Goal: Entertainment & Leisure: Browse casually

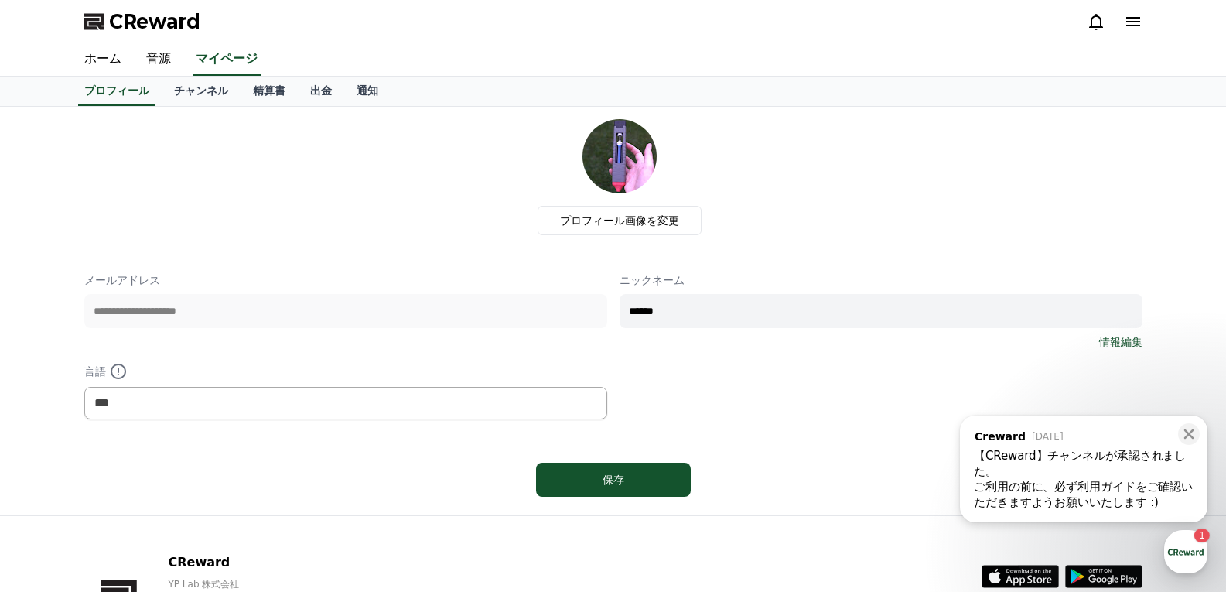
click at [730, 306] on div "**********" at bounding box center [613, 345] width 1058 height 147
click at [684, 352] on div "**********" at bounding box center [613, 345] width 1058 height 147
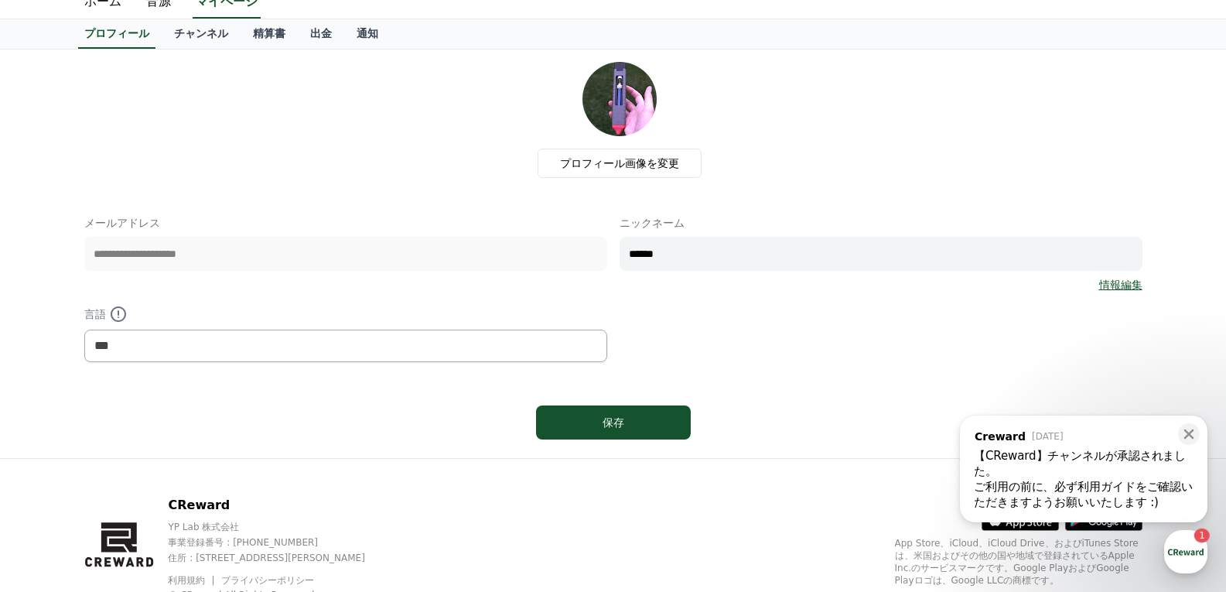
scroll to position [116, 0]
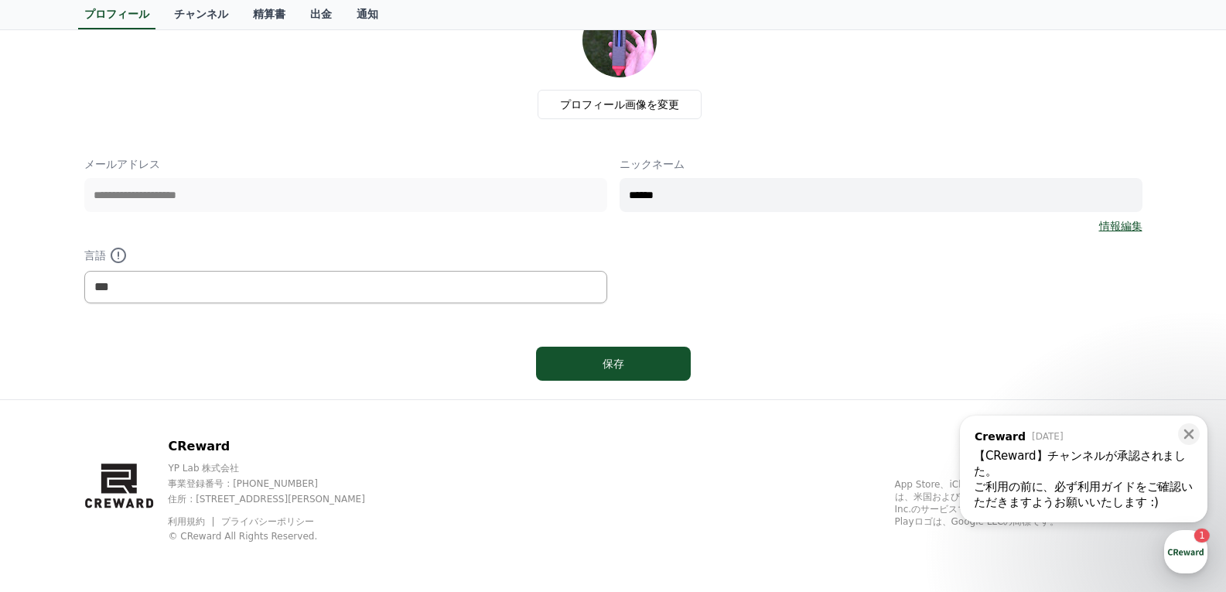
click at [1112, 226] on link "情報編集" at bounding box center [1120, 225] width 43 height 15
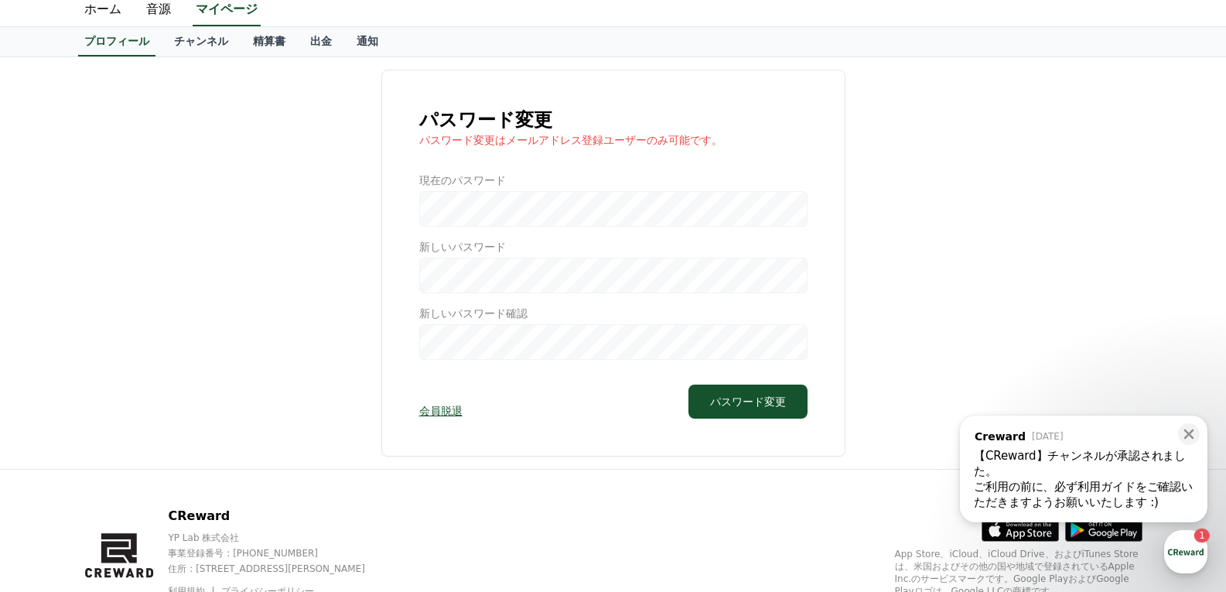
scroll to position [77, 0]
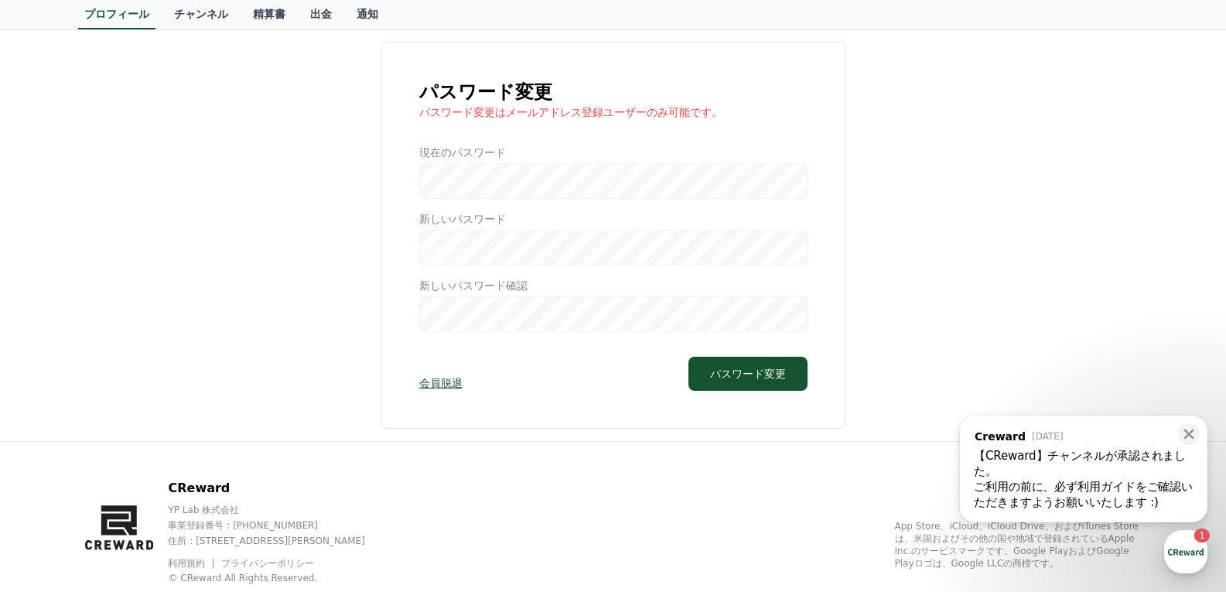
drag, startPoint x: 253, startPoint y: 37, endPoint x: 243, endPoint y: 42, distance: 11.1
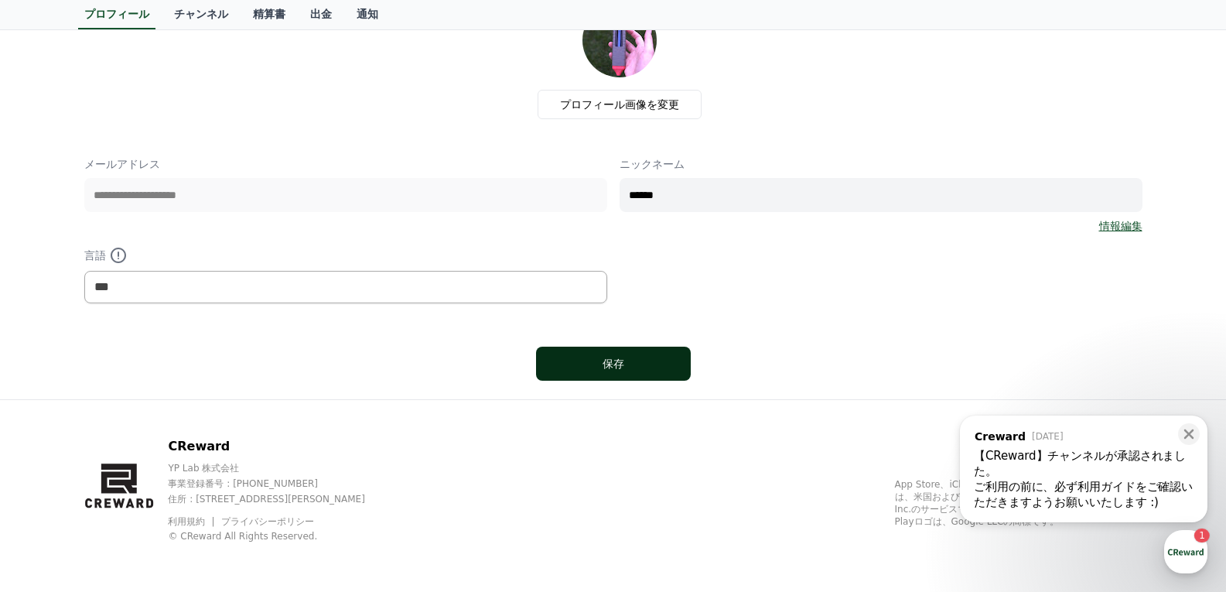
click at [620, 360] on div "保存" at bounding box center [613, 363] width 93 height 15
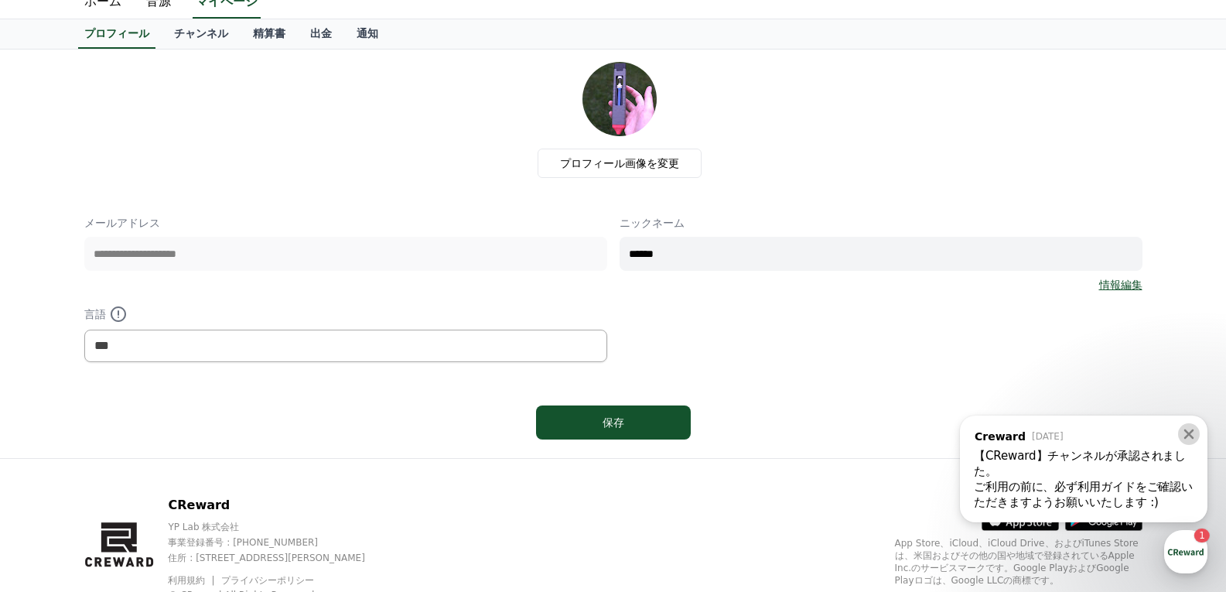
click at [1186, 434] on icon at bounding box center [1188, 433] width 15 height 15
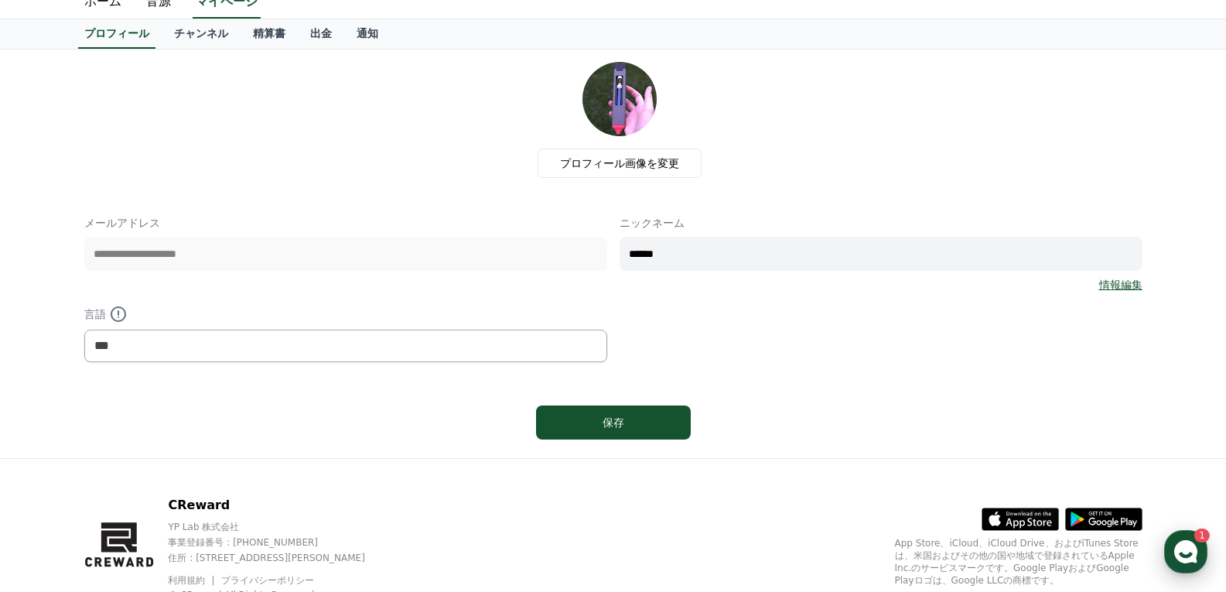
click at [1185, 547] on use "button" at bounding box center [1185, 551] width 23 height 23
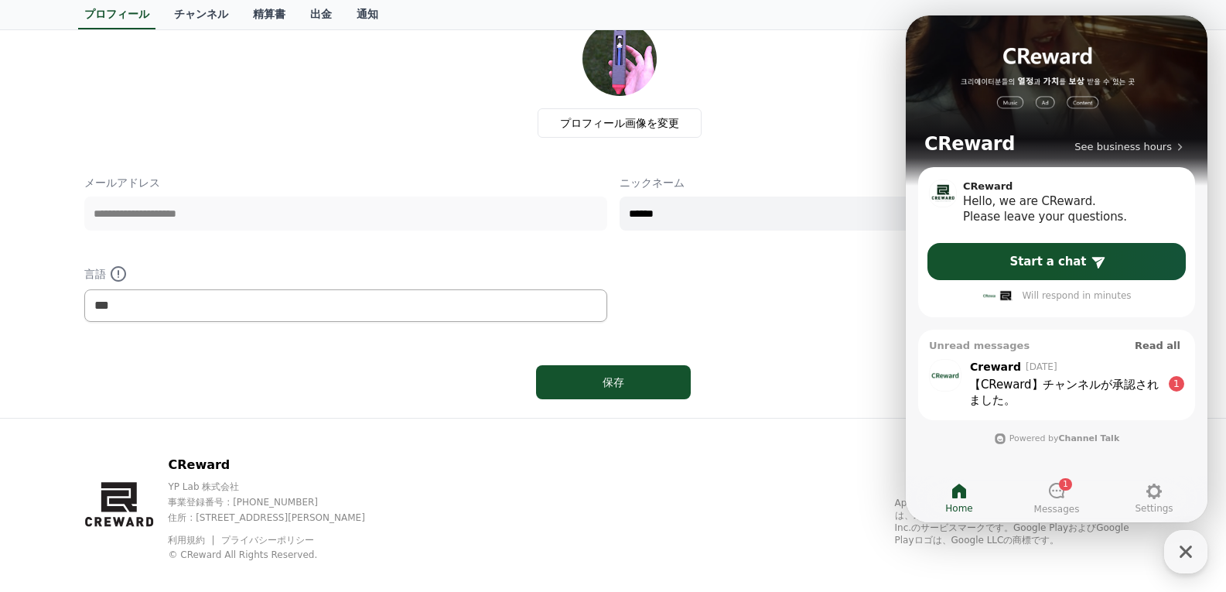
scroll to position [116, 0]
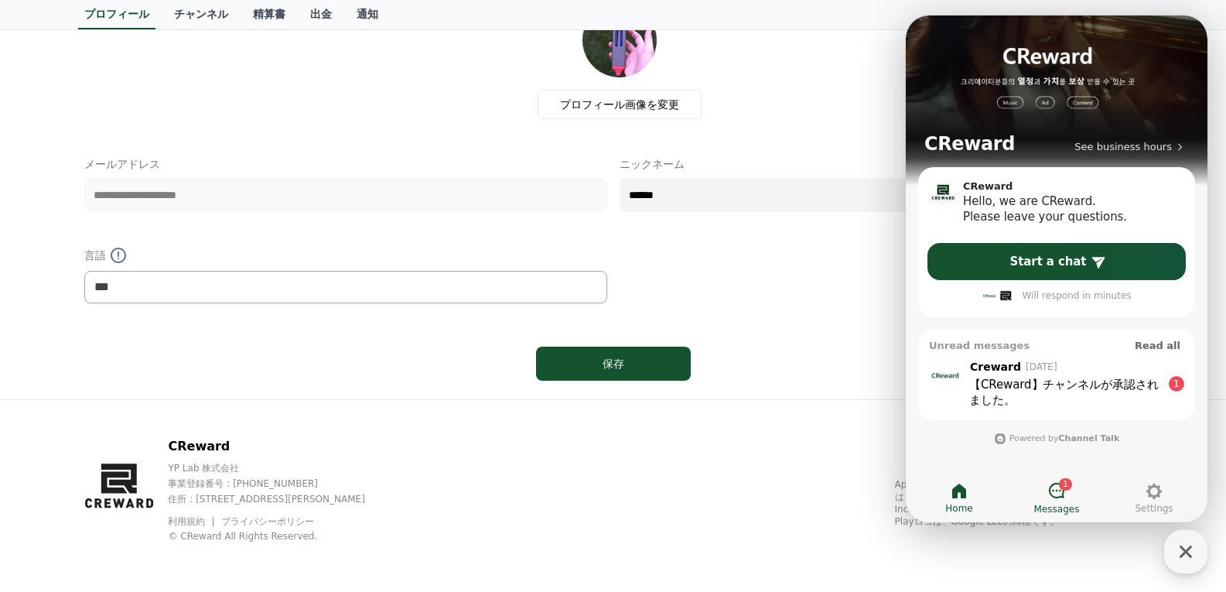
click at [1048, 486] on icon at bounding box center [1056, 490] width 19 height 19
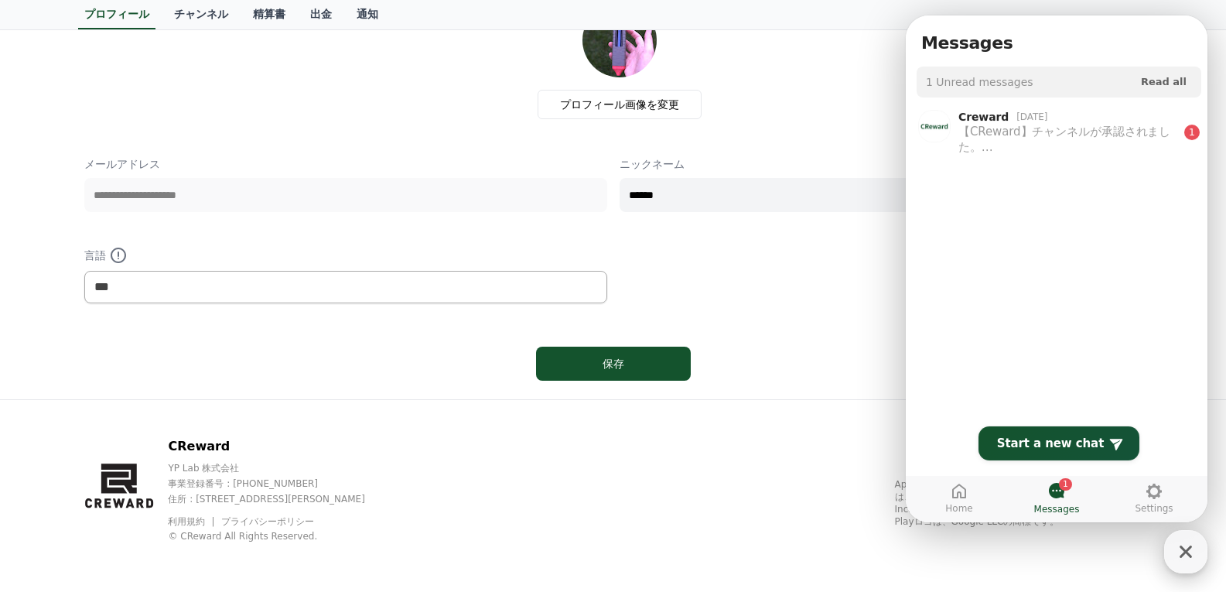
click at [1178, 552] on icon "button" at bounding box center [1186, 551] width 28 height 28
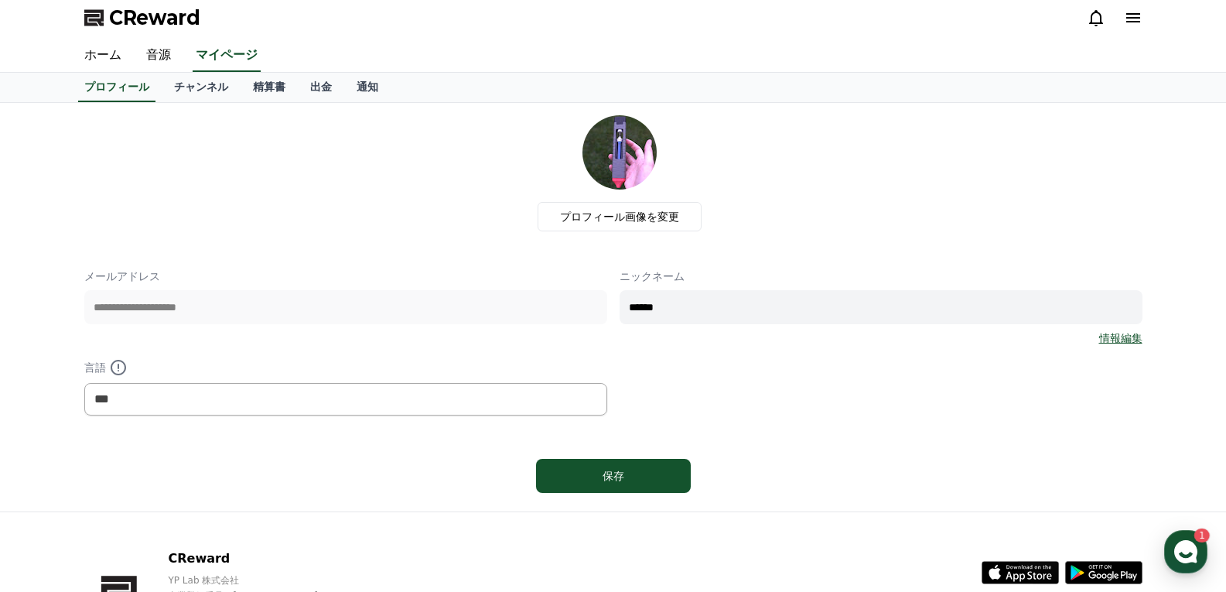
scroll to position [0, 0]
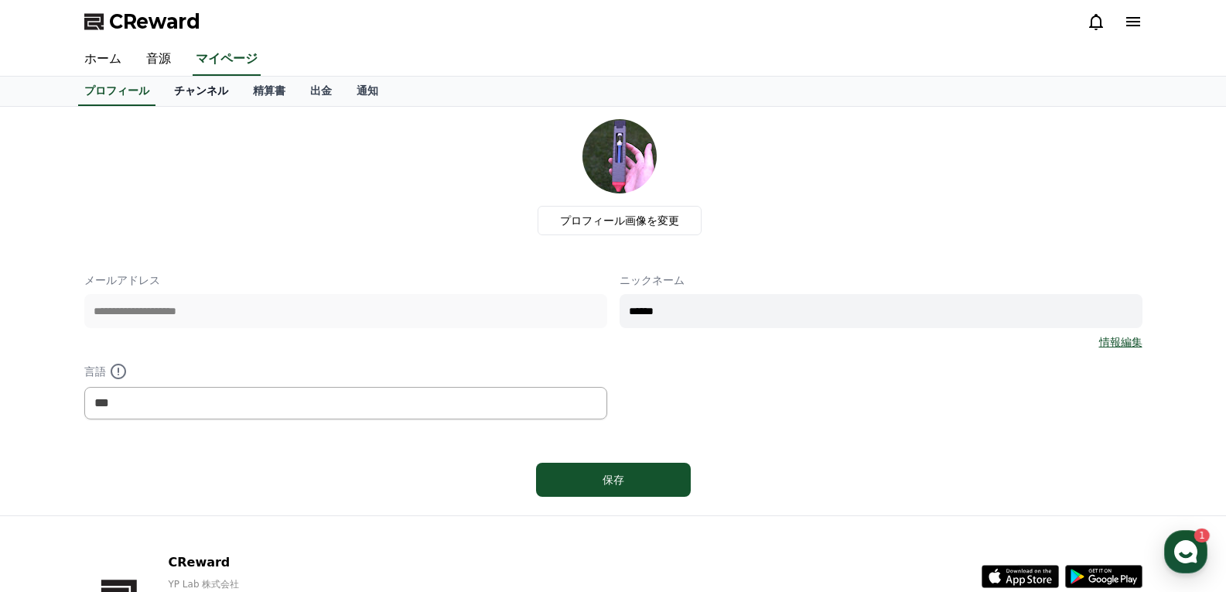
click at [185, 90] on link "チャンネル" at bounding box center [201, 91] width 79 height 29
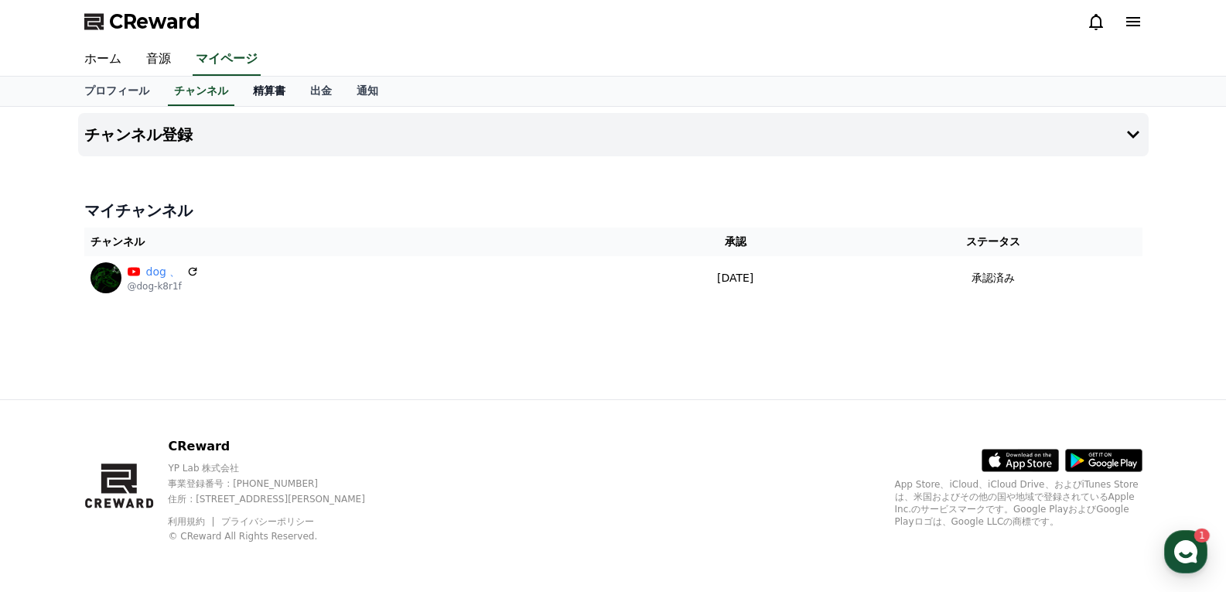
click at [240, 87] on link "精算書" at bounding box center [268, 91] width 57 height 29
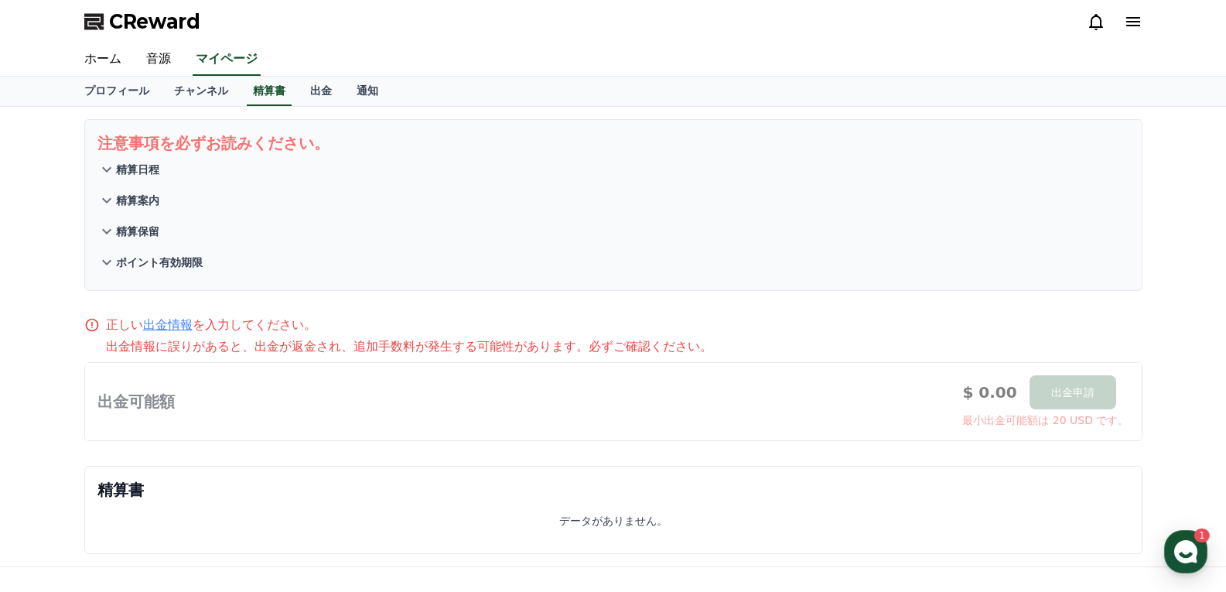
click at [100, 165] on icon at bounding box center [106, 169] width 19 height 19
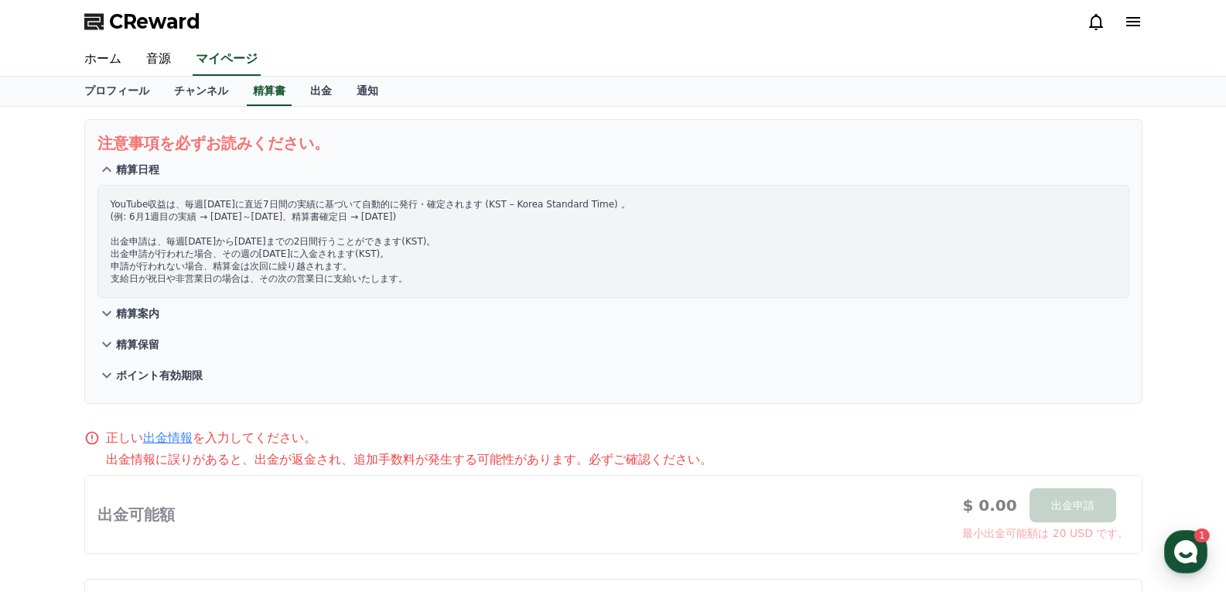
click at [106, 313] on icon at bounding box center [106, 313] width 19 height 19
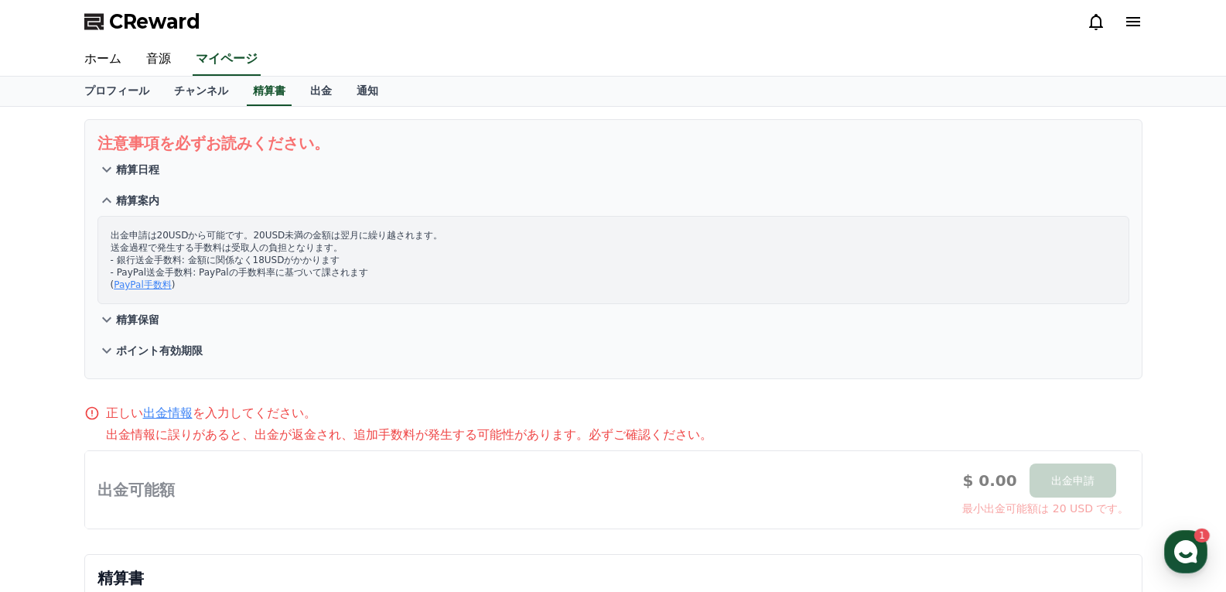
click at [105, 312] on icon at bounding box center [106, 319] width 19 height 19
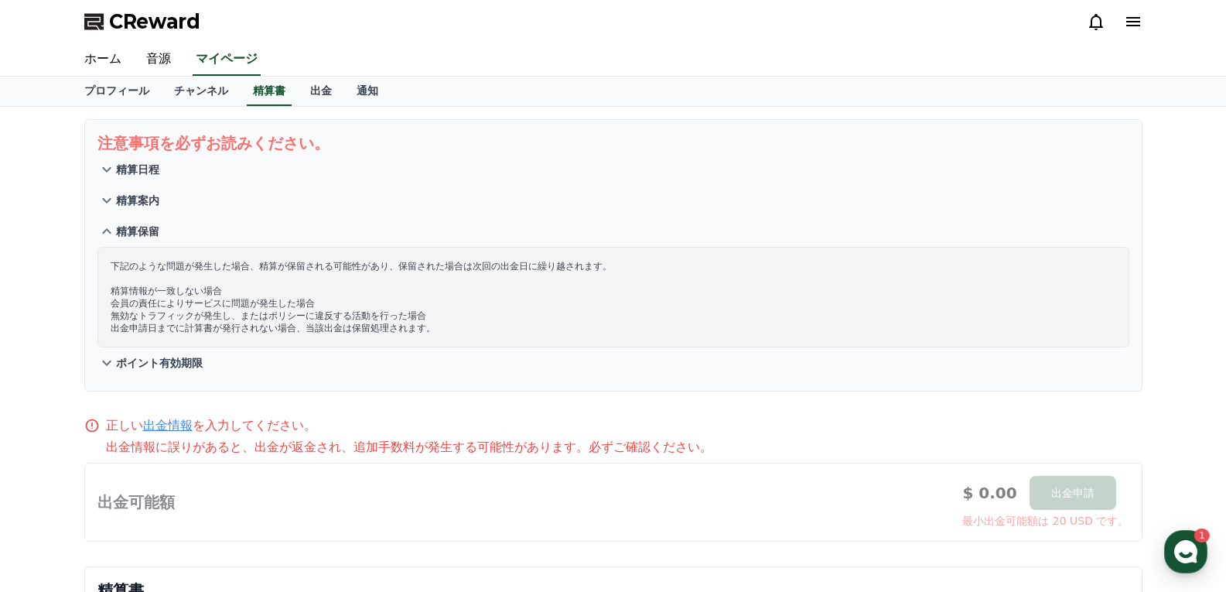
click at [110, 362] on icon at bounding box center [106, 362] width 9 height 5
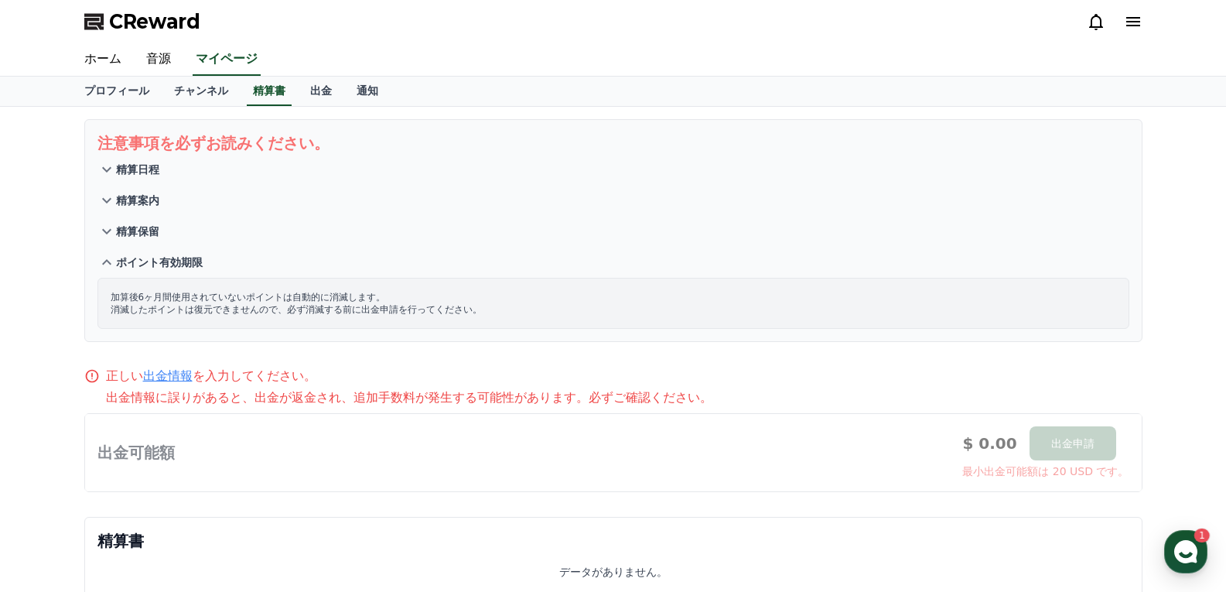
click at [109, 264] on icon at bounding box center [106, 262] width 19 height 19
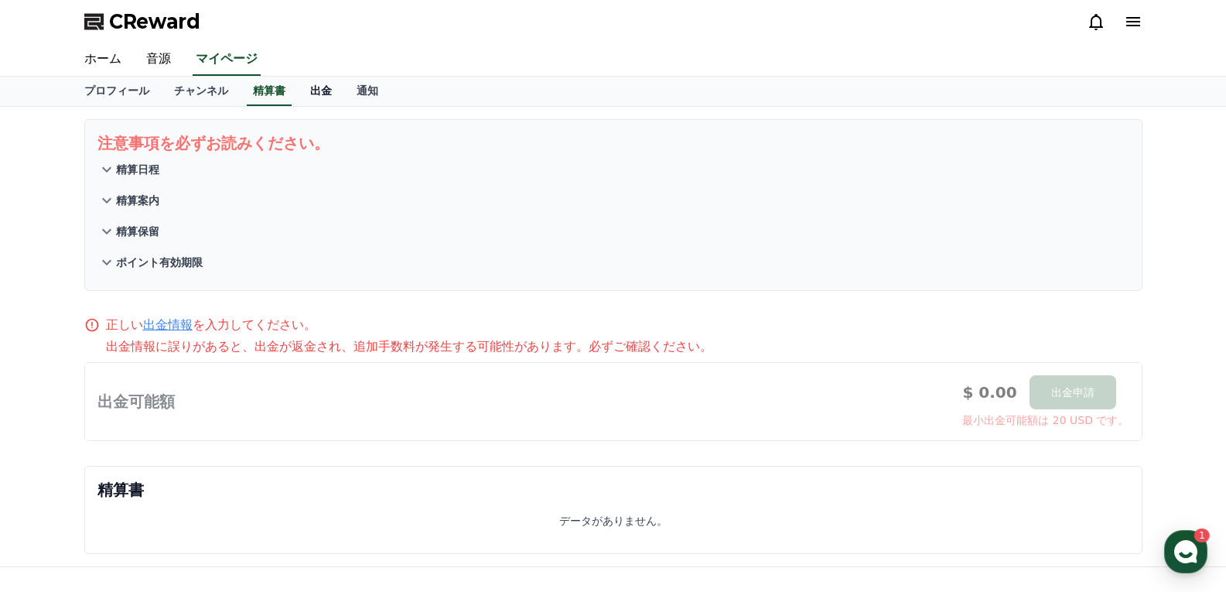
click at [298, 87] on link "出金" at bounding box center [321, 91] width 46 height 29
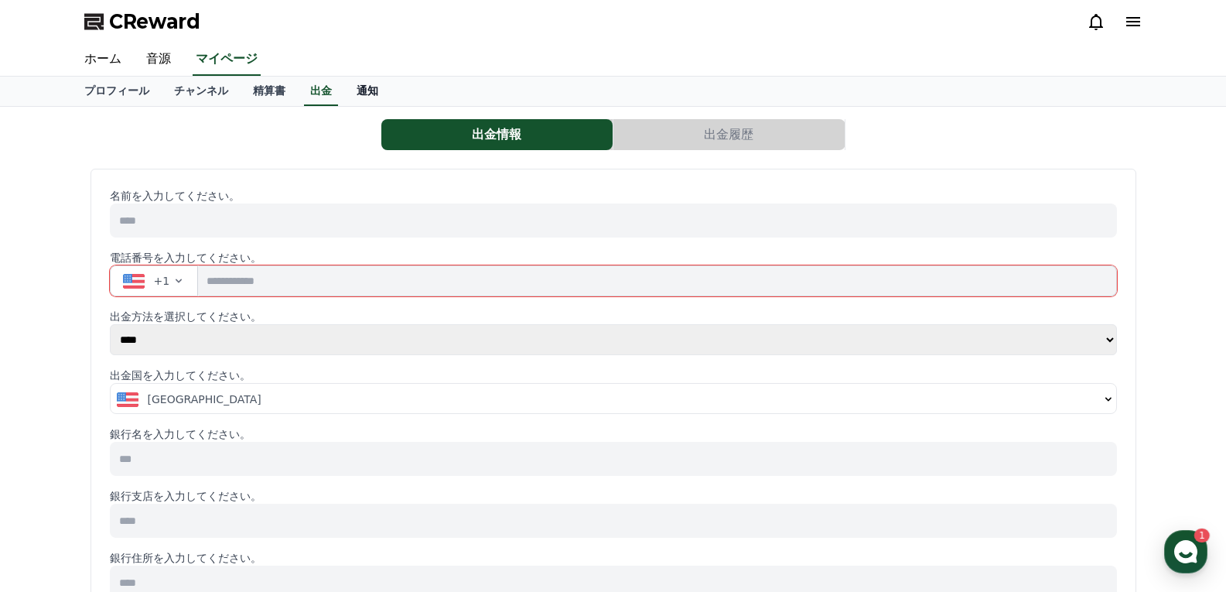
click at [344, 93] on link "通知" at bounding box center [367, 91] width 46 height 29
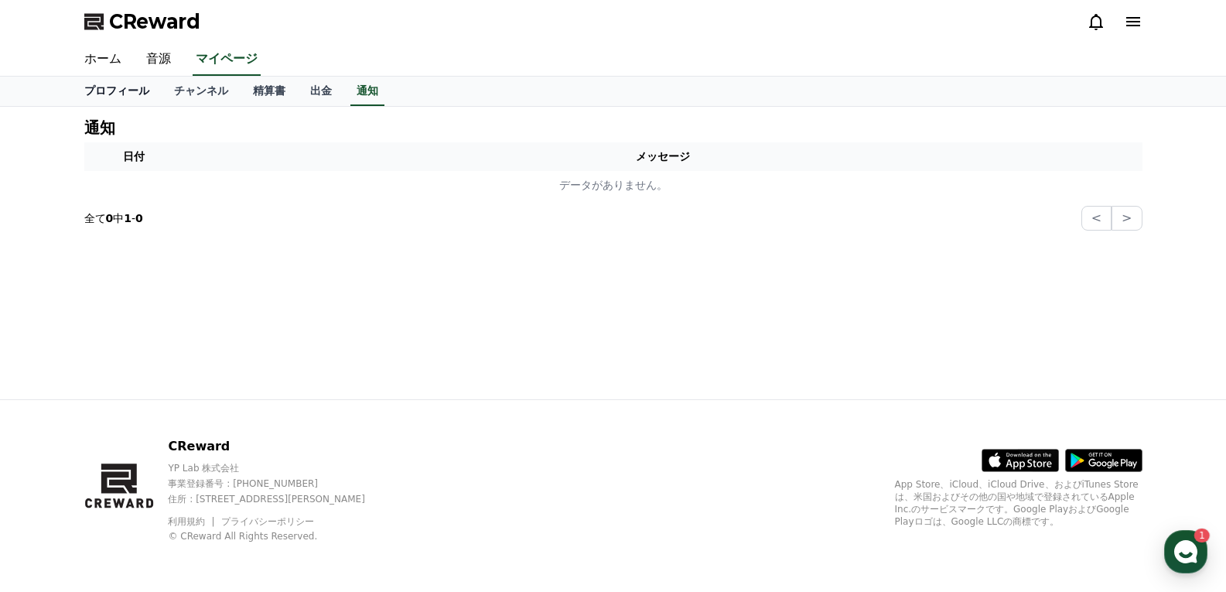
click at [103, 89] on link "プロフィール" at bounding box center [117, 91] width 90 height 29
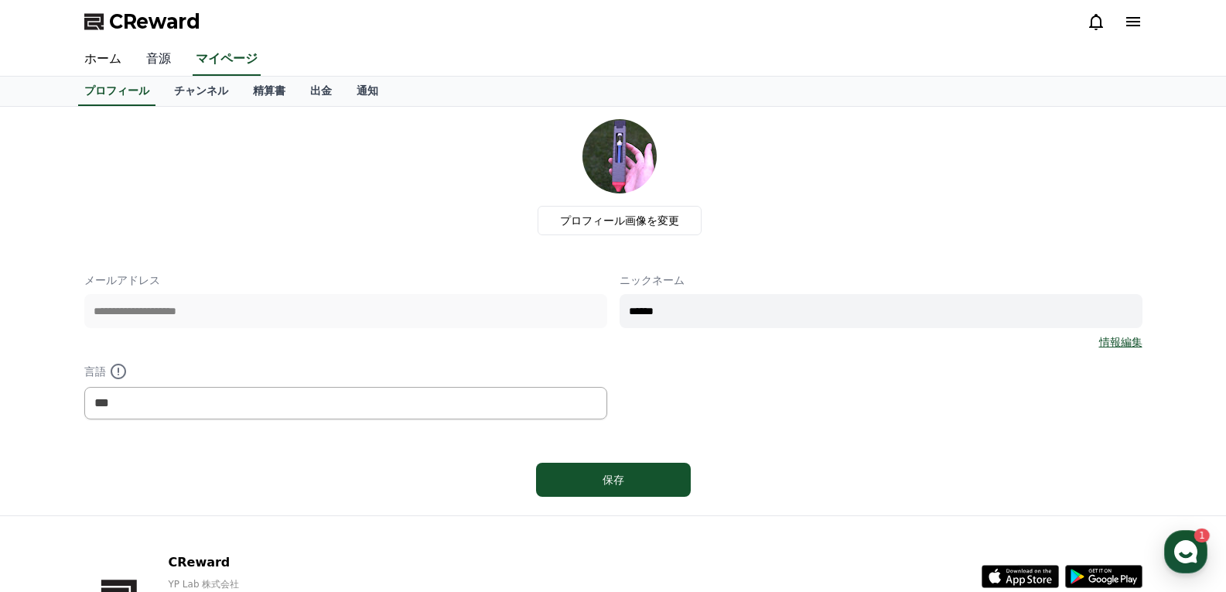
click at [152, 60] on link "音源" at bounding box center [158, 59] width 49 height 32
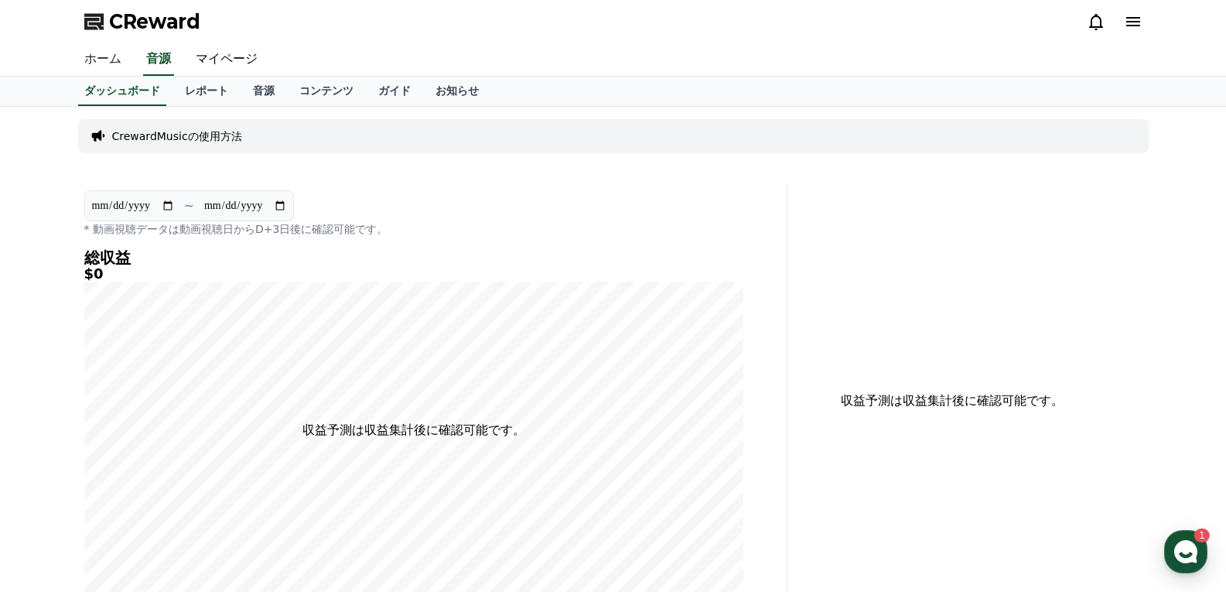
click at [104, 62] on link "ホーム" at bounding box center [103, 59] width 62 height 32
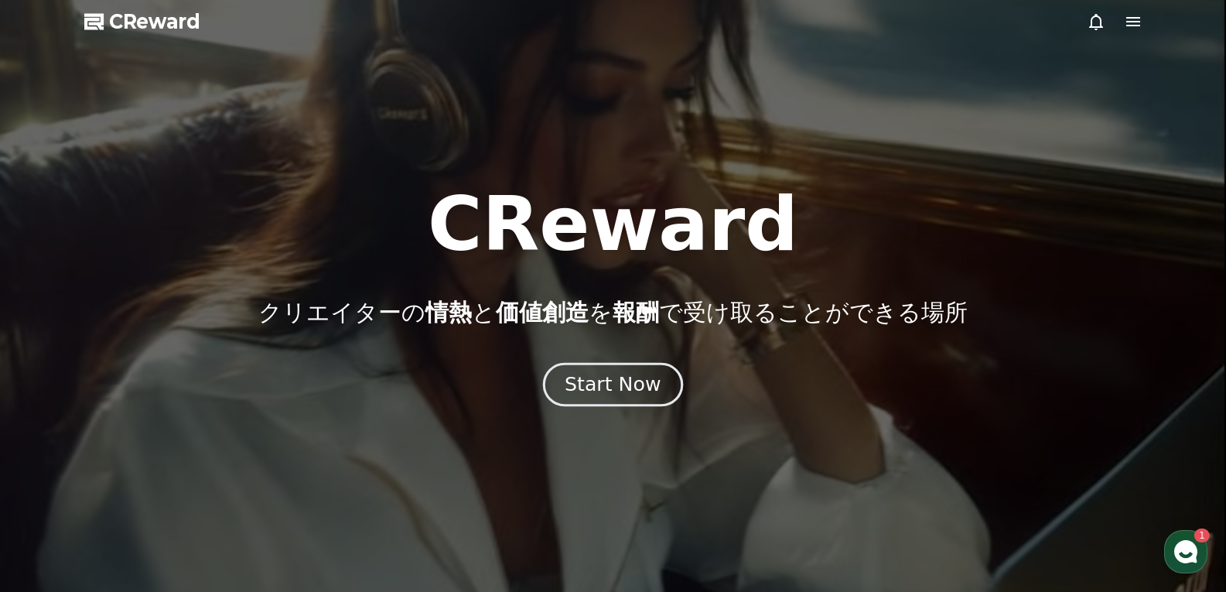
click at [607, 379] on div "Start Now" at bounding box center [612, 384] width 96 height 26
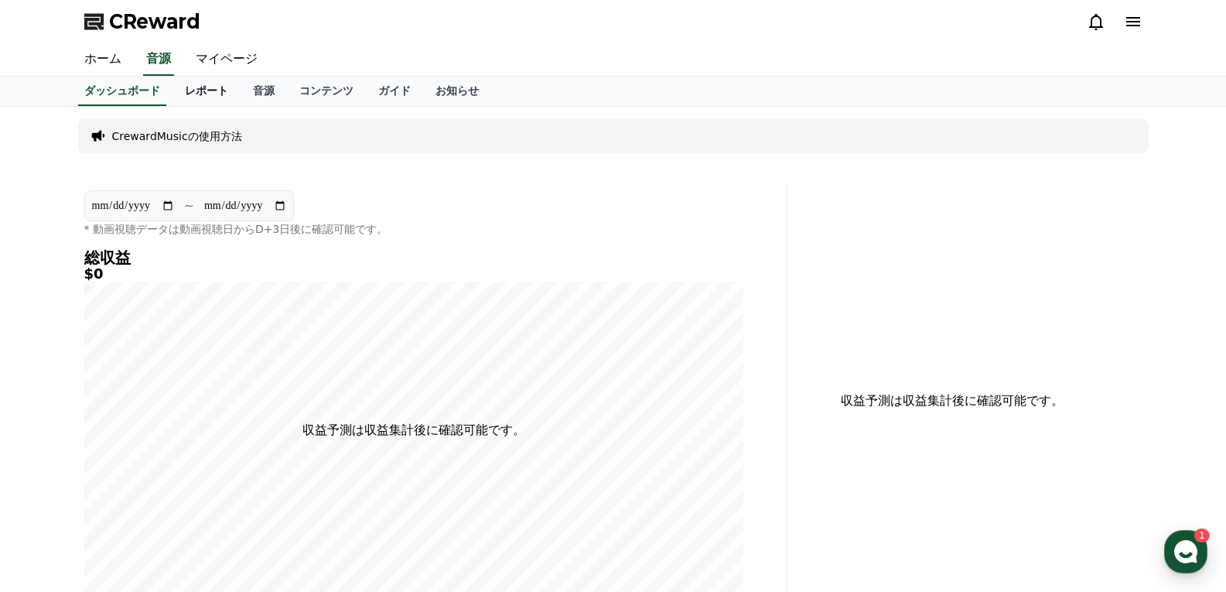
click at [179, 89] on link "レポート" at bounding box center [206, 91] width 68 height 29
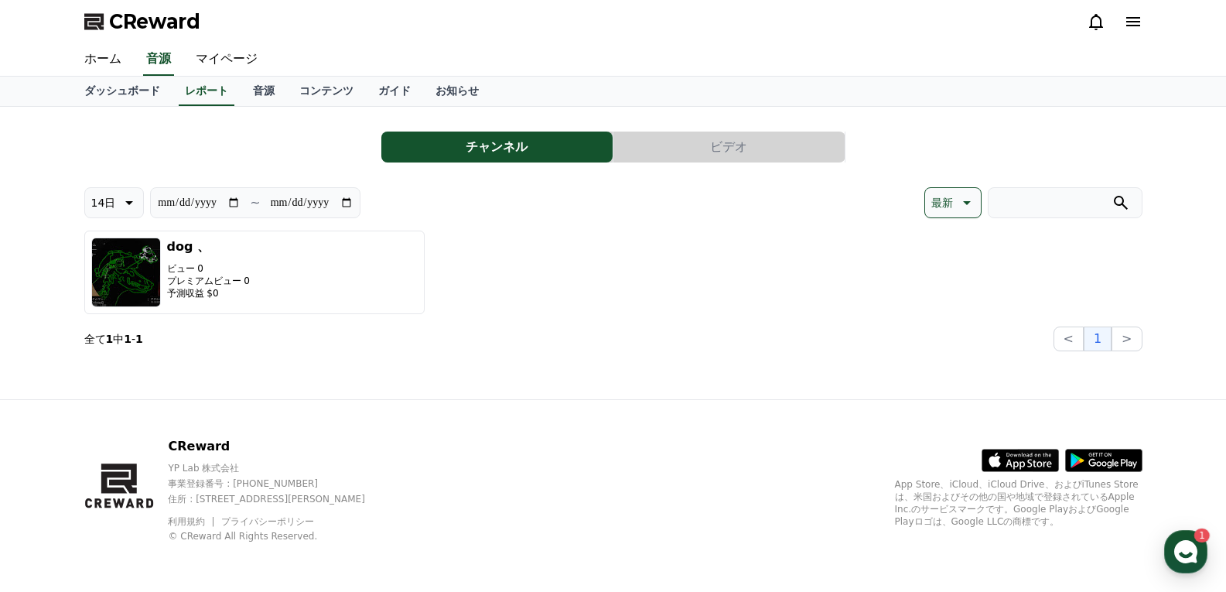
click at [741, 154] on button "ビデオ" at bounding box center [728, 146] width 231 height 31
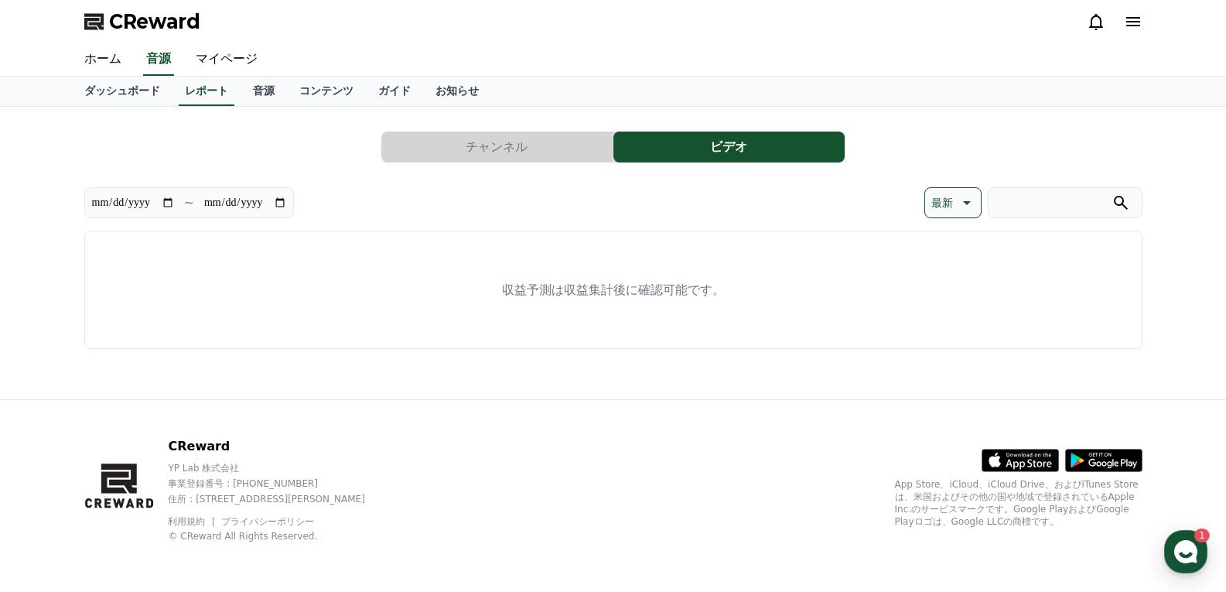
drag, startPoint x: 545, startPoint y: 154, endPoint x: 401, endPoint y: 155, distance: 144.6
click at [543, 155] on button "チャンネル" at bounding box center [496, 146] width 231 height 31
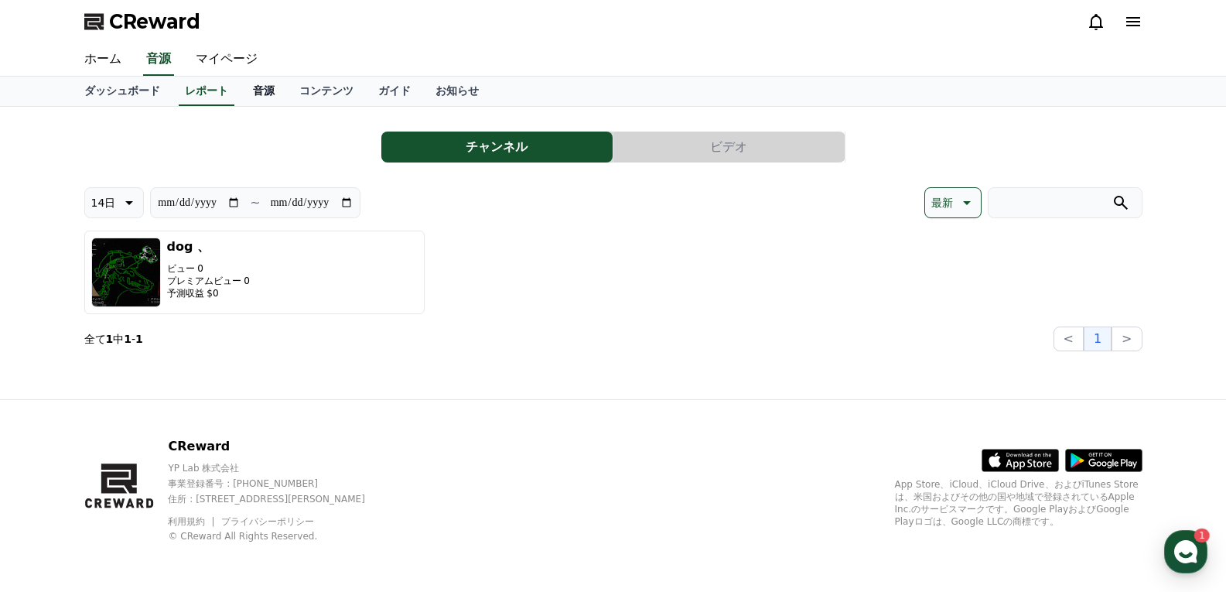
click at [243, 90] on link "音源" at bounding box center [263, 91] width 46 height 29
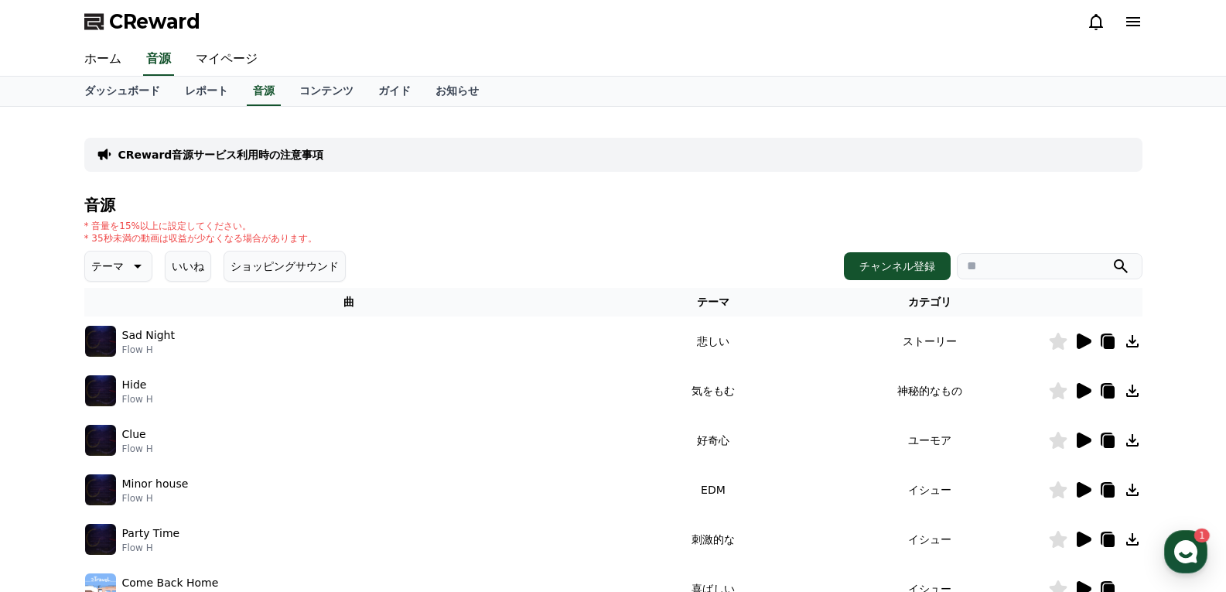
scroll to position [77, 0]
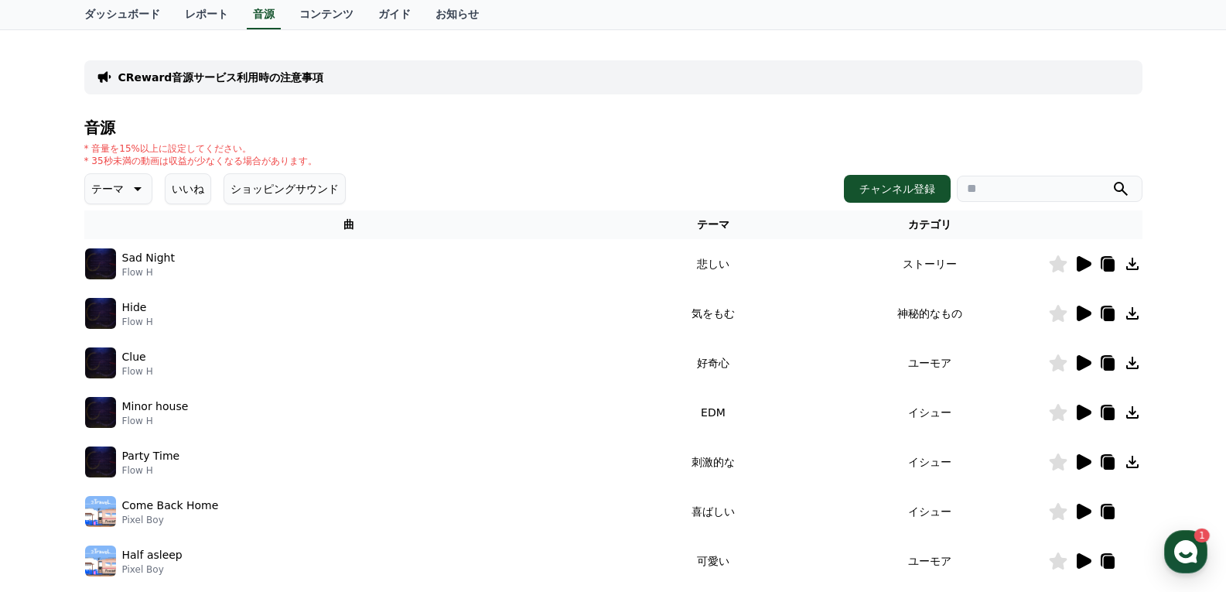
click at [1089, 267] on icon at bounding box center [1082, 263] width 19 height 19
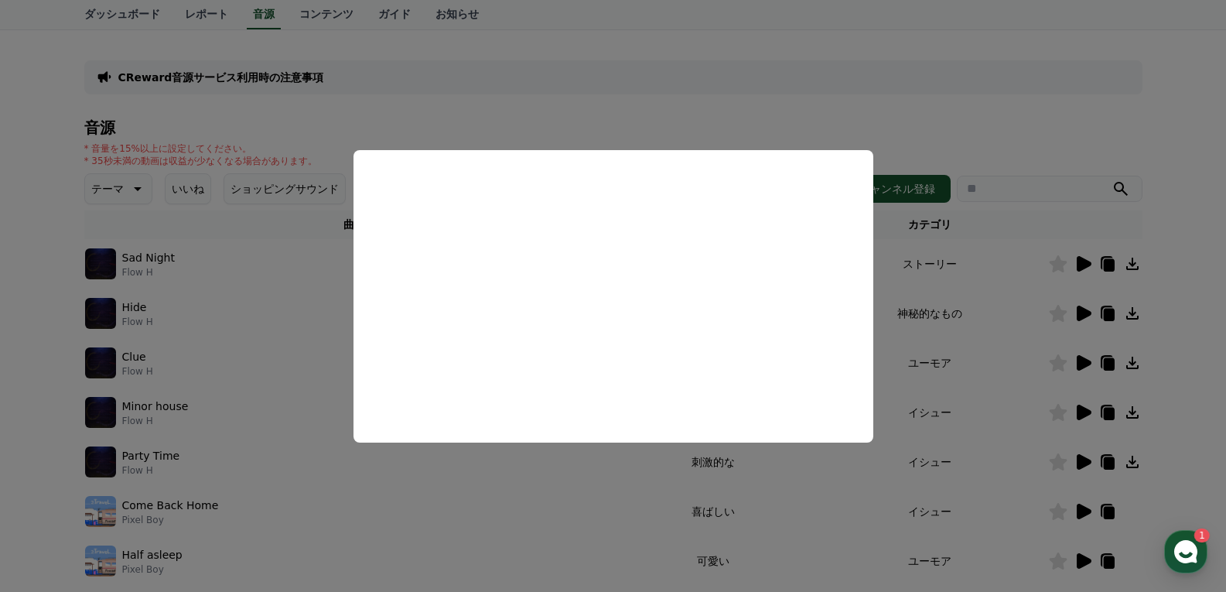
click at [939, 239] on button "close modal" at bounding box center [613, 296] width 1226 height 592
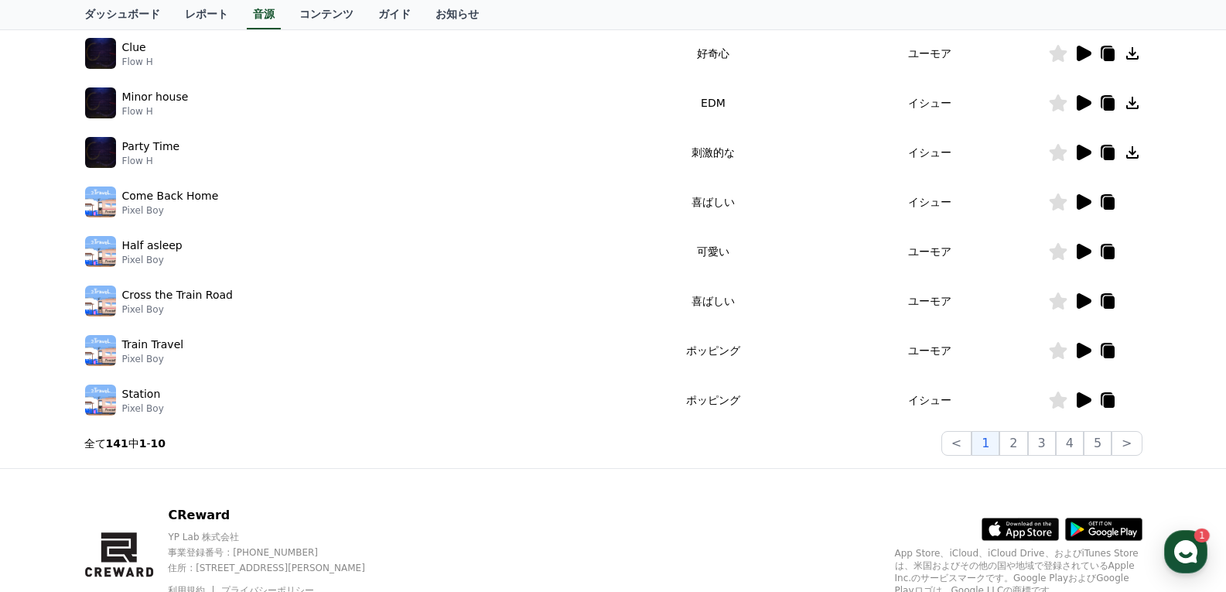
scroll to position [455, 0]
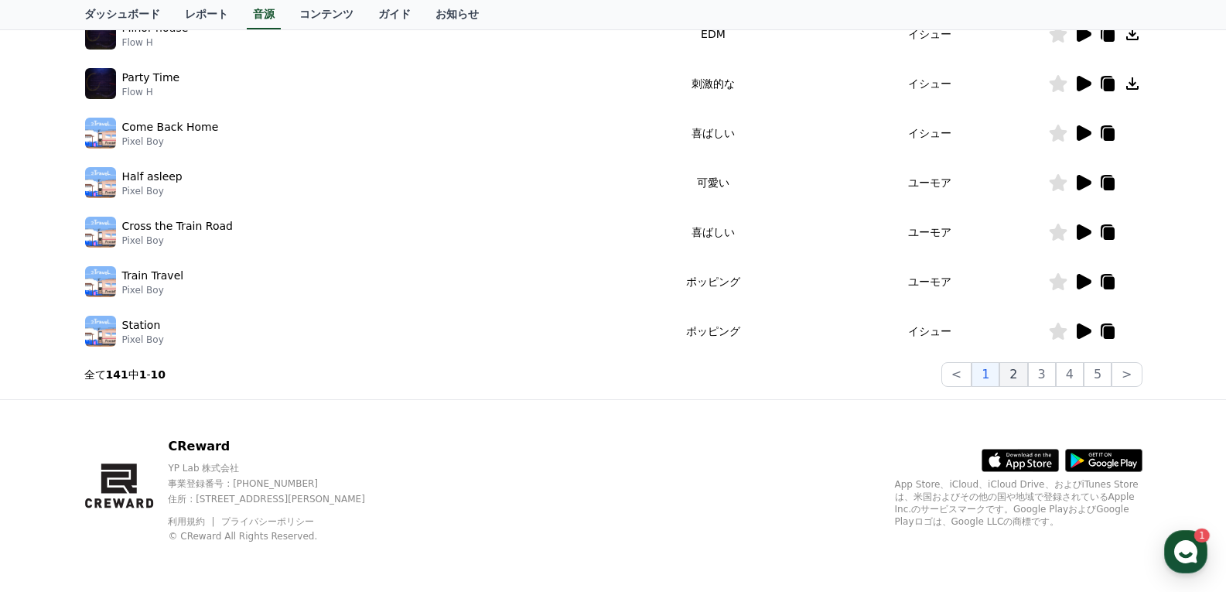
click at [1022, 372] on button "2" at bounding box center [1013, 374] width 28 height 25
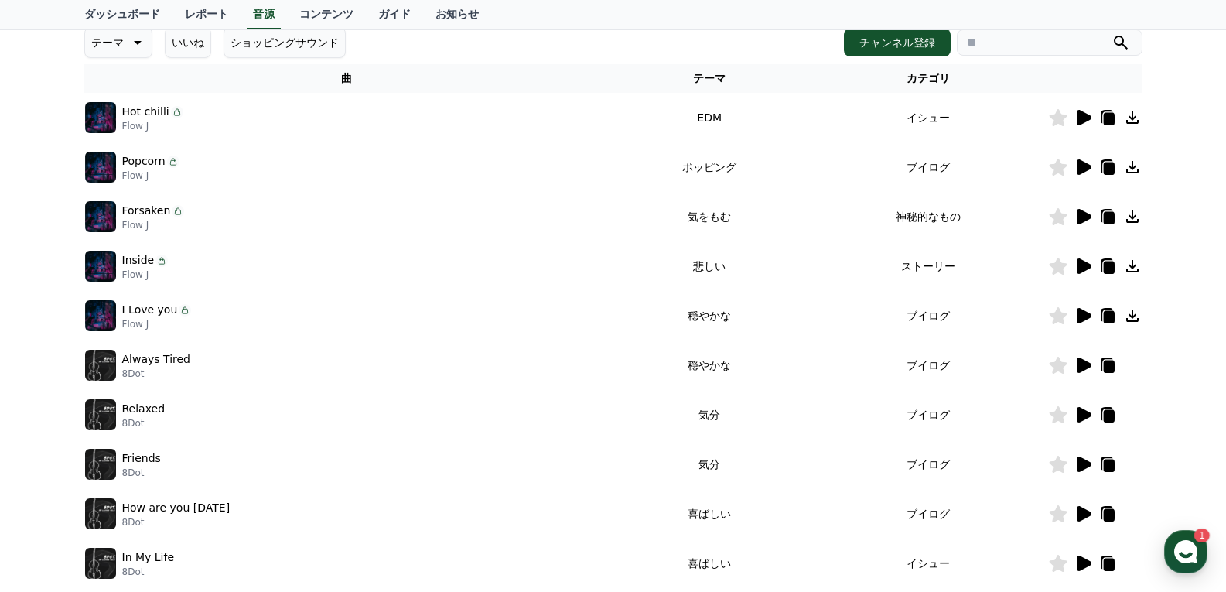
scroll to position [146, 0]
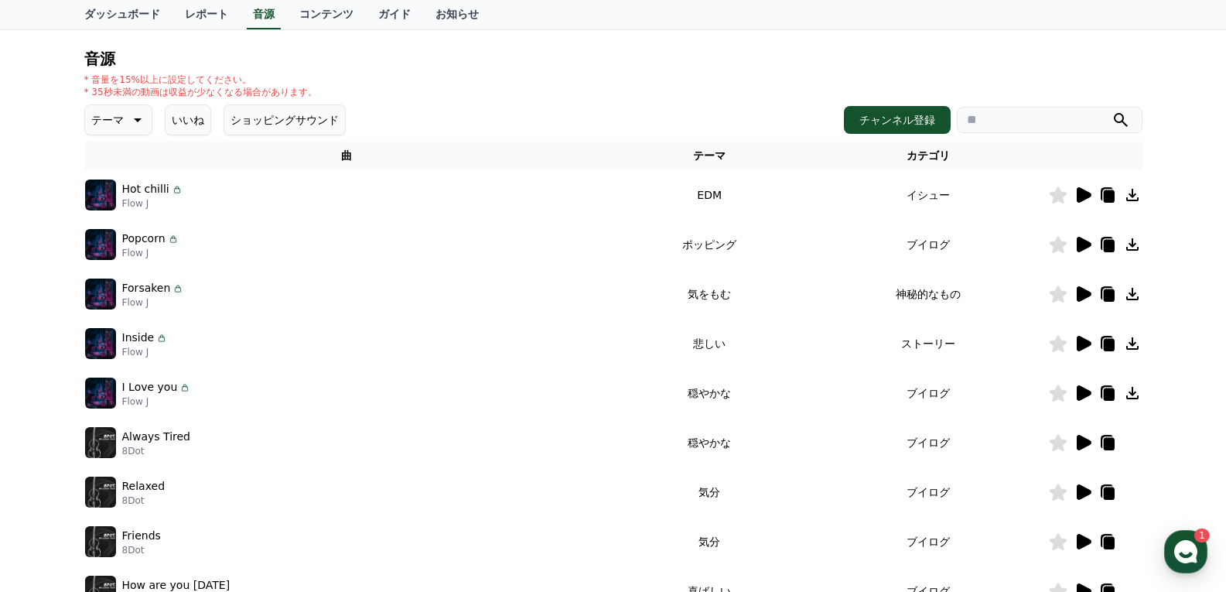
click at [1084, 292] on icon at bounding box center [1083, 293] width 15 height 15
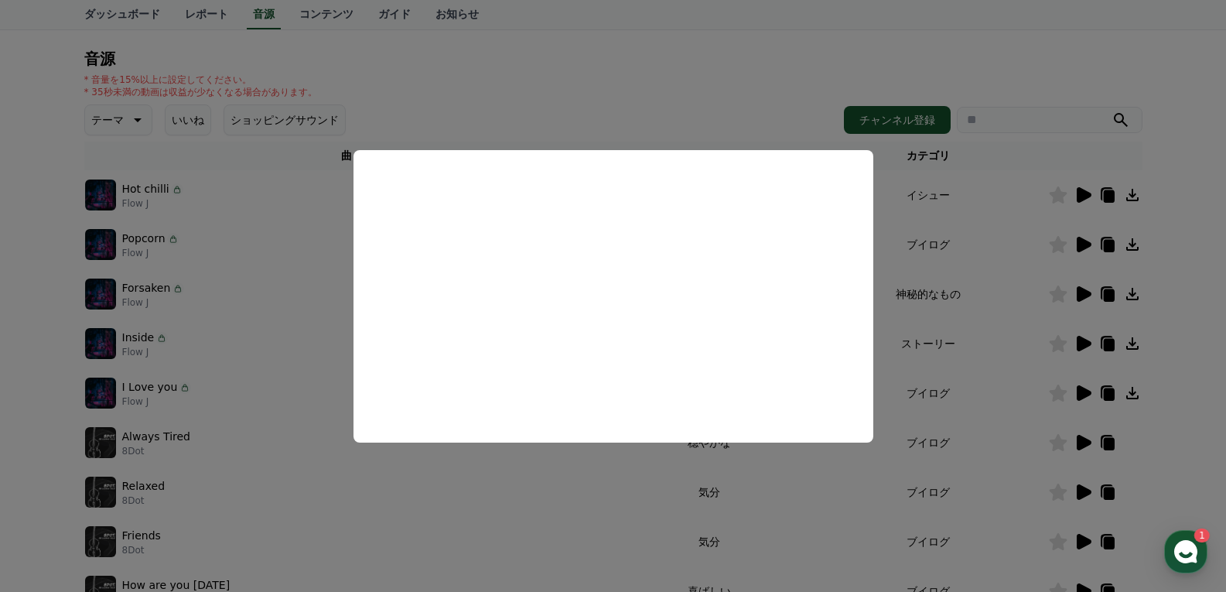
drag, startPoint x: 920, startPoint y: 189, endPoint x: 901, endPoint y: 218, distance: 35.2
click at [920, 189] on button "close modal" at bounding box center [613, 296] width 1226 height 592
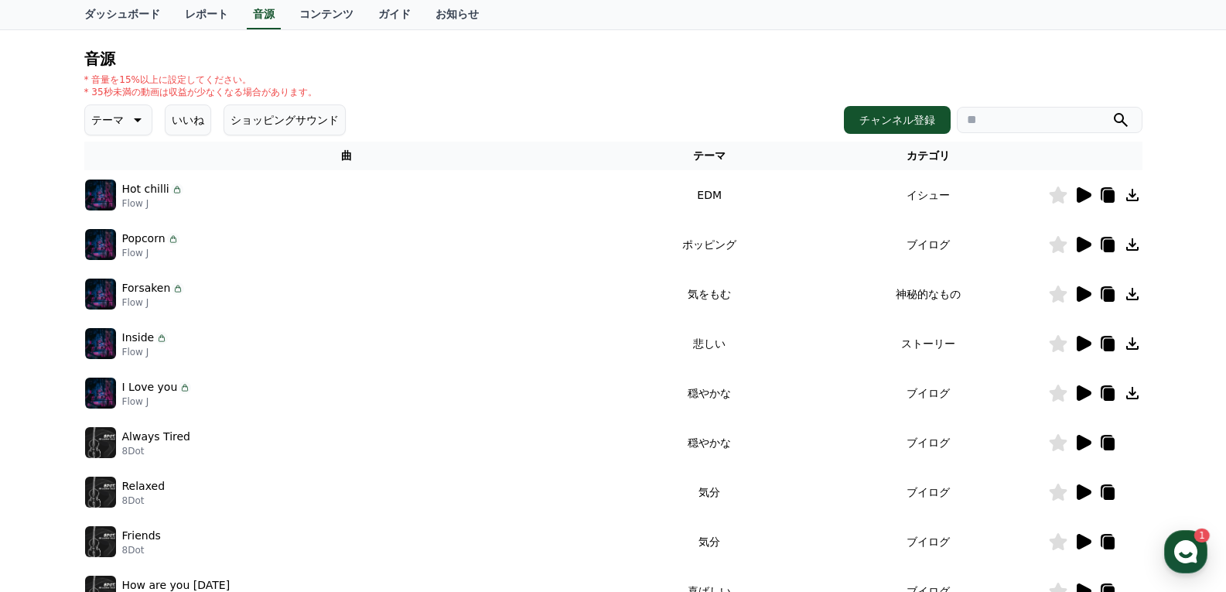
click at [1083, 246] on icon at bounding box center [1083, 244] width 15 height 15
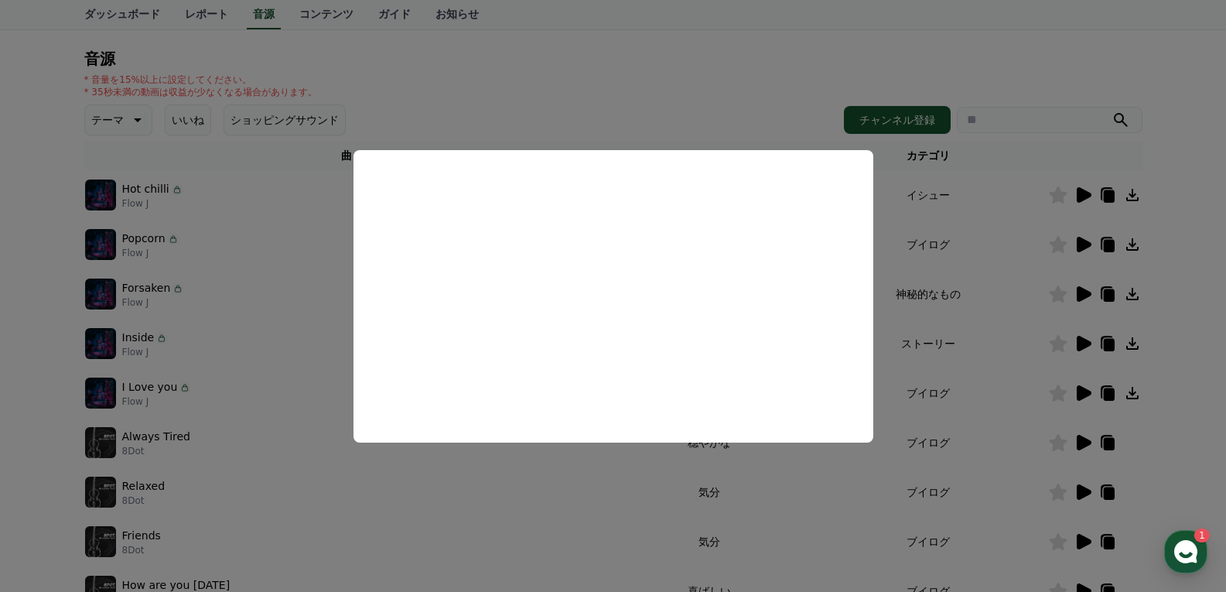
click at [917, 264] on button "close modal" at bounding box center [613, 296] width 1226 height 592
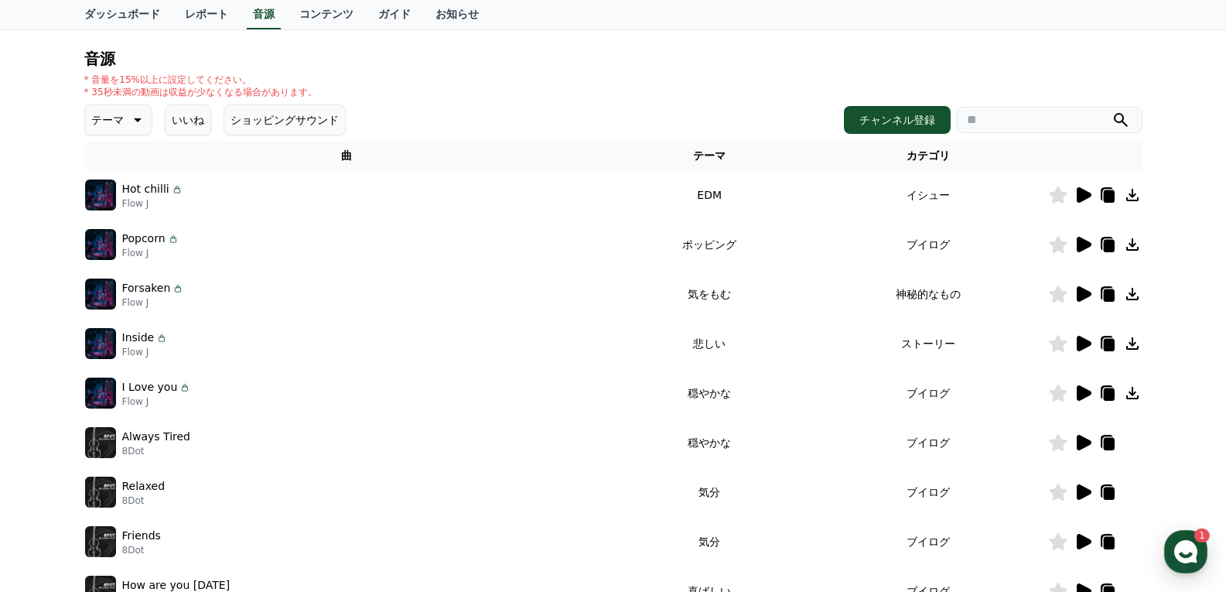
click at [1082, 298] on icon at bounding box center [1083, 293] width 15 height 15
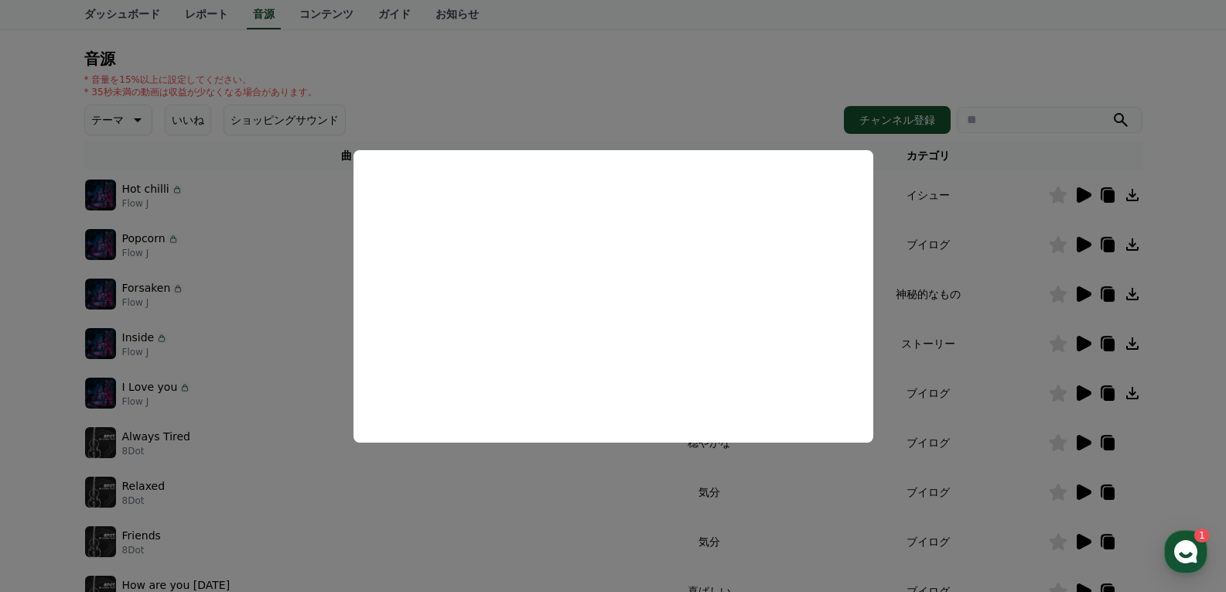
click at [915, 349] on button "close modal" at bounding box center [613, 296] width 1226 height 592
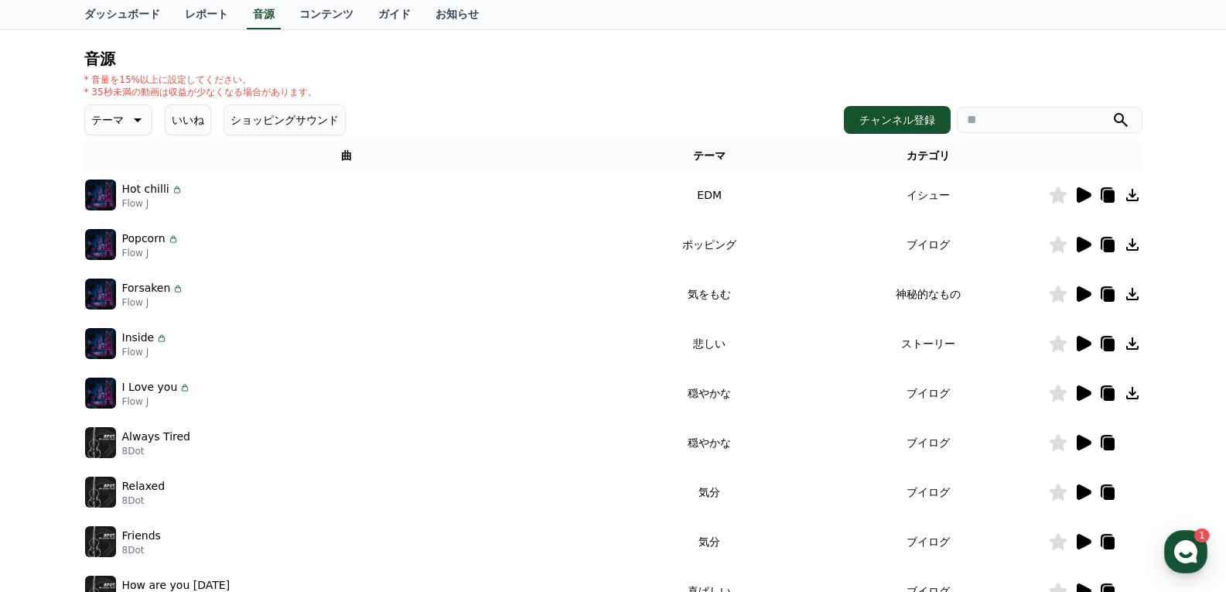
drag, startPoint x: 677, startPoint y: 343, endPoint x: 771, endPoint y: 344, distance: 94.4
click at [771, 344] on td "悲しい" at bounding box center [709, 343] width 200 height 49
click at [732, 390] on td "穏やかな" at bounding box center [709, 392] width 200 height 49
drag, startPoint x: 679, startPoint y: 391, endPoint x: 778, endPoint y: 387, distance: 99.1
click at [778, 387] on td "穏やかな" at bounding box center [709, 392] width 200 height 49
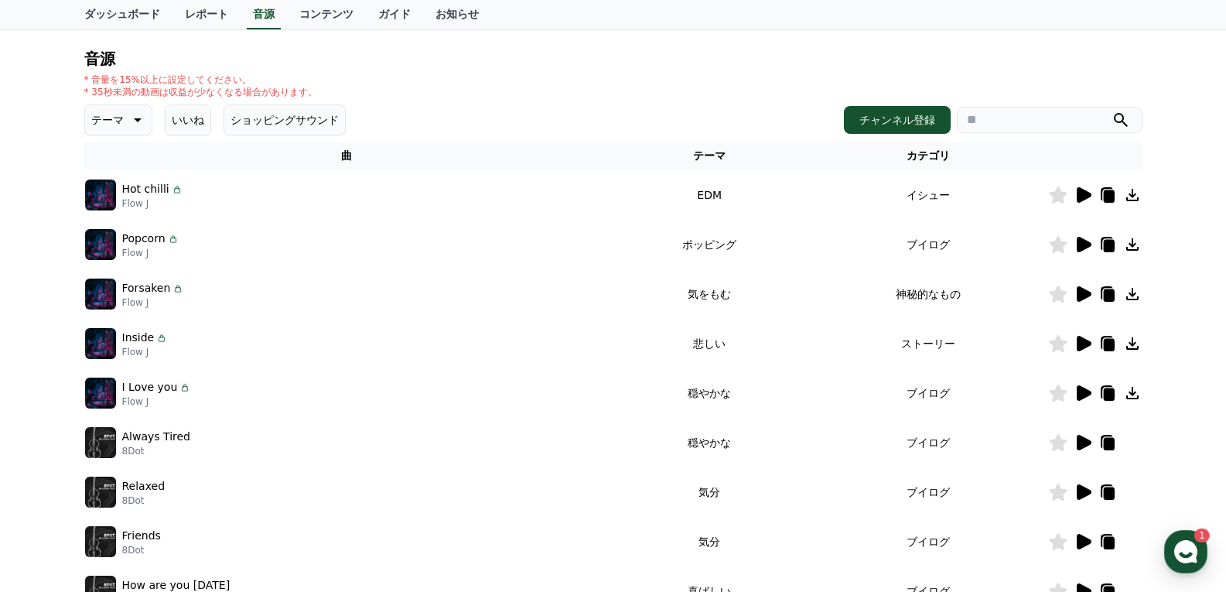
click at [1085, 394] on icon at bounding box center [1083, 392] width 15 height 15
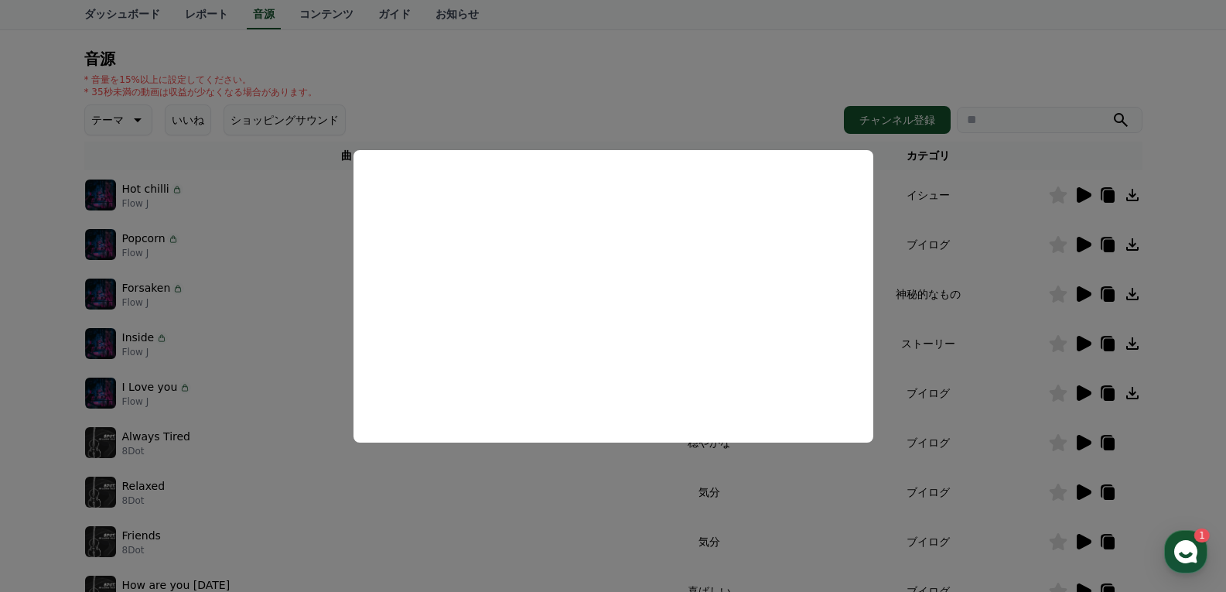
drag, startPoint x: 908, startPoint y: 380, endPoint x: 886, endPoint y: 385, distance: 22.1
click at [902, 377] on button "close modal" at bounding box center [613, 296] width 1226 height 592
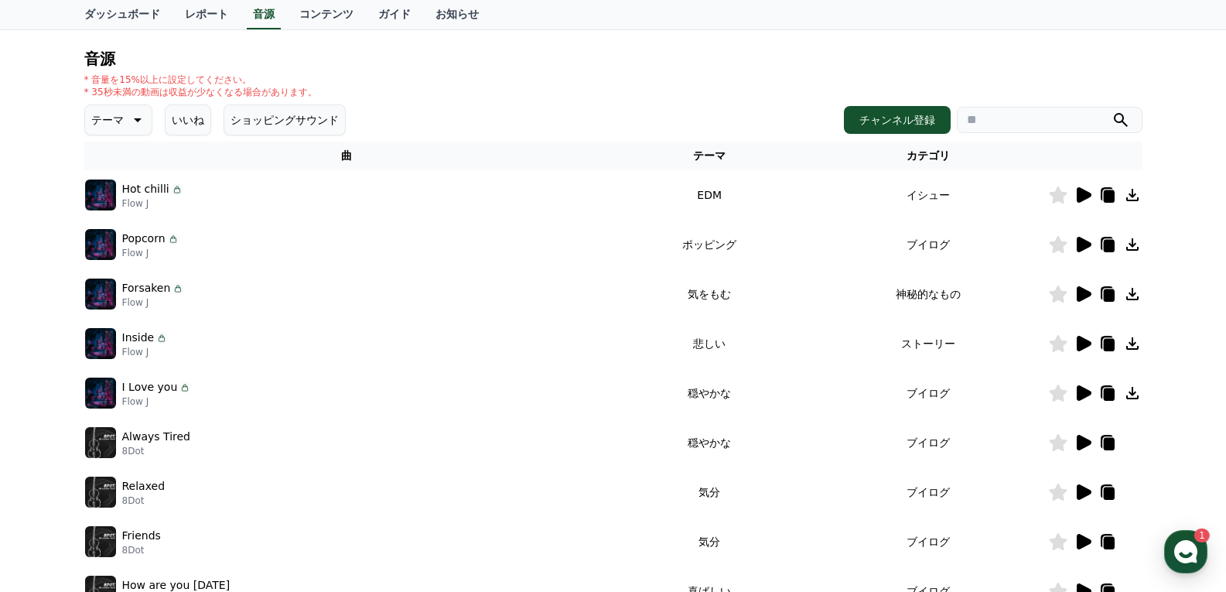
drag, startPoint x: 689, startPoint y: 441, endPoint x: 752, endPoint y: 442, distance: 62.6
click at [752, 442] on td "穏やかな" at bounding box center [709, 442] width 200 height 49
click at [1079, 438] on icon at bounding box center [1083, 442] width 15 height 15
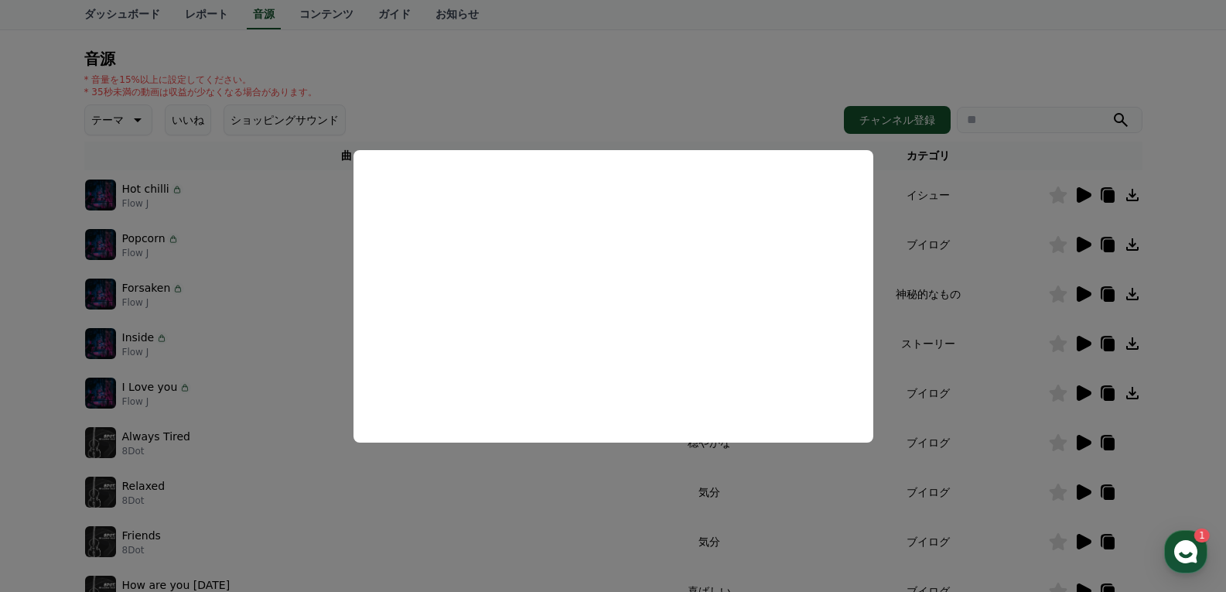
click at [905, 390] on button "close modal" at bounding box center [613, 296] width 1226 height 592
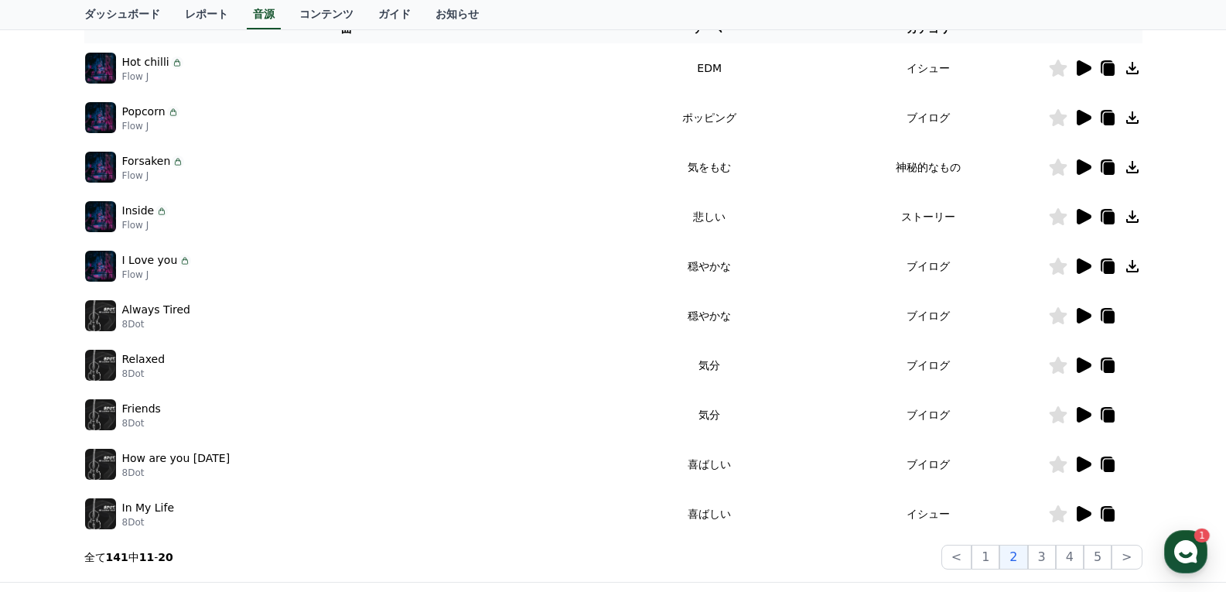
scroll to position [301, 0]
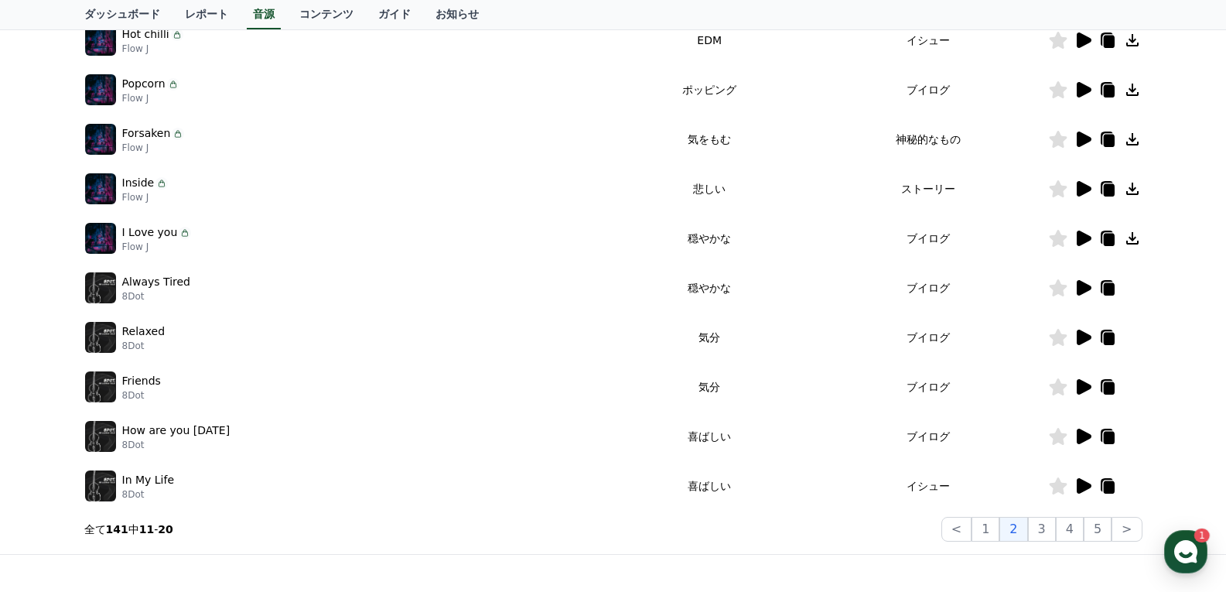
drag, startPoint x: 738, startPoint y: 342, endPoint x: 770, endPoint y: 370, distance: 42.2
click at [764, 343] on td "気分" at bounding box center [709, 336] width 200 height 49
click at [1076, 342] on icon at bounding box center [1083, 336] width 15 height 15
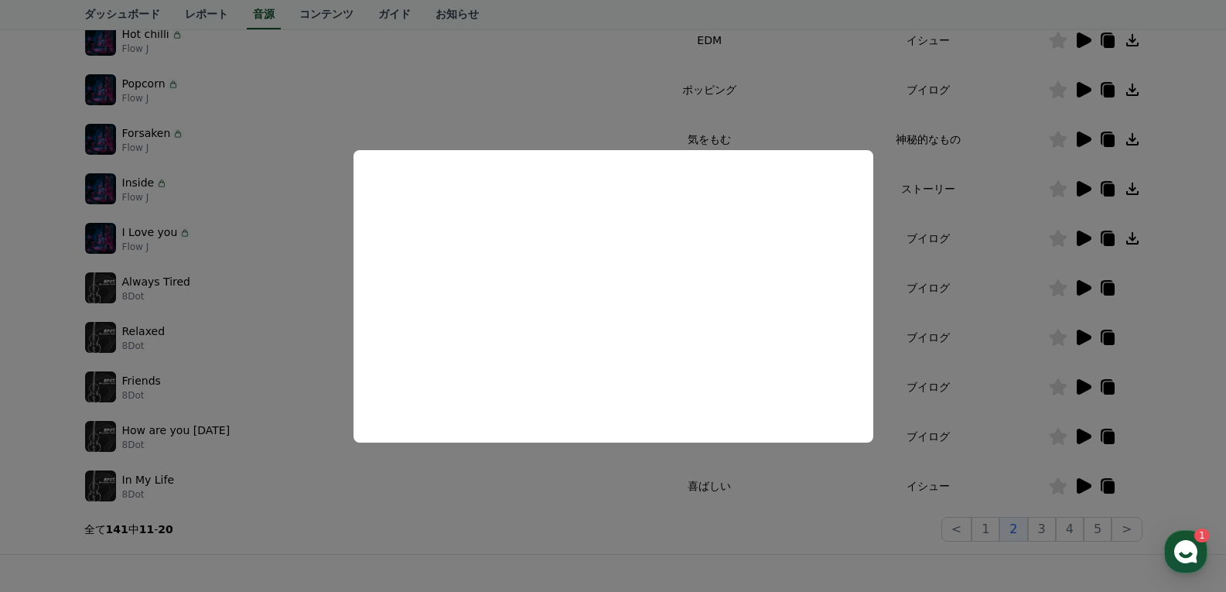
click at [897, 331] on button "close modal" at bounding box center [613, 296] width 1226 height 592
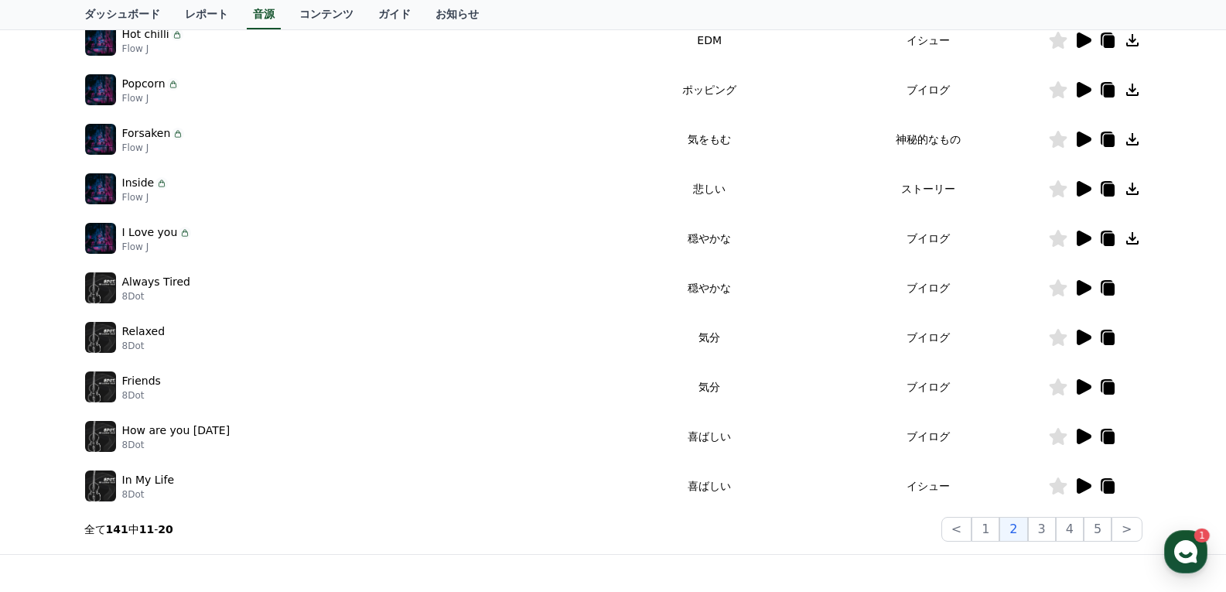
drag, startPoint x: 746, startPoint y: 391, endPoint x: 797, endPoint y: 391, distance: 51.0
click at [784, 391] on td "気分" at bounding box center [709, 386] width 200 height 49
click at [1081, 387] on icon at bounding box center [1083, 386] width 15 height 15
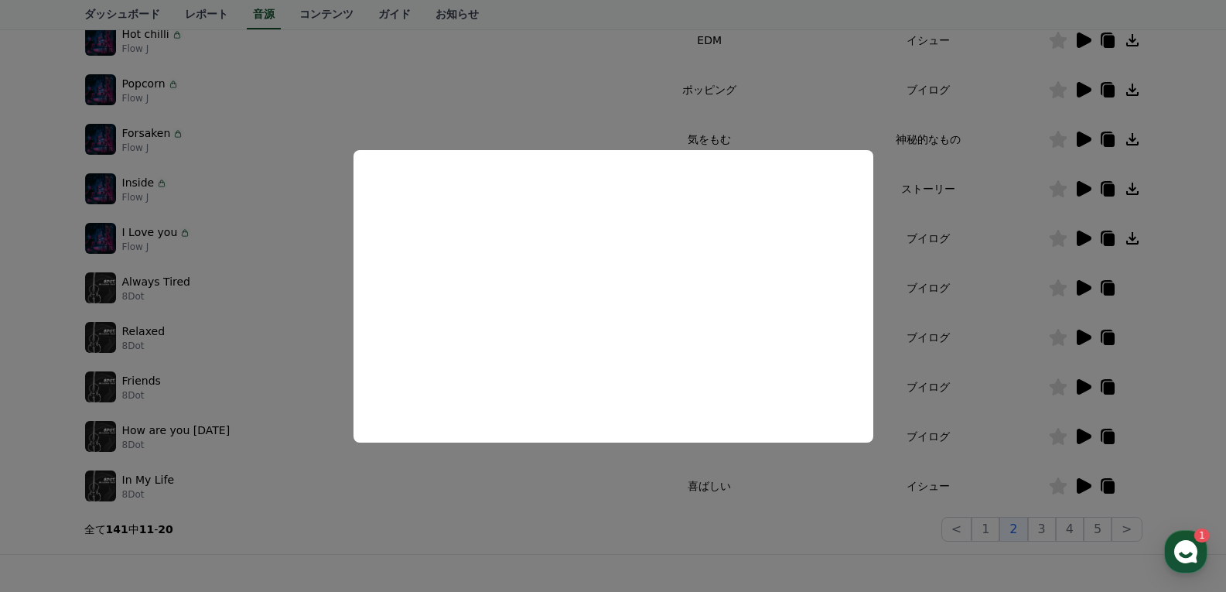
click at [916, 302] on button "close modal" at bounding box center [613, 296] width 1226 height 592
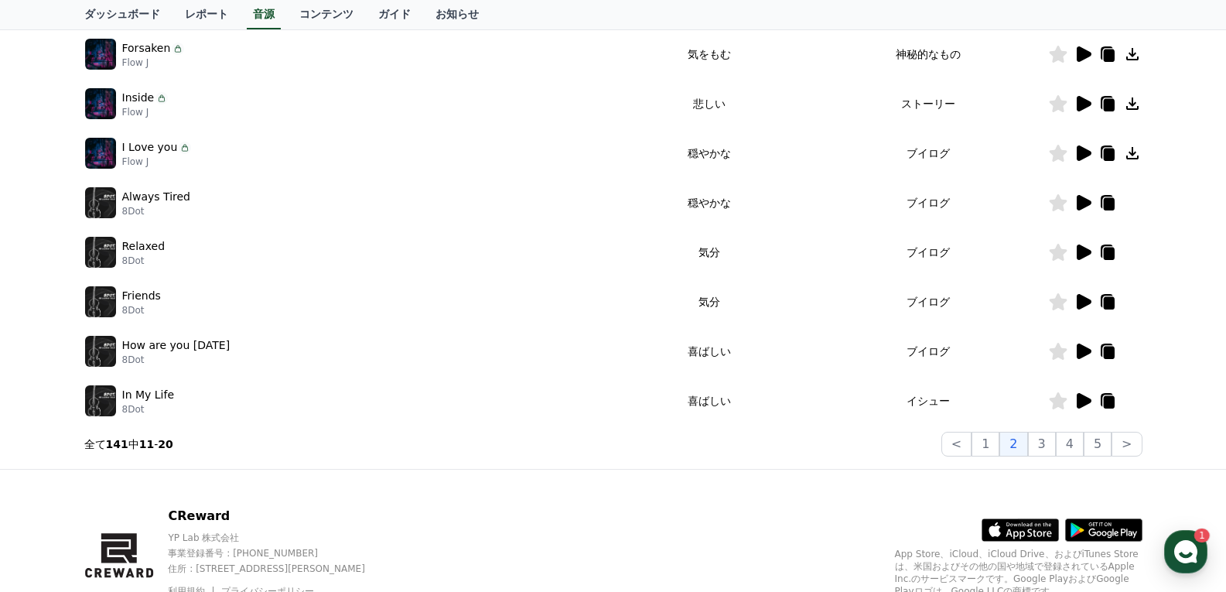
scroll to position [387, 0]
click at [1107, 304] on icon at bounding box center [1108, 302] width 11 height 12
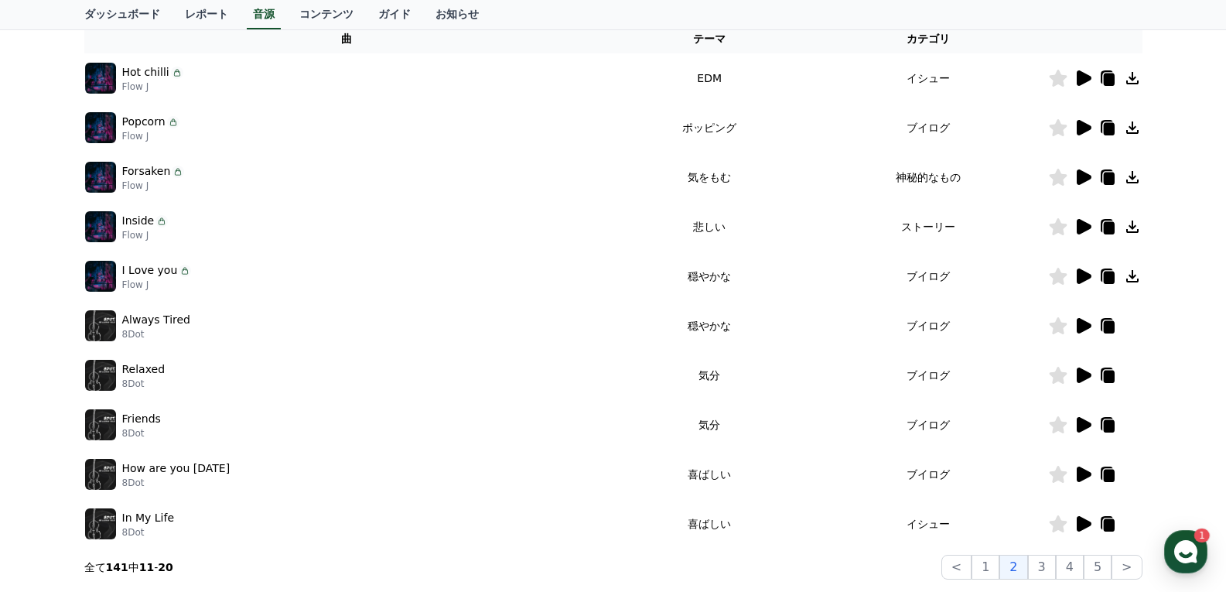
scroll to position [301, 0]
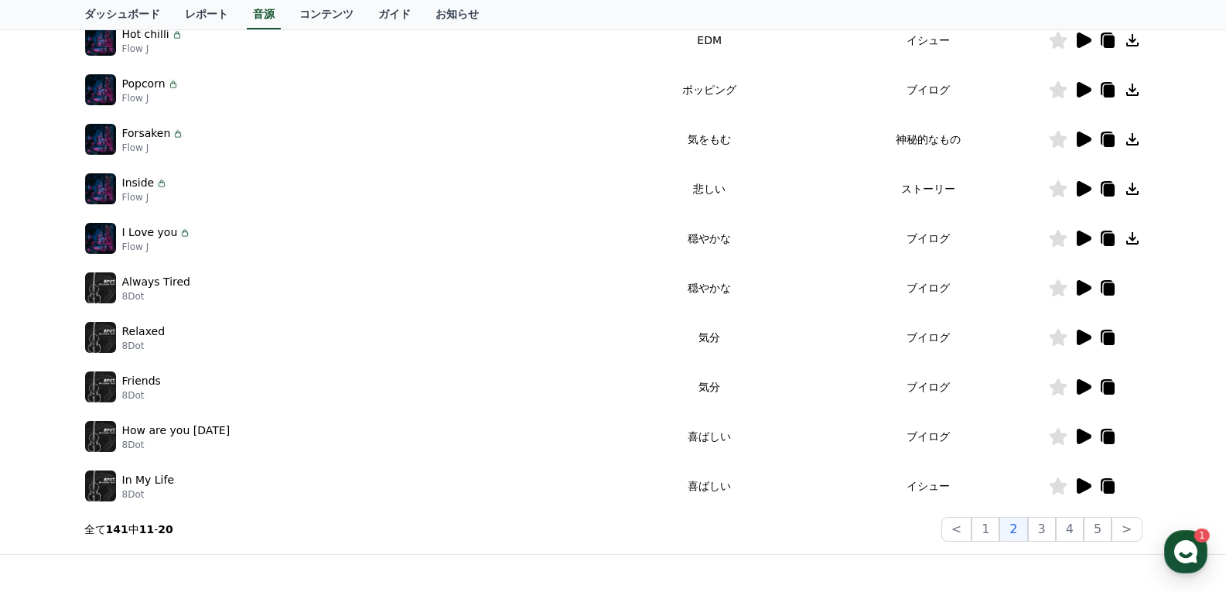
click at [1133, 392] on div at bounding box center [1095, 386] width 93 height 19
click at [1125, 391] on div at bounding box center [1095, 386] width 93 height 19
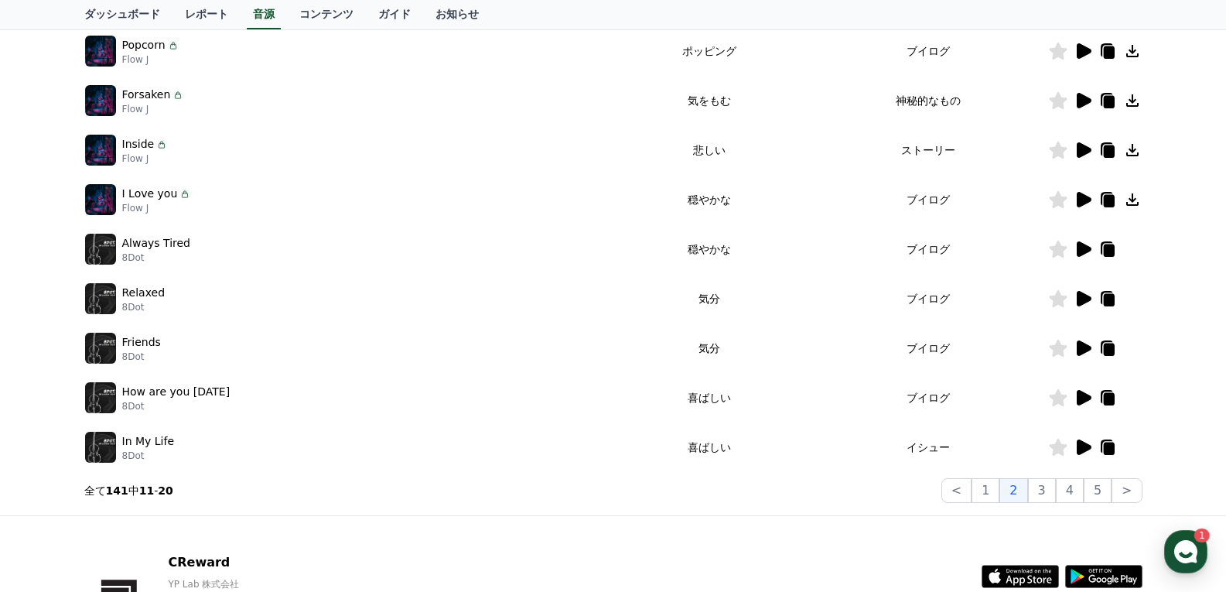
scroll to position [378, 0]
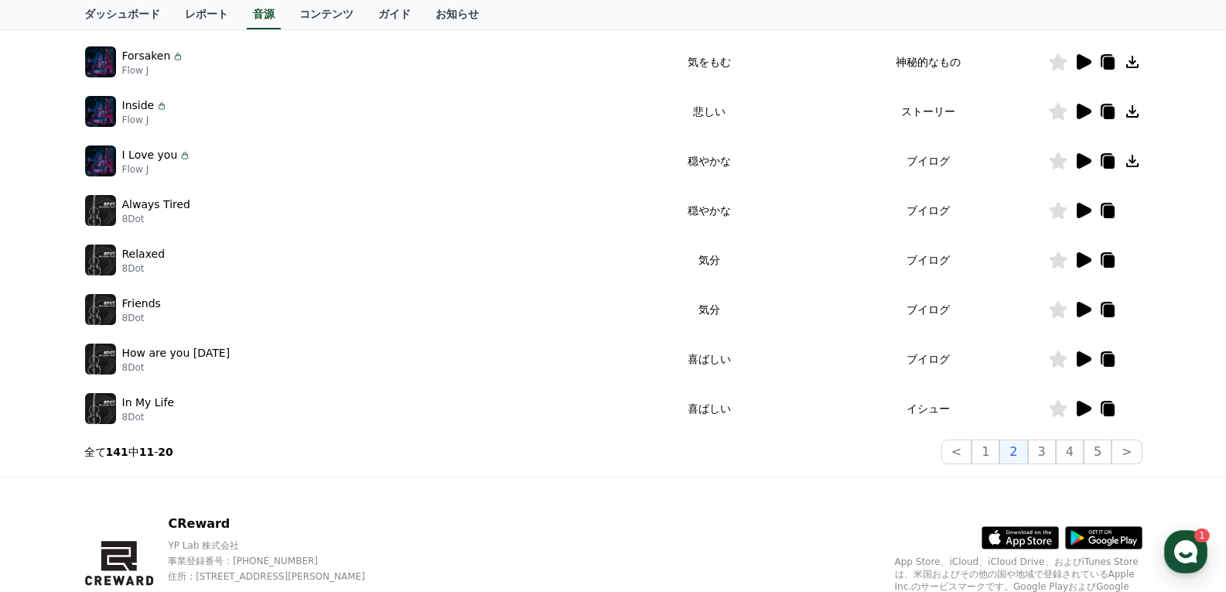
click at [840, 311] on td "ブイログ" at bounding box center [928, 309] width 238 height 49
click at [1048, 455] on button "3" at bounding box center [1042, 451] width 28 height 25
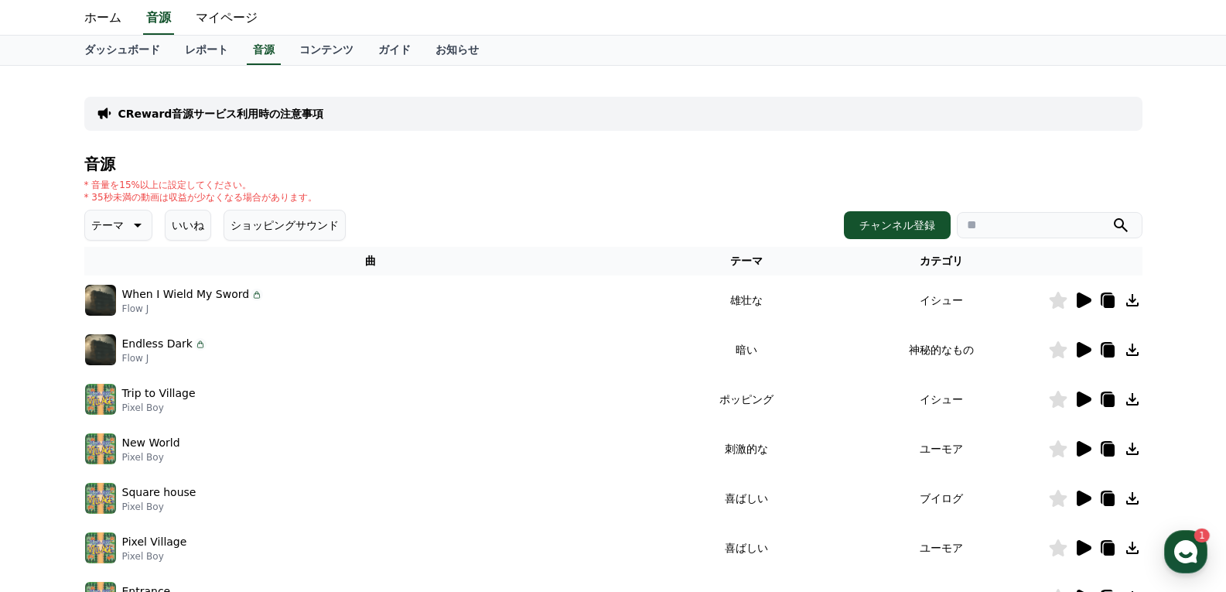
scroll to position [77, 0]
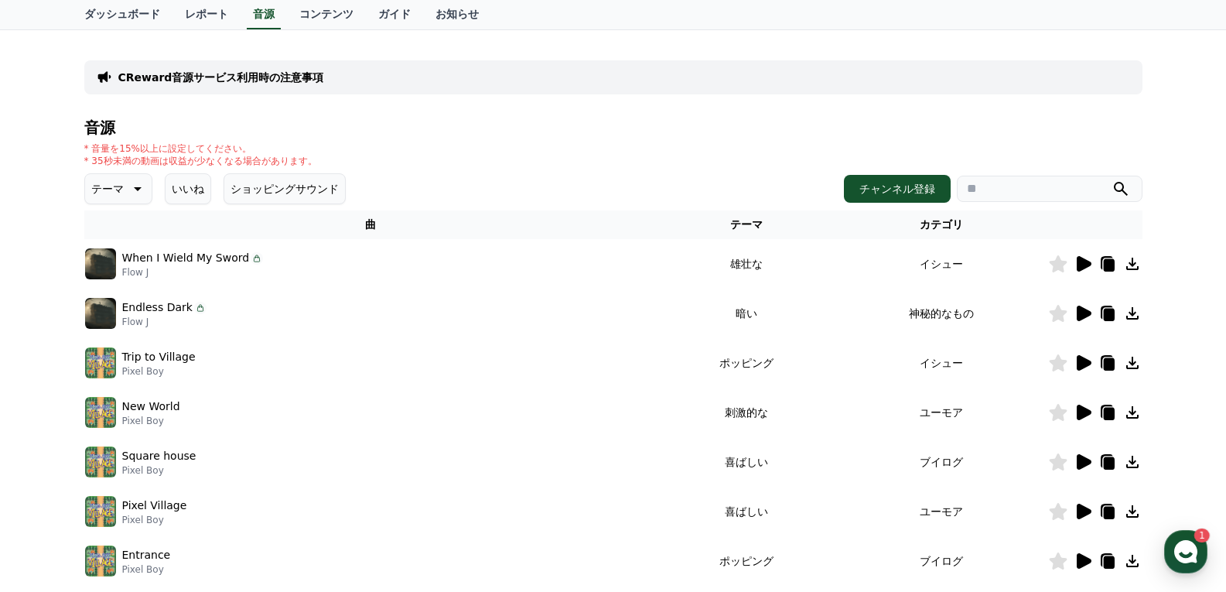
click at [1078, 266] on icon at bounding box center [1083, 263] width 15 height 15
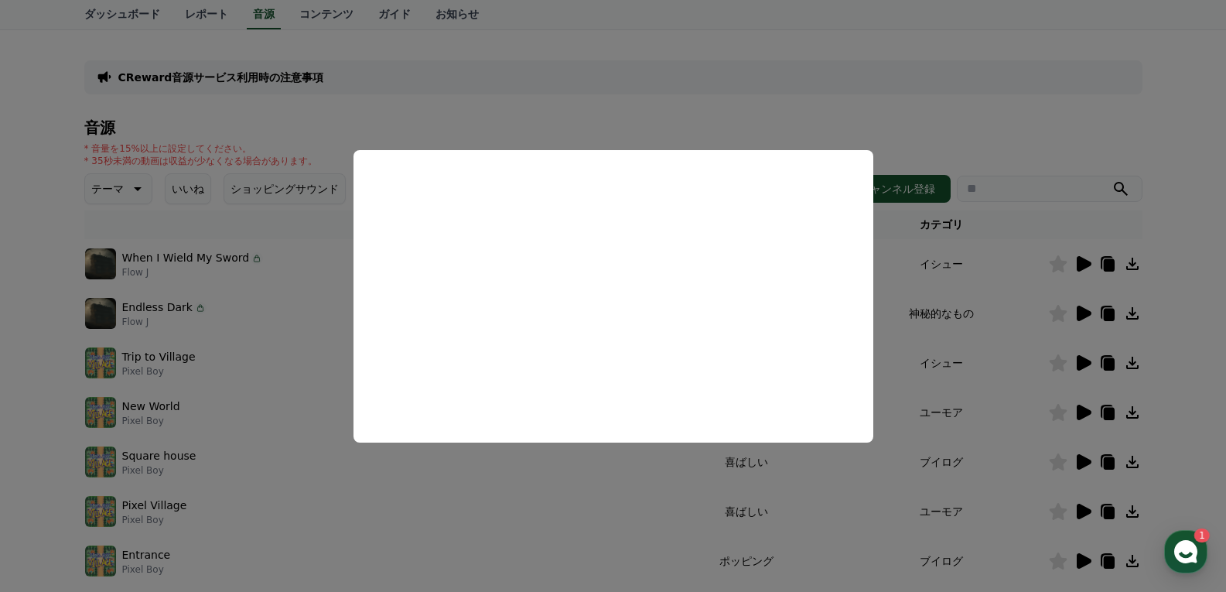
click at [942, 349] on button "close modal" at bounding box center [613, 296] width 1226 height 592
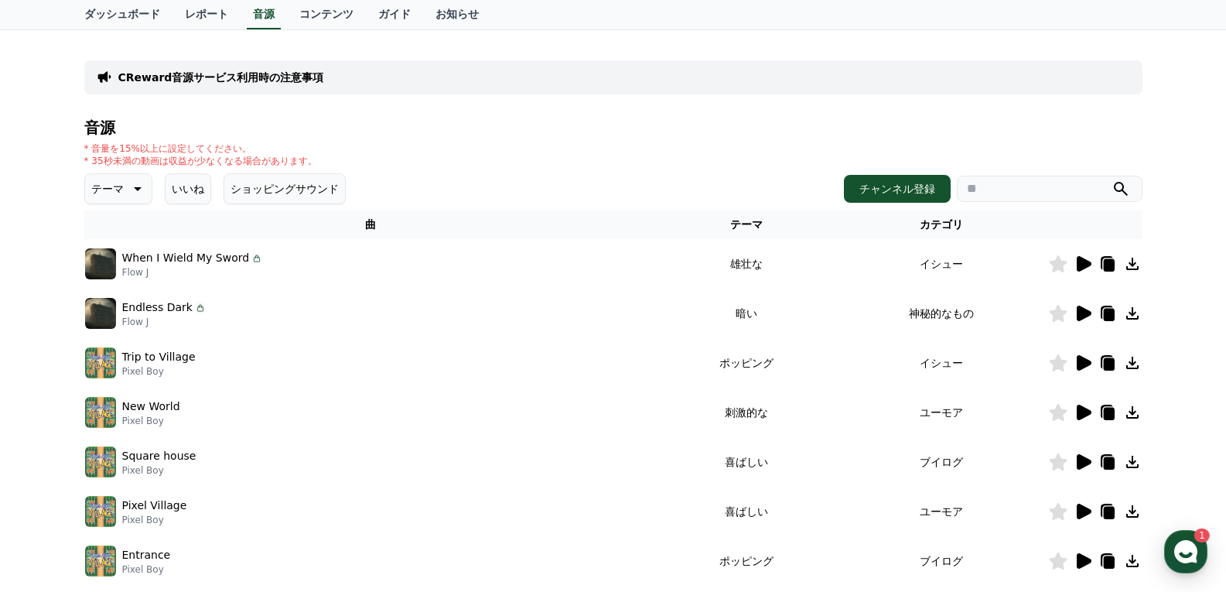
drag, startPoint x: 815, startPoint y: 316, endPoint x: 902, endPoint y: 350, distance: 93.5
click at [826, 316] on td "暗い" at bounding box center [746, 312] width 178 height 49
click at [1074, 319] on icon at bounding box center [1082, 313] width 19 height 19
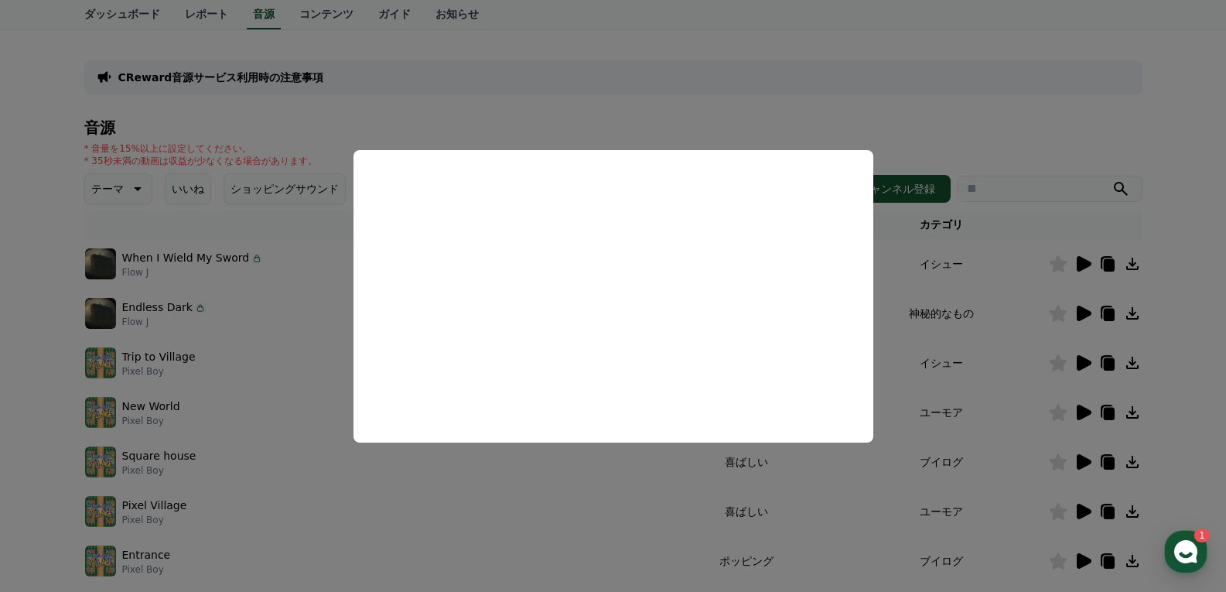
click at [908, 322] on button "close modal" at bounding box center [613, 296] width 1226 height 592
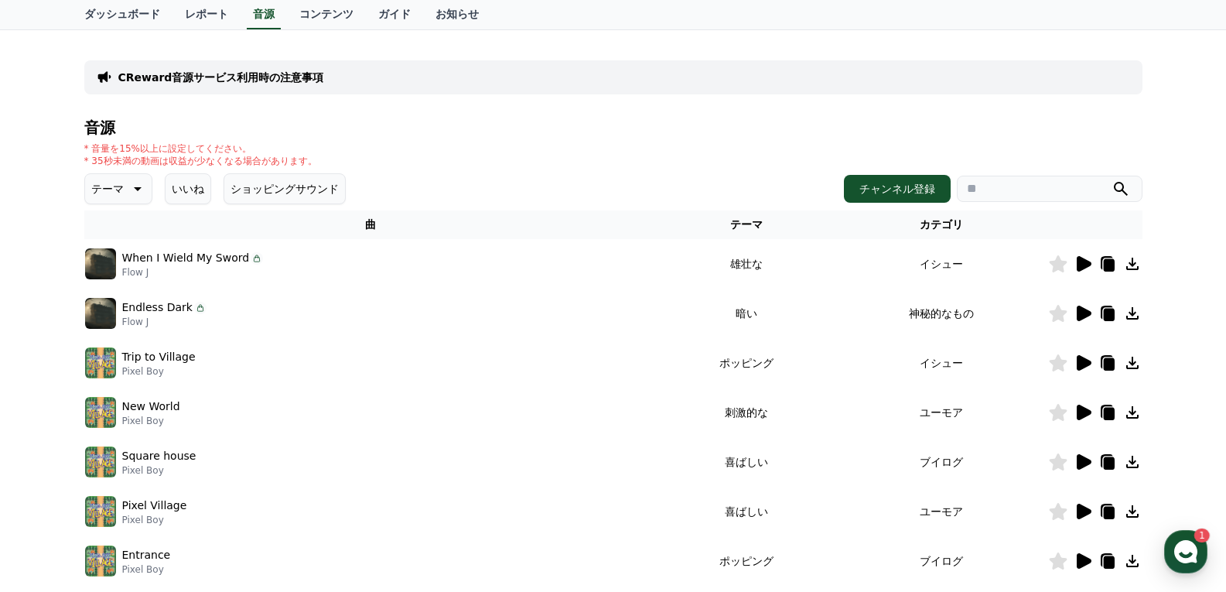
drag, startPoint x: 769, startPoint y: 364, endPoint x: 848, endPoint y: 364, distance: 78.9
click at [848, 364] on tr "Trip to Village Pixel Boy ポッピング イシュー" at bounding box center [613, 362] width 1058 height 49
click at [1074, 361] on icon at bounding box center [1082, 362] width 19 height 19
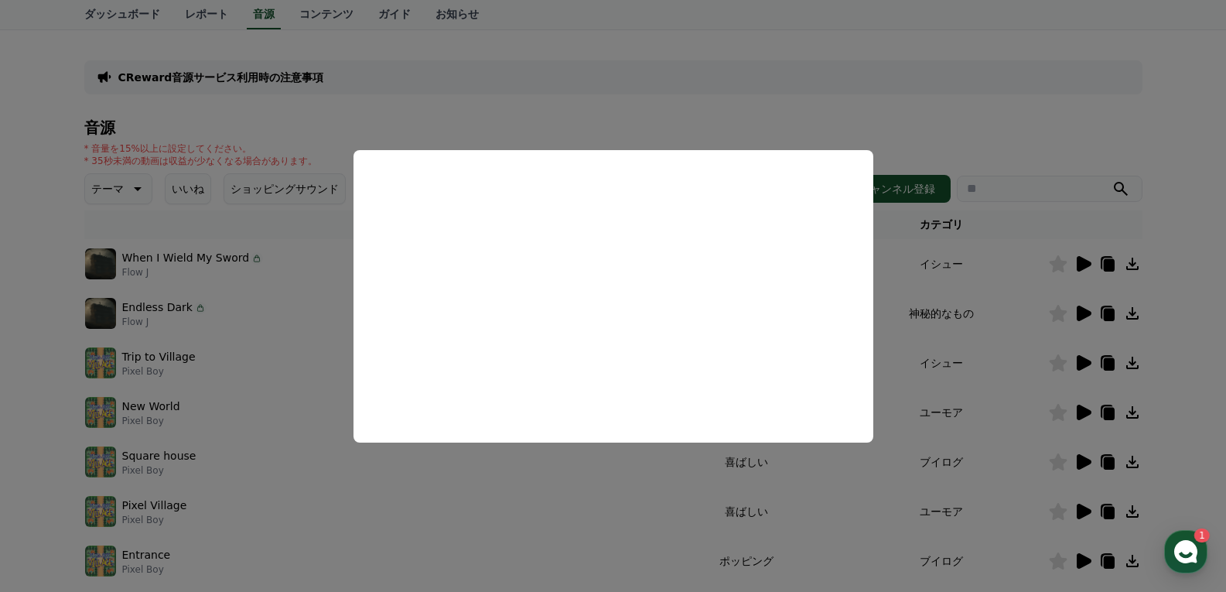
click at [933, 358] on button "close modal" at bounding box center [613, 296] width 1226 height 592
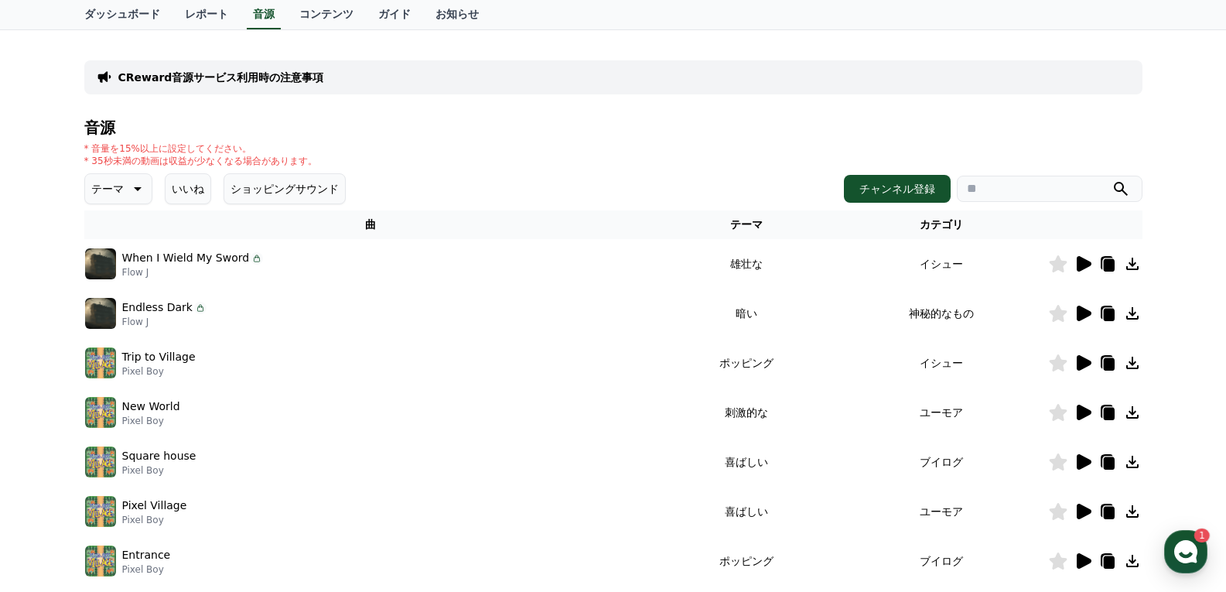
click at [1062, 367] on icon at bounding box center [1058, 362] width 18 height 17
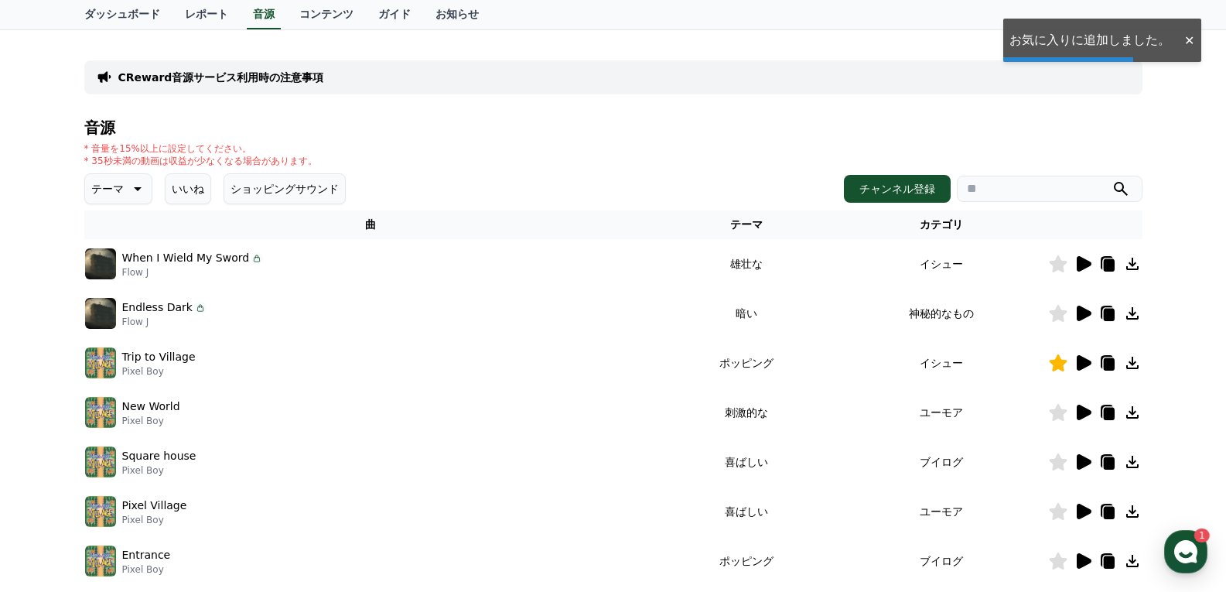
scroll to position [155, 0]
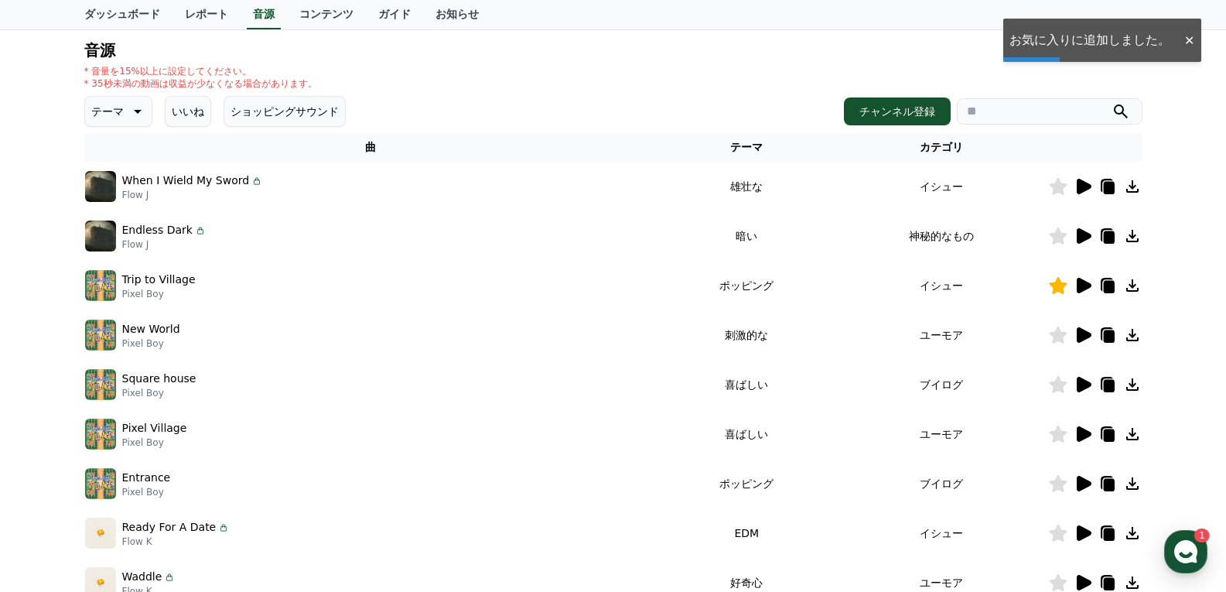
drag, startPoint x: 780, startPoint y: 340, endPoint x: 820, endPoint y: 353, distance: 42.1
click at [820, 338] on td "刺激的な" at bounding box center [746, 334] width 178 height 49
click at [1076, 341] on icon at bounding box center [1083, 334] width 15 height 15
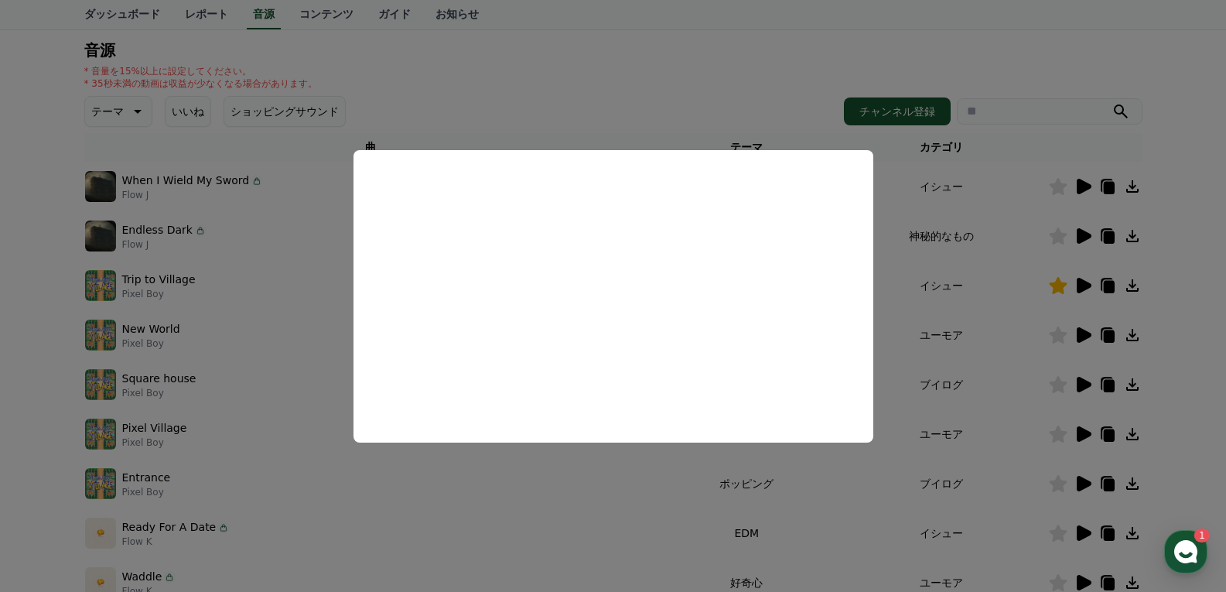
click at [912, 375] on button "close modal" at bounding box center [613, 296] width 1226 height 592
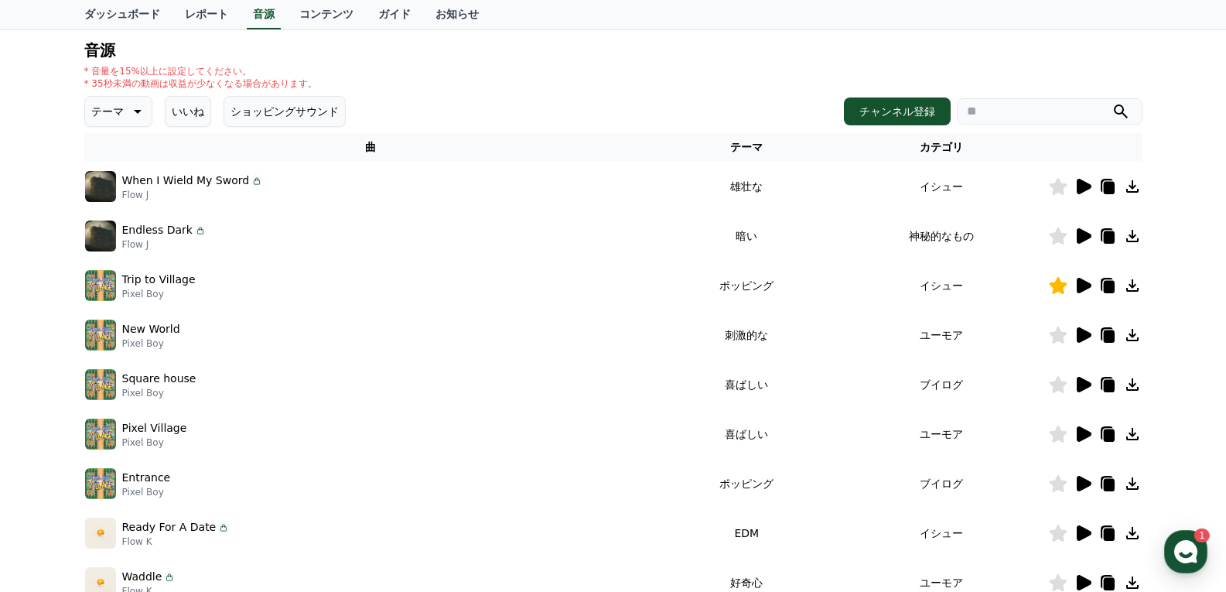
click at [1056, 338] on icon at bounding box center [1058, 334] width 18 height 17
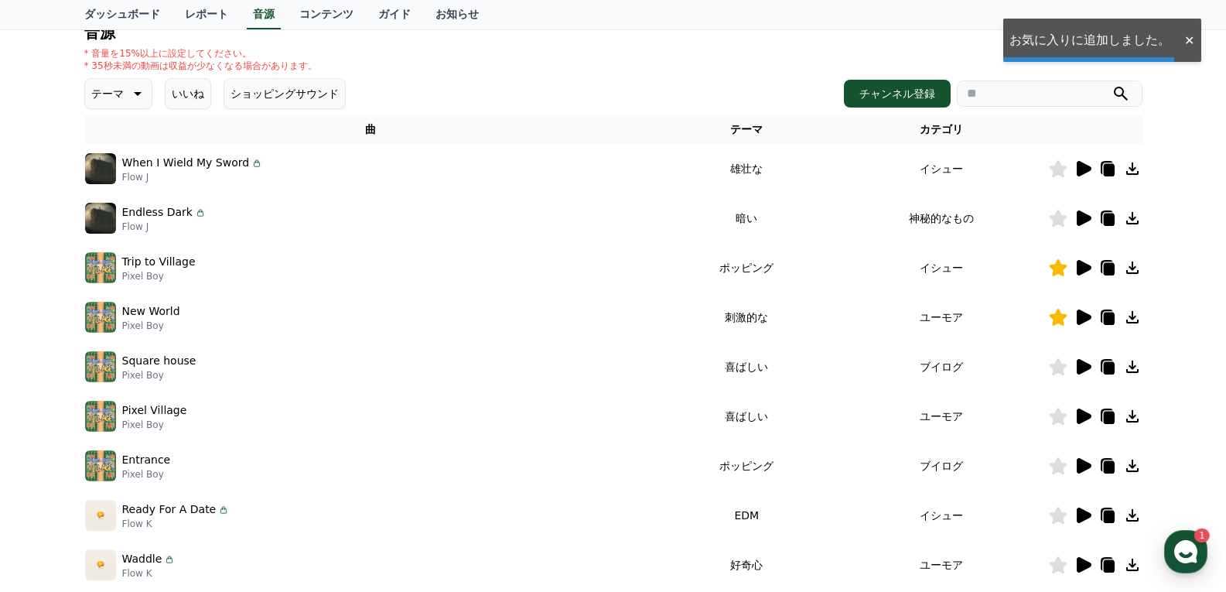
scroll to position [232, 0]
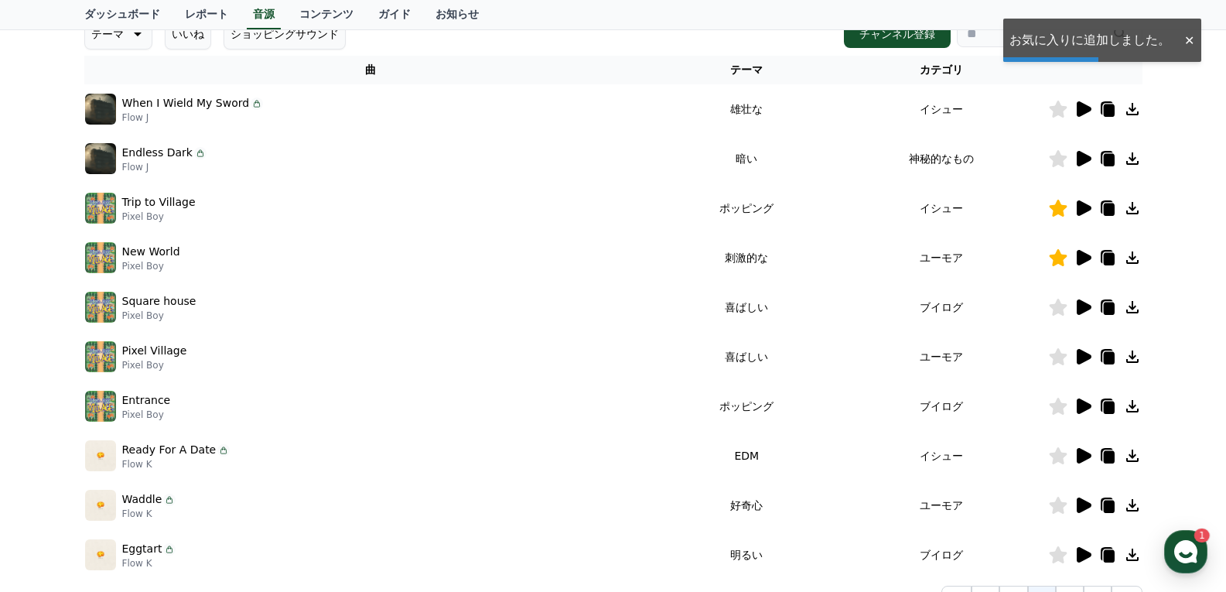
drag, startPoint x: 768, startPoint y: 312, endPoint x: 837, endPoint y: 330, distance: 71.8
click at [830, 315] on td "喜ばしい" at bounding box center [746, 306] width 178 height 49
click at [1077, 307] on icon at bounding box center [1083, 306] width 15 height 15
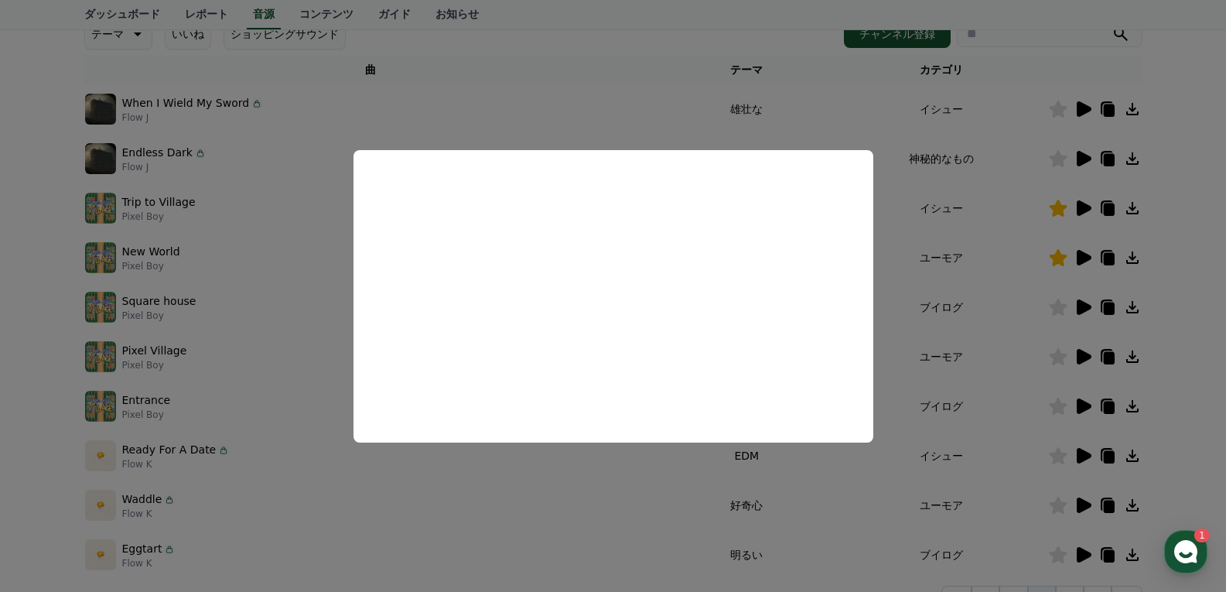
click at [898, 353] on button "close modal" at bounding box center [613, 296] width 1226 height 592
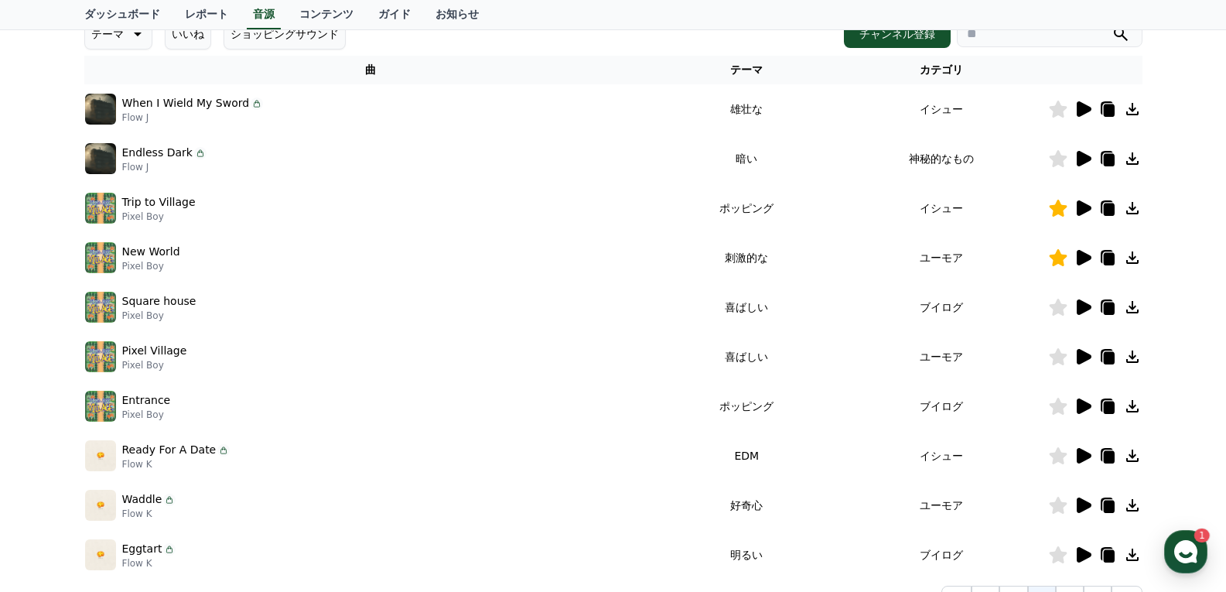
click at [1058, 309] on icon at bounding box center [1058, 306] width 18 height 17
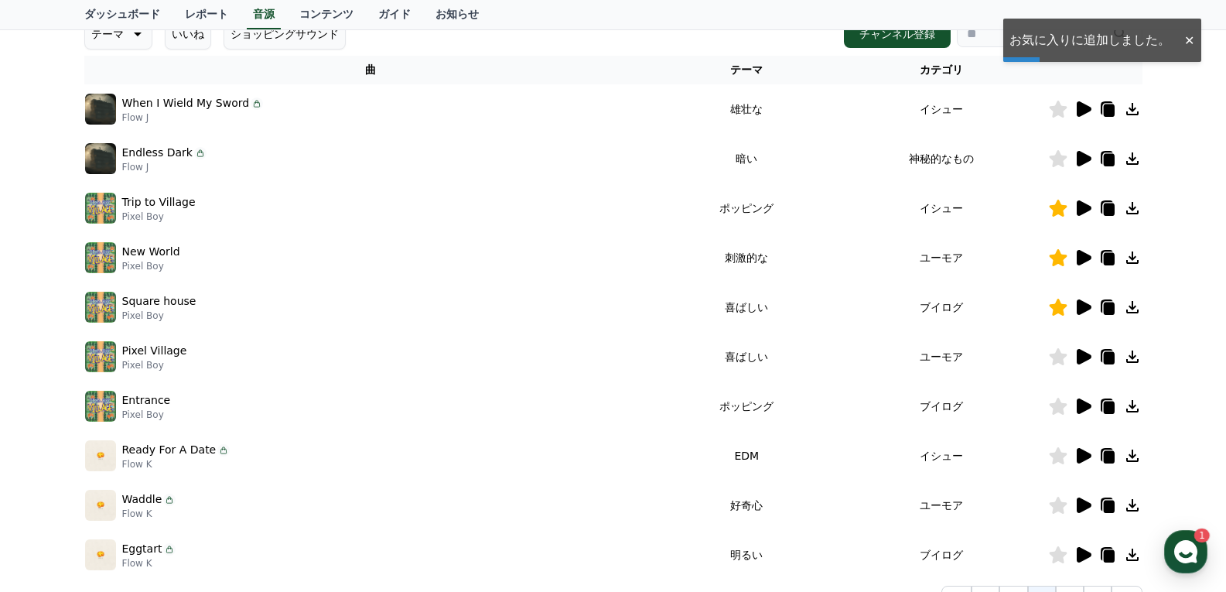
click at [1083, 361] on icon at bounding box center [1083, 356] width 15 height 15
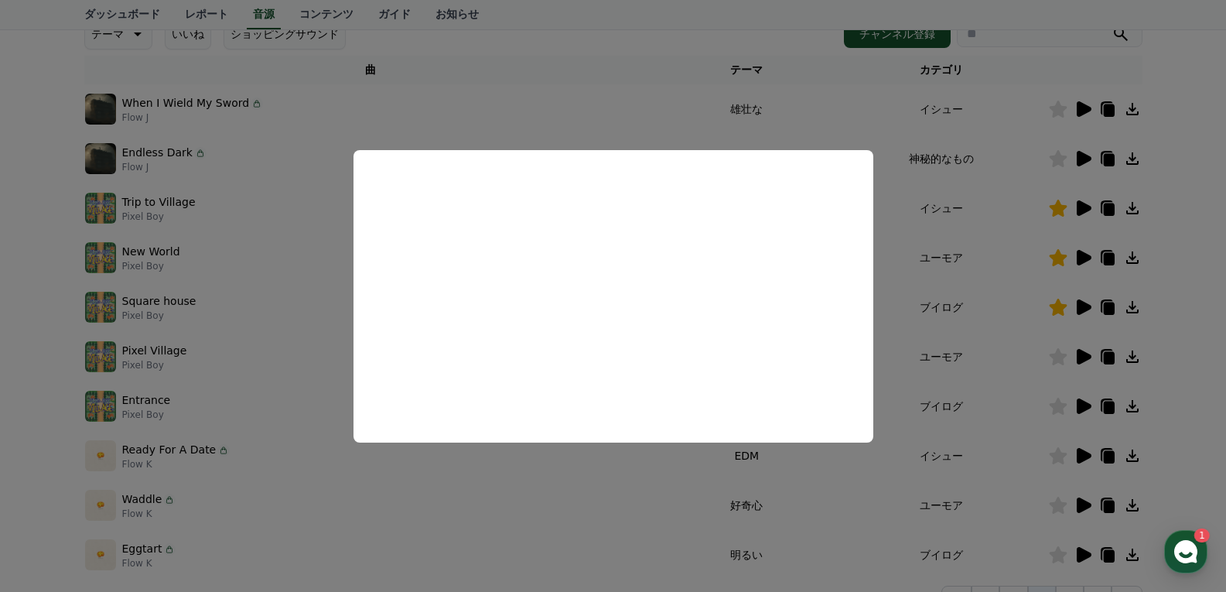
click at [991, 350] on button "close modal" at bounding box center [613, 296] width 1226 height 592
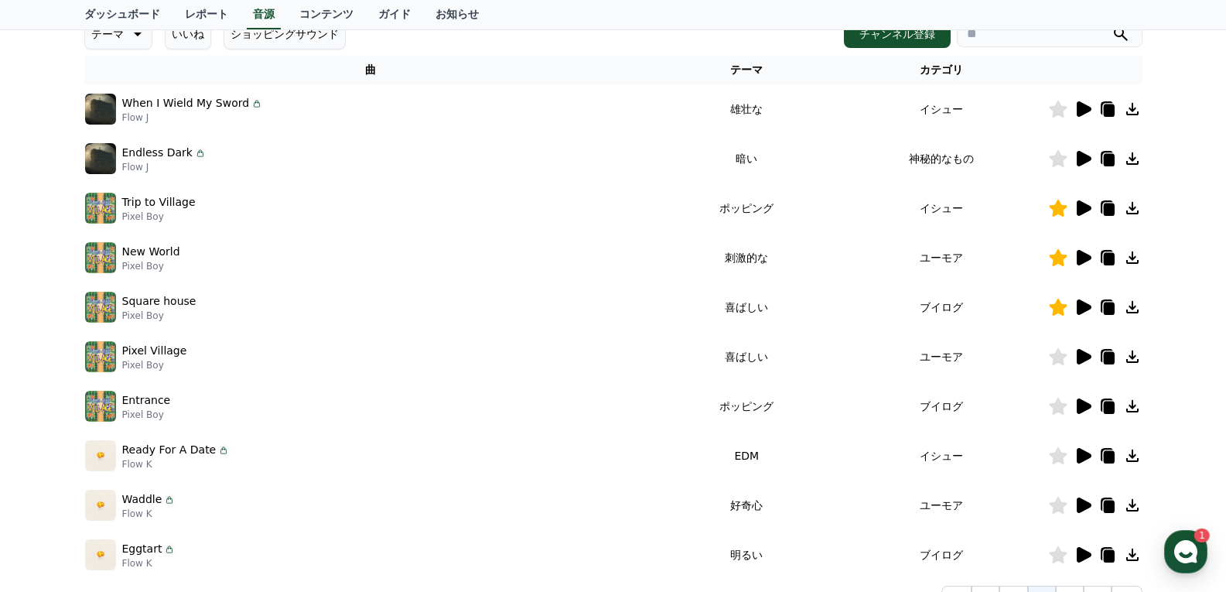
click at [1055, 360] on icon at bounding box center [1058, 356] width 18 height 17
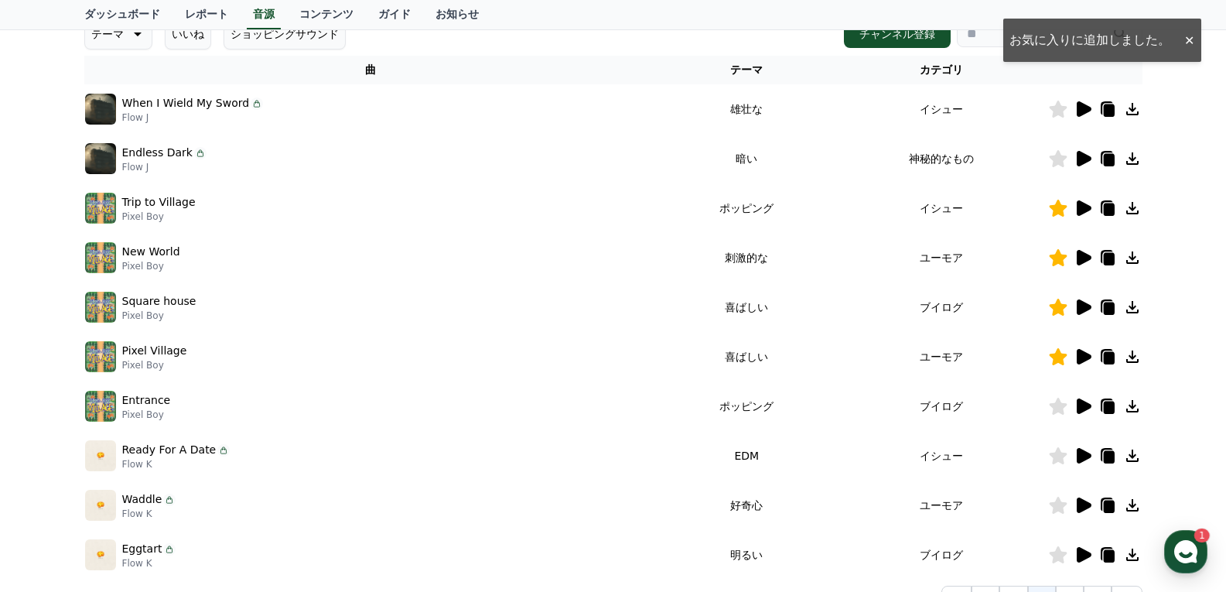
drag, startPoint x: 721, startPoint y: 405, endPoint x: 921, endPoint y: 403, distance: 199.5
click at [905, 404] on tr "Entrance Pixel Boy ポッピング ブイログ" at bounding box center [613, 405] width 1058 height 49
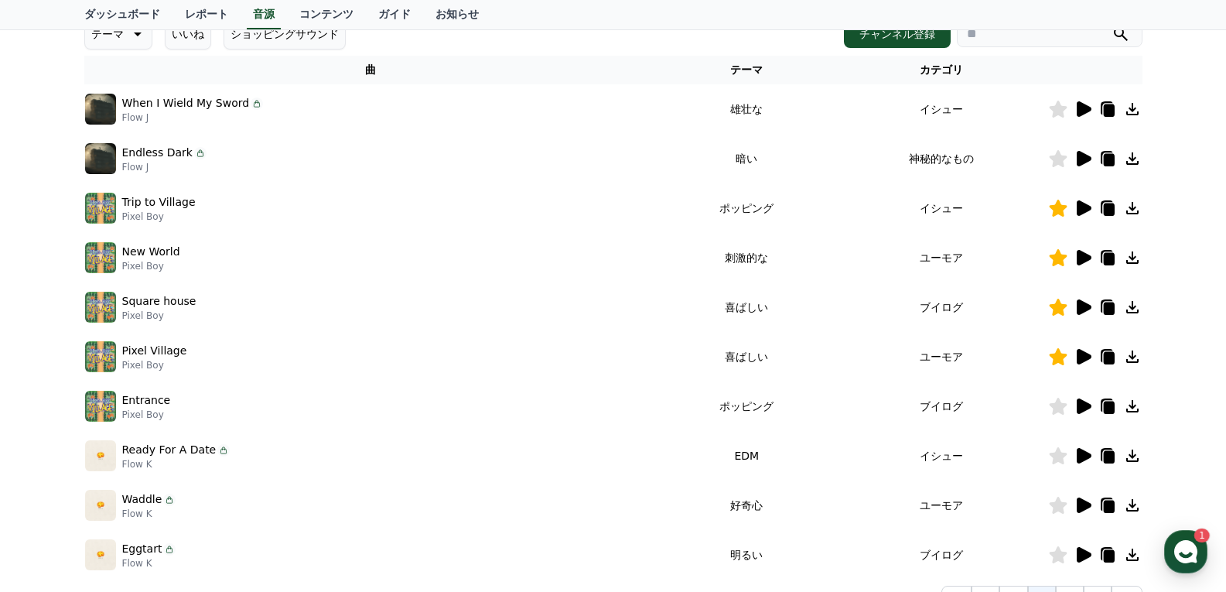
click at [1080, 404] on icon at bounding box center [1083, 405] width 15 height 15
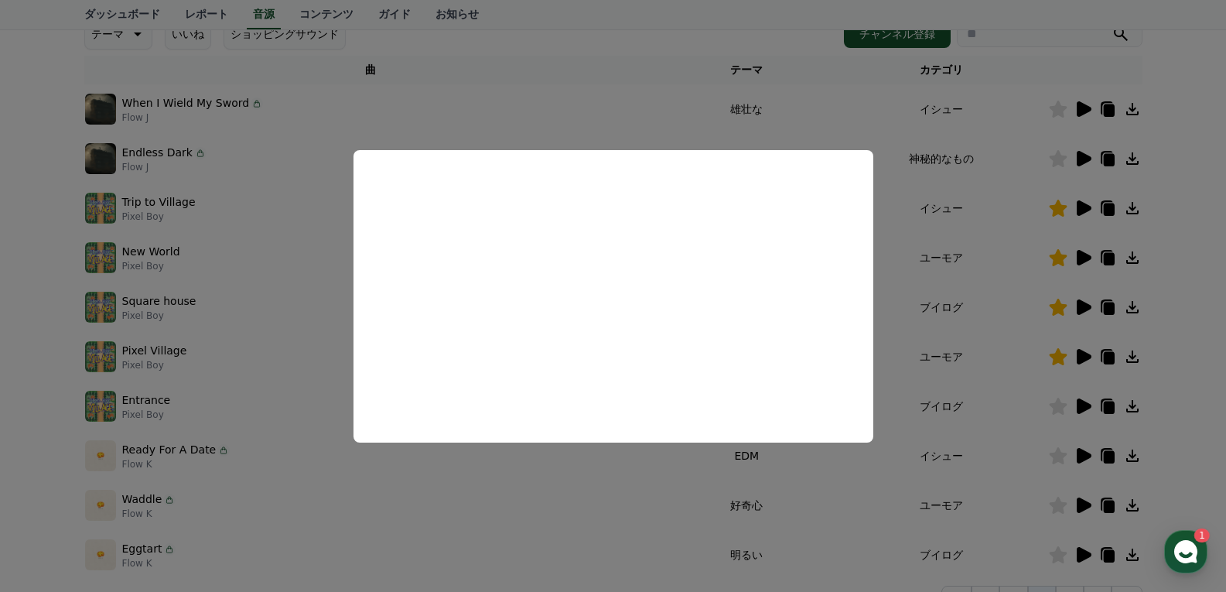
click at [970, 399] on button "close modal" at bounding box center [613, 296] width 1226 height 592
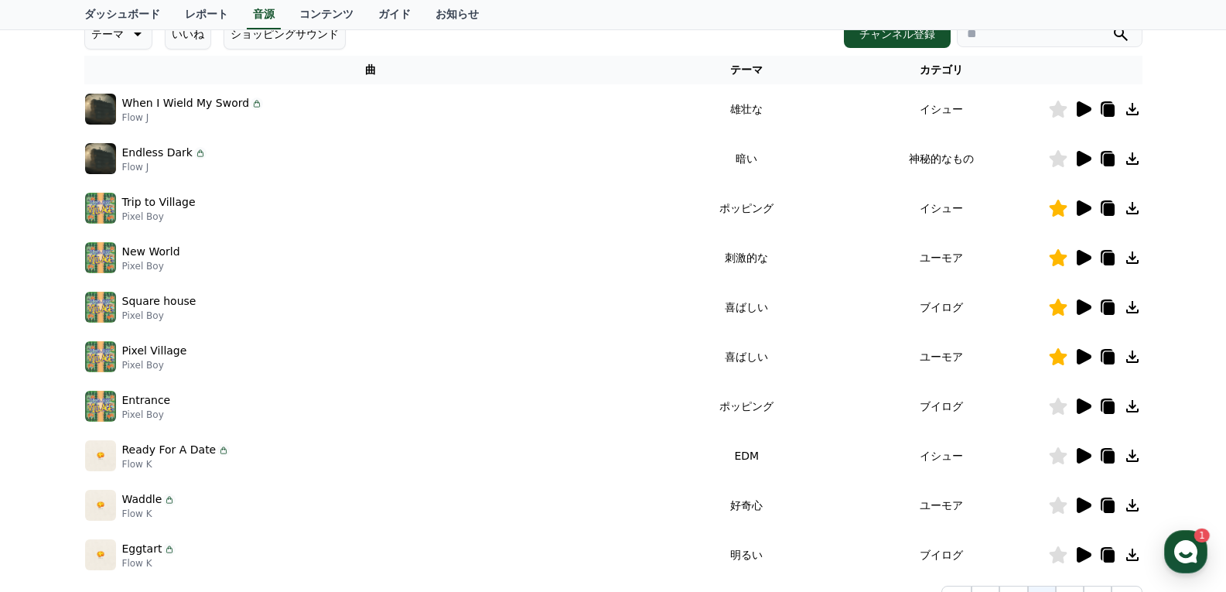
click at [1059, 408] on icon at bounding box center [1058, 405] width 18 height 17
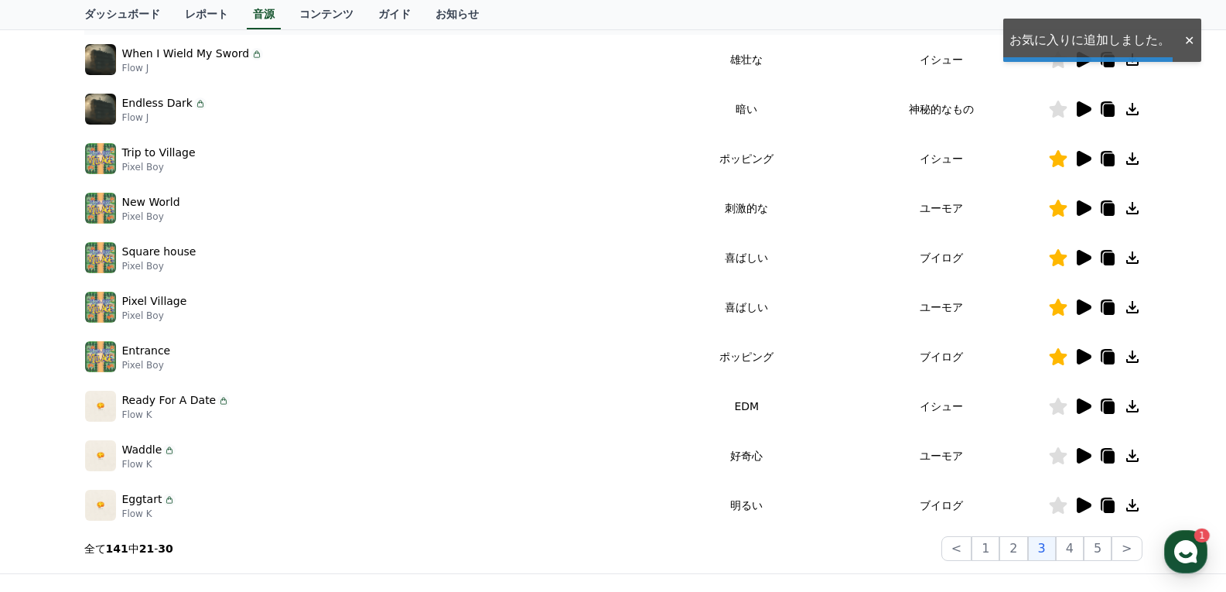
scroll to position [309, 0]
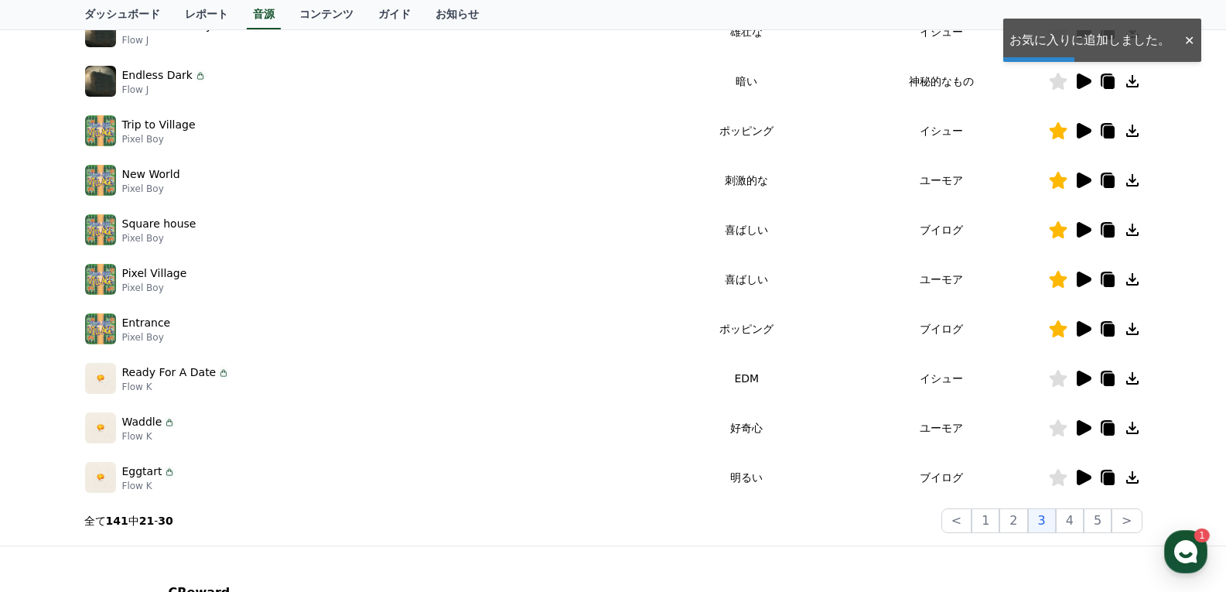
click at [1083, 381] on icon at bounding box center [1083, 377] width 15 height 15
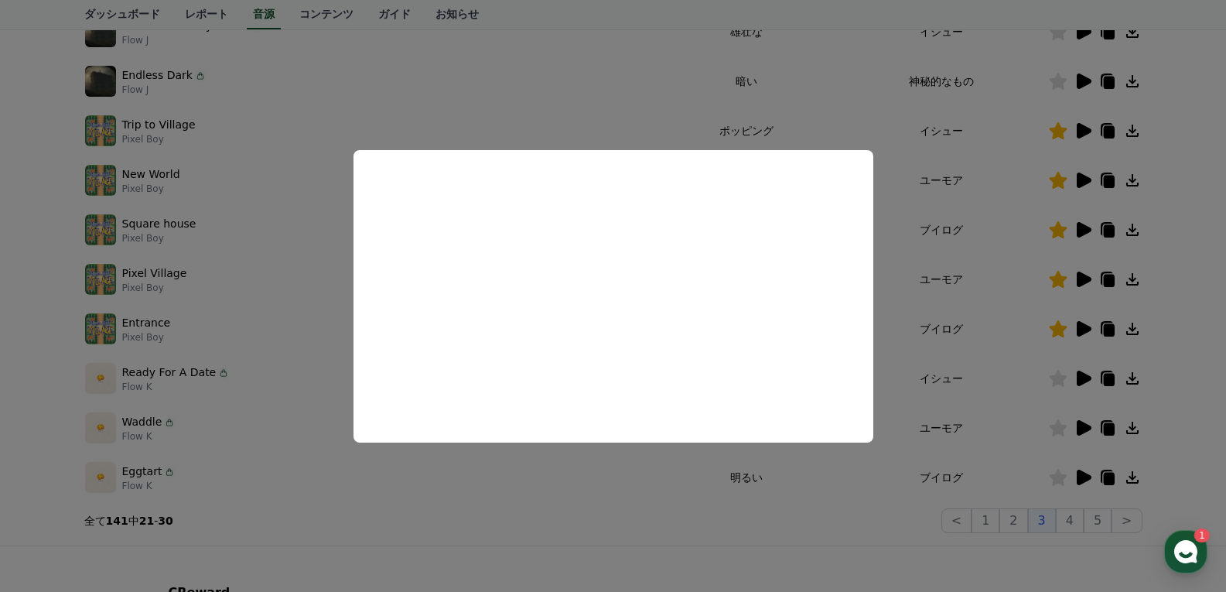
click at [981, 402] on button "close modal" at bounding box center [613, 296] width 1226 height 592
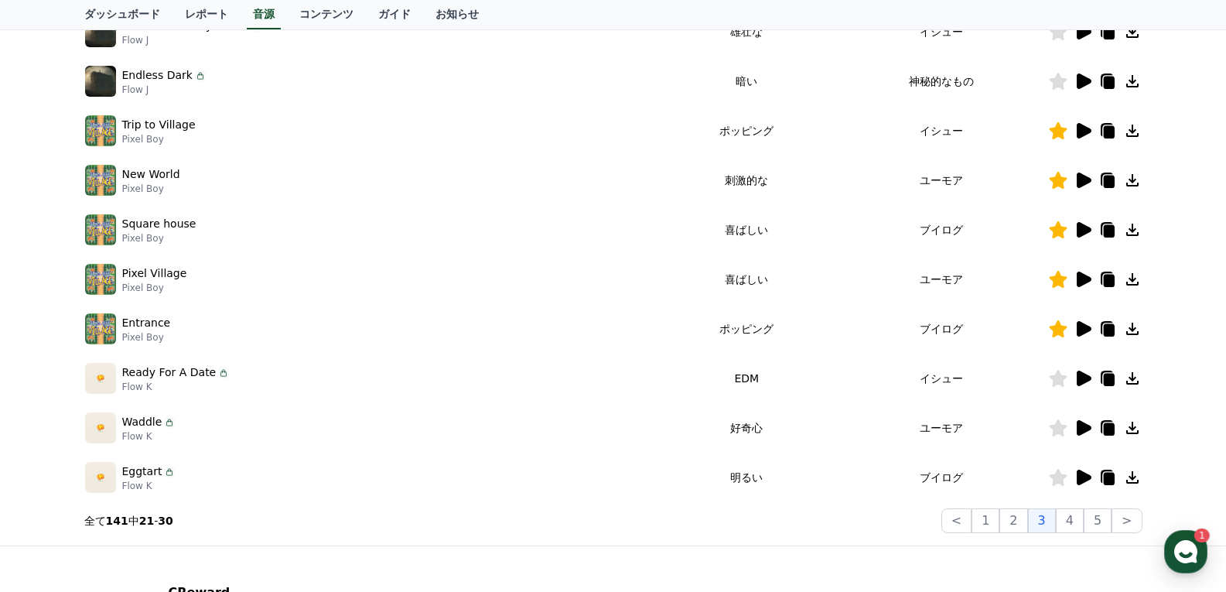
drag, startPoint x: 749, startPoint y: 428, endPoint x: 926, endPoint y: 431, distance: 176.3
click at [891, 431] on tr "[MEDICAL_DATA] Flow K 好奇心 ユーモア" at bounding box center [613, 427] width 1058 height 49
click at [1081, 425] on icon at bounding box center [1083, 427] width 15 height 15
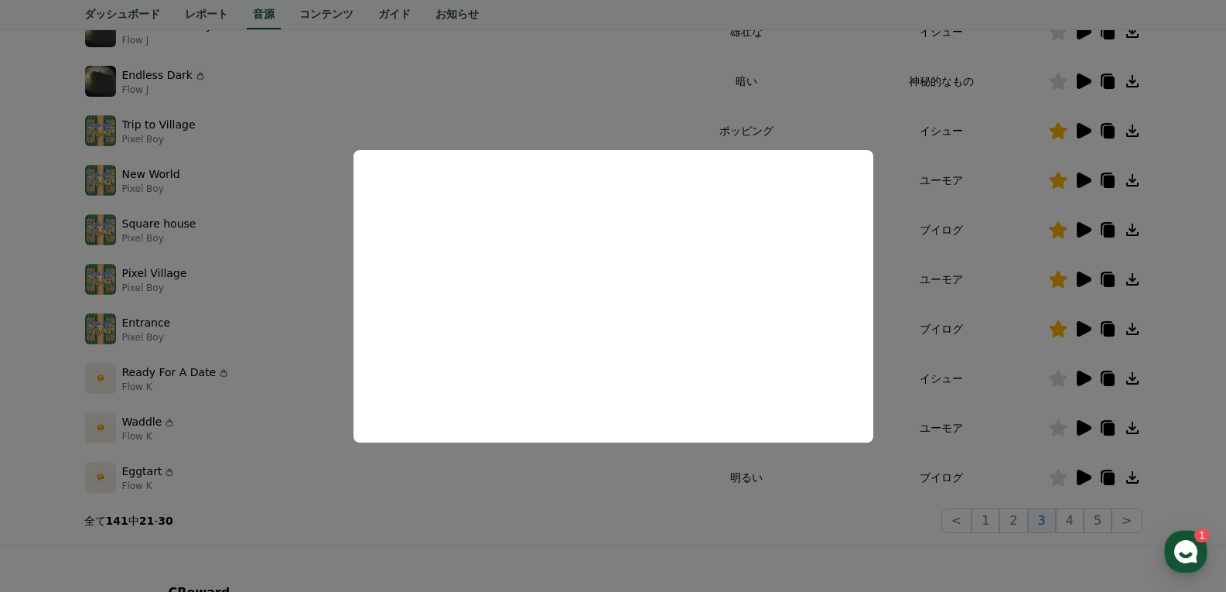
click at [950, 404] on button "close modal" at bounding box center [613, 296] width 1226 height 592
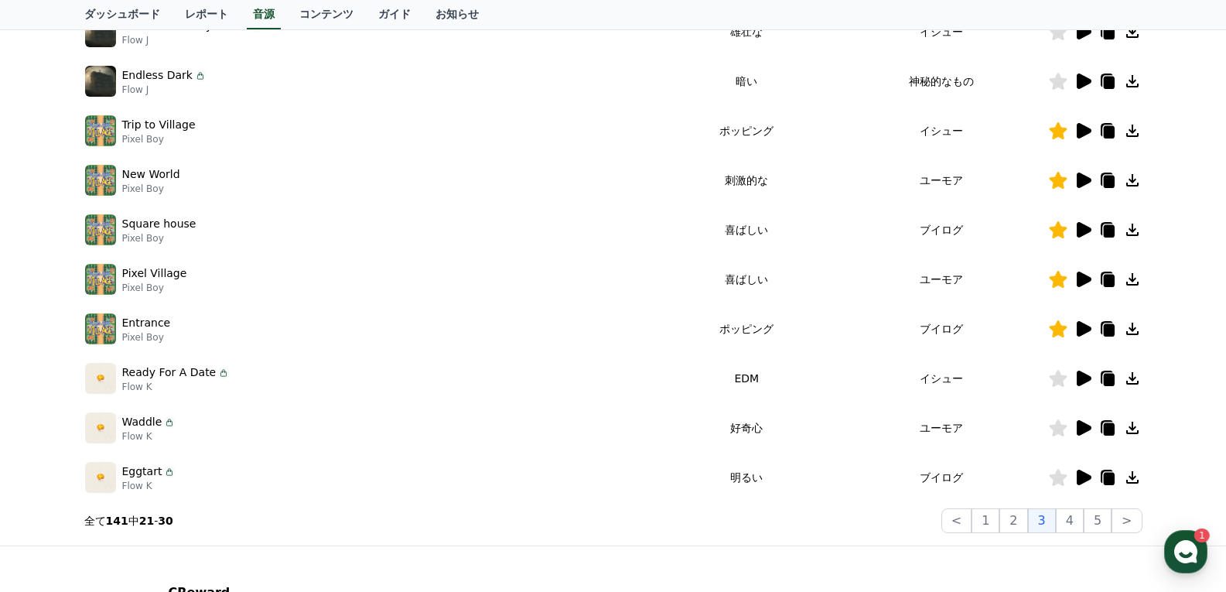
drag, startPoint x: 785, startPoint y: 479, endPoint x: 884, endPoint y: 485, distance: 99.1
click at [855, 479] on tr "Eggtart Flow K 明るい ブイログ" at bounding box center [613, 476] width 1058 height 49
click at [1083, 483] on icon at bounding box center [1082, 477] width 19 height 19
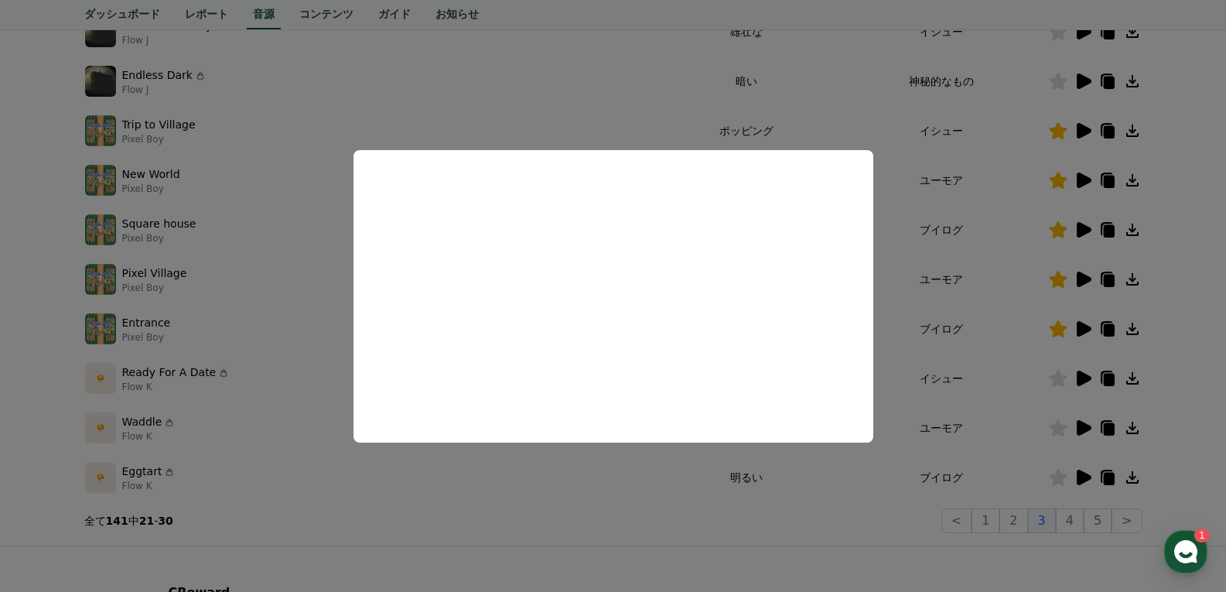
click at [933, 304] on button "close modal" at bounding box center [613, 296] width 1226 height 592
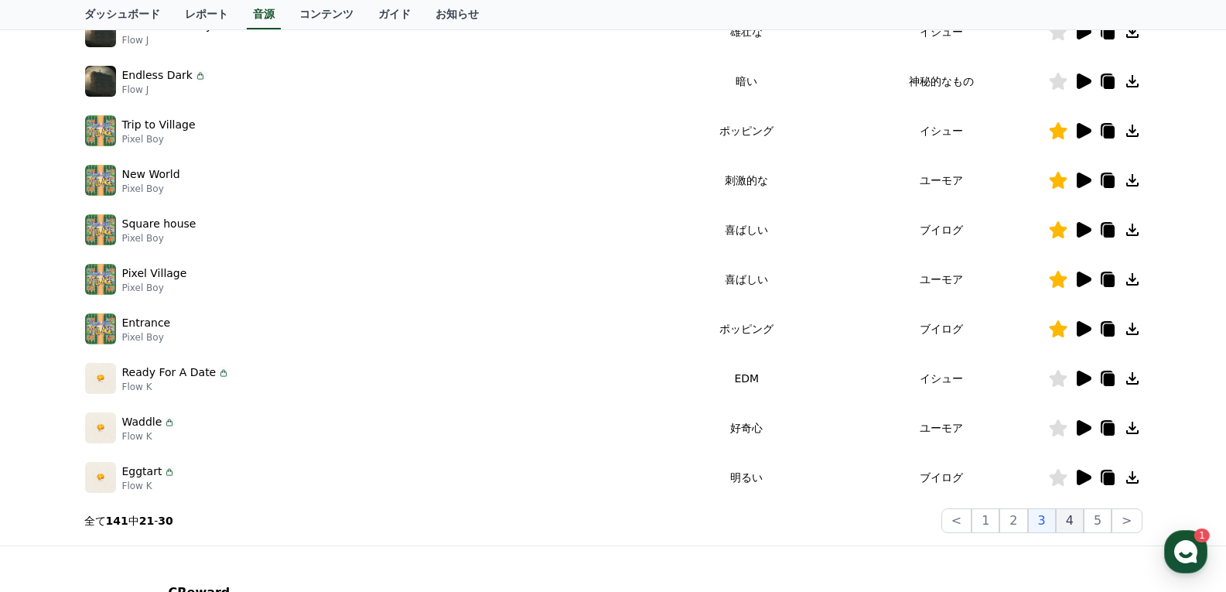
click at [1076, 521] on button "4" at bounding box center [1070, 520] width 28 height 25
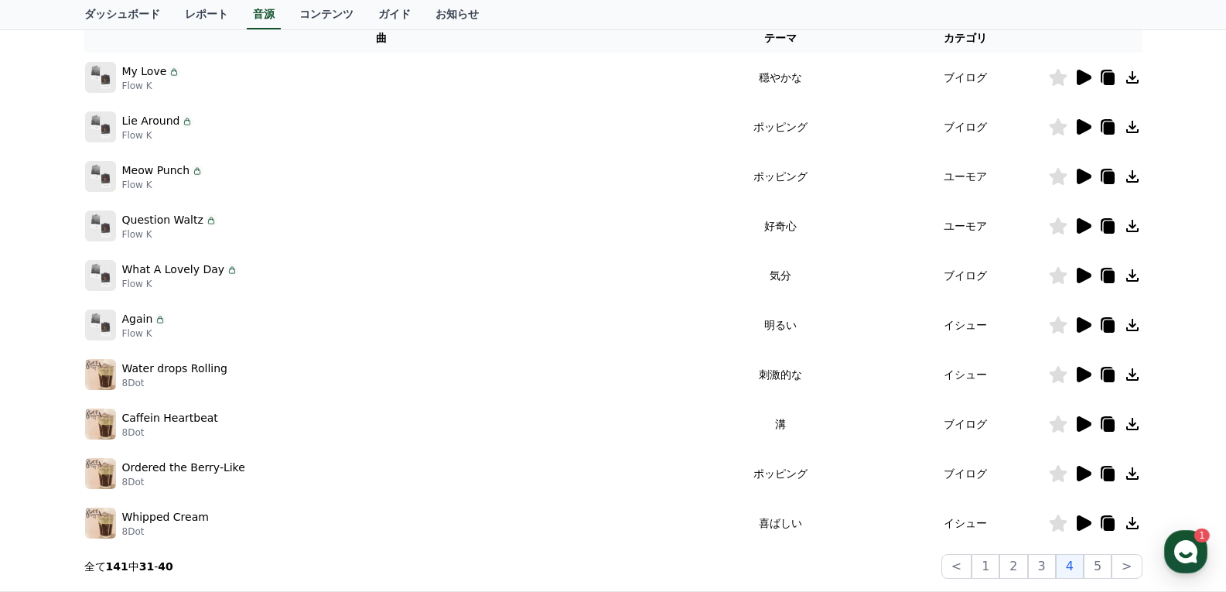
scroll to position [146, 0]
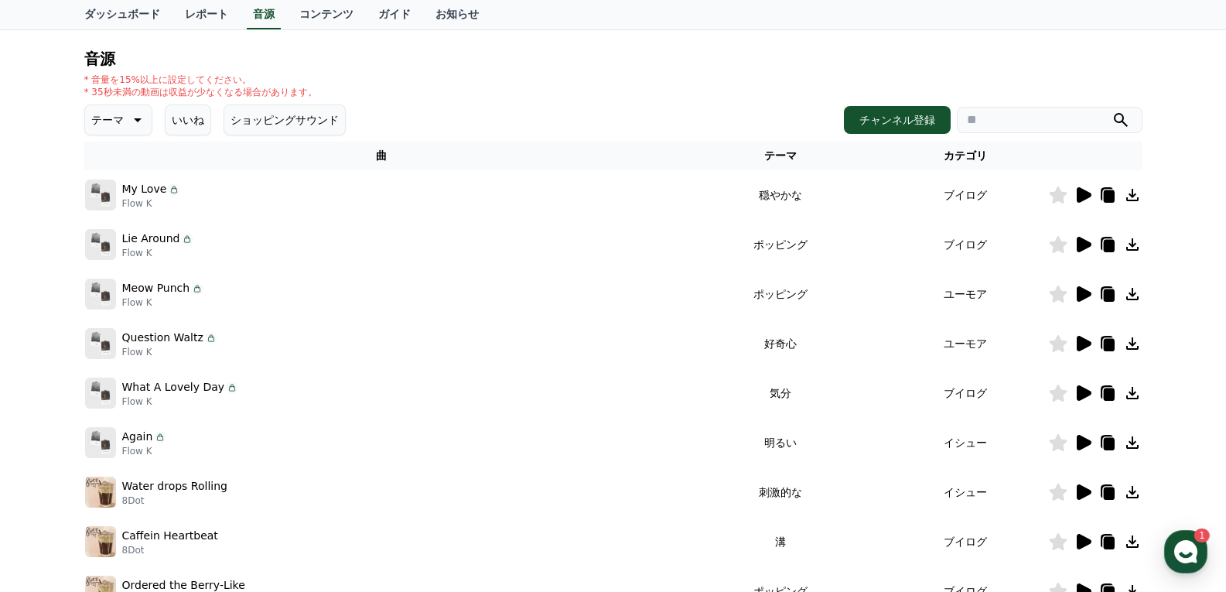
drag, startPoint x: 791, startPoint y: 190, endPoint x: 953, endPoint y: 200, distance: 162.7
click at [935, 199] on tr "My Love Flow K 穏やかな ブイログ" at bounding box center [613, 194] width 1058 height 49
click at [1077, 196] on icon at bounding box center [1083, 194] width 15 height 15
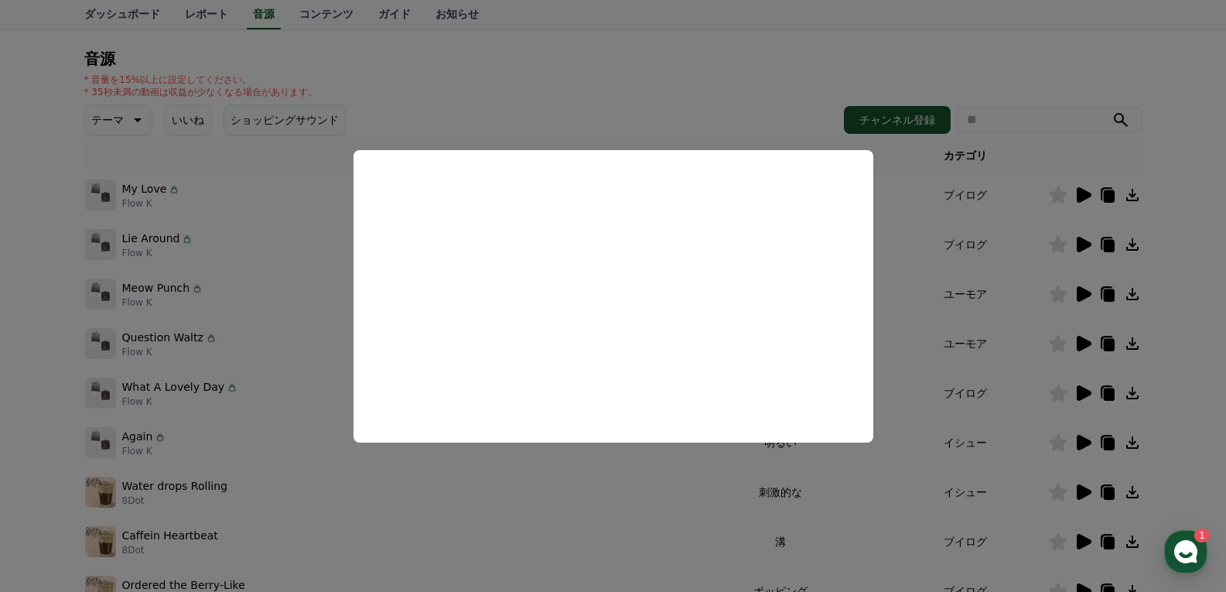
scroll to position [301, 0]
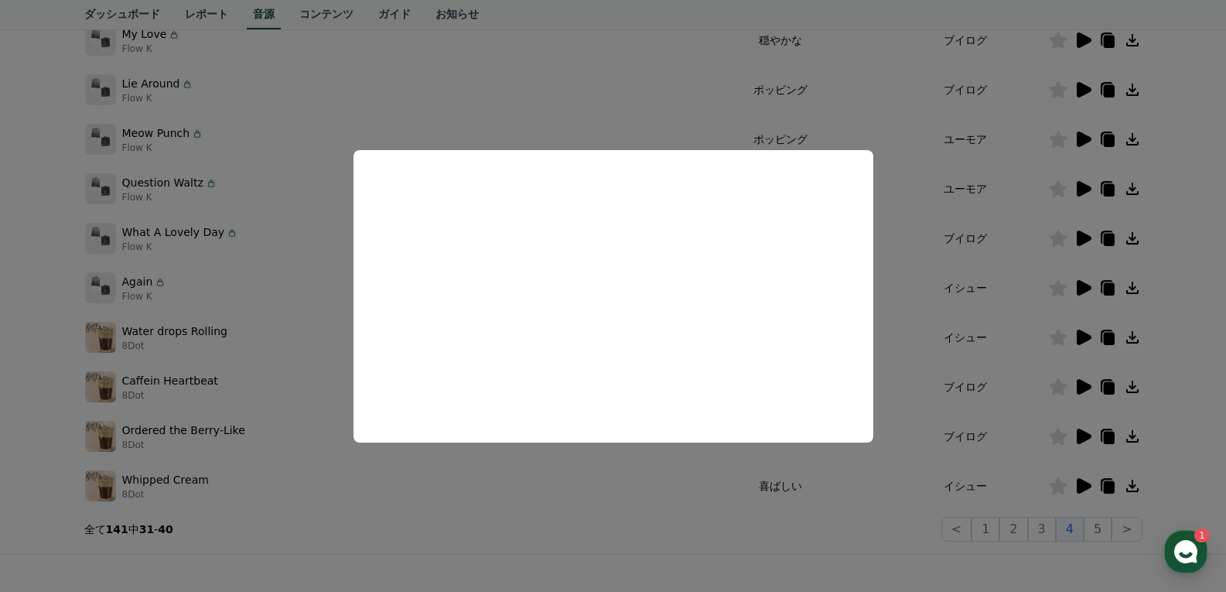
click at [892, 309] on button "close modal" at bounding box center [613, 296] width 1226 height 592
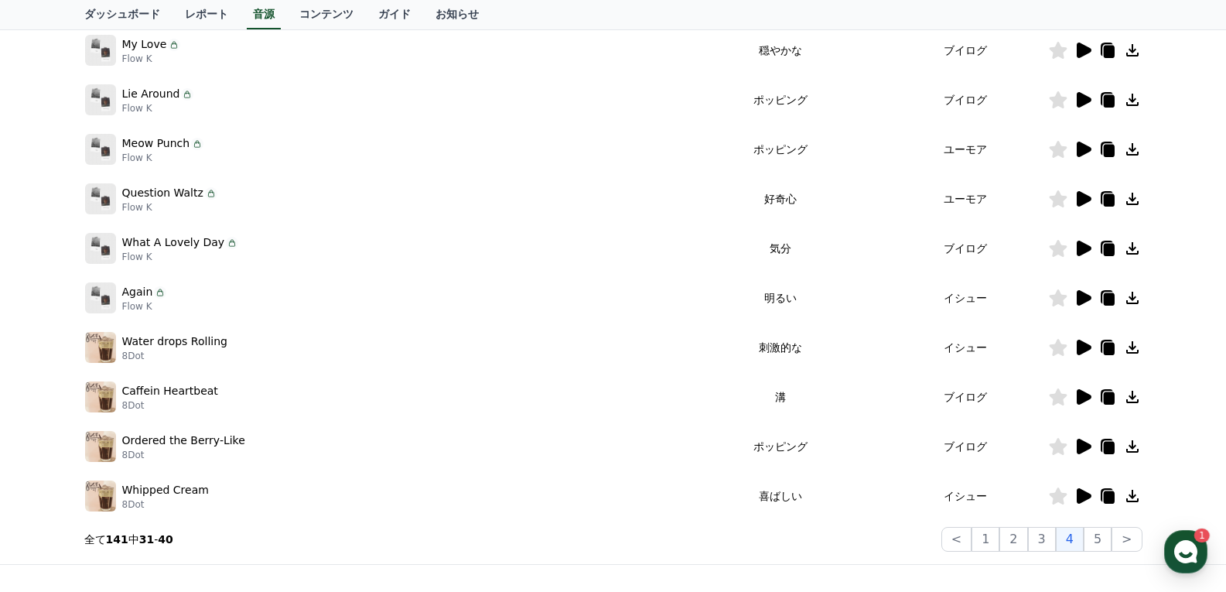
scroll to position [223, 0]
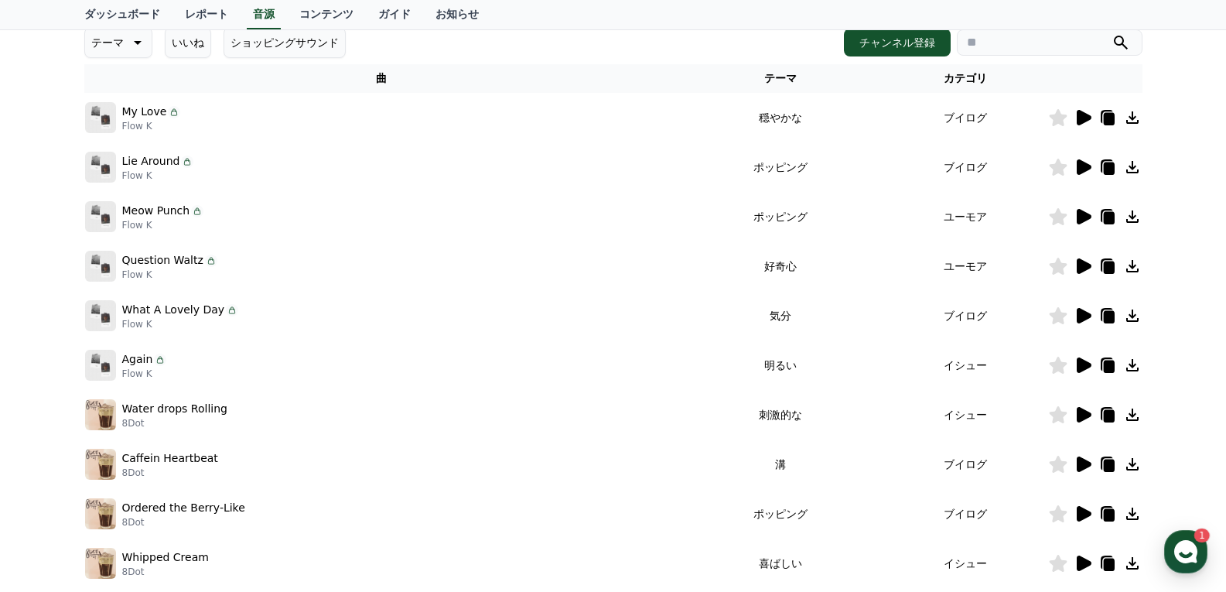
click at [1080, 169] on icon at bounding box center [1083, 166] width 15 height 15
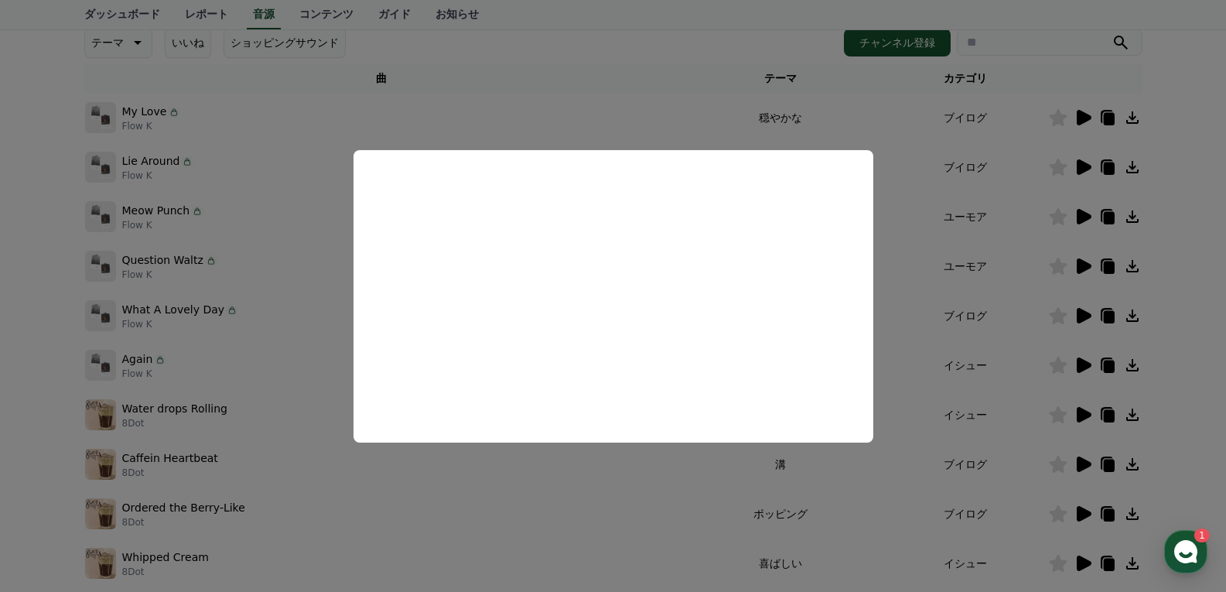
click at [916, 394] on button "close modal" at bounding box center [613, 296] width 1226 height 592
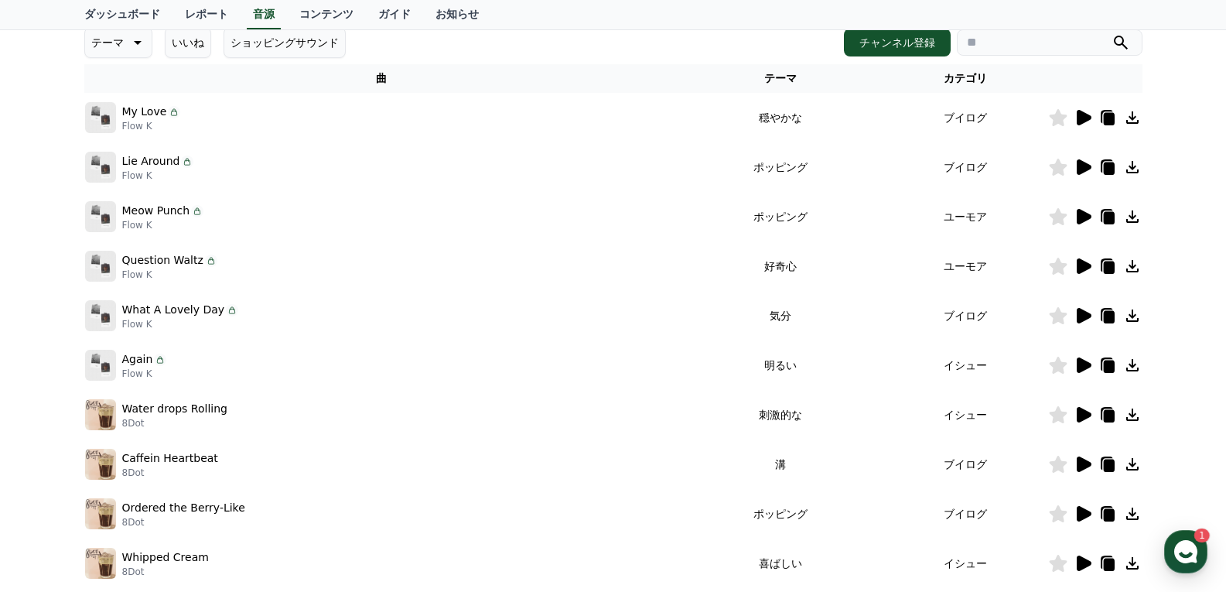
drag, startPoint x: 791, startPoint y: 216, endPoint x: 925, endPoint y: 216, distance: 133.8
click at [910, 214] on tr "Meow Punch Flow K ポッピング ユーモア" at bounding box center [613, 216] width 1058 height 49
click at [1077, 224] on icon at bounding box center [1082, 216] width 19 height 19
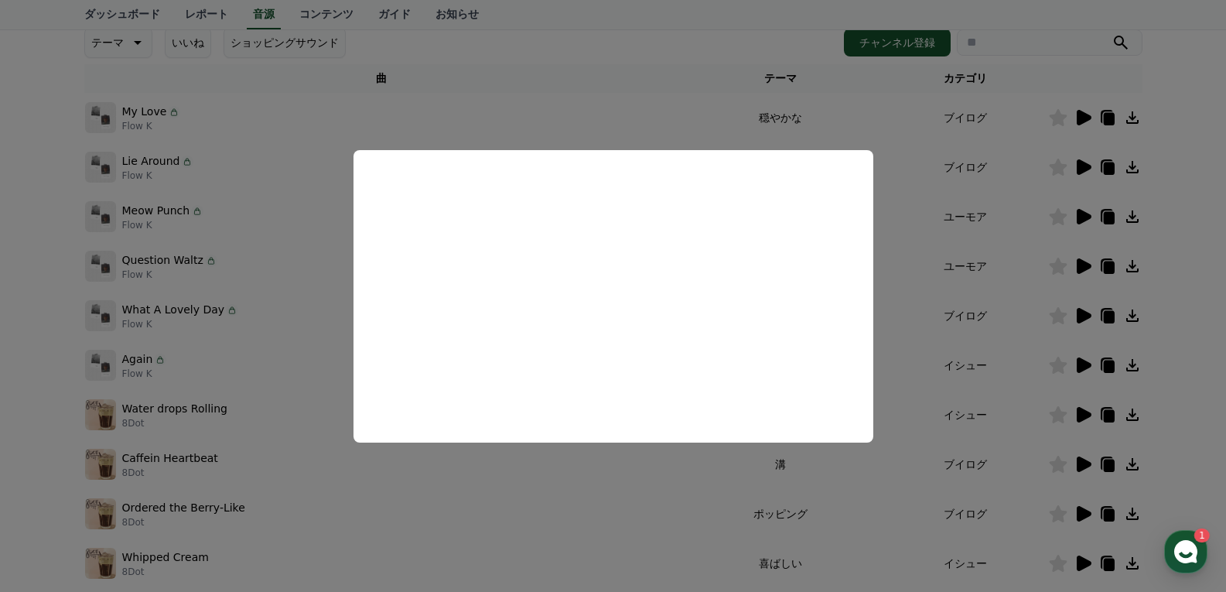
click at [985, 316] on button "close modal" at bounding box center [613, 296] width 1226 height 592
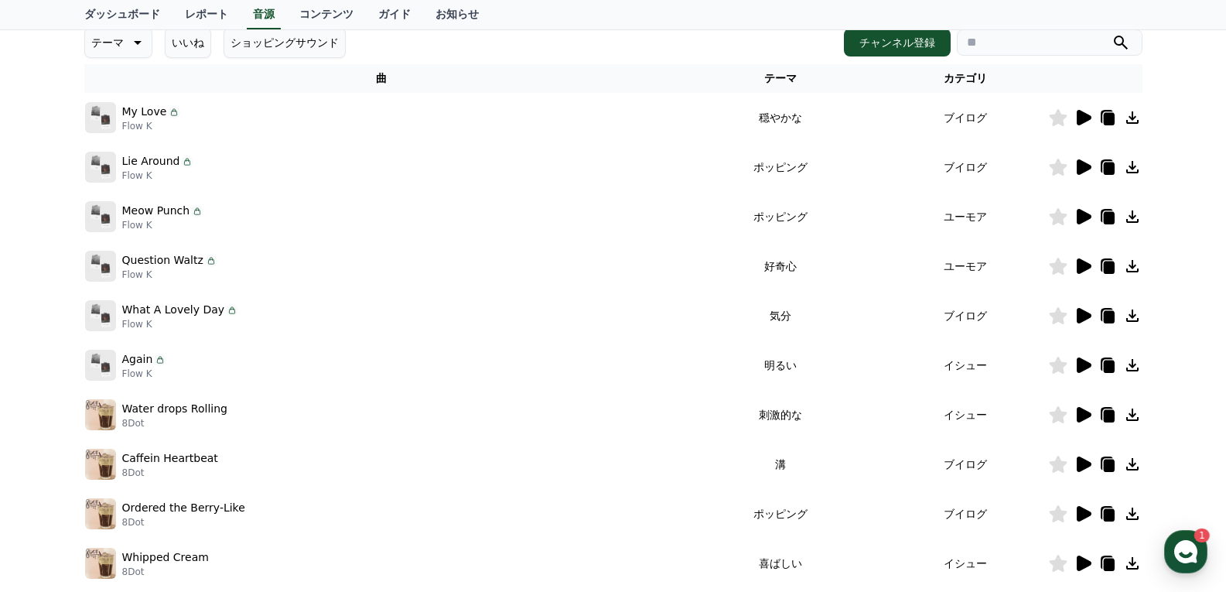
click at [1080, 265] on icon at bounding box center [1083, 265] width 15 height 15
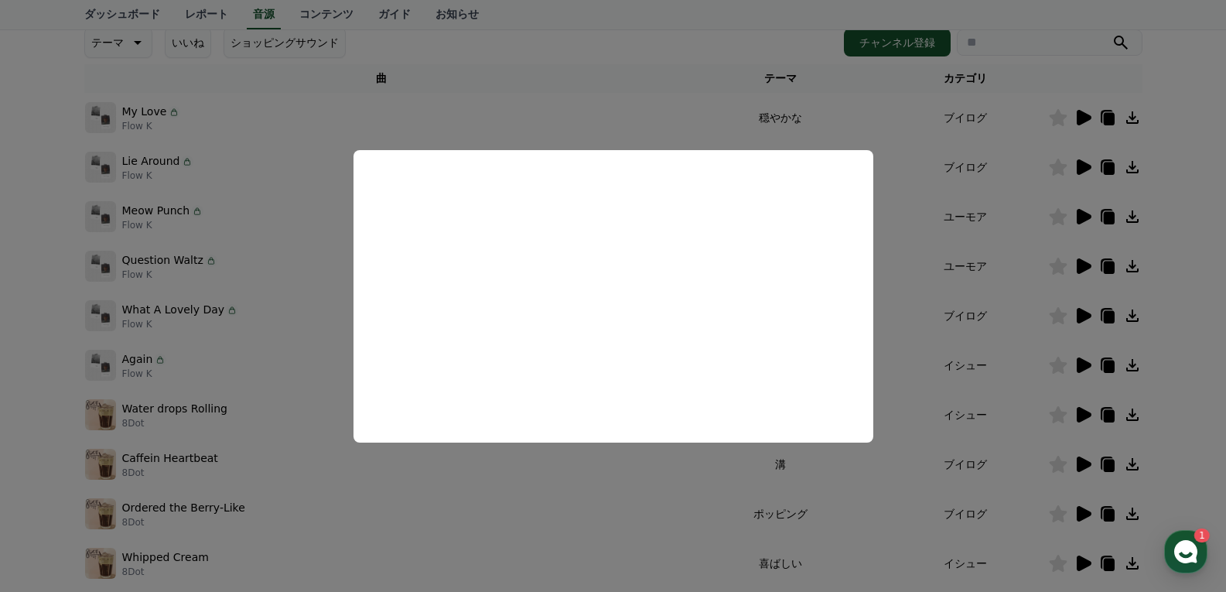
click at [925, 321] on button "close modal" at bounding box center [613, 296] width 1226 height 592
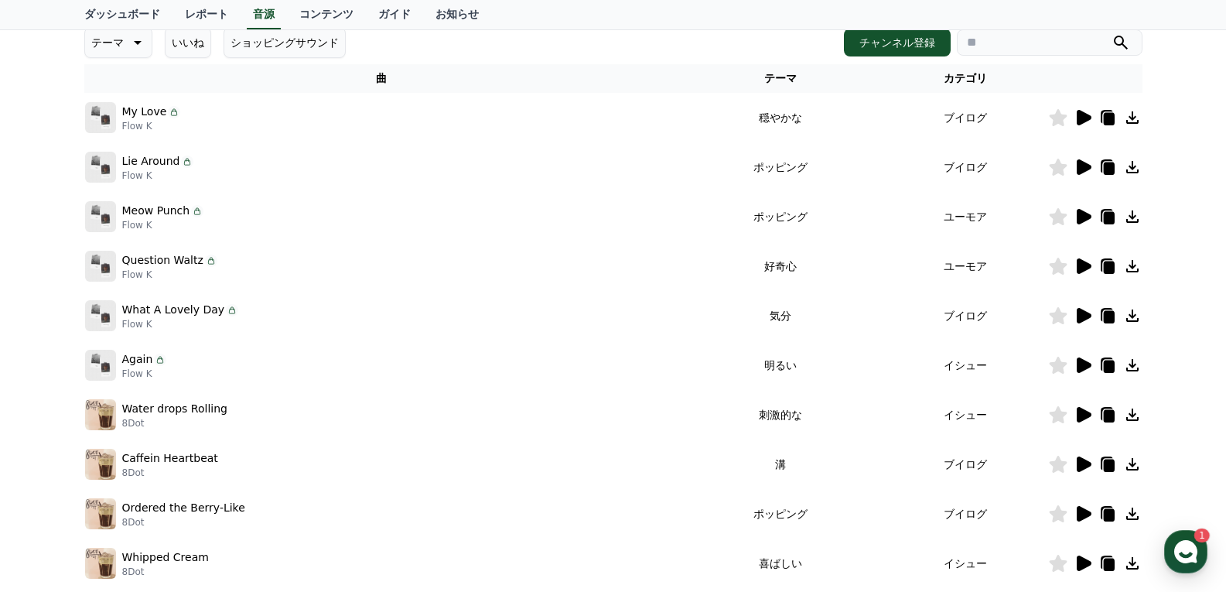
click at [1082, 266] on icon at bounding box center [1083, 265] width 15 height 15
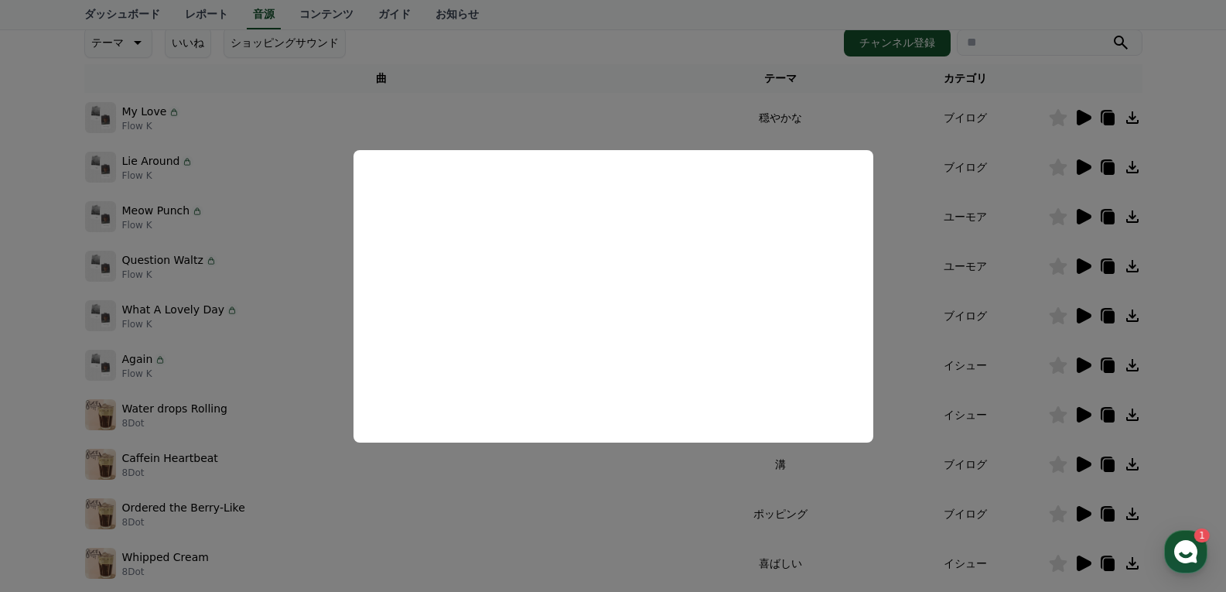
click at [1009, 288] on button "close modal" at bounding box center [613, 296] width 1226 height 592
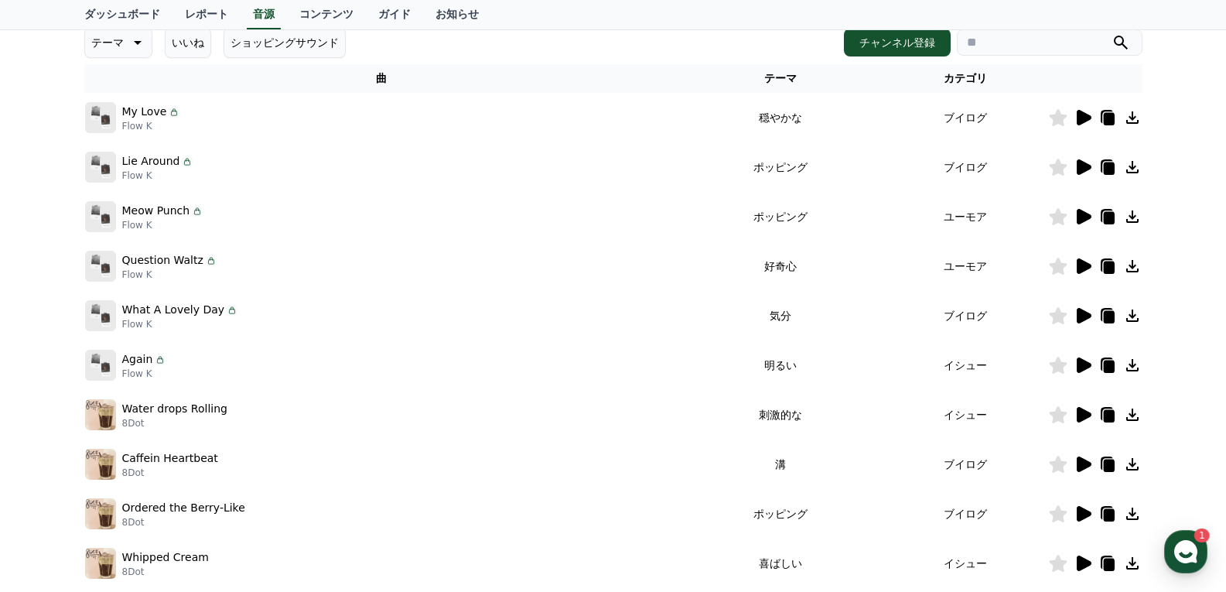
click at [1060, 268] on icon at bounding box center [1058, 265] width 18 height 17
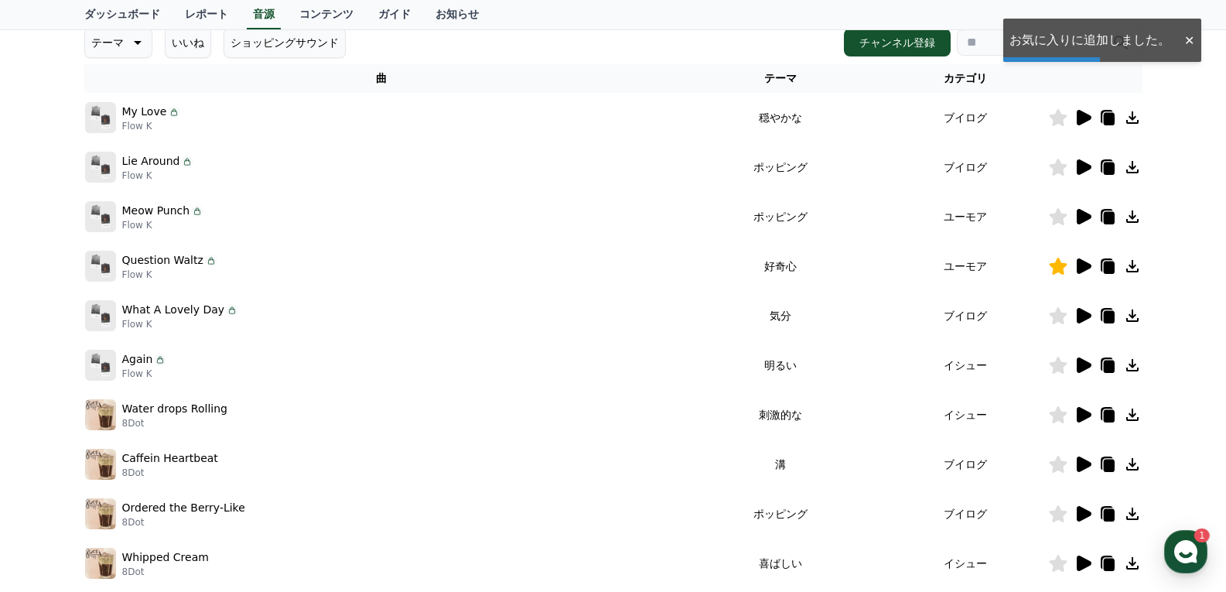
drag, startPoint x: 793, startPoint y: 311, endPoint x: 866, endPoint y: 316, distance: 73.7
click at [861, 316] on td "気分" at bounding box center [780, 315] width 204 height 49
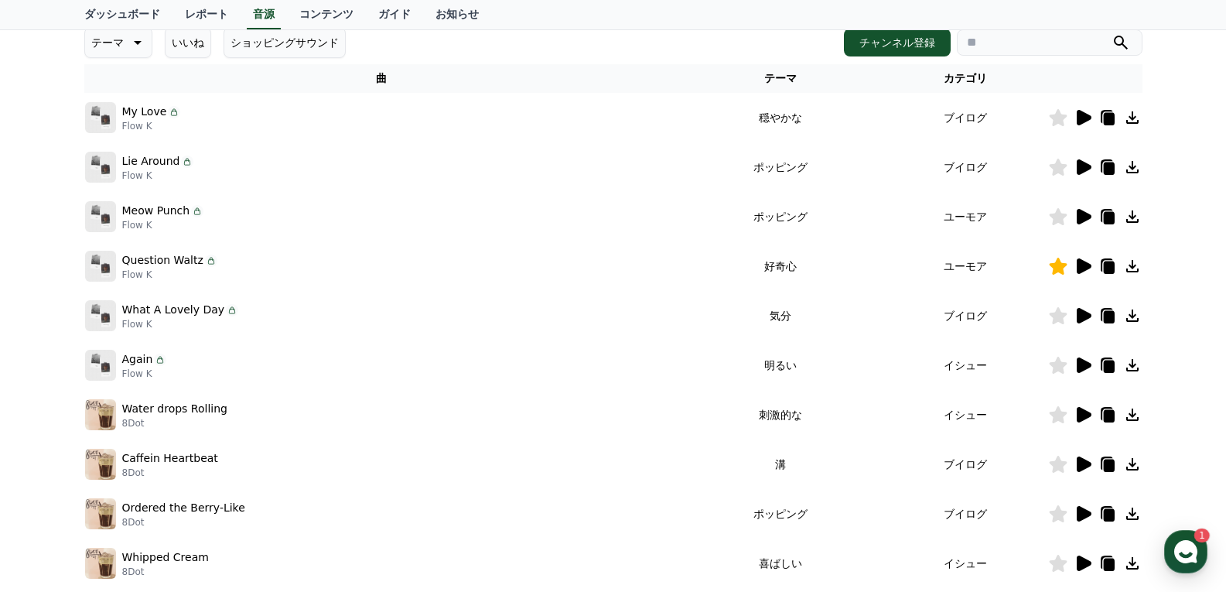
click at [1082, 316] on icon at bounding box center [1083, 315] width 15 height 15
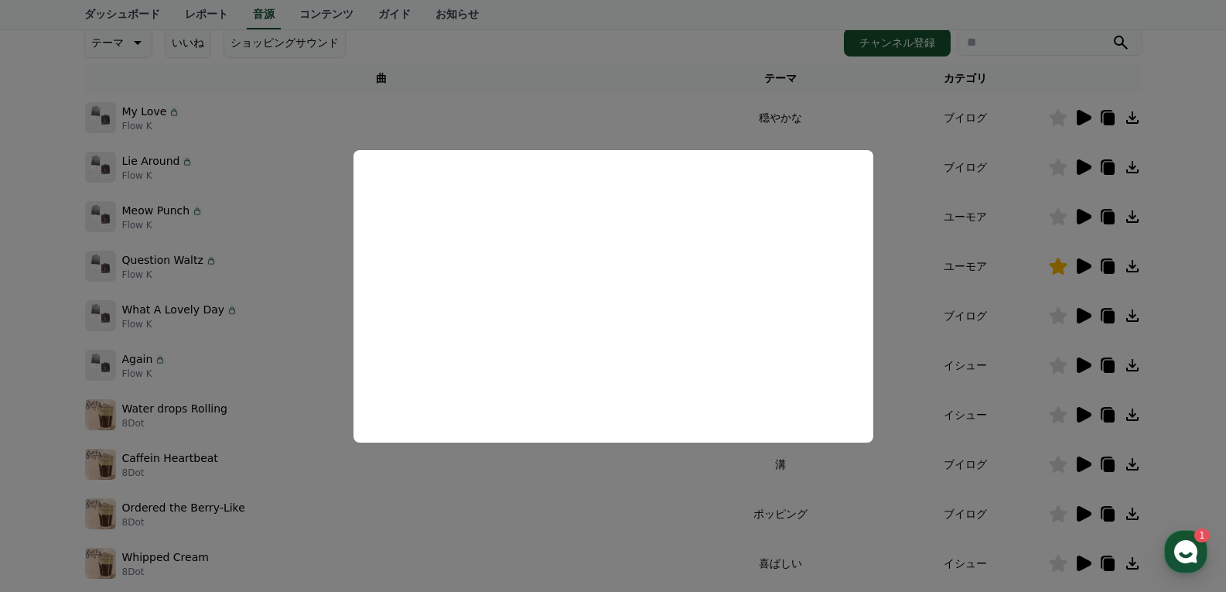
click at [967, 328] on button "close modal" at bounding box center [613, 296] width 1226 height 592
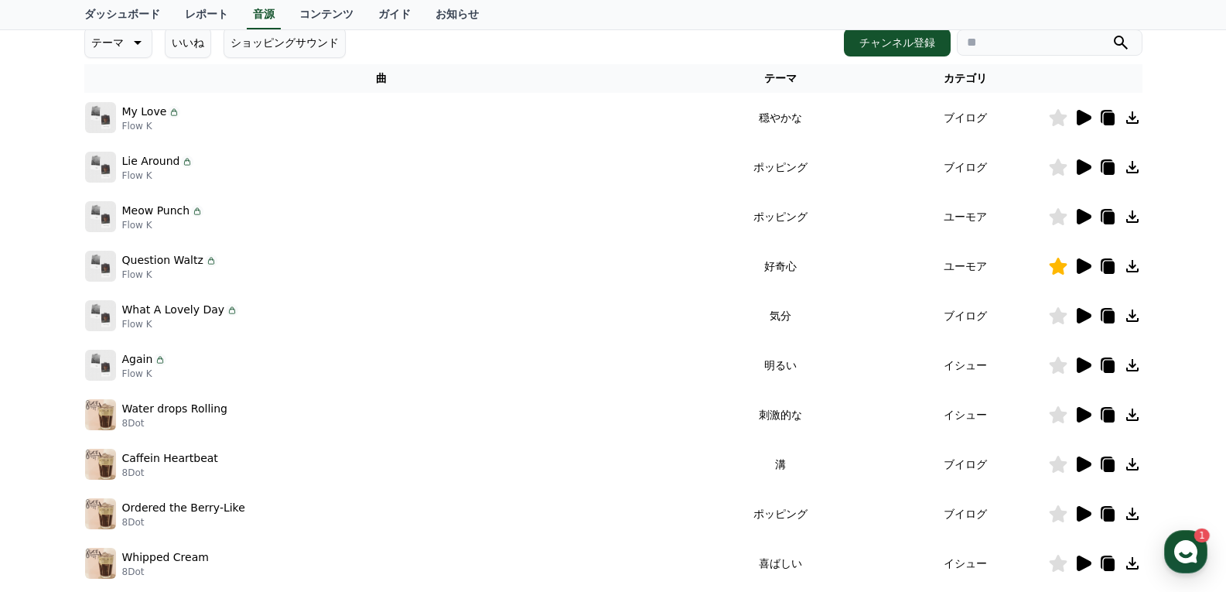
drag, startPoint x: 803, startPoint y: 367, endPoint x: 941, endPoint y: 368, distance: 138.4
click at [941, 368] on tr "Again Flow K 明るい イシュー" at bounding box center [613, 364] width 1058 height 49
click at [1076, 366] on icon at bounding box center [1083, 364] width 15 height 15
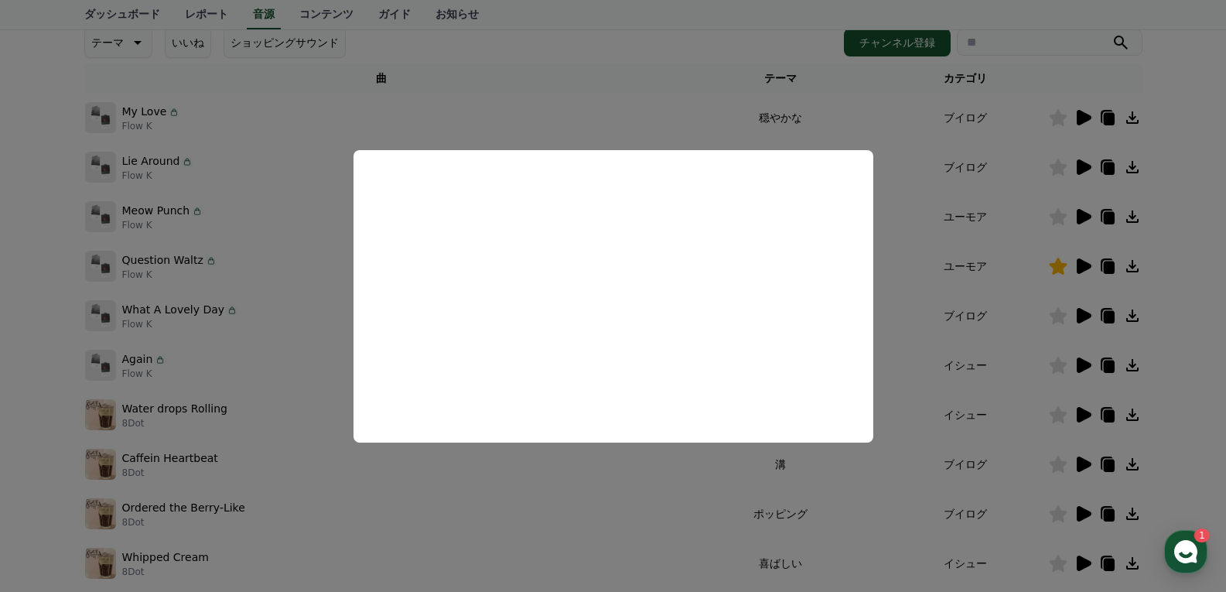
click at [979, 346] on button "close modal" at bounding box center [613, 296] width 1226 height 592
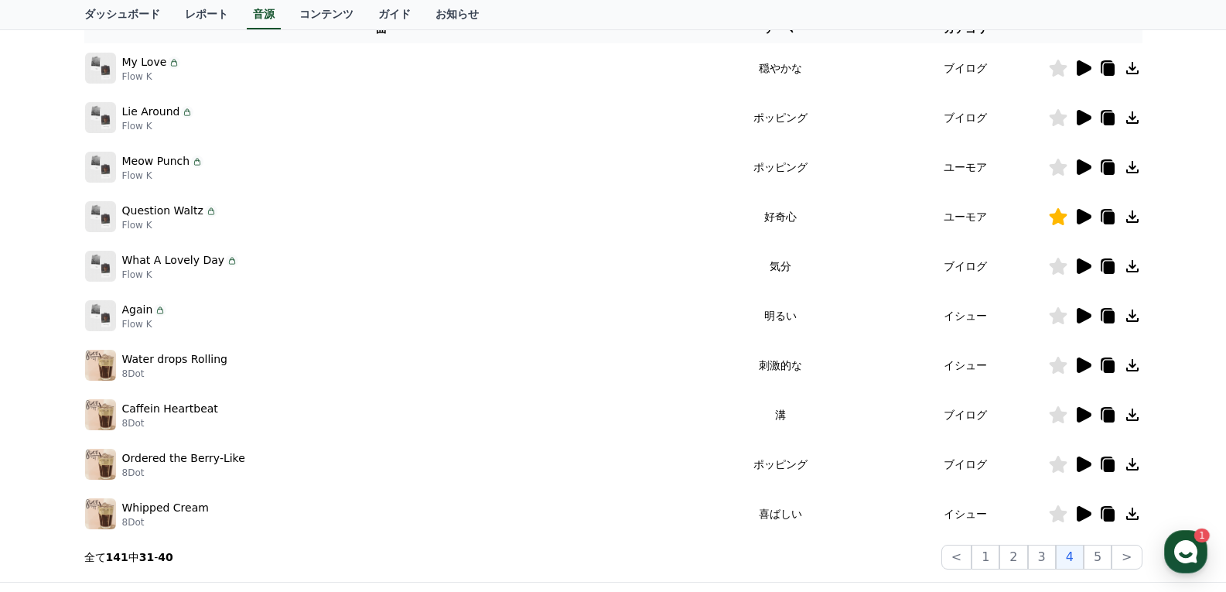
scroll to position [301, 0]
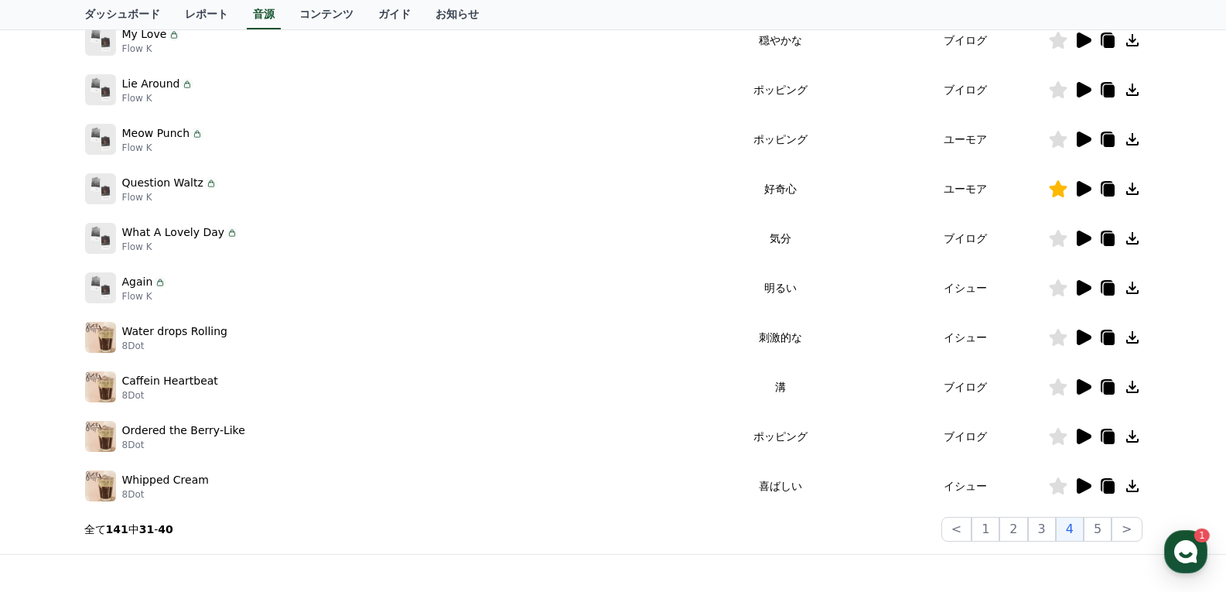
drag, startPoint x: 787, startPoint y: 336, endPoint x: 940, endPoint y: 341, distance: 152.4
click at [913, 343] on tr "Water drops Rolling 8Dot 刺激的な イシュー" at bounding box center [613, 336] width 1058 height 49
click at [1083, 336] on icon at bounding box center [1083, 336] width 15 height 15
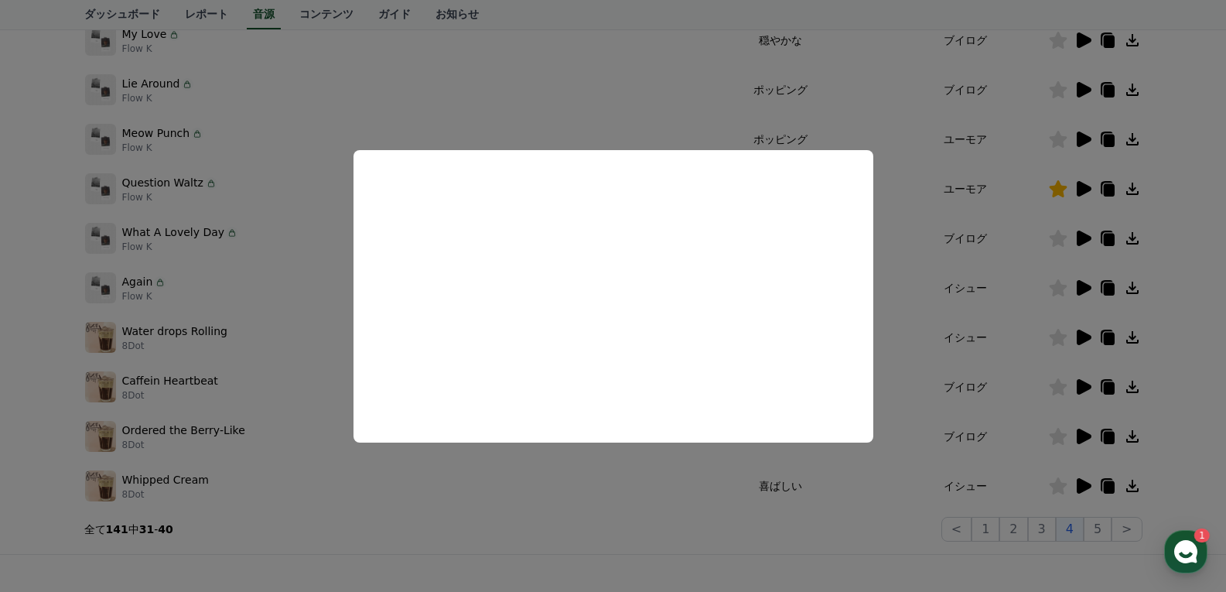
click at [943, 353] on button "close modal" at bounding box center [613, 296] width 1226 height 592
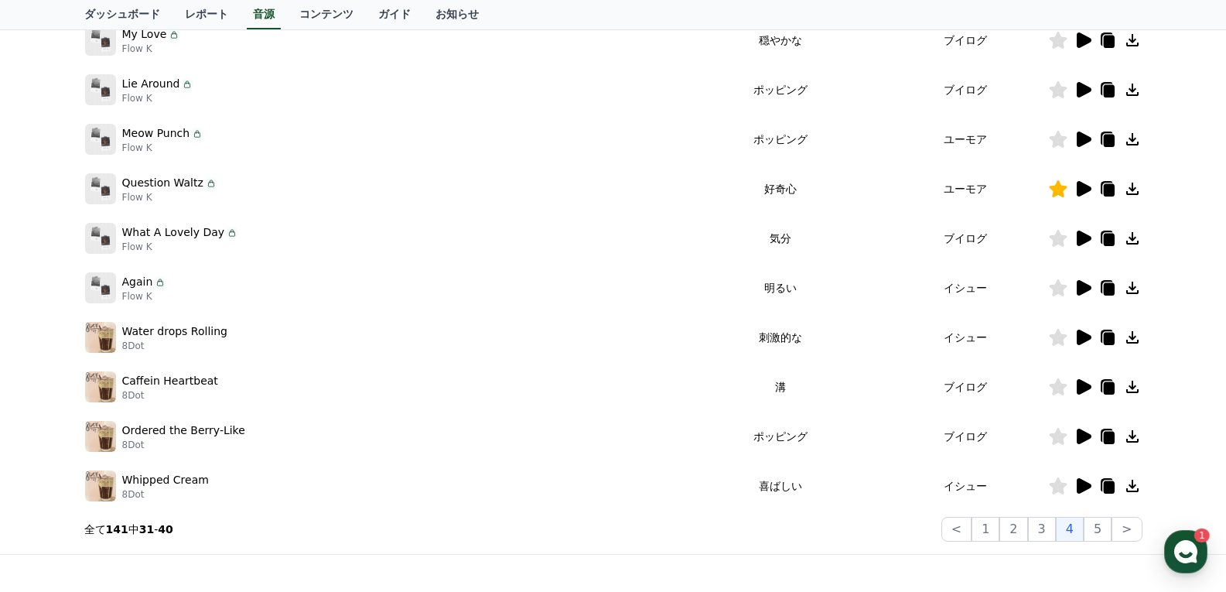
drag, startPoint x: 820, startPoint y: 384, endPoint x: 837, endPoint y: 385, distance: 17.0
click at [835, 385] on td "溝" at bounding box center [780, 386] width 204 height 49
click at [1076, 384] on icon at bounding box center [1082, 386] width 19 height 19
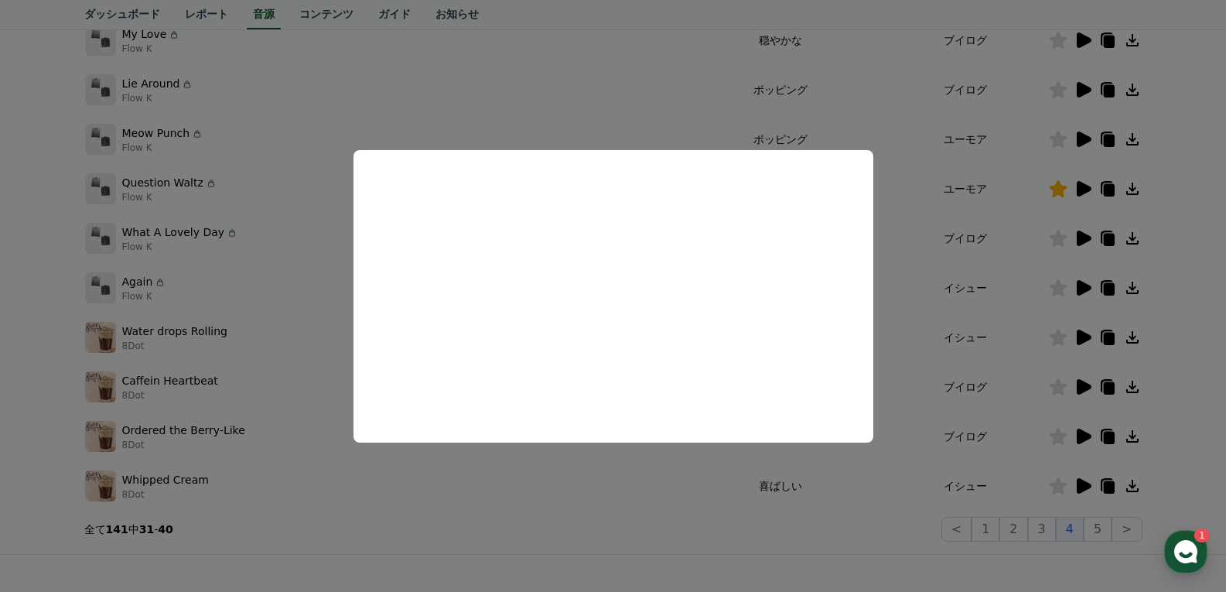
click at [921, 354] on button "close modal" at bounding box center [613, 296] width 1226 height 592
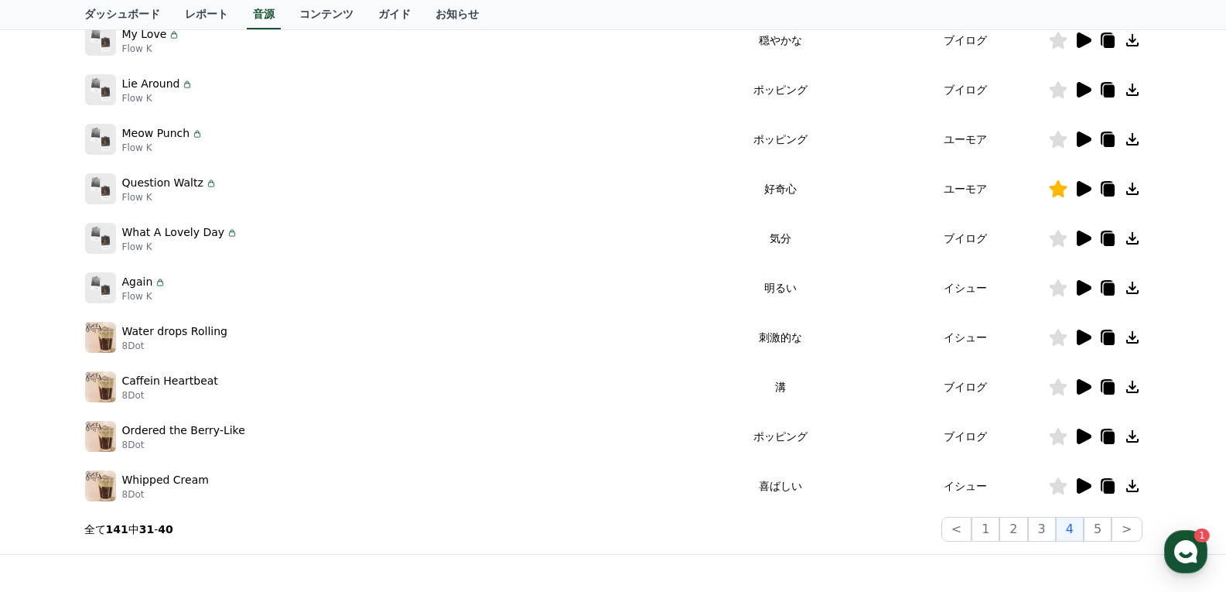
drag, startPoint x: 788, startPoint y: 436, endPoint x: 956, endPoint y: 435, distance: 167.8
click at [956, 435] on tr "Ordered the Berry-Like 8Dot ポッピング ブイログ" at bounding box center [613, 435] width 1058 height 49
click at [1085, 438] on icon at bounding box center [1083, 435] width 15 height 15
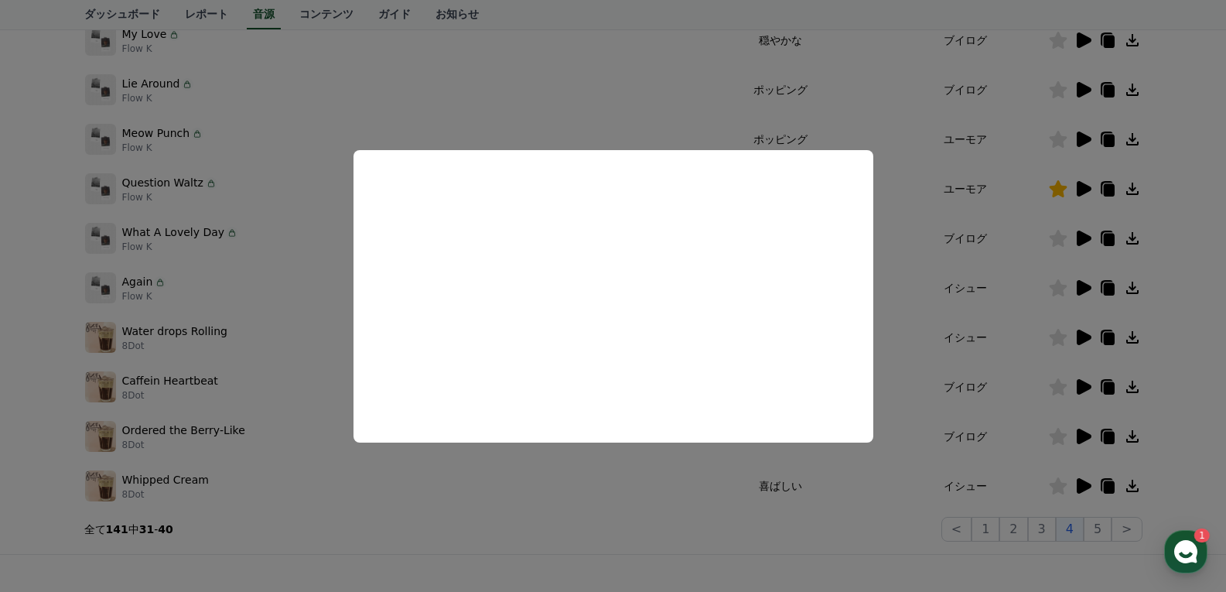
click at [998, 377] on button "close modal" at bounding box center [613, 296] width 1226 height 592
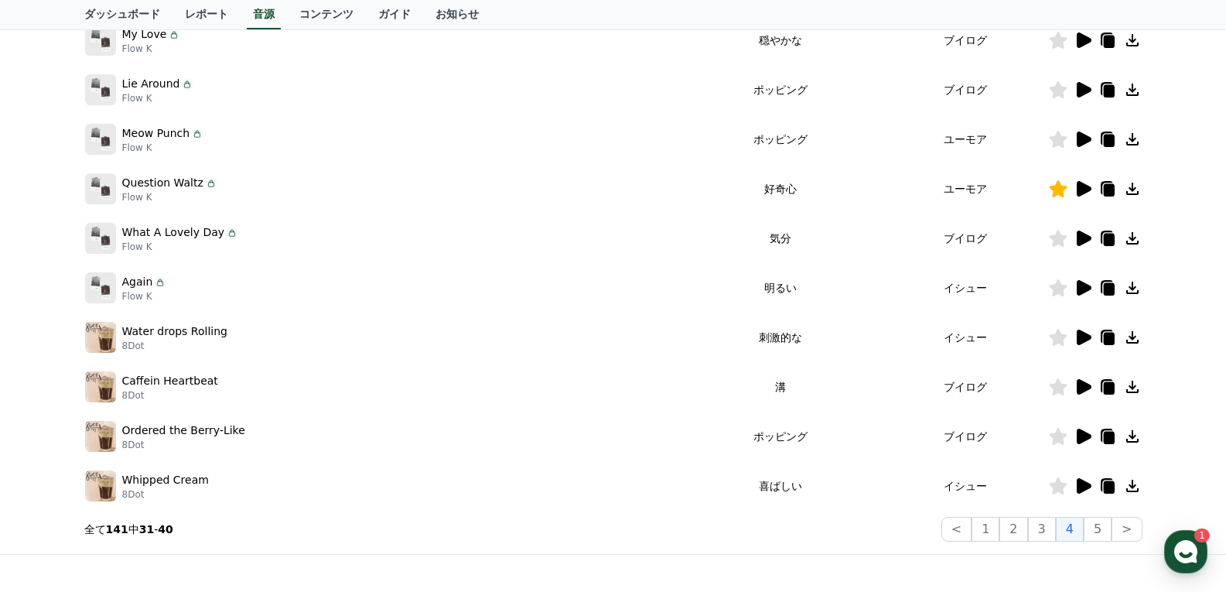
drag, startPoint x: 790, startPoint y: 486, endPoint x: 1061, endPoint y: 479, distance: 270.7
click at [953, 485] on tr "Whipped Cream 8Dot 喜ばしい イシュー" at bounding box center [613, 485] width 1058 height 49
click at [1083, 480] on icon at bounding box center [1082, 485] width 19 height 19
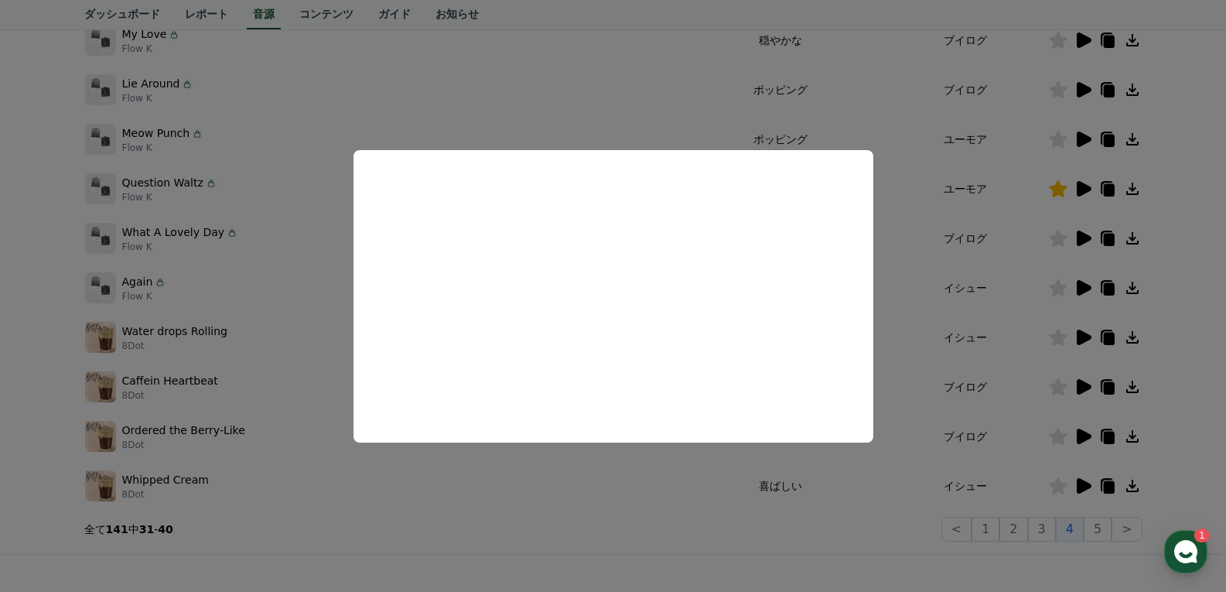
click at [933, 382] on button "close modal" at bounding box center [613, 296] width 1226 height 592
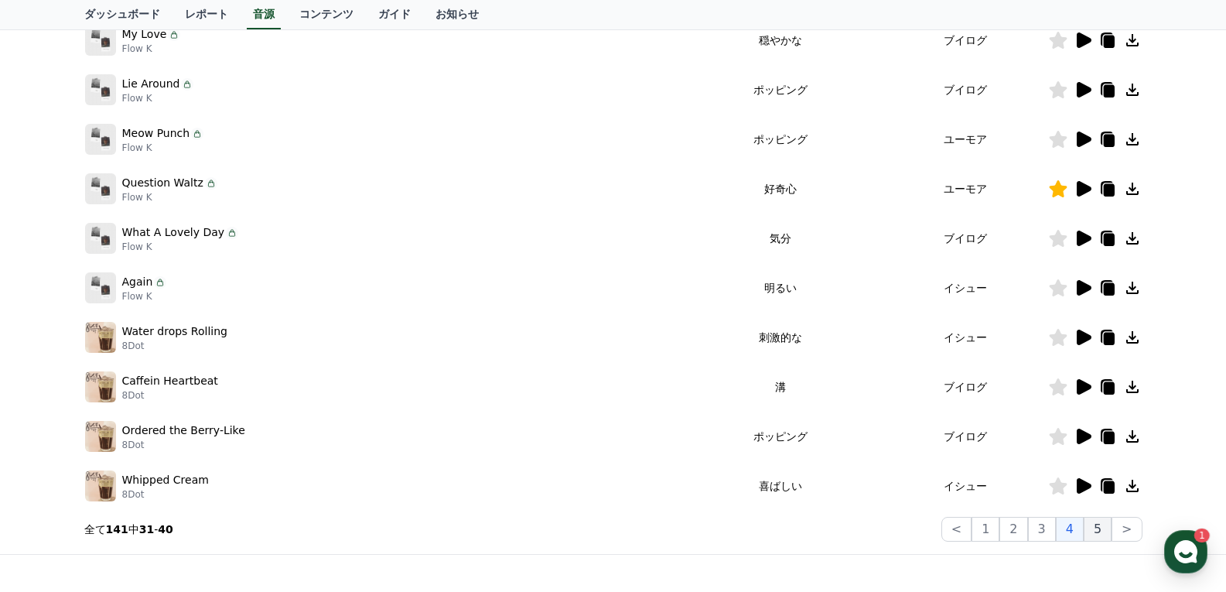
click at [1101, 528] on button "5" at bounding box center [1097, 529] width 28 height 25
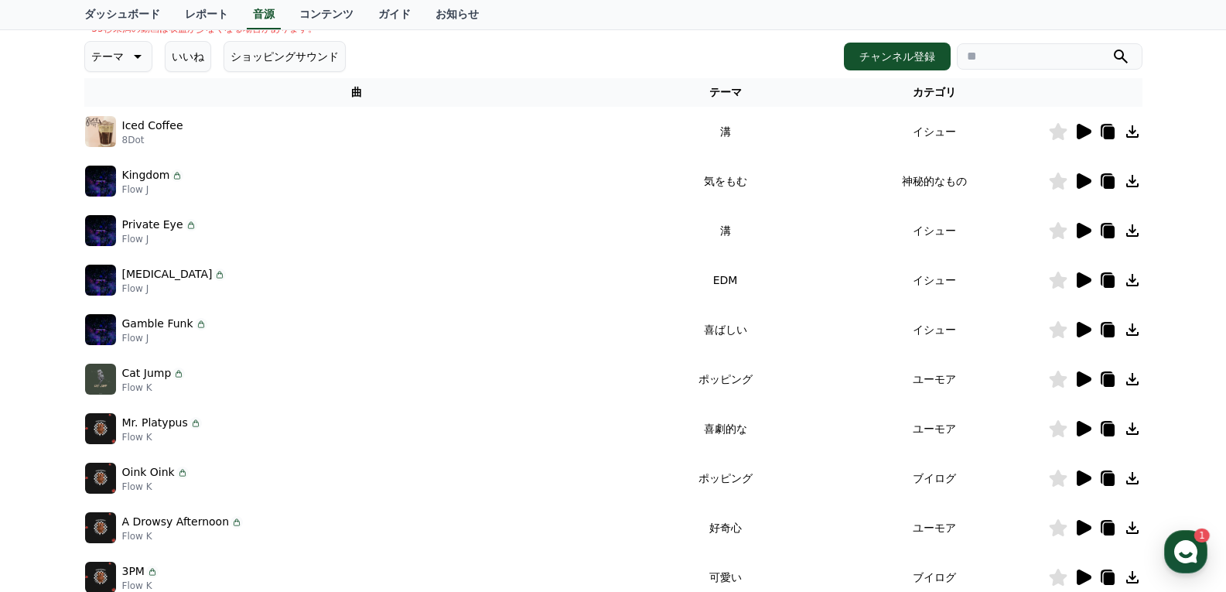
scroll to position [69, 0]
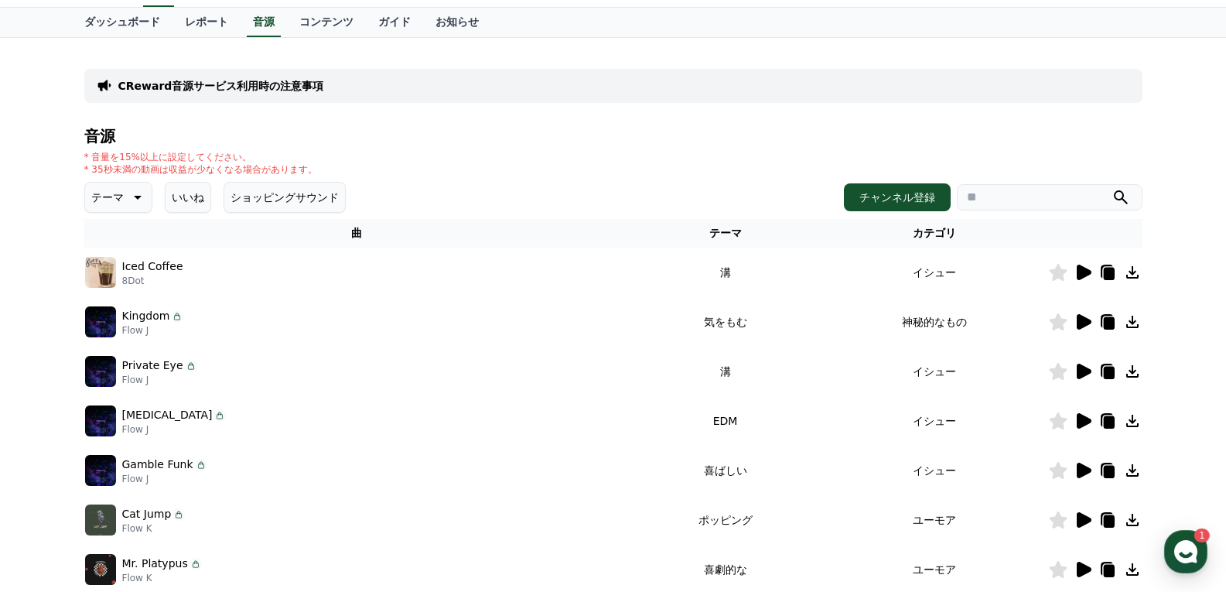
drag, startPoint x: 764, startPoint y: 276, endPoint x: 856, endPoint y: 280, distance: 92.1
click at [819, 278] on tr "Iced Coffee 8Dot 溝 イシュー" at bounding box center [613, 271] width 1058 height 49
click at [1071, 272] on div at bounding box center [1095, 272] width 93 height 19
click at [1084, 276] on icon at bounding box center [1083, 271] width 15 height 15
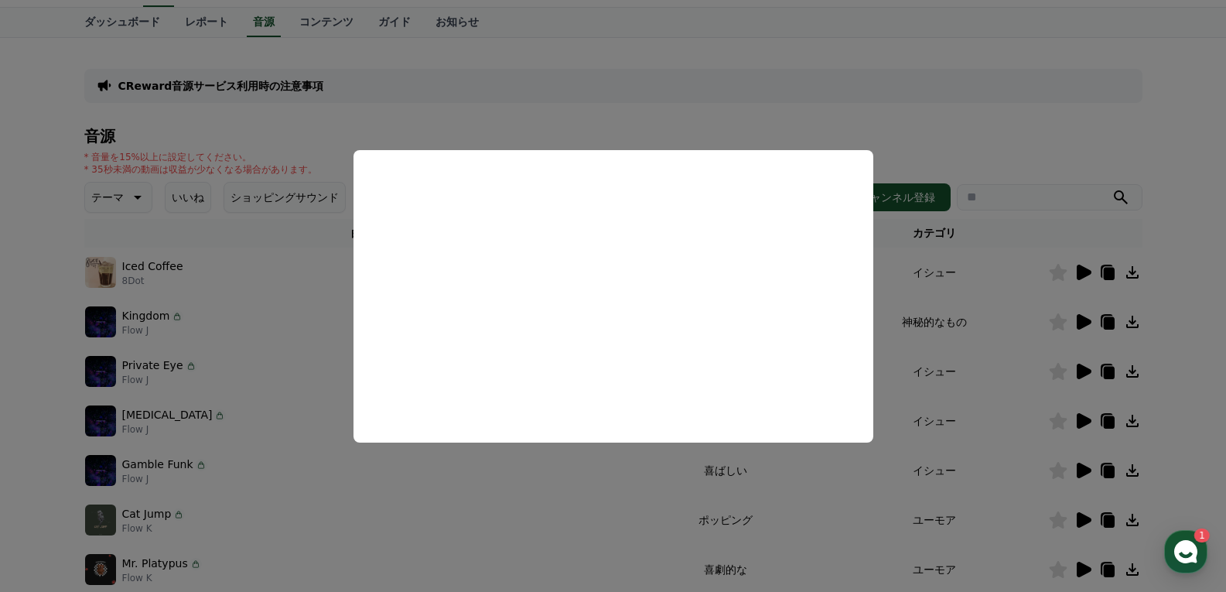
click at [933, 313] on button "close modal" at bounding box center [613, 296] width 1226 height 592
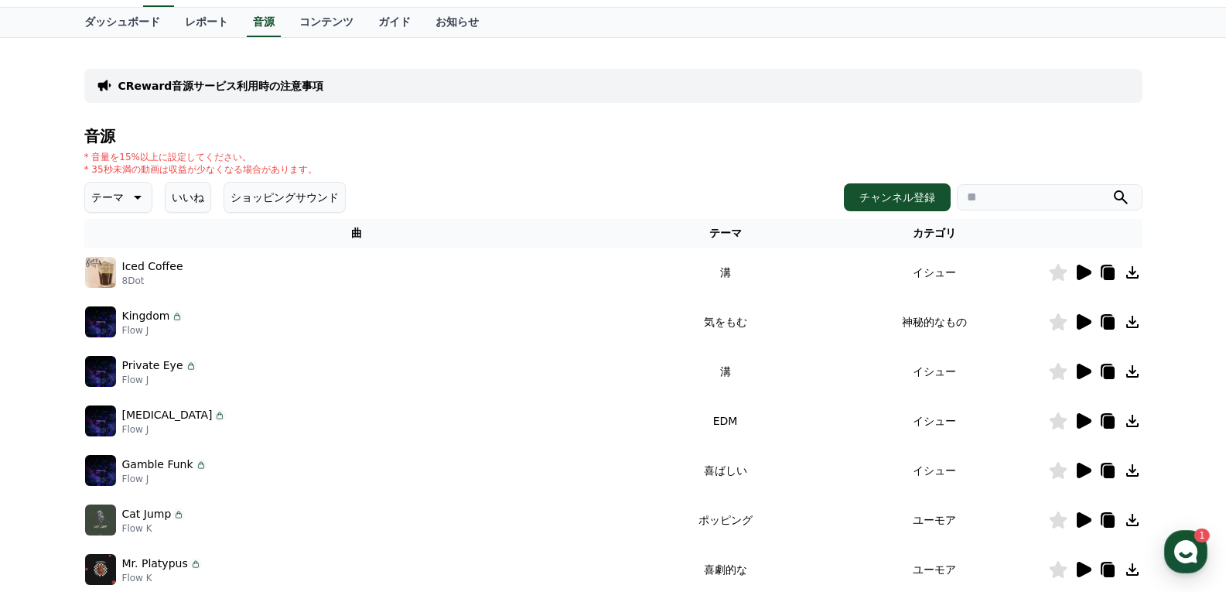
drag, startPoint x: 706, startPoint y: 321, endPoint x: 880, endPoint y: 327, distance: 174.1
click at [867, 323] on tr "Kingdom Flow J 気をもむ 神秘的なもの" at bounding box center [613, 321] width 1058 height 49
click at [1088, 317] on icon at bounding box center [1082, 321] width 19 height 19
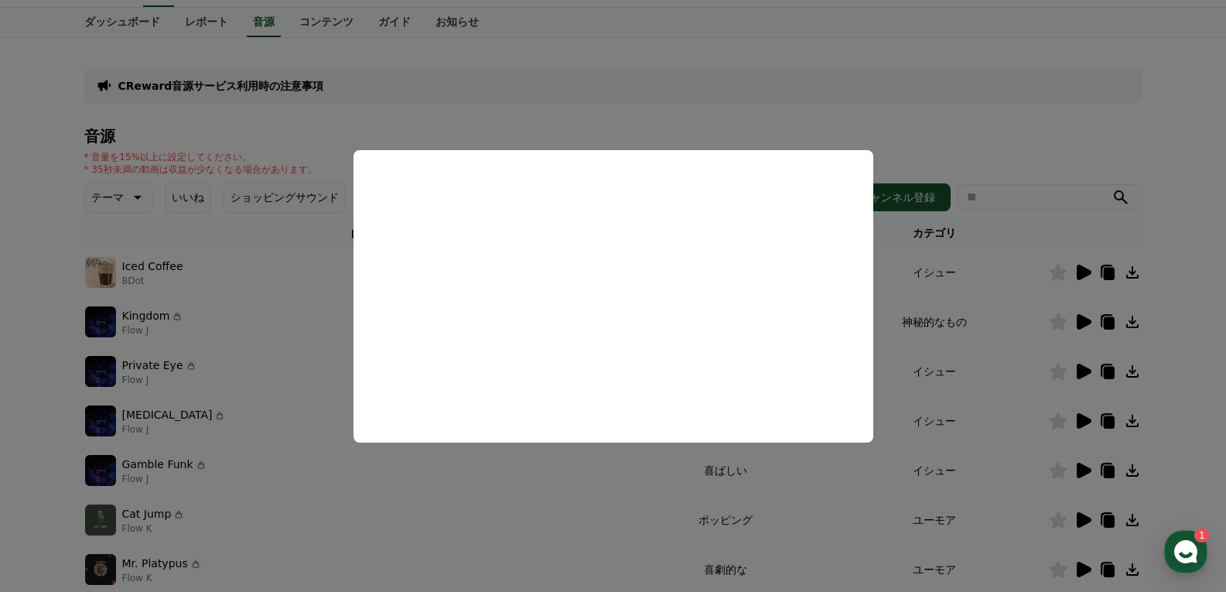
click at [1003, 312] on button "close modal" at bounding box center [613, 296] width 1226 height 592
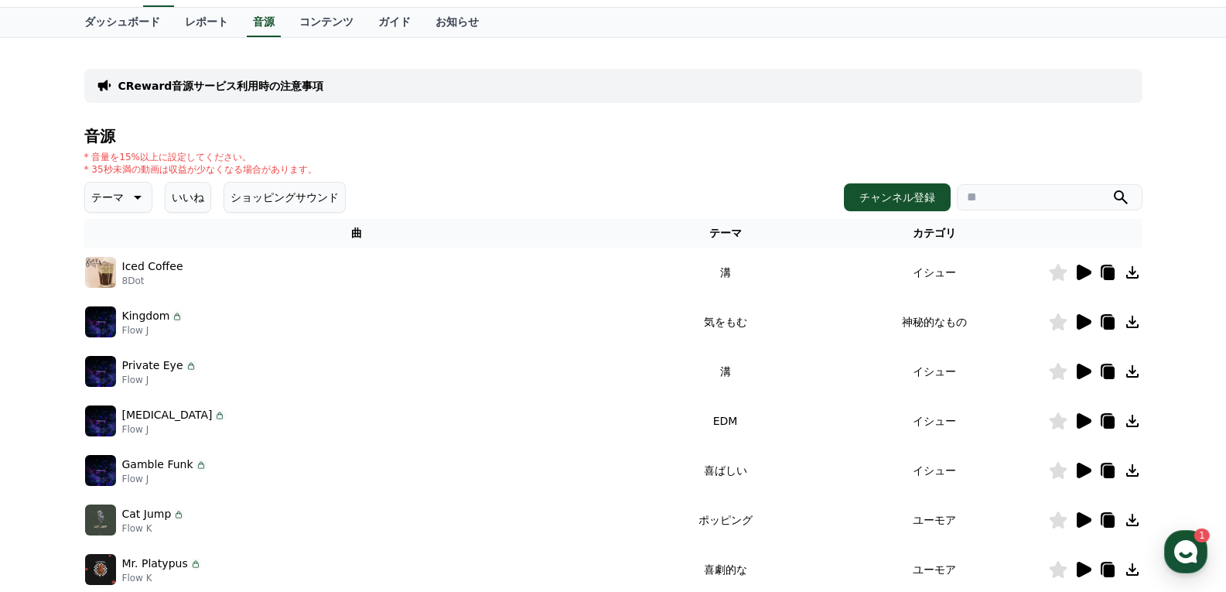
drag, startPoint x: 743, startPoint y: 374, endPoint x: 830, endPoint y: 373, distance: 87.4
click at [827, 373] on tr "Private Eye Flow [PERSON_NAME]" at bounding box center [613, 370] width 1058 height 49
click at [1074, 372] on icon at bounding box center [1082, 371] width 19 height 19
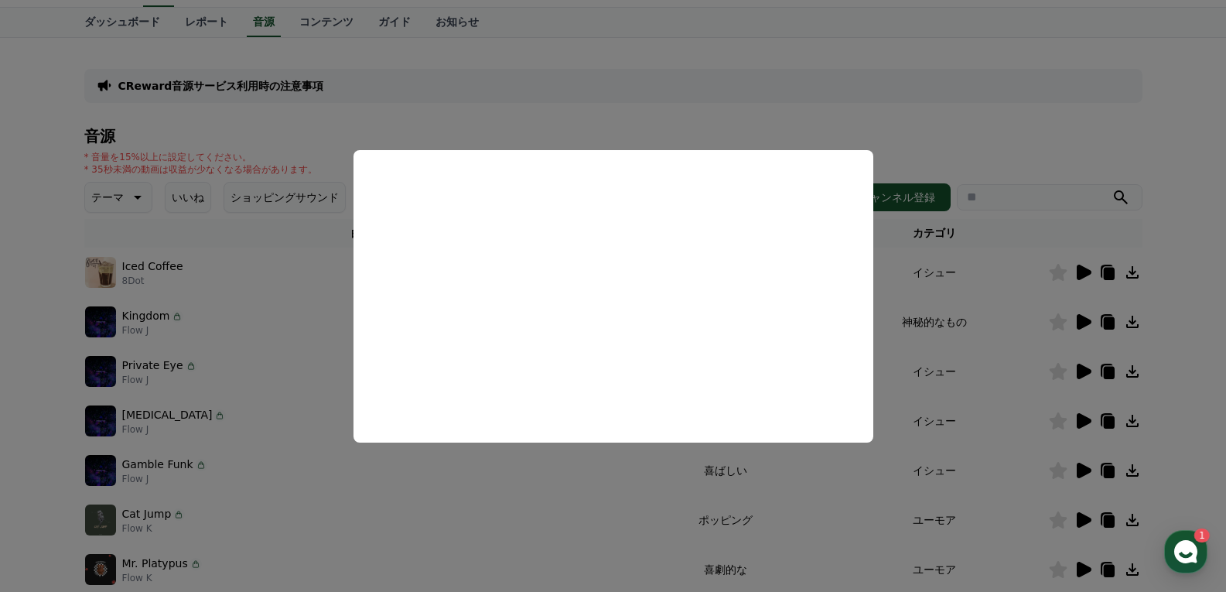
click at [975, 356] on button "close modal" at bounding box center [613, 296] width 1226 height 592
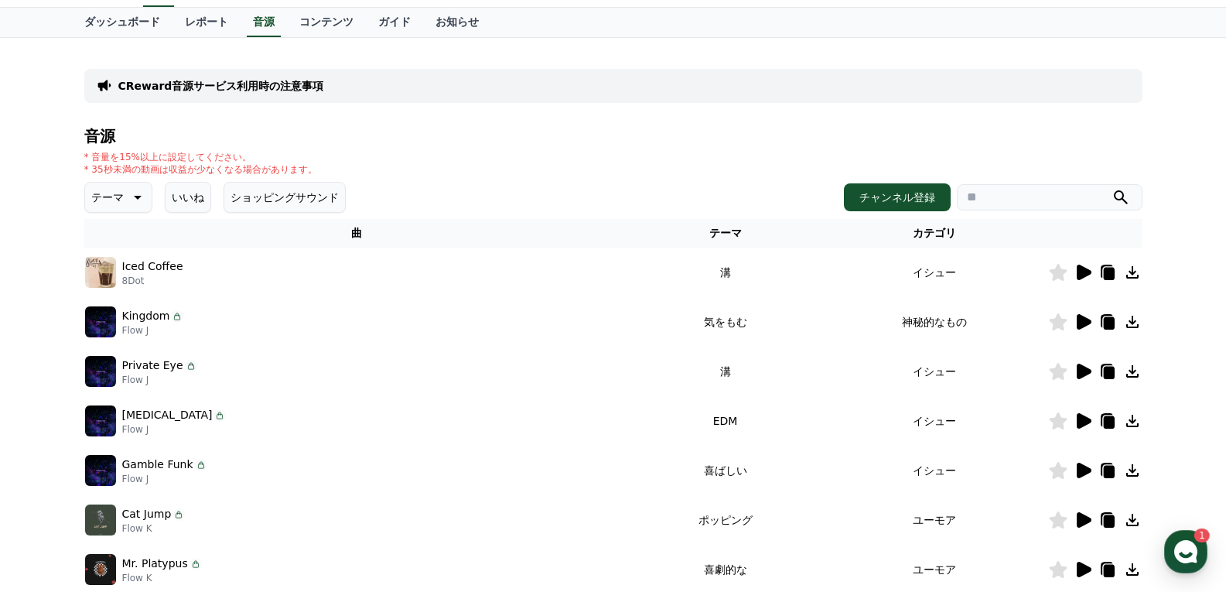
click at [1085, 372] on icon at bounding box center [1083, 370] width 15 height 15
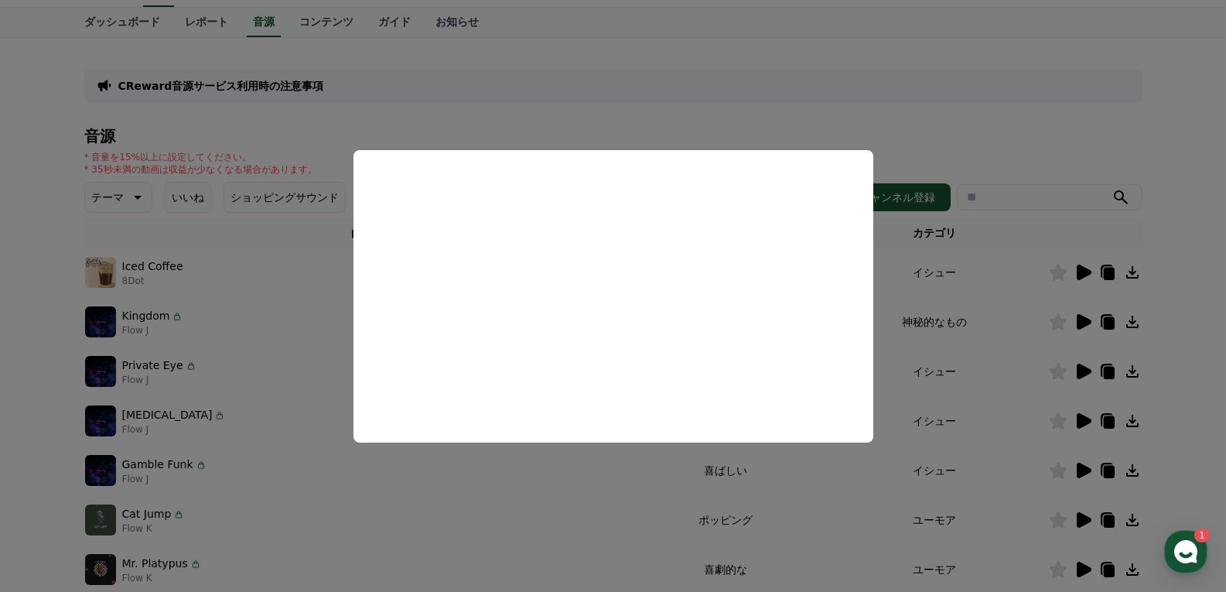
click at [949, 373] on button "close modal" at bounding box center [613, 296] width 1226 height 592
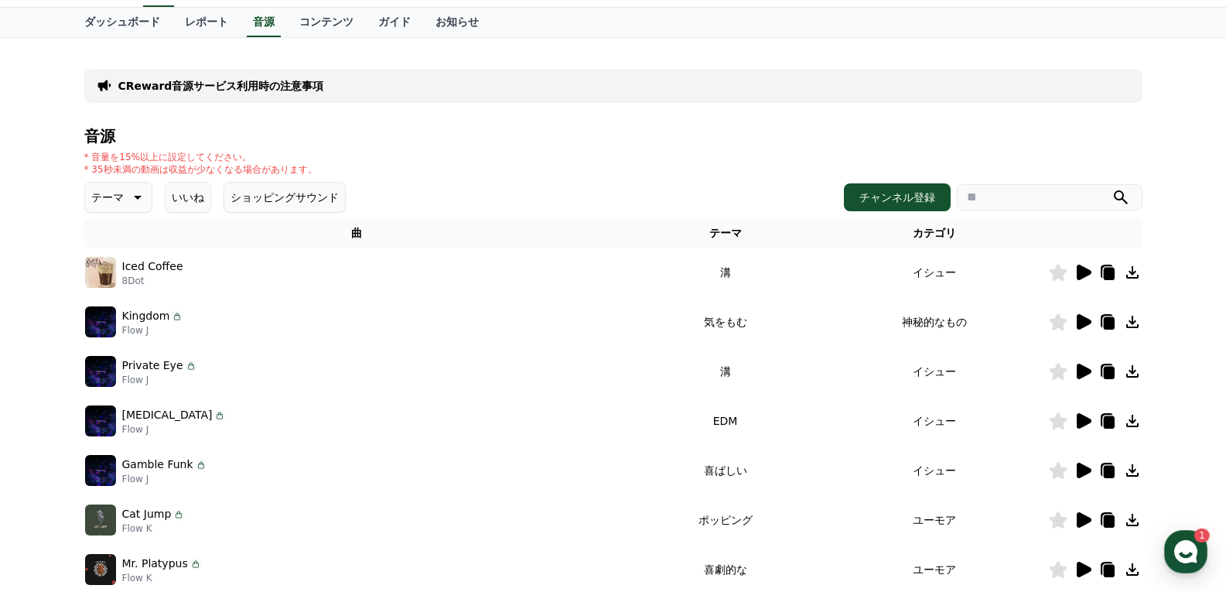
click at [1053, 376] on icon at bounding box center [1058, 371] width 18 height 17
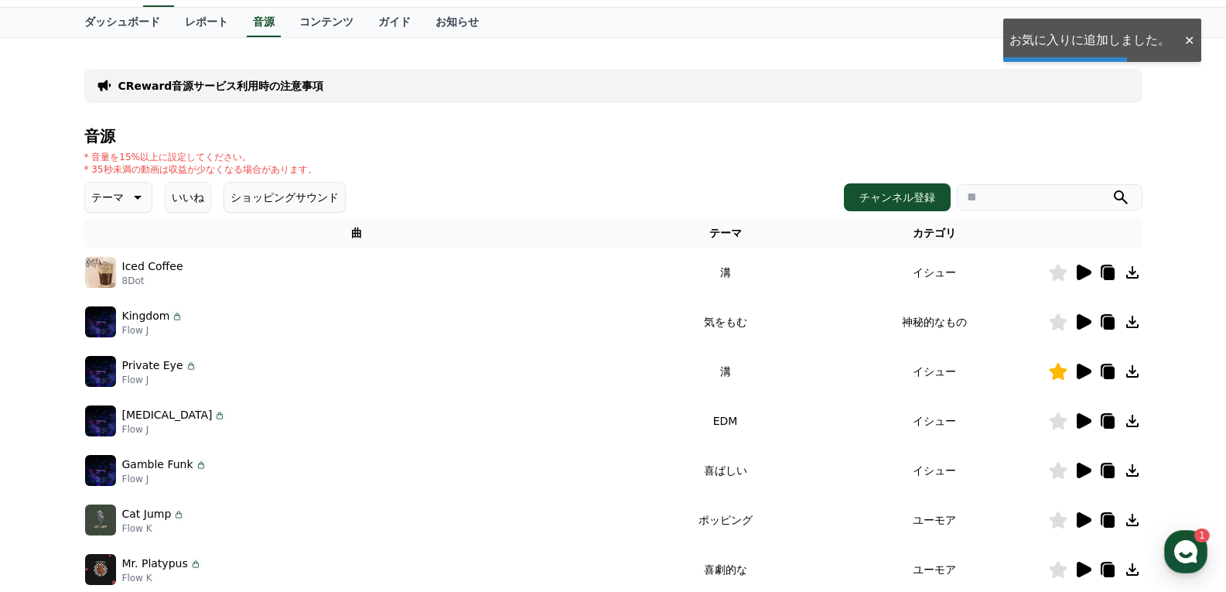
drag, startPoint x: 717, startPoint y: 424, endPoint x: 836, endPoint y: 418, distance: 119.2
click at [836, 418] on tr "[MEDICAL_DATA] Flow J EDM イシュー" at bounding box center [613, 420] width 1058 height 49
click at [1090, 427] on icon at bounding box center [1082, 420] width 19 height 19
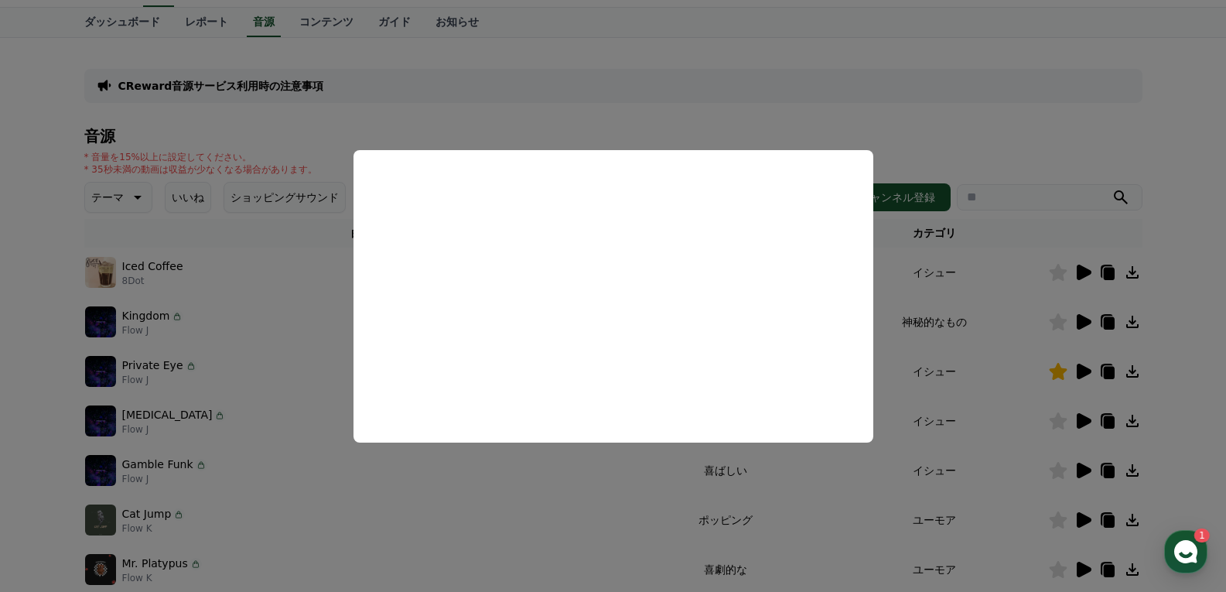
click at [970, 397] on button "close modal" at bounding box center [613, 296] width 1226 height 592
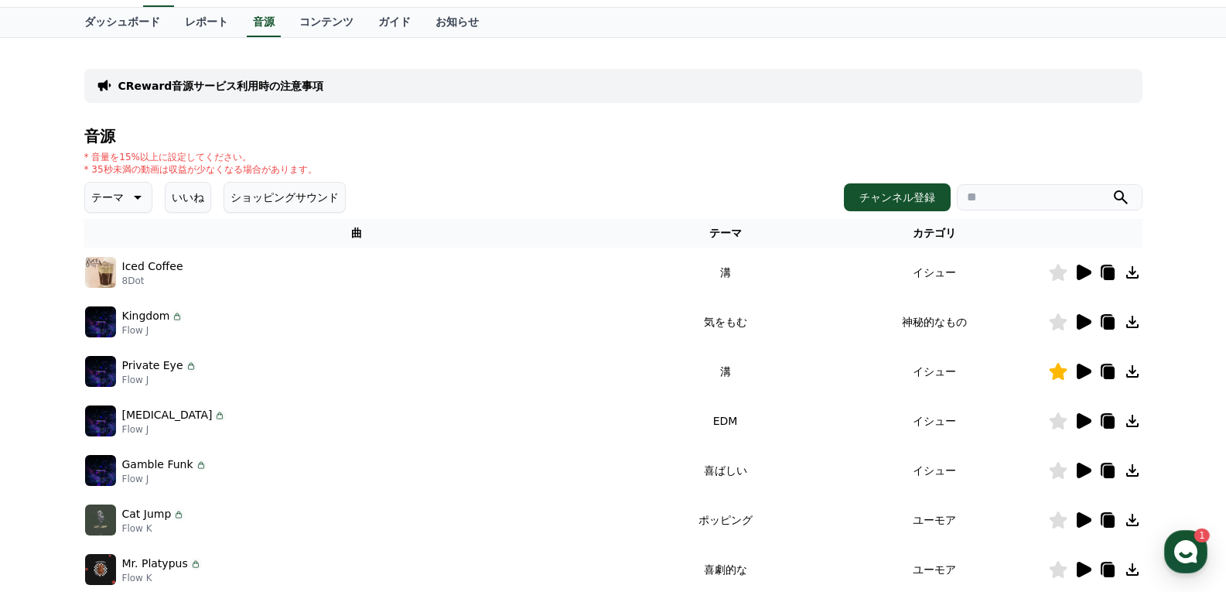
click at [1052, 420] on icon at bounding box center [1058, 420] width 18 height 17
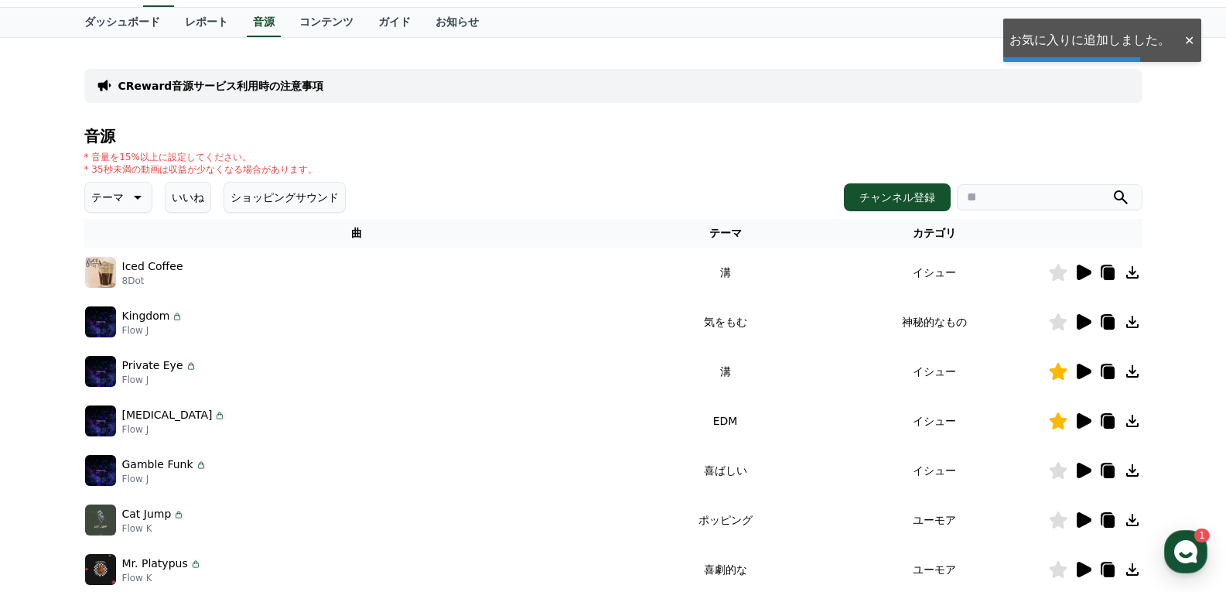
scroll to position [146, 0]
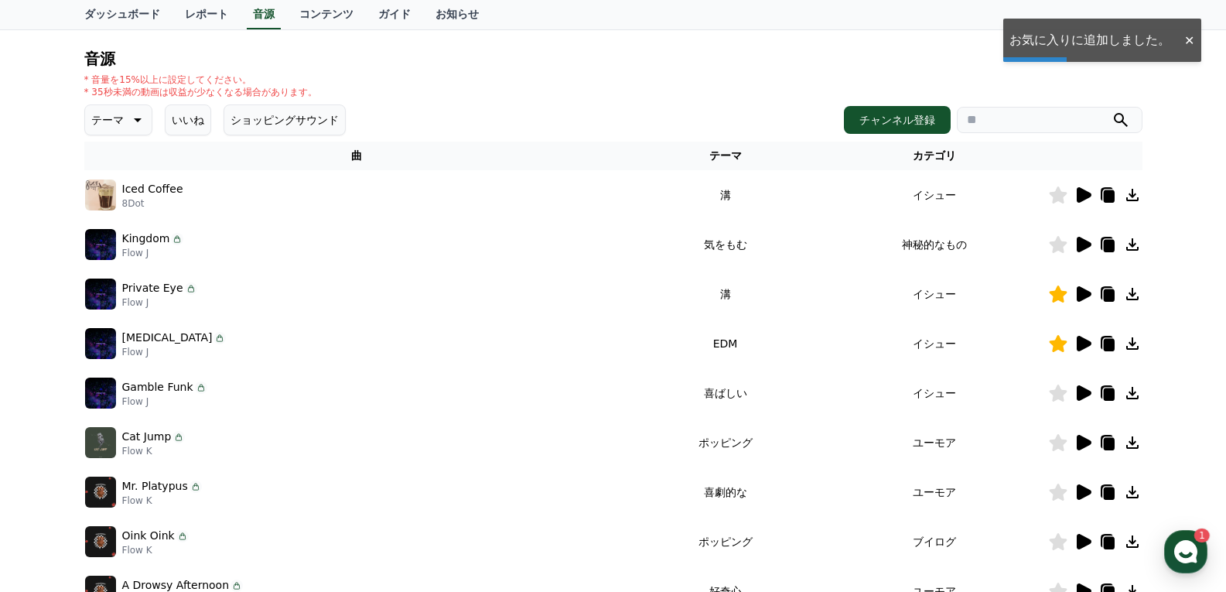
drag, startPoint x: 727, startPoint y: 393, endPoint x: 984, endPoint y: 401, distance: 257.6
click at [916, 397] on tr "Gamble Funk Flow J 喜ばしい イシュー" at bounding box center [613, 392] width 1058 height 49
click at [1083, 393] on icon at bounding box center [1083, 392] width 15 height 15
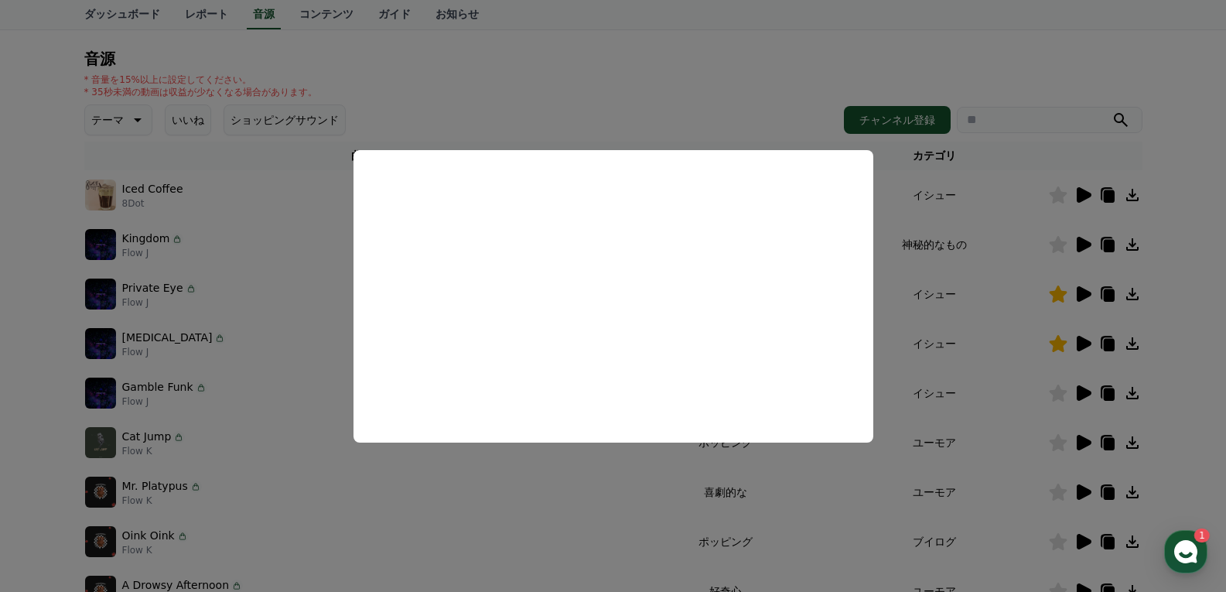
click at [951, 330] on button "close modal" at bounding box center [613, 296] width 1226 height 592
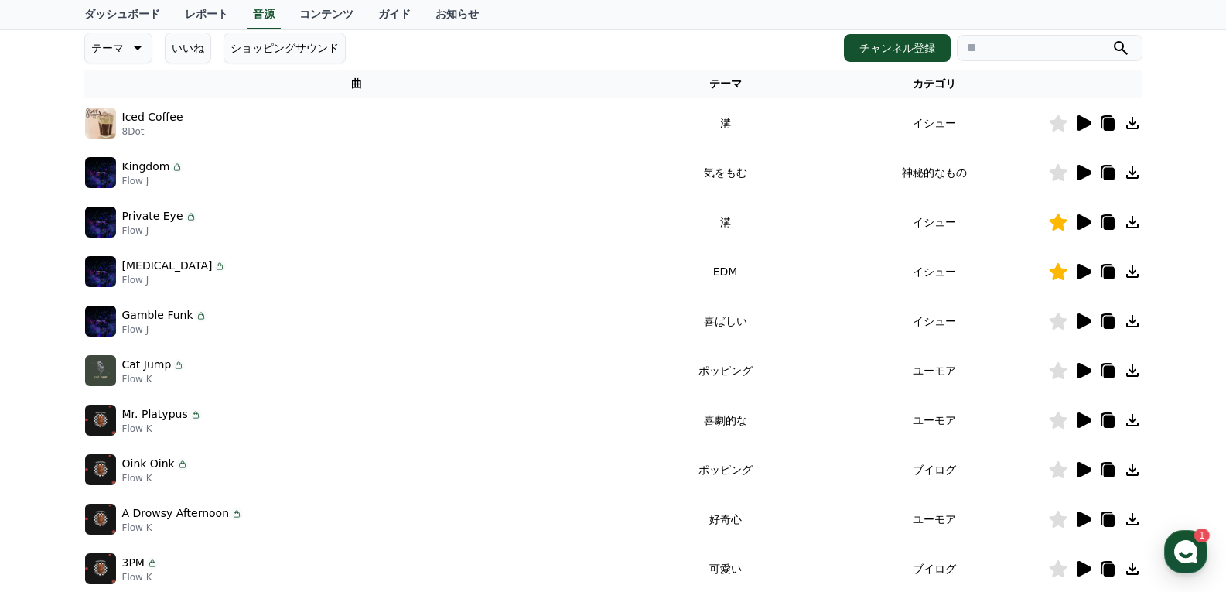
scroll to position [301, 0]
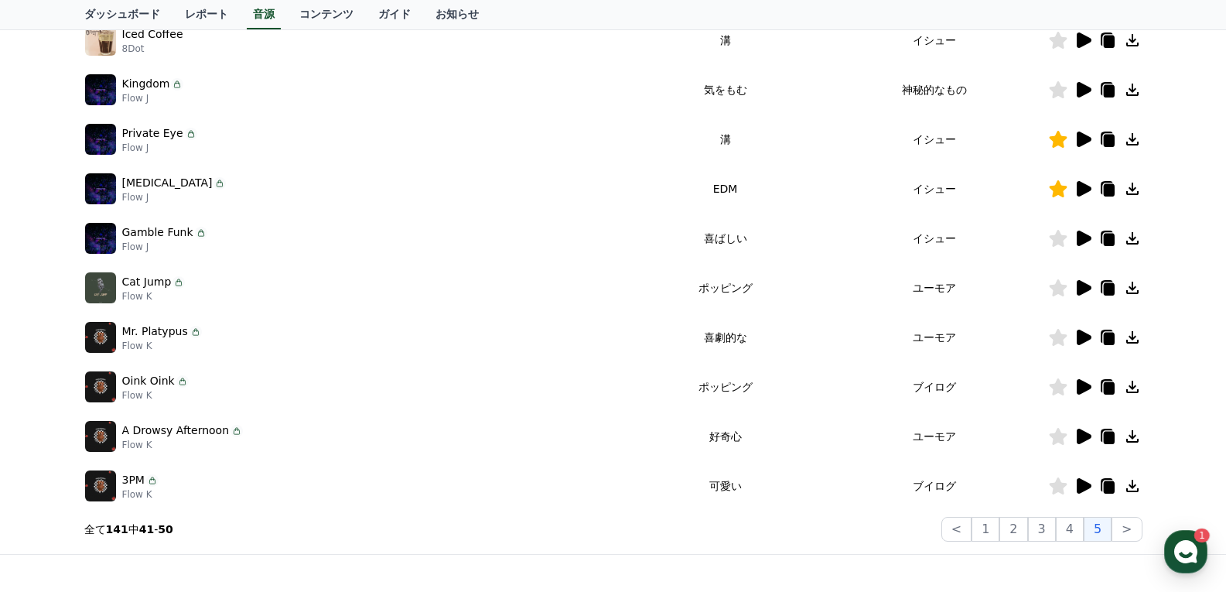
drag, startPoint x: 715, startPoint y: 288, endPoint x: 860, endPoint y: 294, distance: 144.7
click at [859, 294] on tr "Cat Jump Flow K ポッピング ユーモア" at bounding box center [613, 287] width 1058 height 49
click at [1083, 292] on icon at bounding box center [1083, 287] width 15 height 15
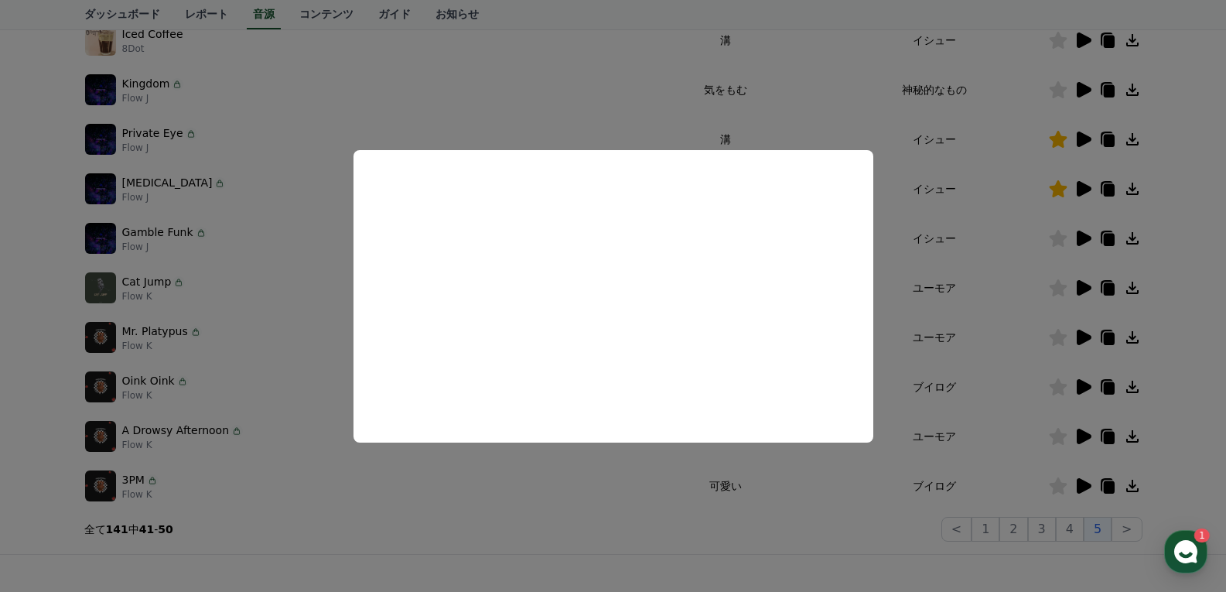
click at [1021, 354] on button "close modal" at bounding box center [613, 296] width 1226 height 592
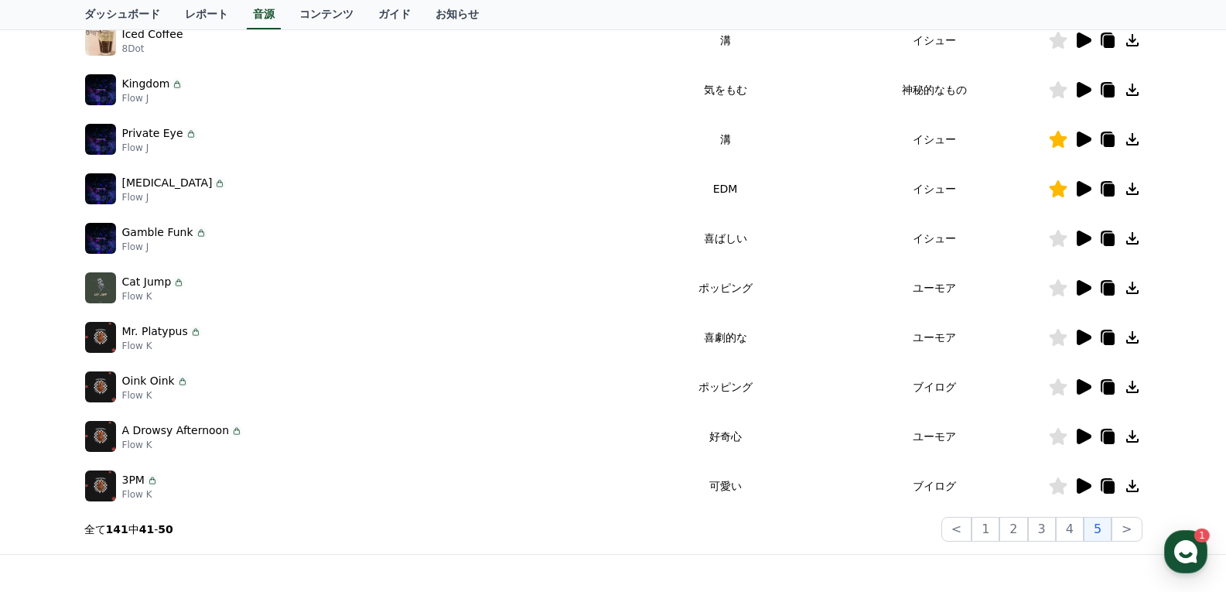
drag, startPoint x: 714, startPoint y: 335, endPoint x: 981, endPoint y: 322, distance: 267.8
click at [948, 327] on tr "Mr. Platypus Flow K 喜劇的な ユーモア" at bounding box center [613, 336] width 1058 height 49
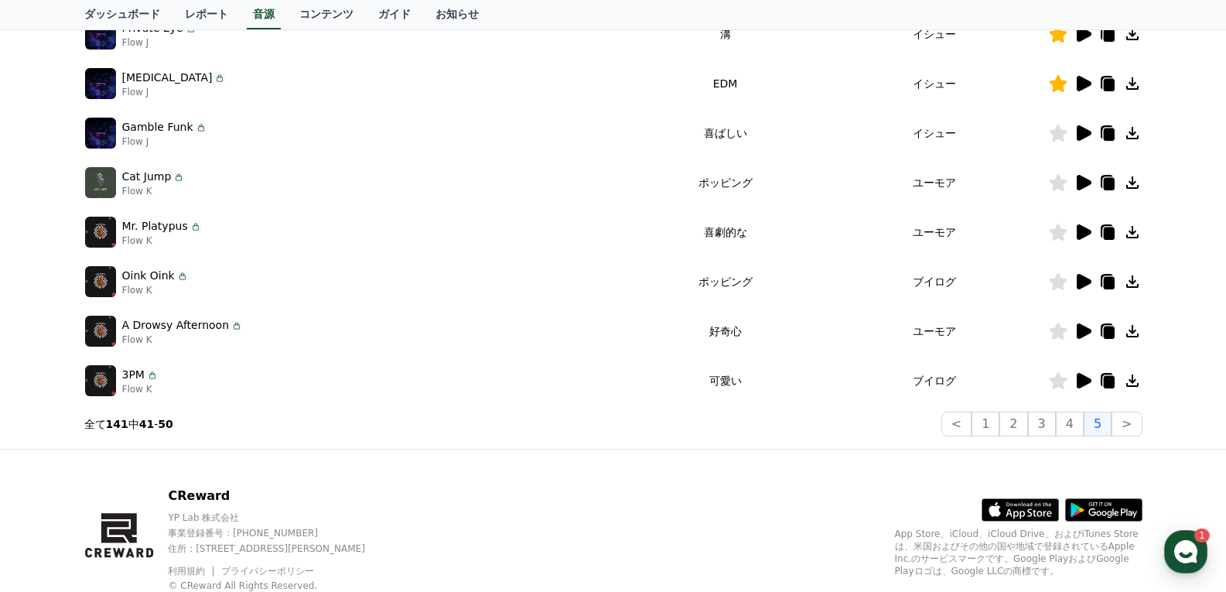
scroll to position [378, 0]
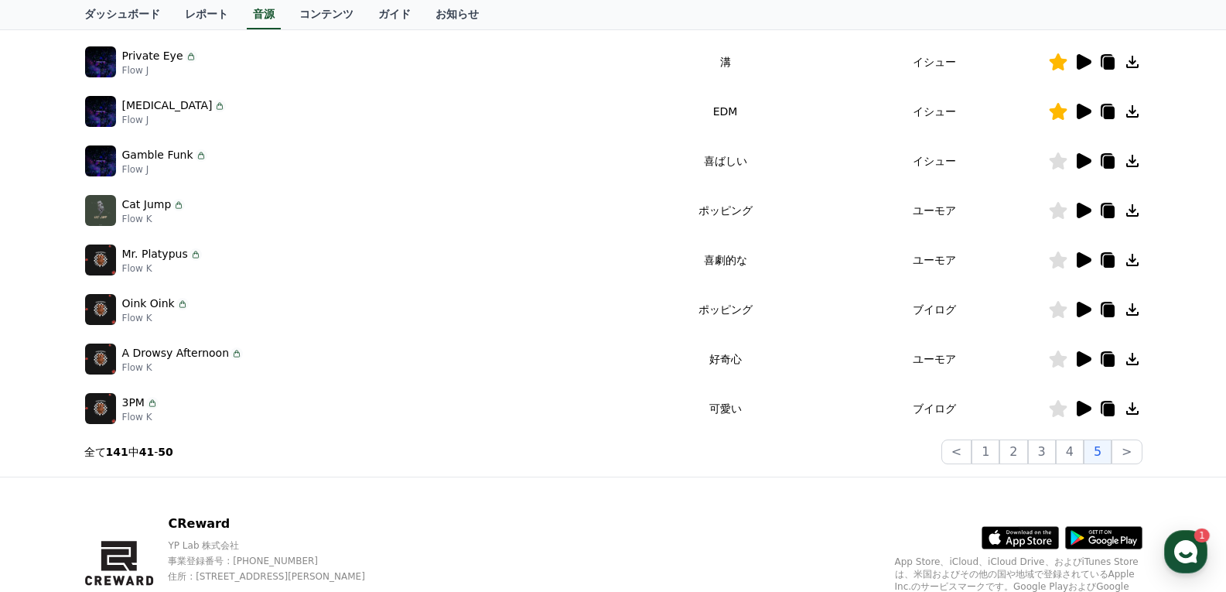
click at [1079, 264] on icon at bounding box center [1083, 259] width 15 height 15
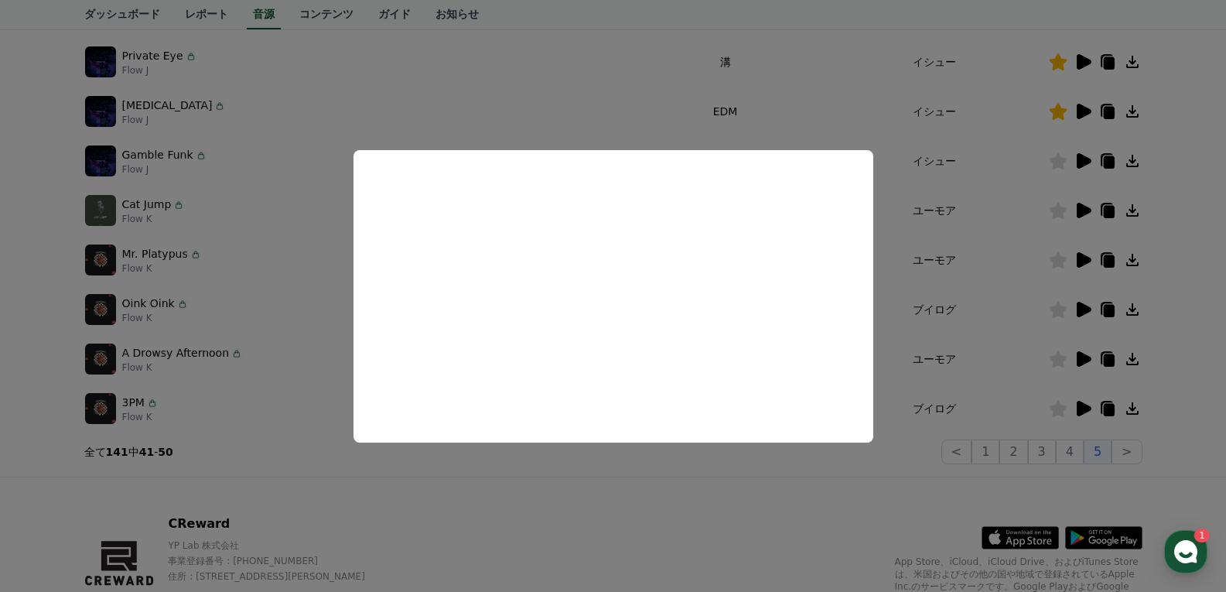
click at [978, 363] on button "close modal" at bounding box center [613, 296] width 1226 height 592
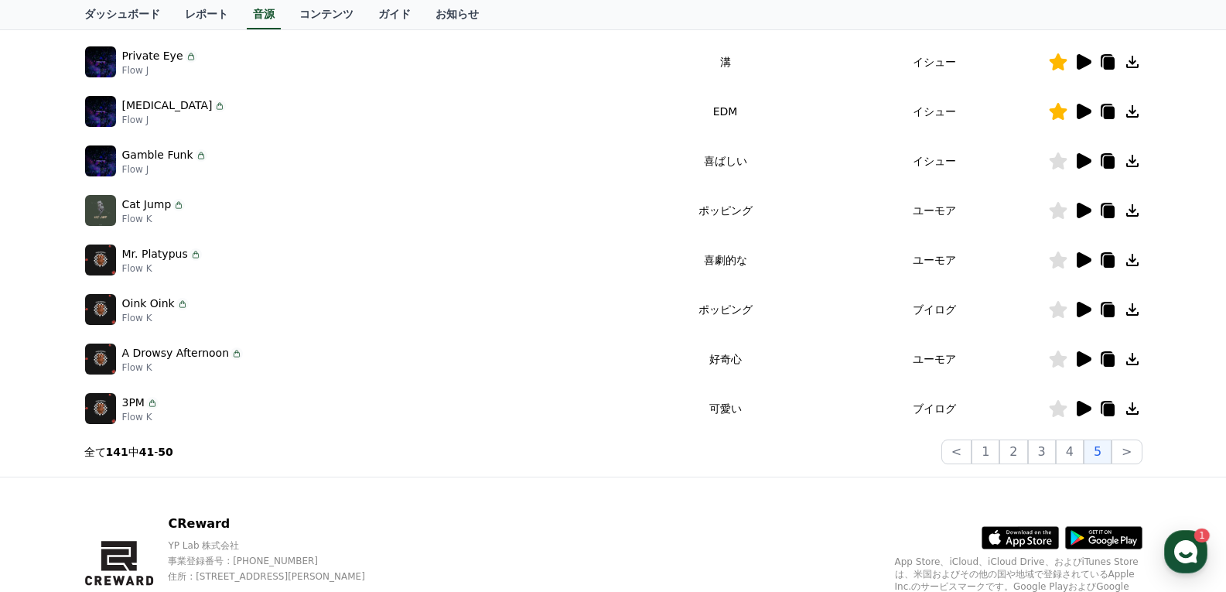
drag, startPoint x: 704, startPoint y: 307, endPoint x: 896, endPoint y: 315, distance: 192.7
click at [813, 309] on td "ポッピング" at bounding box center [724, 309] width 190 height 49
click at [1084, 306] on icon at bounding box center [1083, 309] width 15 height 15
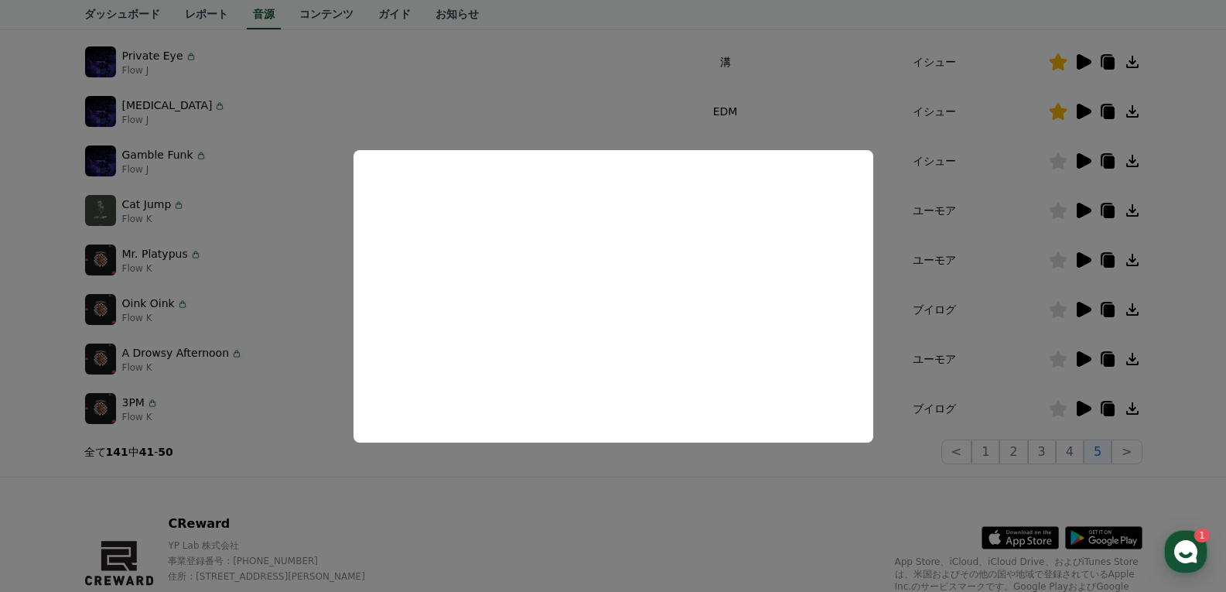
click at [1002, 350] on button "close modal" at bounding box center [613, 296] width 1226 height 592
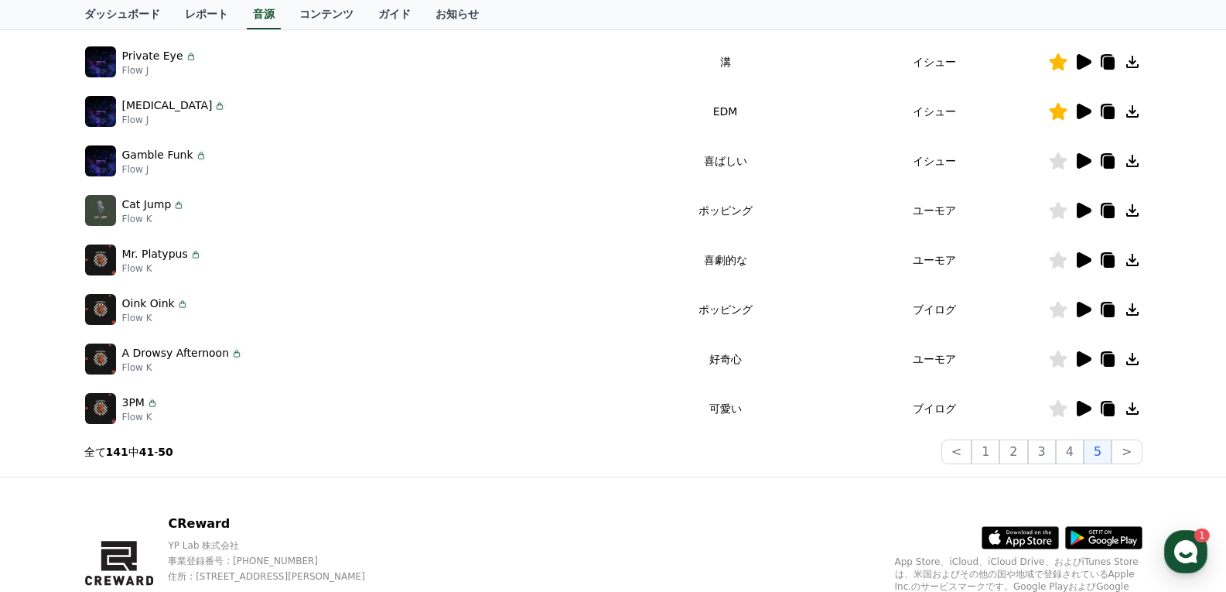
drag, startPoint x: 970, startPoint y: 240, endPoint x: 957, endPoint y: 254, distance: 18.6
click at [970, 240] on td "ユーモア" at bounding box center [933, 259] width 227 height 49
drag, startPoint x: 131, startPoint y: 305, endPoint x: 422, endPoint y: 343, distance: 293.1
click at [400, 316] on div "Oink Oink Flow K" at bounding box center [357, 309] width 544 height 31
click at [718, 324] on td "ポッピング" at bounding box center [724, 309] width 190 height 49
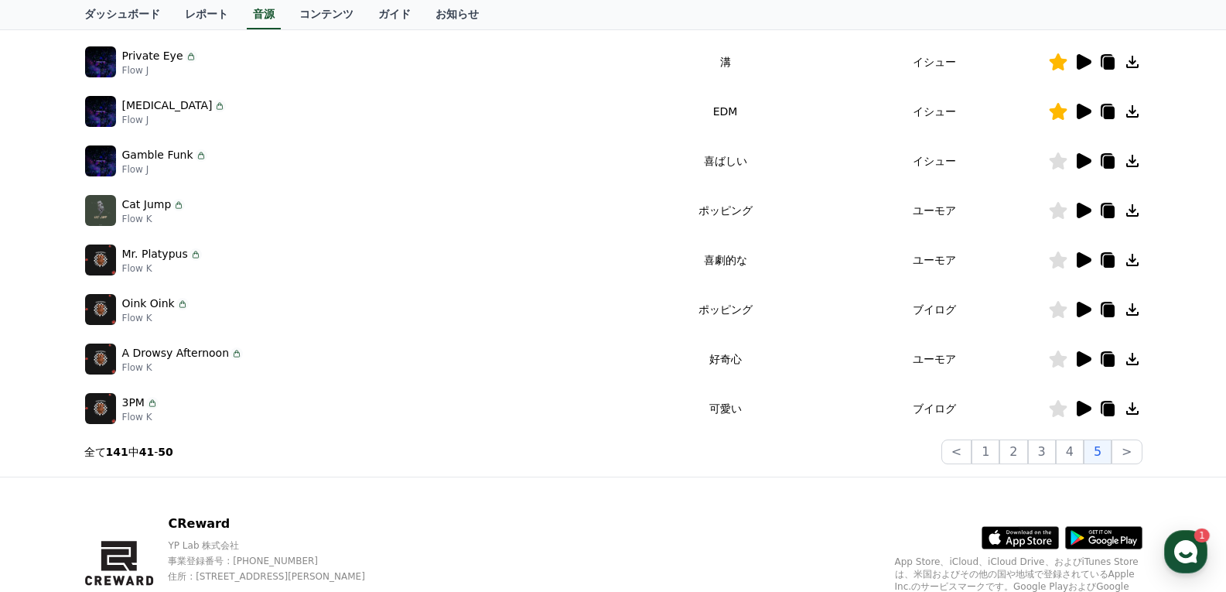
drag, startPoint x: 696, startPoint y: 310, endPoint x: 898, endPoint y: 341, distance: 204.2
click at [891, 302] on tr "Oink Oink Flow K ポッピング ブイログ" at bounding box center [613, 309] width 1058 height 49
click at [1081, 310] on icon at bounding box center [1083, 309] width 15 height 15
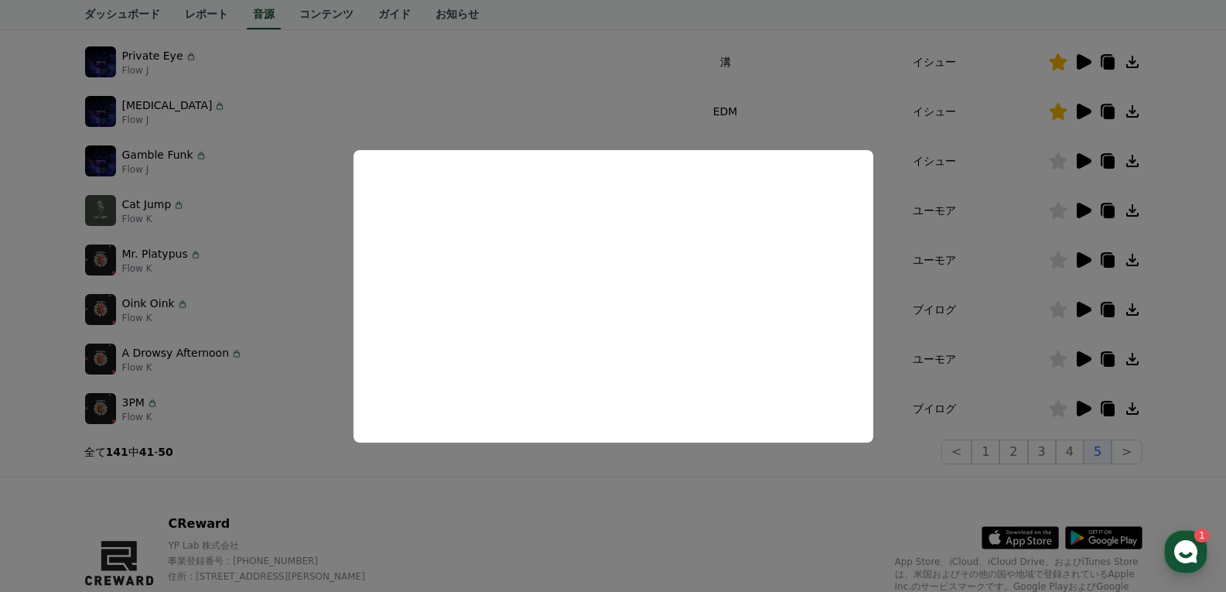
click at [995, 322] on button "close modal" at bounding box center [613, 296] width 1226 height 592
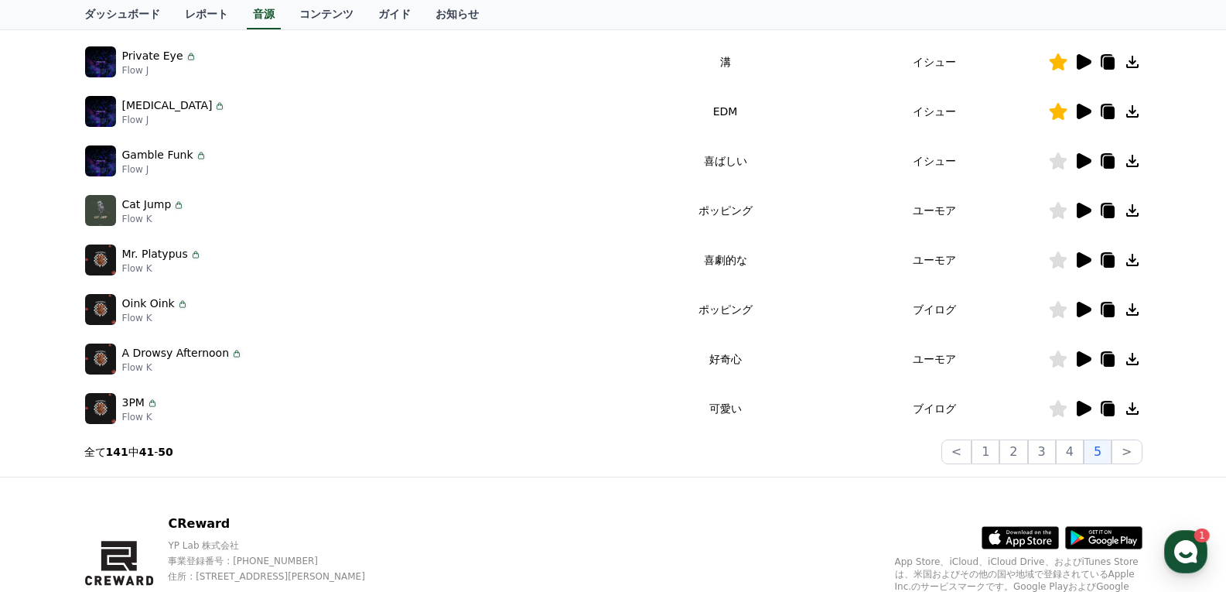
drag, startPoint x: 718, startPoint y: 356, endPoint x: 885, endPoint y: 356, distance: 166.3
click at [827, 356] on tr "A Drowsy Afternoon Flow K 好奇心 ユーモア" at bounding box center [613, 358] width 1058 height 49
click at [1079, 360] on icon at bounding box center [1083, 358] width 15 height 15
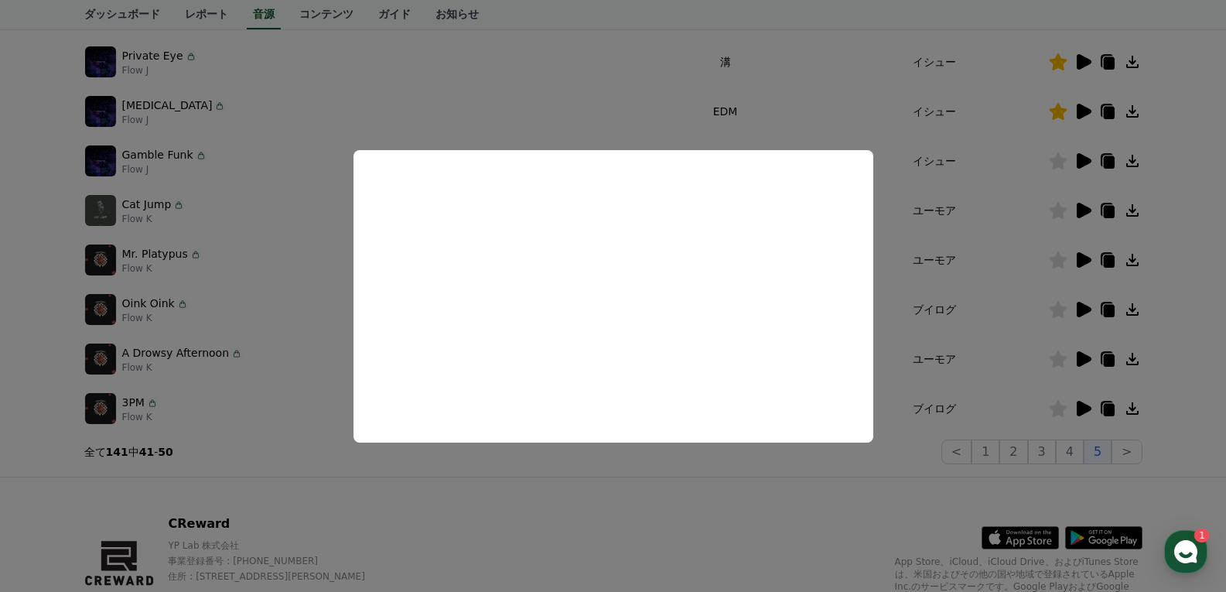
click at [926, 368] on button "close modal" at bounding box center [613, 296] width 1226 height 592
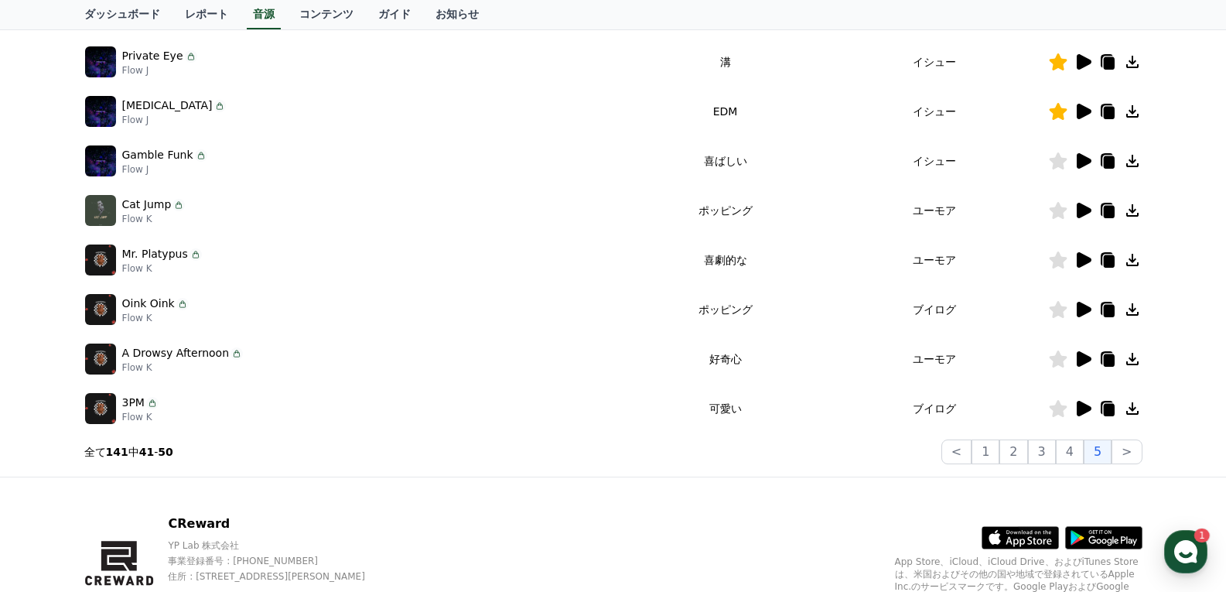
drag, startPoint x: 714, startPoint y: 411, endPoint x: 878, endPoint y: 418, distance: 164.1
click at [849, 418] on tr "3PM Flow K 可愛い ブイログ" at bounding box center [613, 408] width 1058 height 49
click at [1079, 404] on icon at bounding box center [1083, 408] width 15 height 15
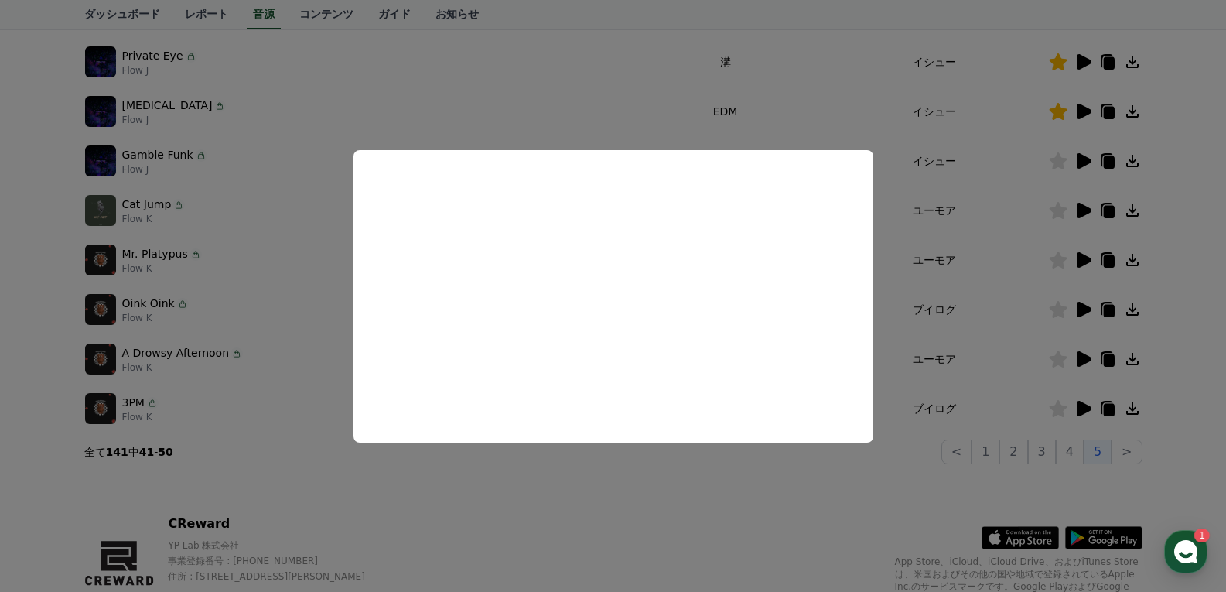
click at [946, 414] on button "close modal" at bounding box center [613, 296] width 1226 height 592
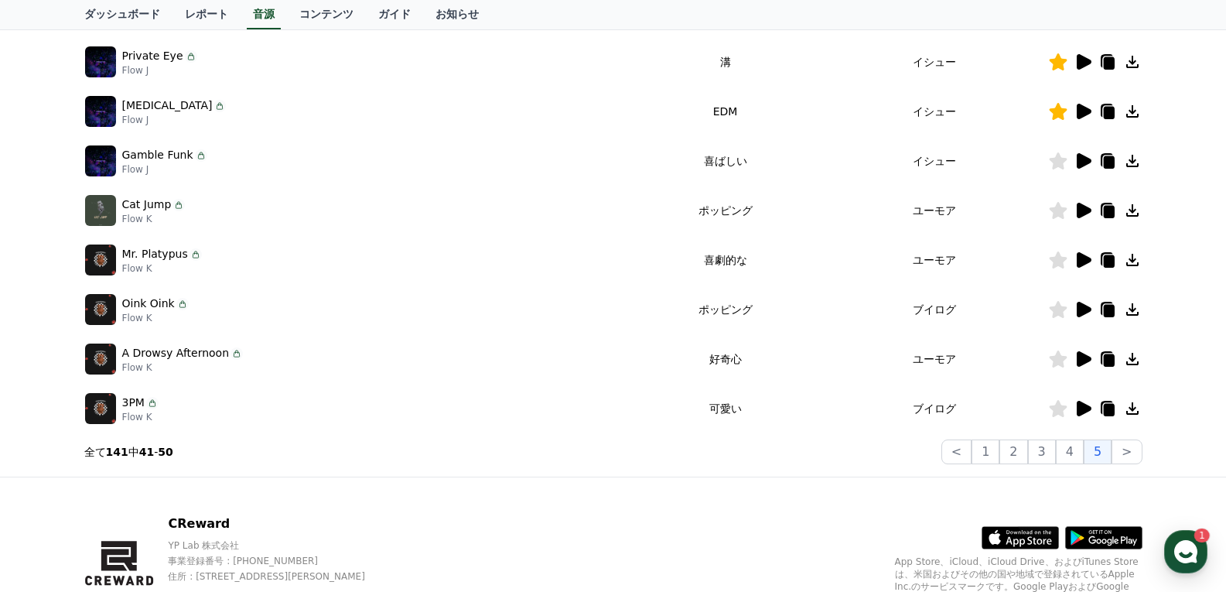
click at [1064, 412] on icon at bounding box center [1058, 408] width 19 height 17
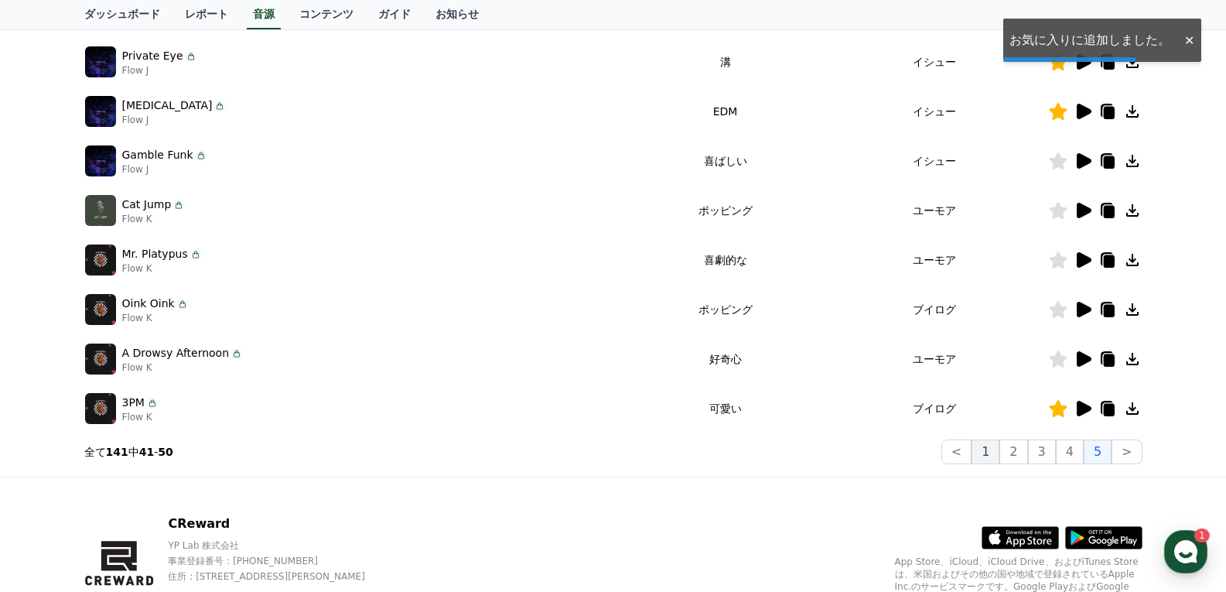
click at [992, 444] on button "1" at bounding box center [985, 451] width 28 height 25
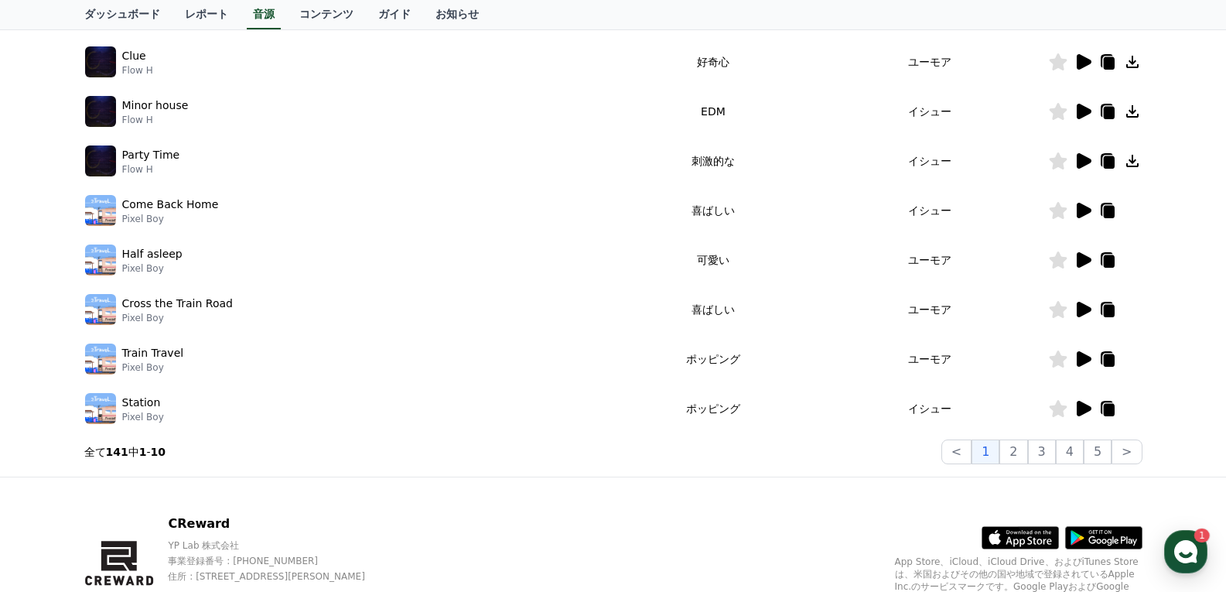
click at [766, 509] on div "CReward YP Lab 株式会社 事業登録番号 : [PHONE_NUMBER] 住所 : [STREET_ADDRESS][PERSON_NAME] …" at bounding box center [613, 573] width 1083 height 192
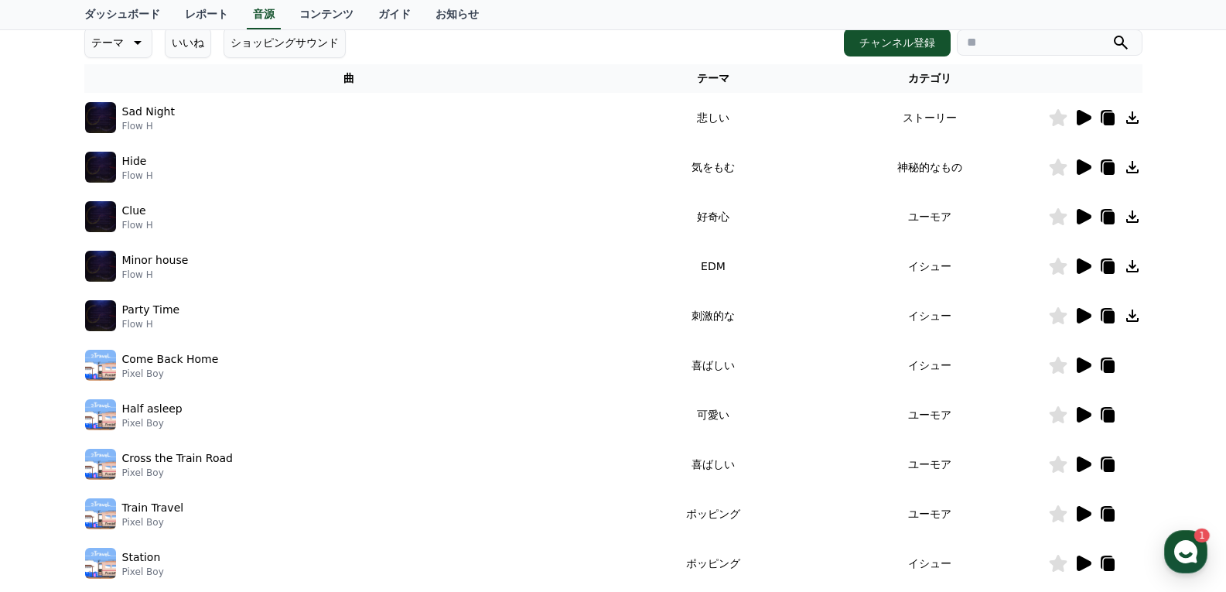
scroll to position [146, 0]
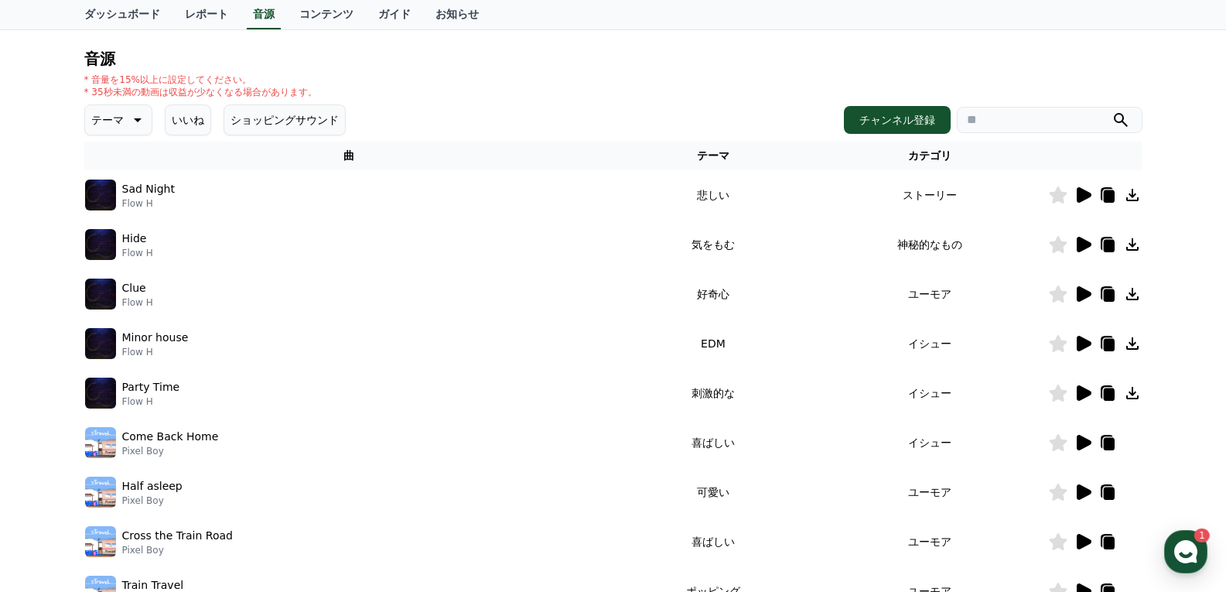
drag, startPoint x: 735, startPoint y: 193, endPoint x: 775, endPoint y: 217, distance: 46.2
click at [791, 193] on td "悲しい" at bounding box center [712, 194] width 197 height 49
drag, startPoint x: 696, startPoint y: 244, endPoint x: 818, endPoint y: 253, distance: 122.5
click at [807, 251] on tr "Hide Flow H 気をもむ 神秘的なもの" at bounding box center [613, 244] width 1058 height 49
click at [1085, 244] on icon at bounding box center [1083, 244] width 15 height 15
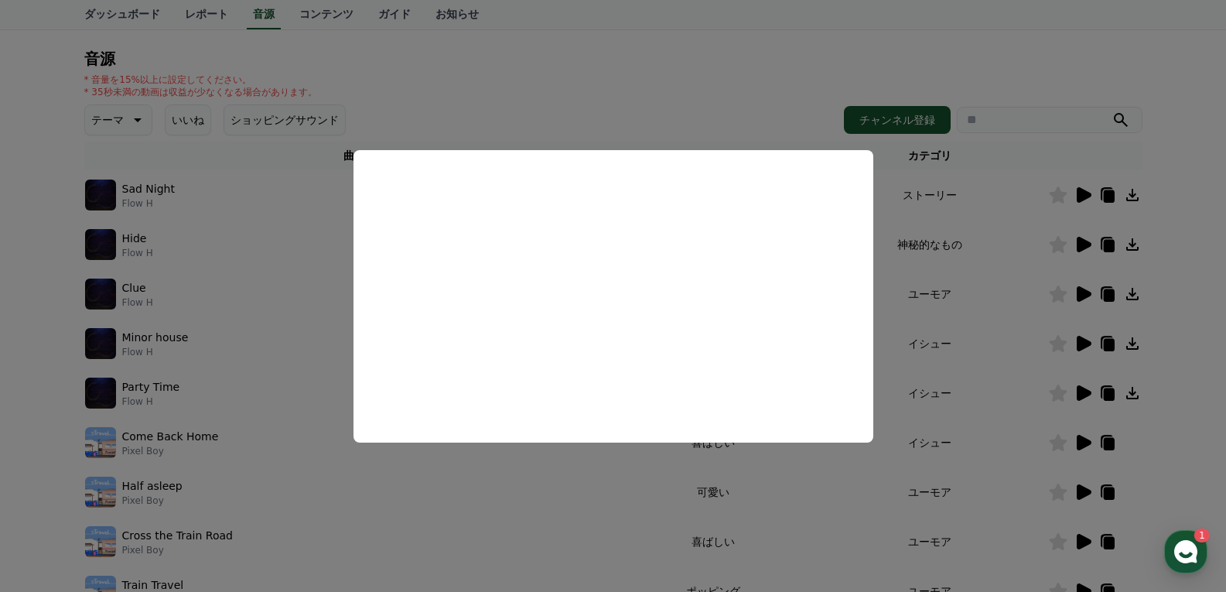
click at [954, 367] on button "close modal" at bounding box center [613, 296] width 1226 height 592
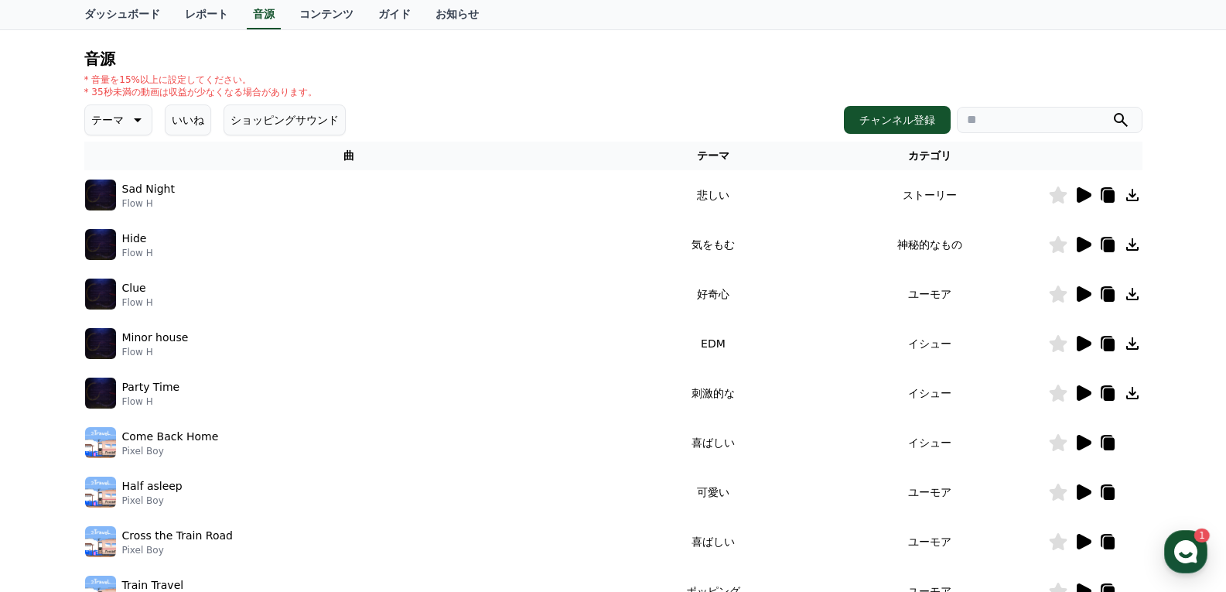
drag, startPoint x: 698, startPoint y: 294, endPoint x: 849, endPoint y: 308, distance: 151.4
click at [835, 308] on tr "Clue Flow H 好奇心 ユーモア" at bounding box center [613, 293] width 1058 height 49
click at [1079, 296] on icon at bounding box center [1083, 293] width 15 height 15
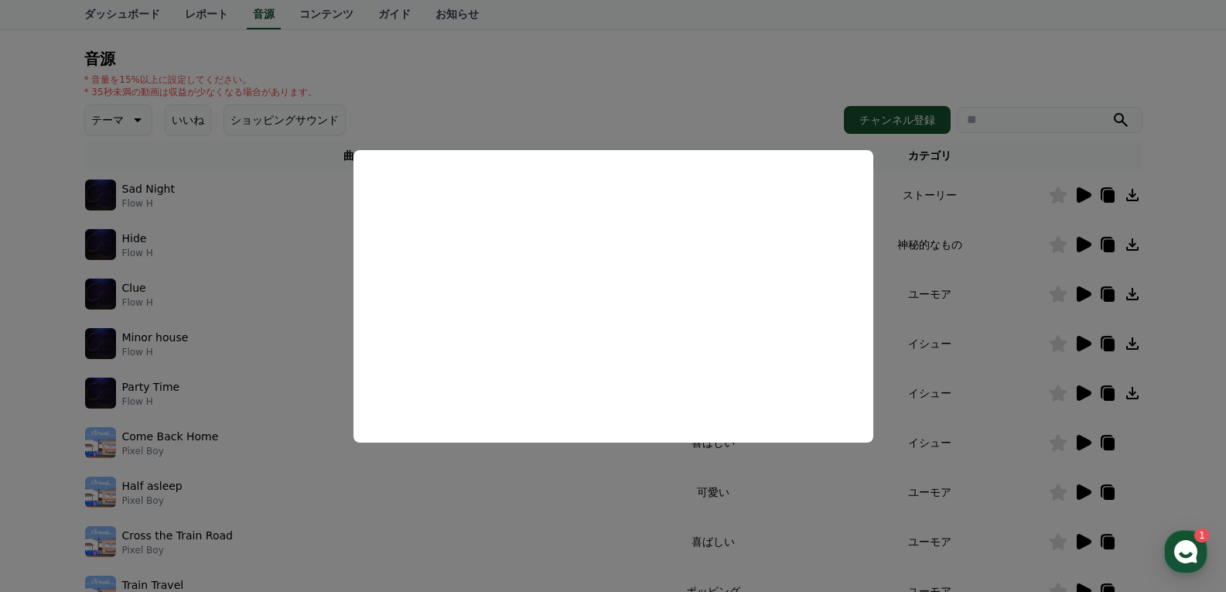
click at [981, 353] on button "close modal" at bounding box center [613, 296] width 1226 height 592
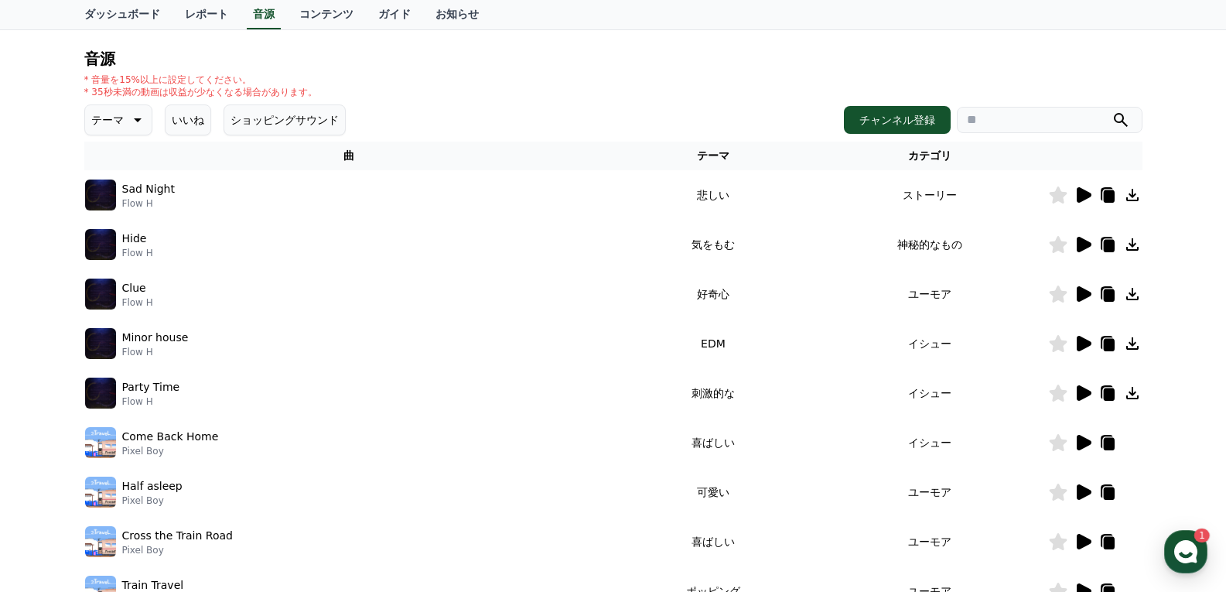
drag, startPoint x: 701, startPoint y: 343, endPoint x: 940, endPoint y: 339, distance: 238.2
click at [890, 337] on tr "Minor house Flow H EDM イシュー" at bounding box center [613, 343] width 1058 height 49
click at [1080, 341] on icon at bounding box center [1083, 343] width 15 height 15
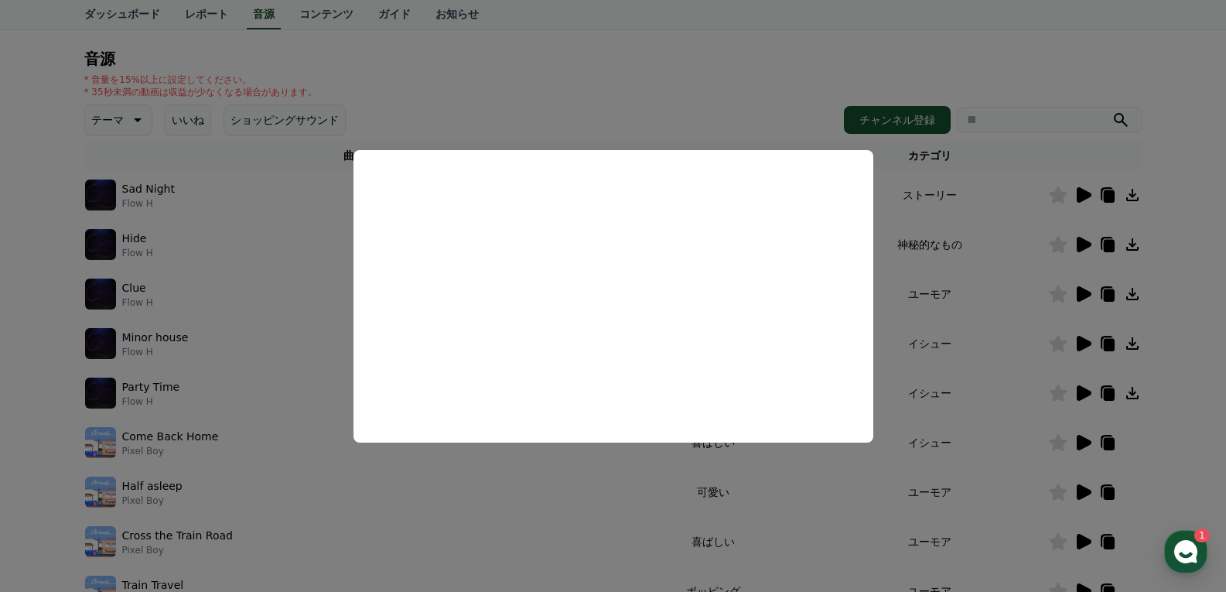
click at [981, 351] on button "close modal" at bounding box center [613, 296] width 1226 height 592
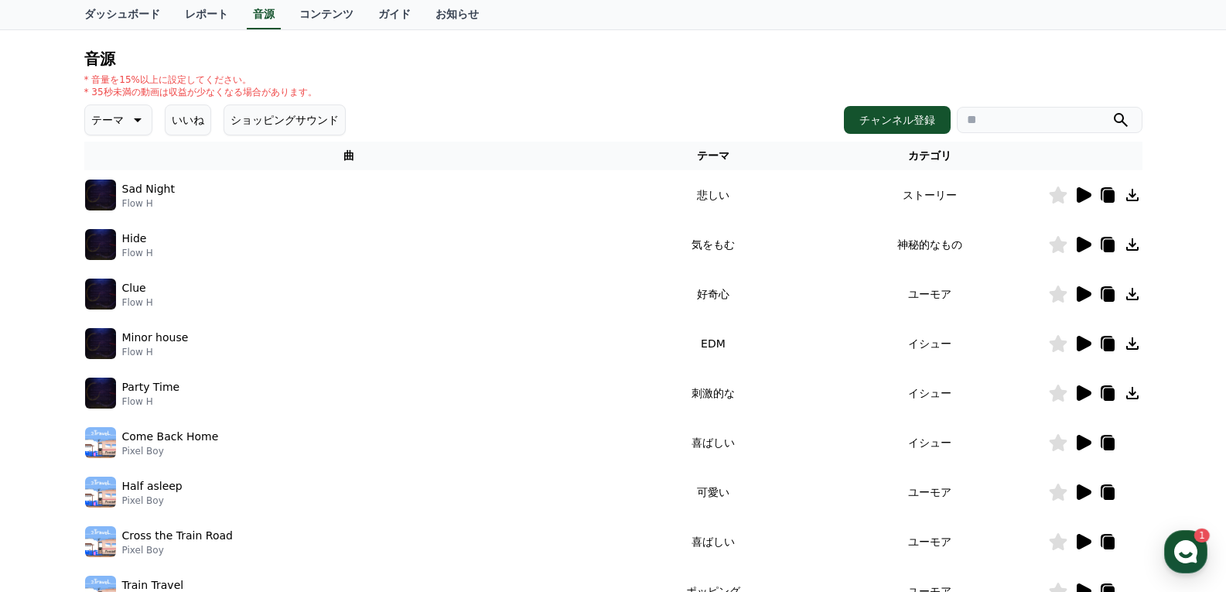
drag, startPoint x: 684, startPoint y: 391, endPoint x: 872, endPoint y: 394, distance: 188.7
click at [861, 394] on tr "Party Time Flow H 刺激的な イシュー" at bounding box center [613, 392] width 1058 height 49
click at [1082, 394] on icon at bounding box center [1083, 392] width 15 height 15
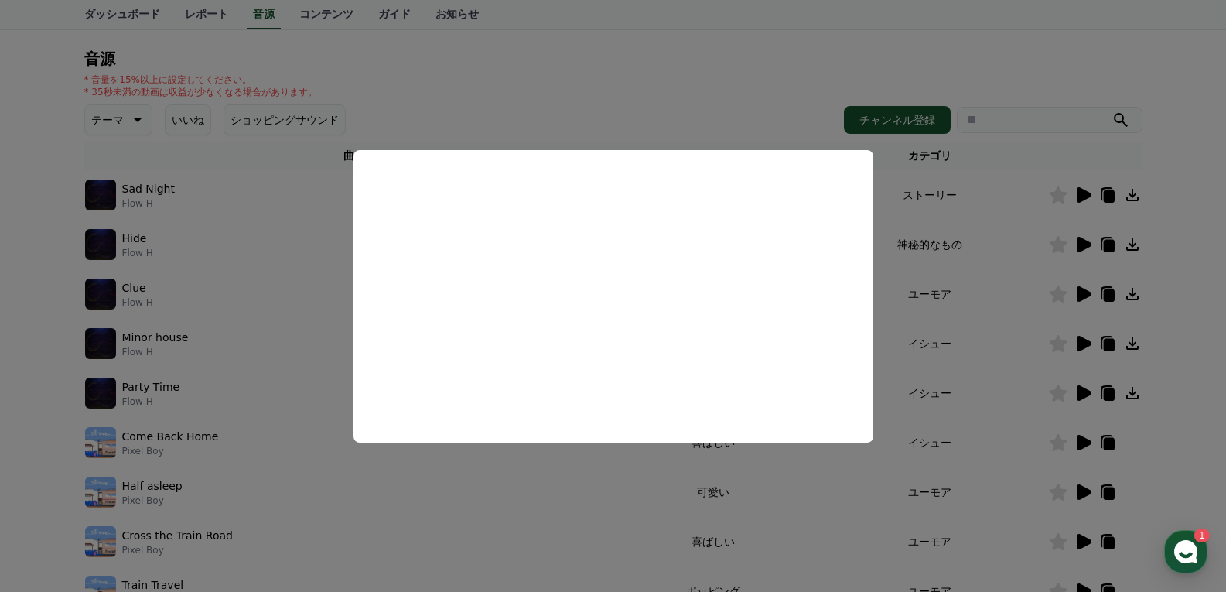
click at [902, 337] on button "close modal" at bounding box center [613, 296] width 1226 height 592
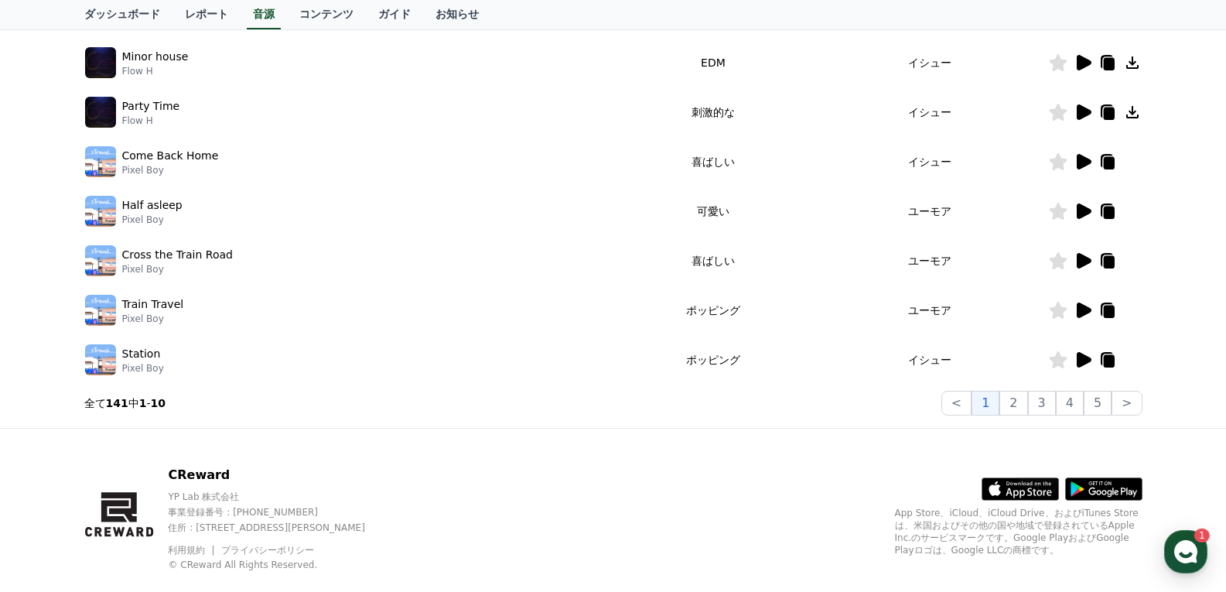
scroll to position [455, 0]
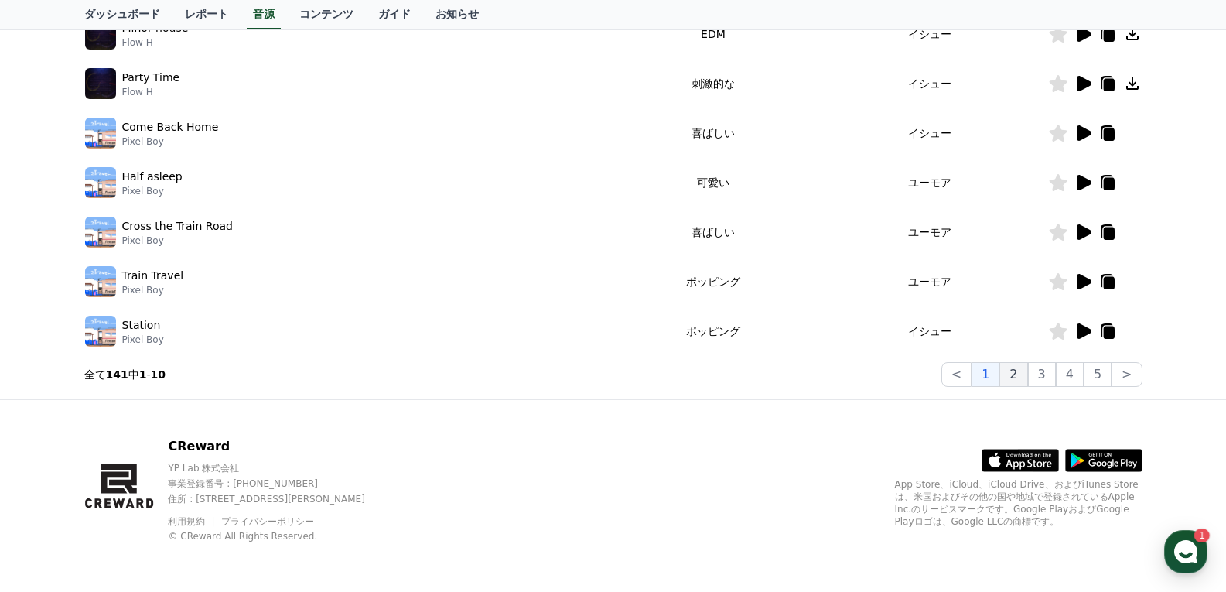
click at [1015, 371] on button "2" at bounding box center [1013, 374] width 28 height 25
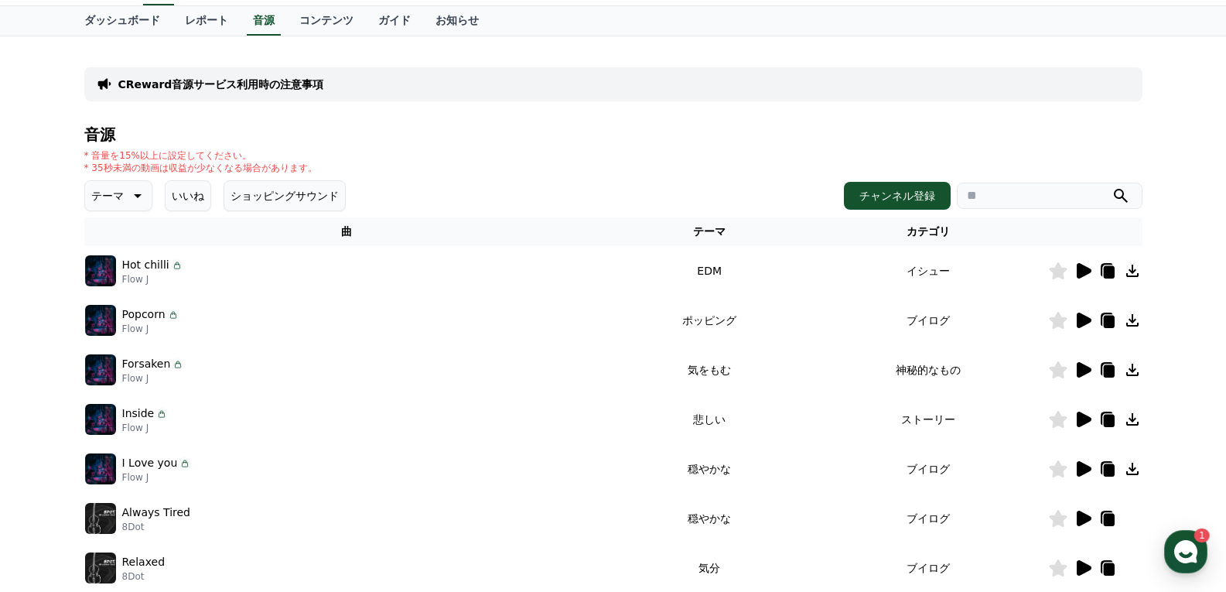
scroll to position [69, 0]
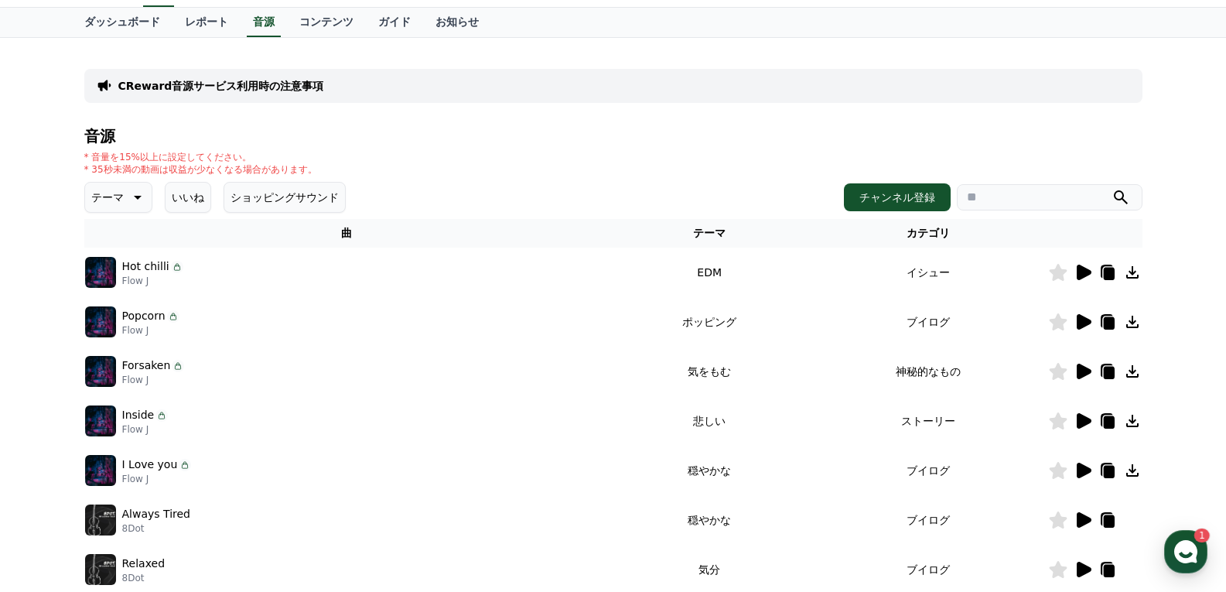
drag, startPoint x: 706, startPoint y: 275, endPoint x: 821, endPoint y: 292, distance: 116.5
click at [797, 281] on tr "Hot chilli Flow J EDM イシュー" at bounding box center [613, 271] width 1058 height 49
click at [1083, 273] on icon at bounding box center [1083, 271] width 15 height 15
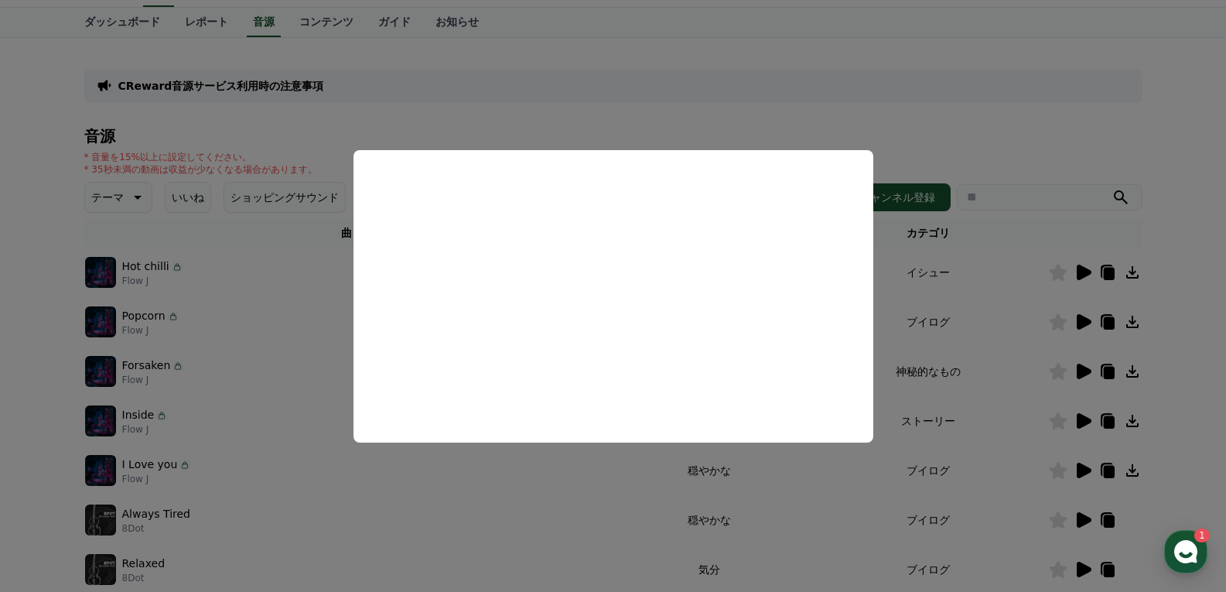
click at [901, 360] on button "close modal" at bounding box center [613, 296] width 1226 height 592
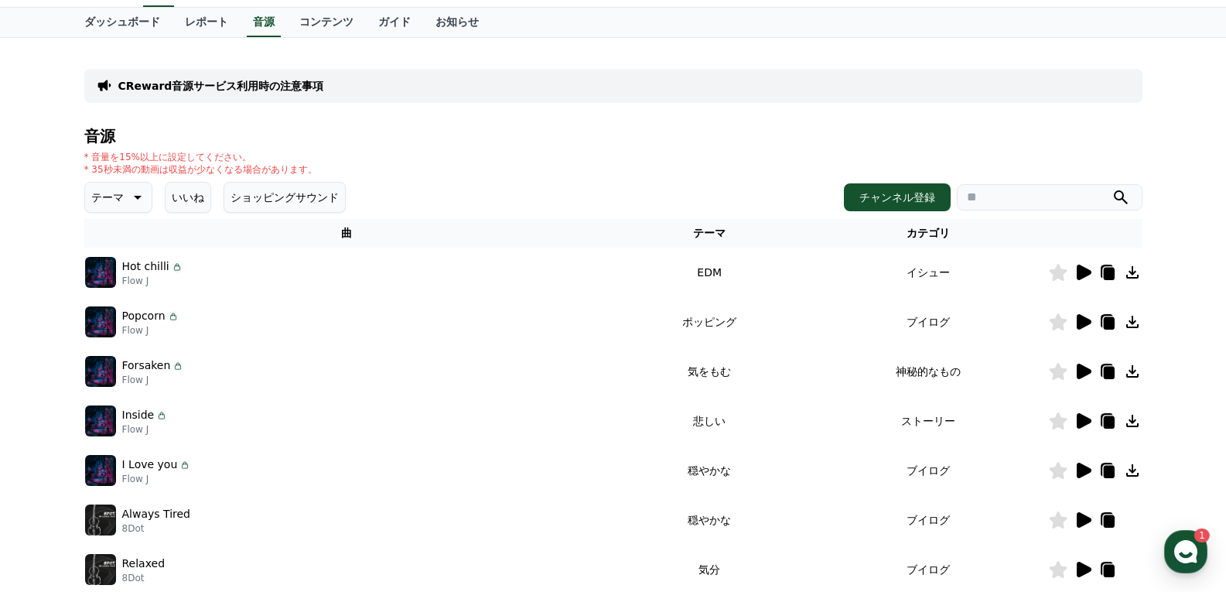
drag, startPoint x: 696, startPoint y: 325, endPoint x: 865, endPoint y: 327, distance: 168.6
click at [849, 327] on tr "Popcorn Flow J ポッピング ブイログ" at bounding box center [613, 321] width 1058 height 49
click at [1080, 326] on icon at bounding box center [1083, 321] width 15 height 15
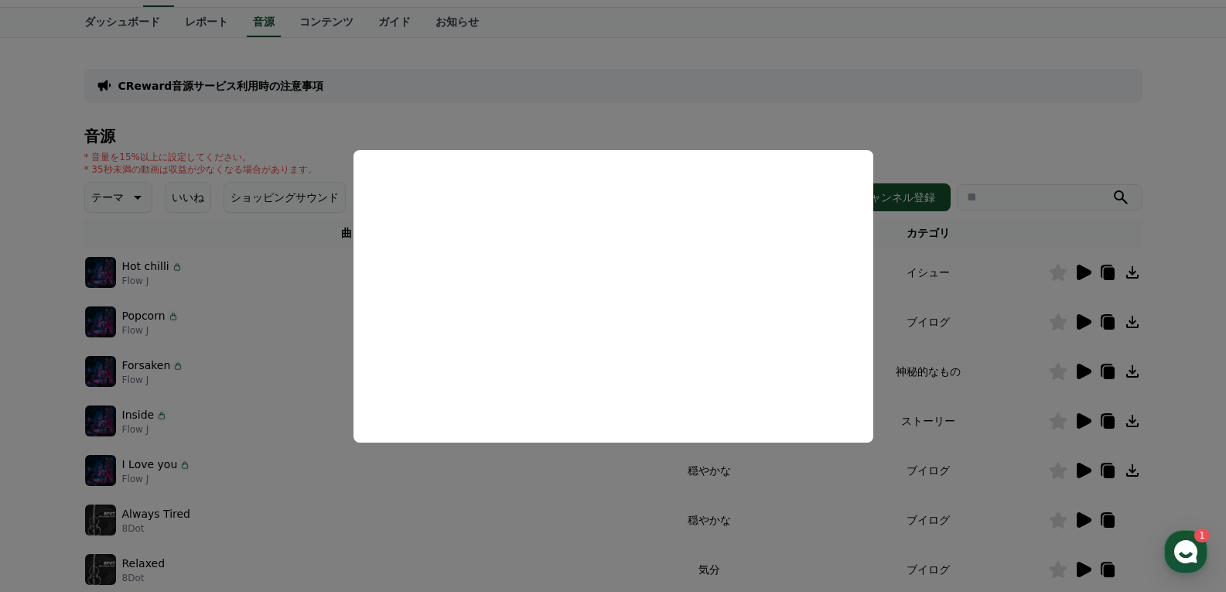
click at [966, 367] on button "close modal" at bounding box center [613, 296] width 1226 height 592
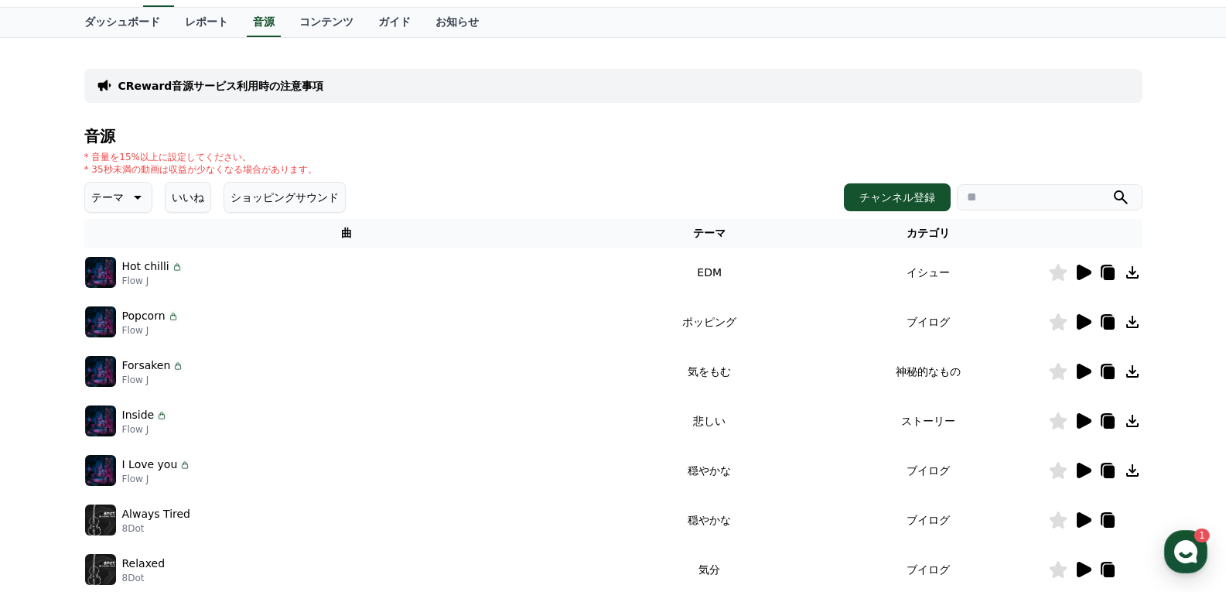
drag, startPoint x: 667, startPoint y: 369, endPoint x: 845, endPoint y: 379, distance: 178.1
click at [827, 379] on tr "Forsaken Flow J 気をもむ 神秘的なもの" at bounding box center [613, 370] width 1058 height 49
click at [1075, 370] on icon at bounding box center [1082, 371] width 19 height 19
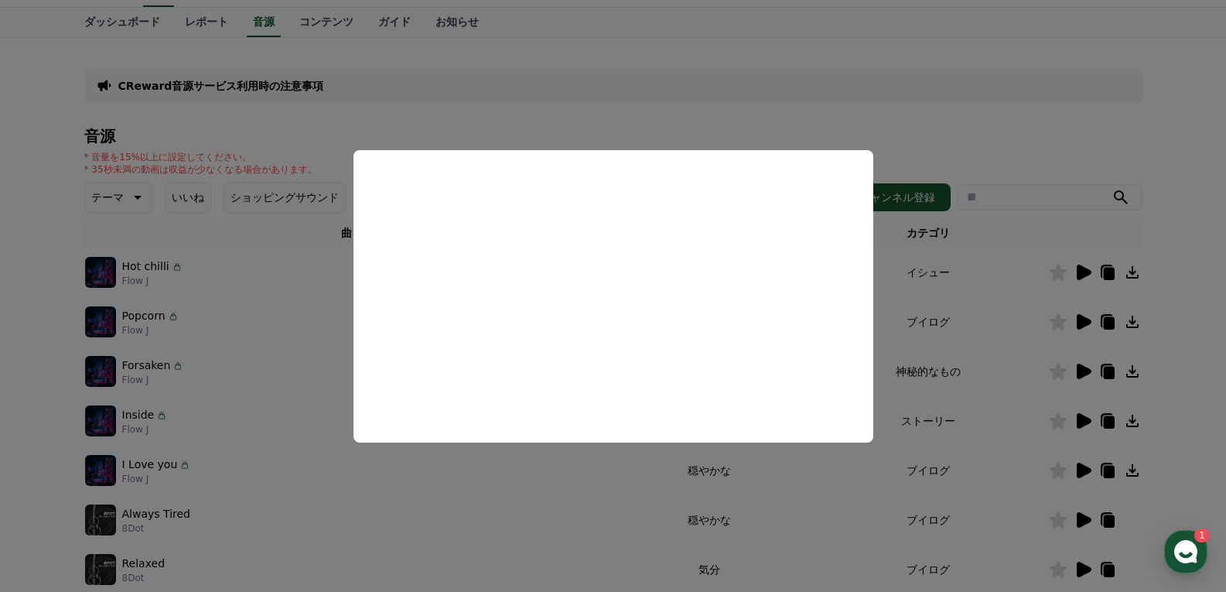
click at [932, 363] on button "close modal" at bounding box center [613, 296] width 1226 height 592
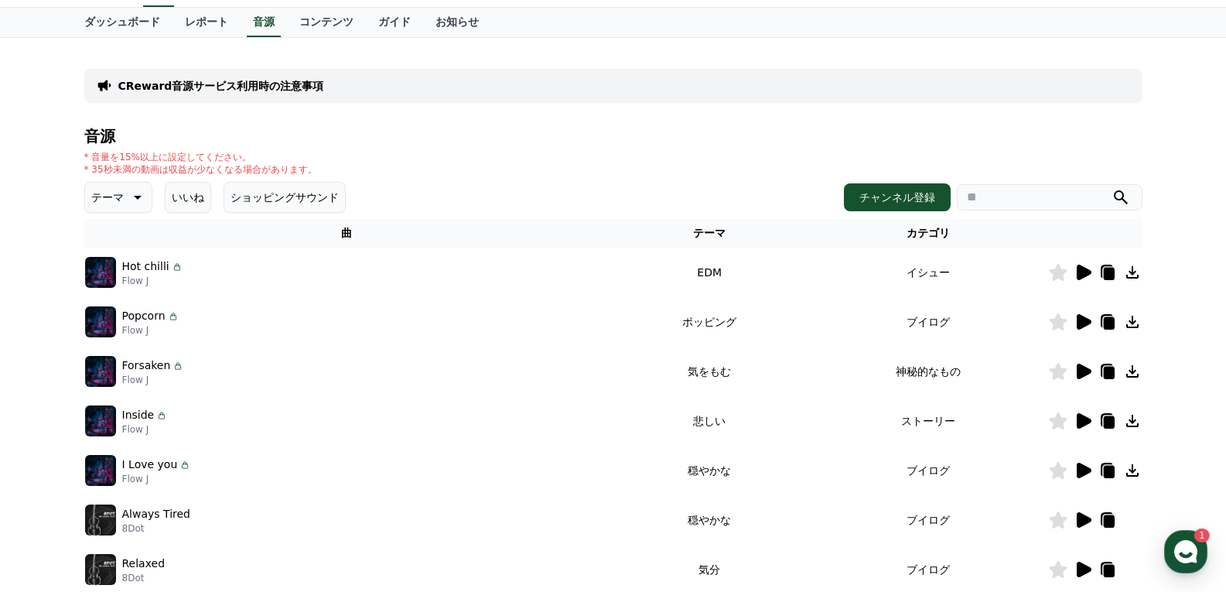
scroll to position [146, 0]
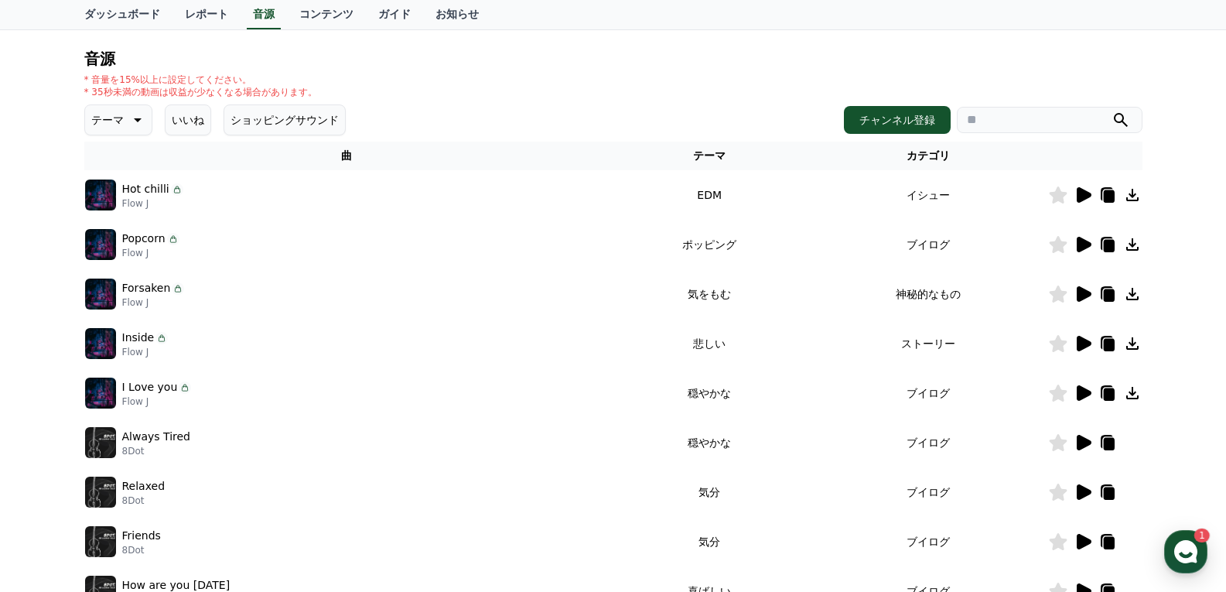
drag, startPoint x: 693, startPoint y: 346, endPoint x: 920, endPoint y: 353, distance: 227.4
click at [831, 354] on tr "Inside Flow J 悲しい ストーリー" at bounding box center [613, 343] width 1058 height 49
click at [1076, 343] on icon at bounding box center [1082, 343] width 19 height 19
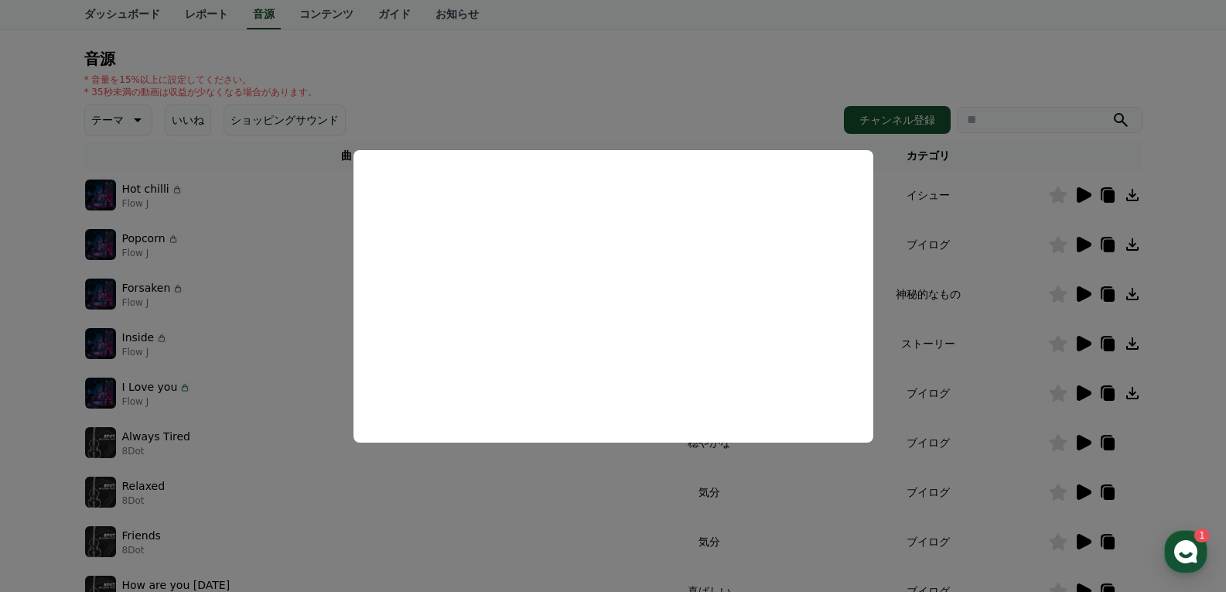
click at [1029, 371] on button "close modal" at bounding box center [613, 296] width 1226 height 592
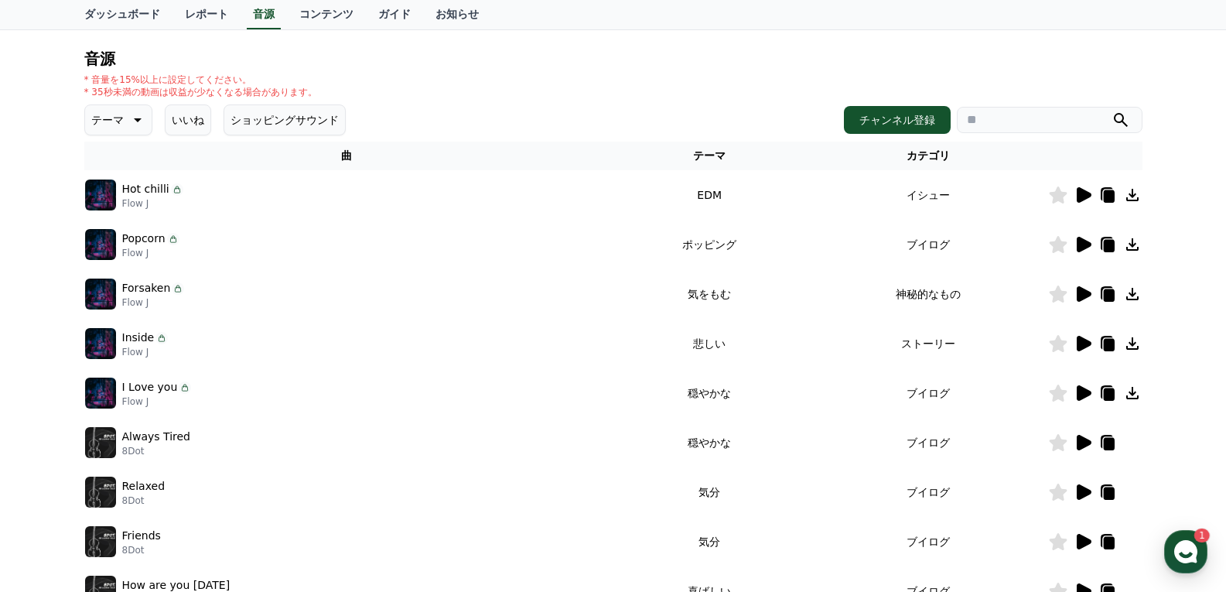
click at [278, 121] on button "ショッピングサウンド" at bounding box center [284, 119] width 122 height 31
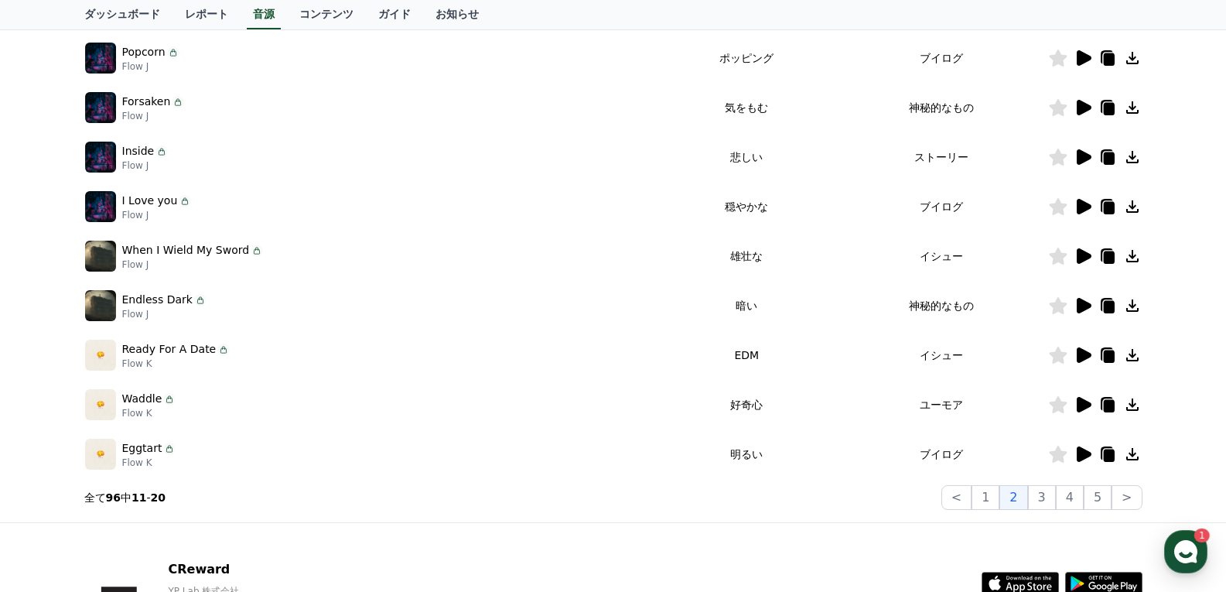
scroll to position [223, 0]
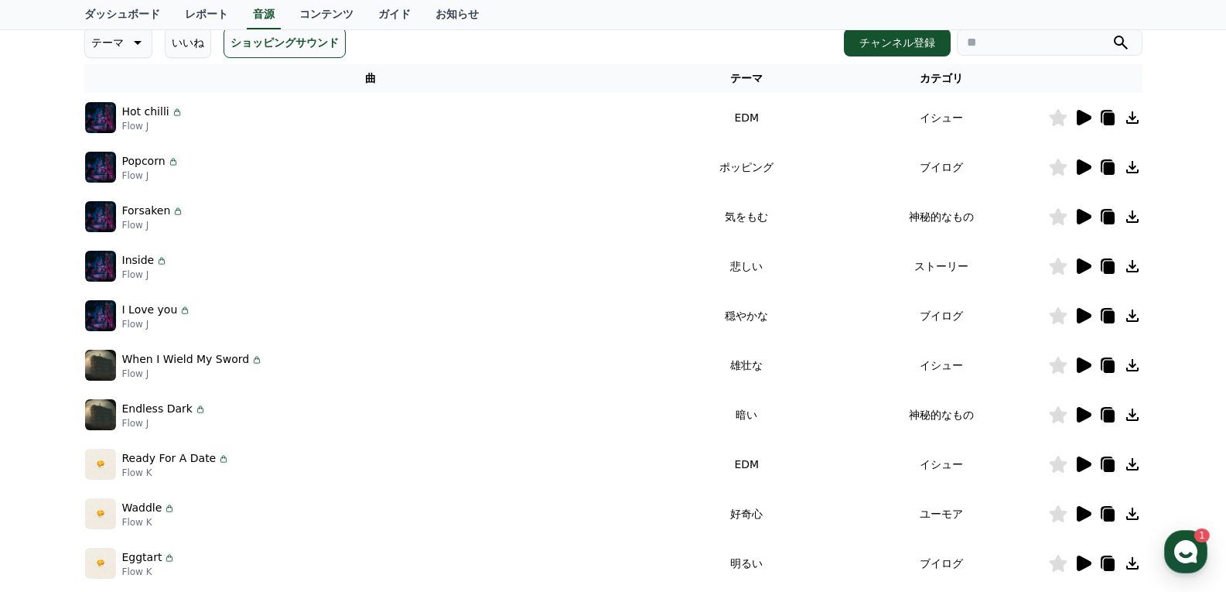
click at [249, 46] on button "ショッピングサウンド" at bounding box center [284, 42] width 122 height 31
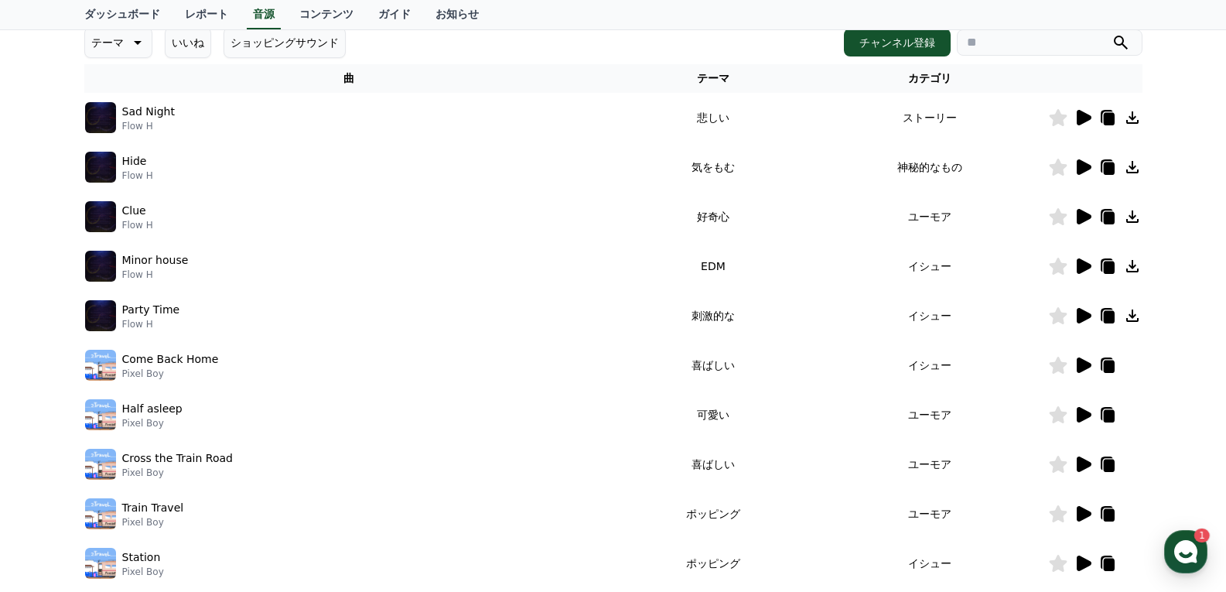
click at [254, 48] on button "ショッピングサウンド" at bounding box center [284, 42] width 122 height 31
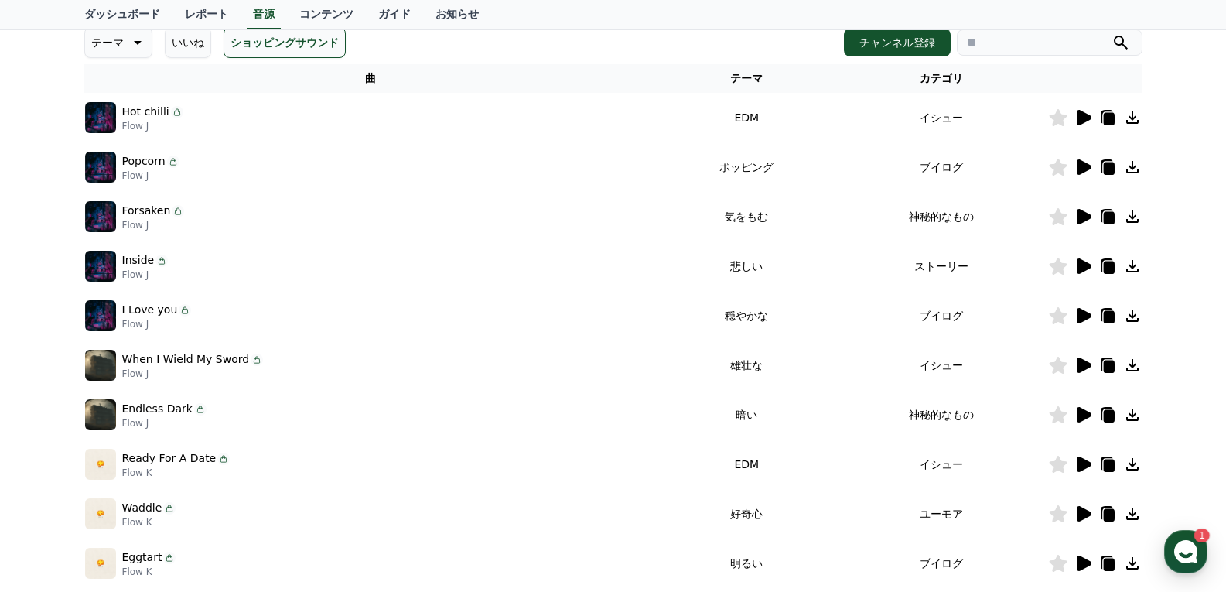
click at [254, 48] on button "ショッピングサウンド" at bounding box center [284, 42] width 122 height 31
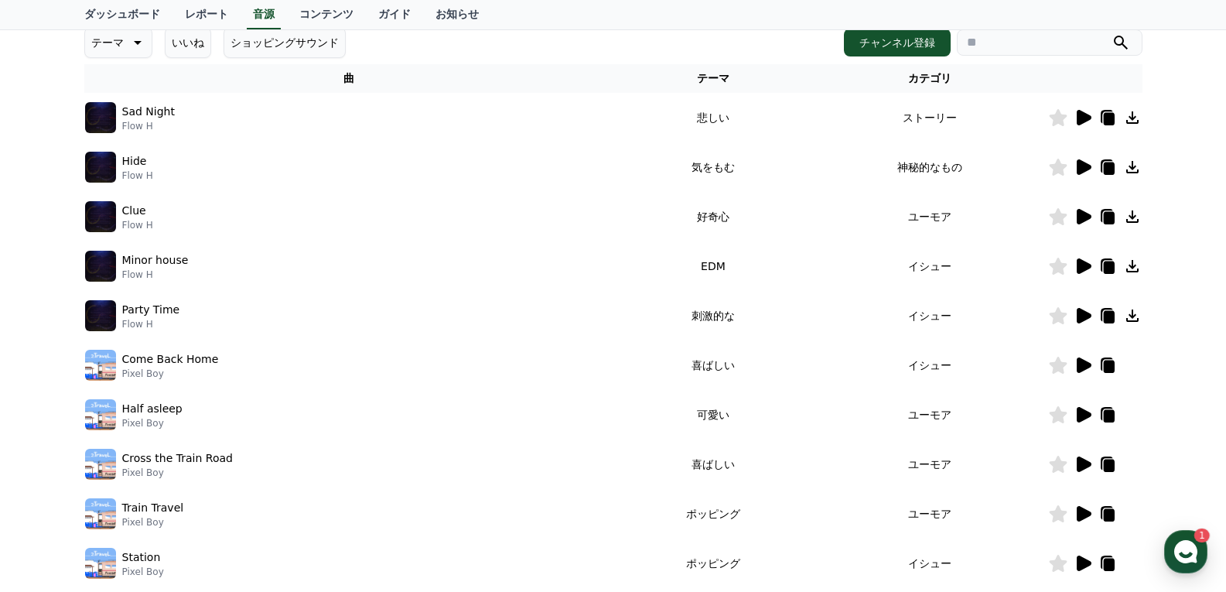
click at [254, 48] on button "ショッピングサウンド" at bounding box center [284, 42] width 122 height 31
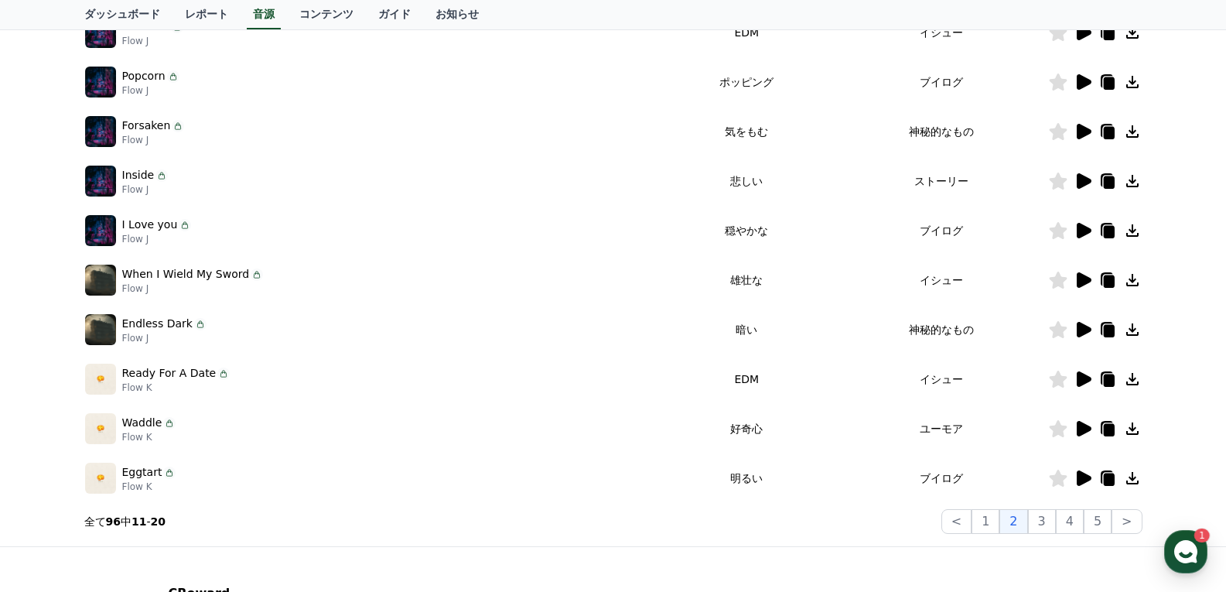
scroll to position [223, 0]
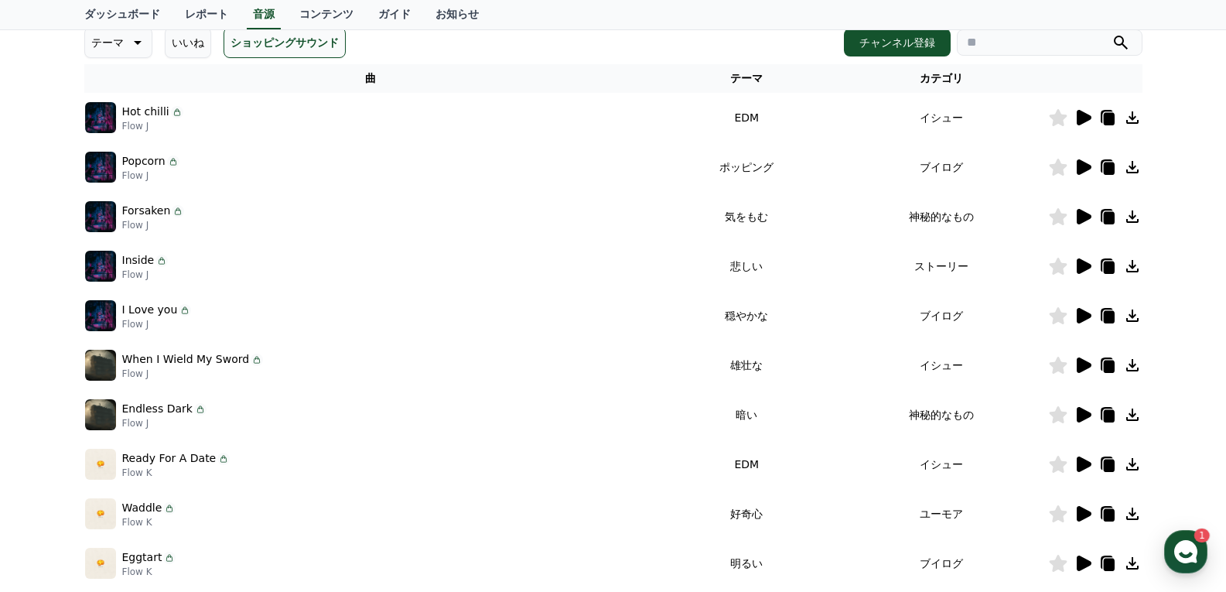
click at [271, 53] on button "ショッピングサウンド" at bounding box center [284, 42] width 122 height 31
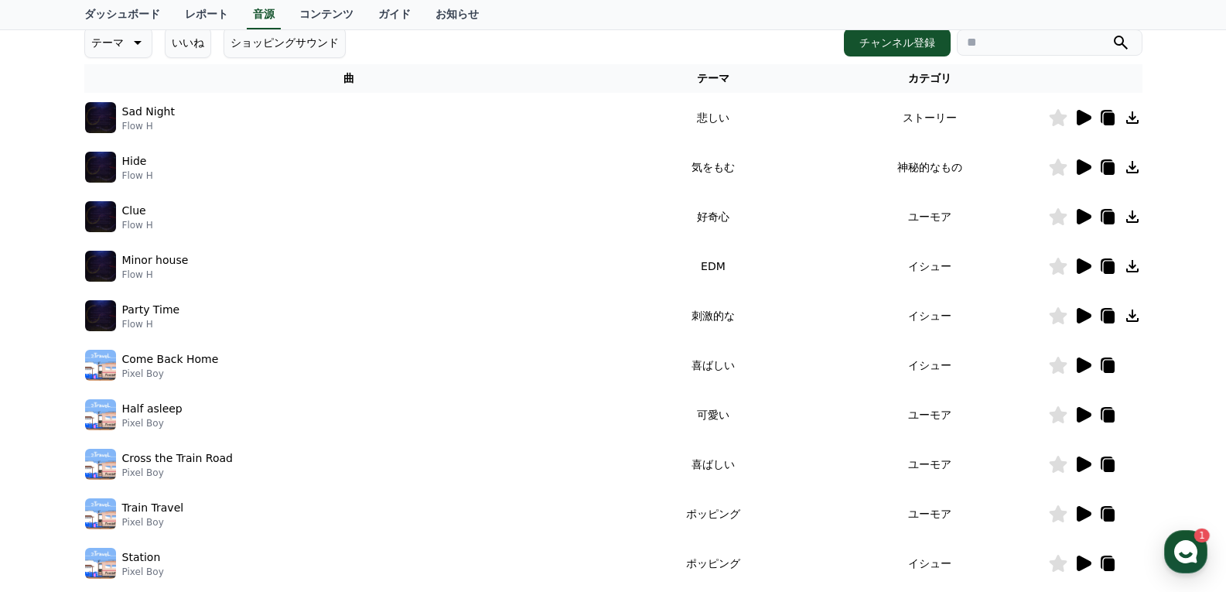
drag, startPoint x: 680, startPoint y: 315, endPoint x: 851, endPoint y: 328, distance: 170.6
click at [844, 327] on tr "Party Time Flow H 刺激的な イシュー" at bounding box center [613, 315] width 1058 height 49
click at [1081, 316] on icon at bounding box center [1083, 315] width 15 height 15
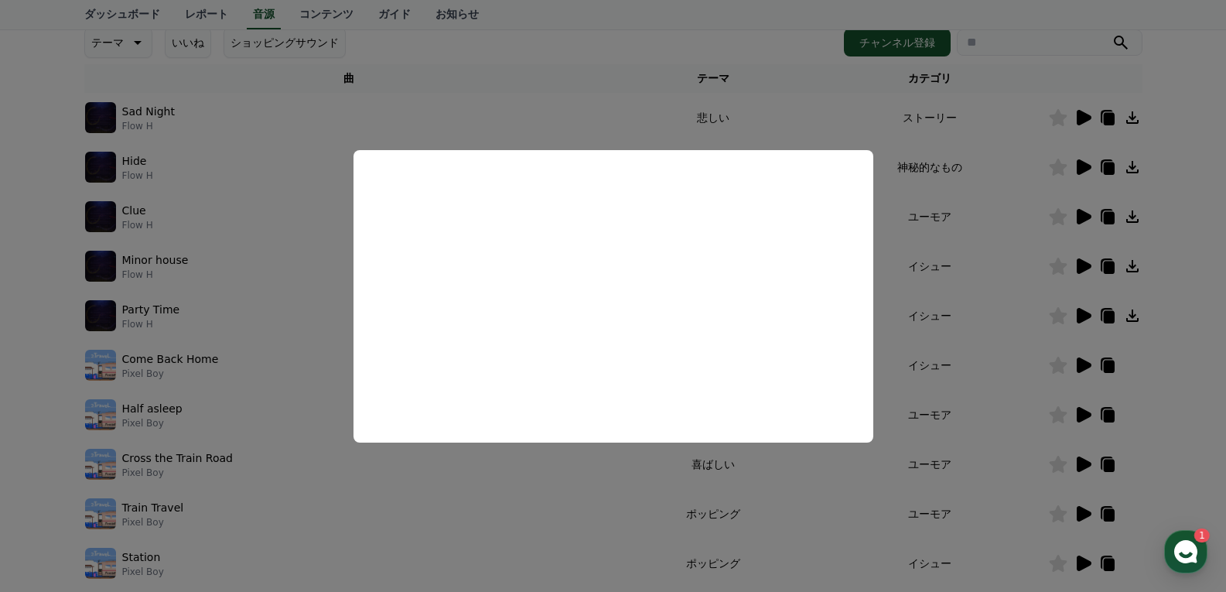
click at [907, 348] on button "close modal" at bounding box center [613, 296] width 1226 height 592
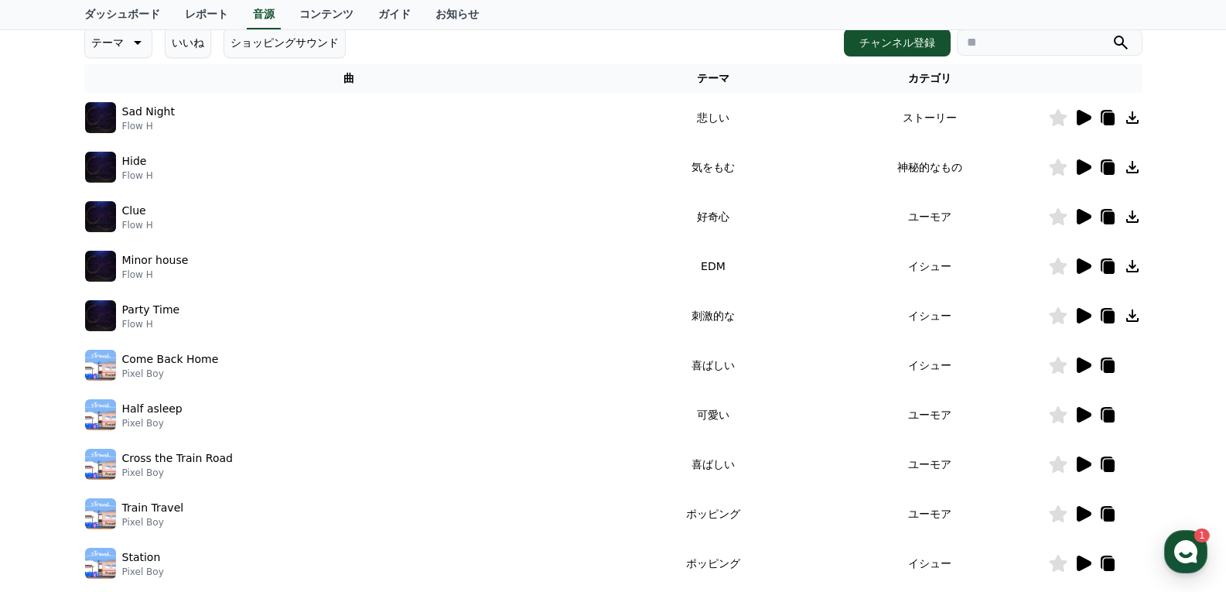
drag, startPoint x: 790, startPoint y: 272, endPoint x: 868, endPoint y: 275, distance: 78.9
click at [849, 274] on tr "Minor house Flow H EDM イシュー" at bounding box center [613, 265] width 1058 height 49
click at [1078, 270] on icon at bounding box center [1083, 265] width 15 height 15
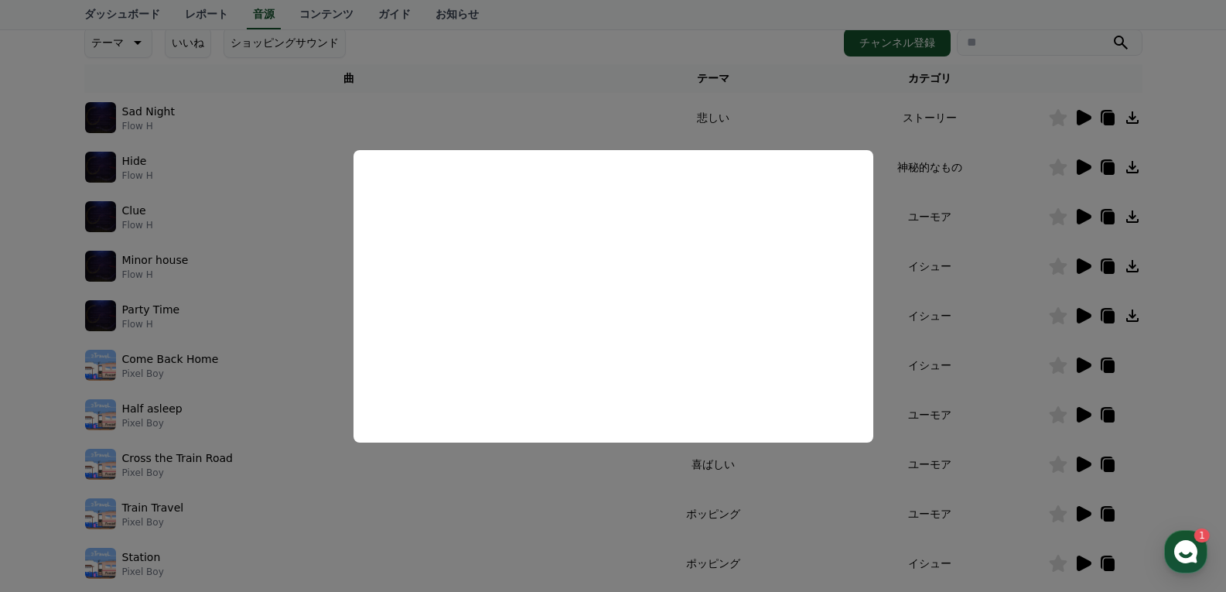
click at [912, 366] on button "close modal" at bounding box center [613, 296] width 1226 height 592
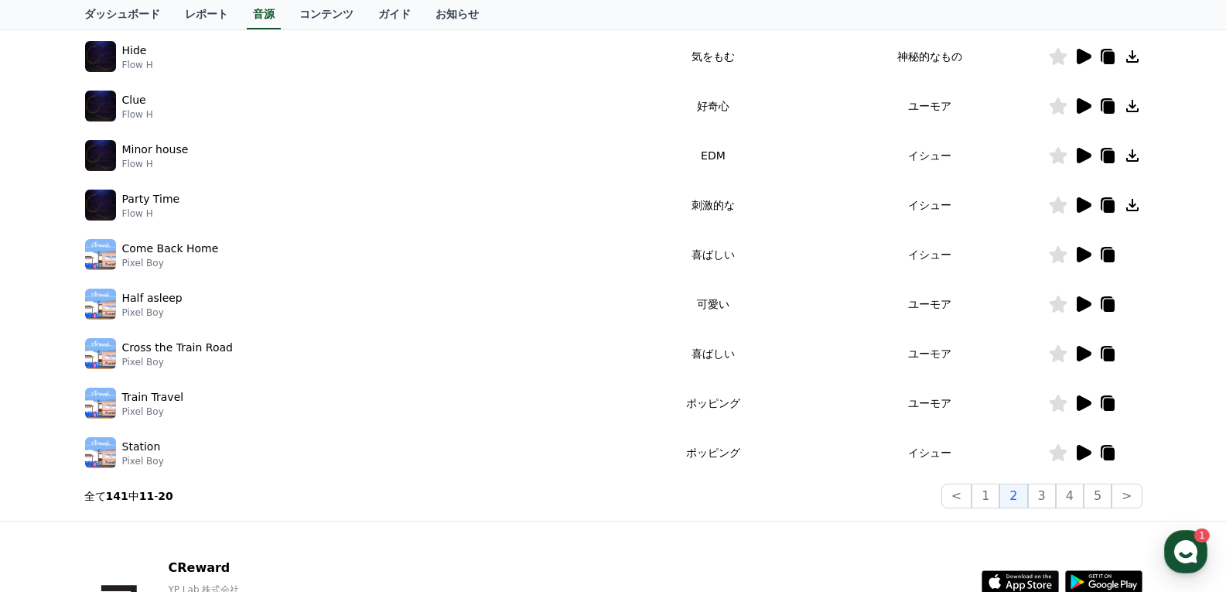
scroll to position [455, 0]
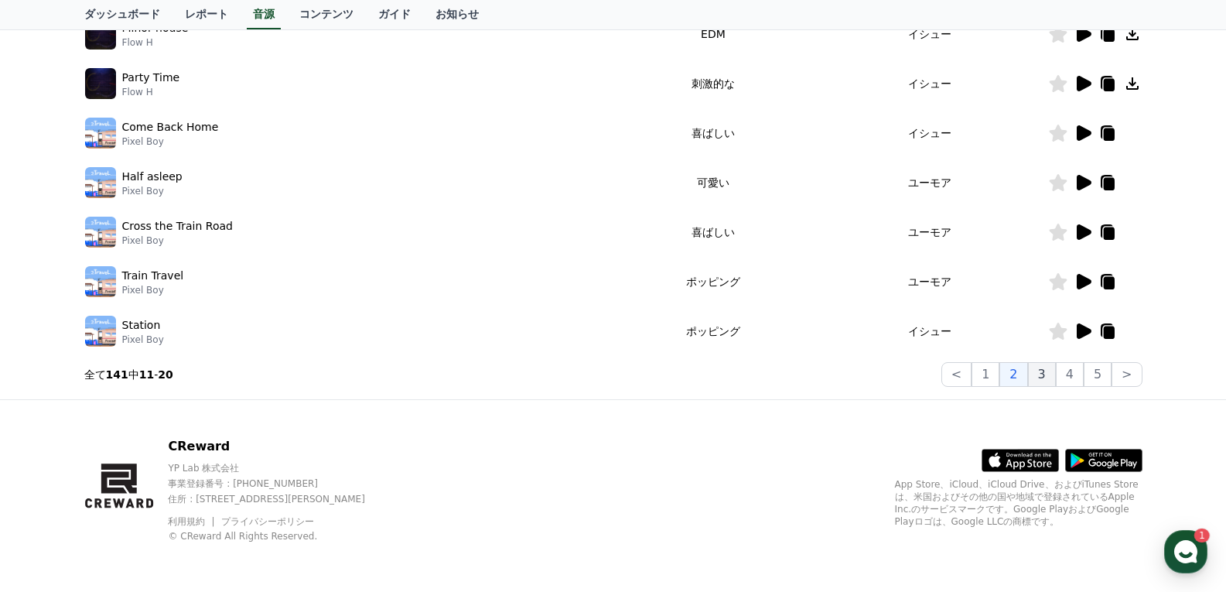
click at [1045, 377] on button "3" at bounding box center [1042, 374] width 28 height 25
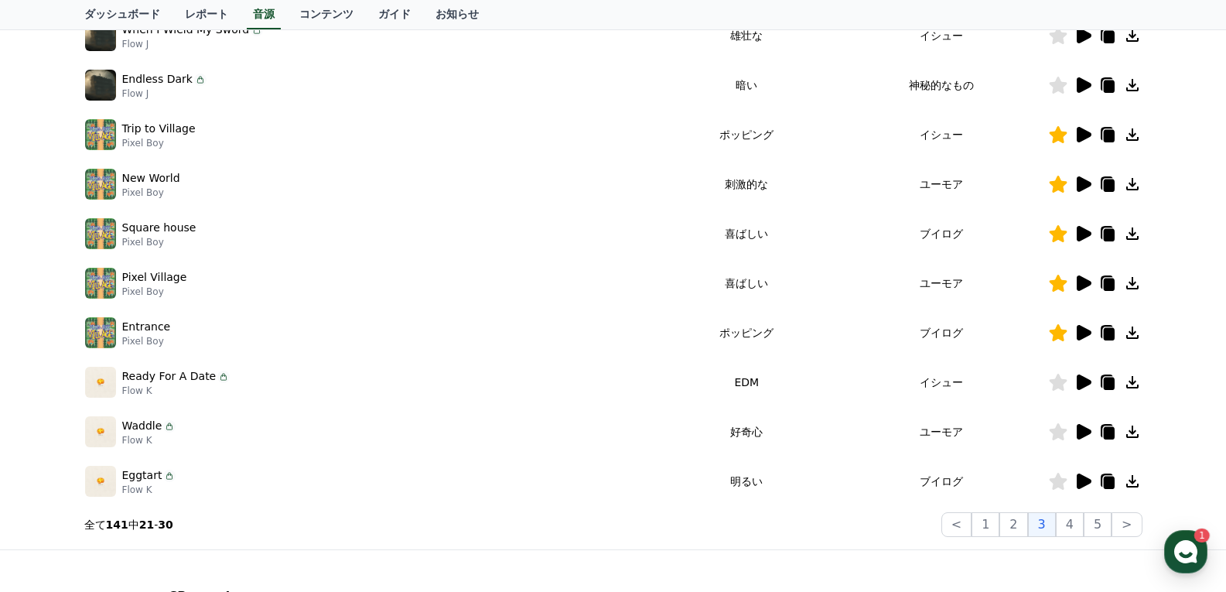
scroll to position [455, 0]
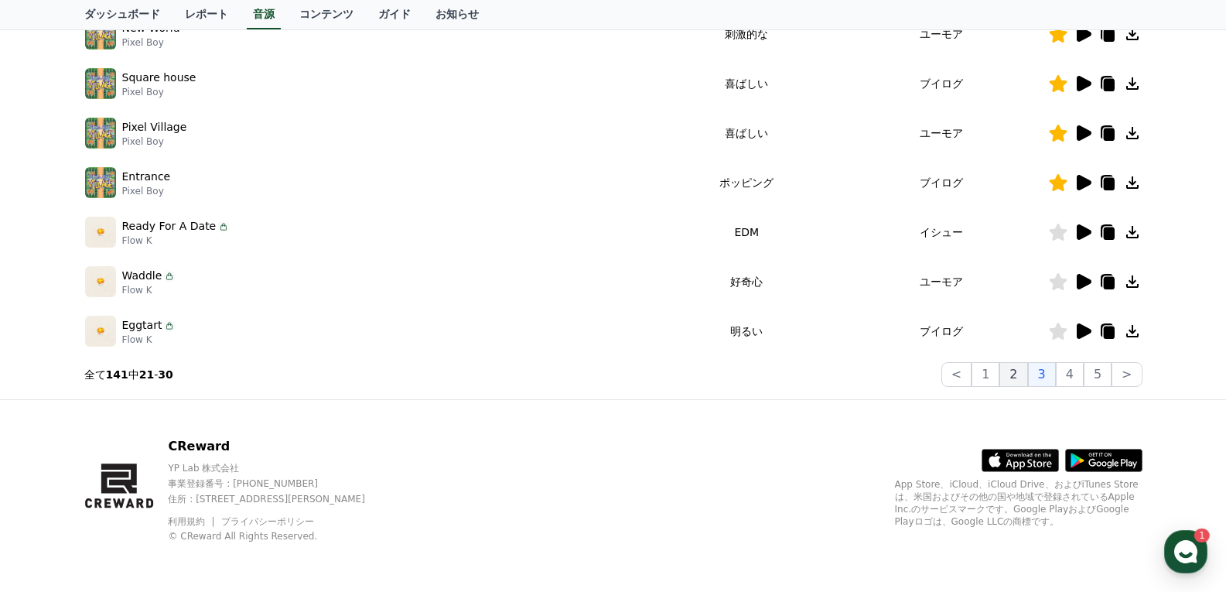
click at [1011, 370] on button "2" at bounding box center [1013, 374] width 28 height 25
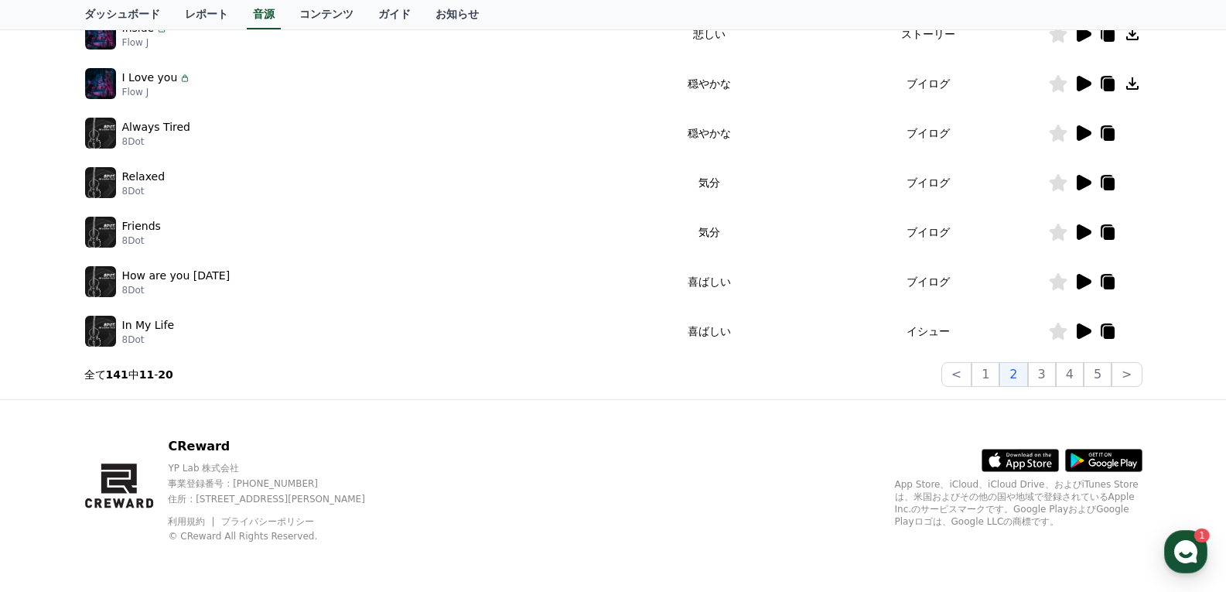
scroll to position [69, 0]
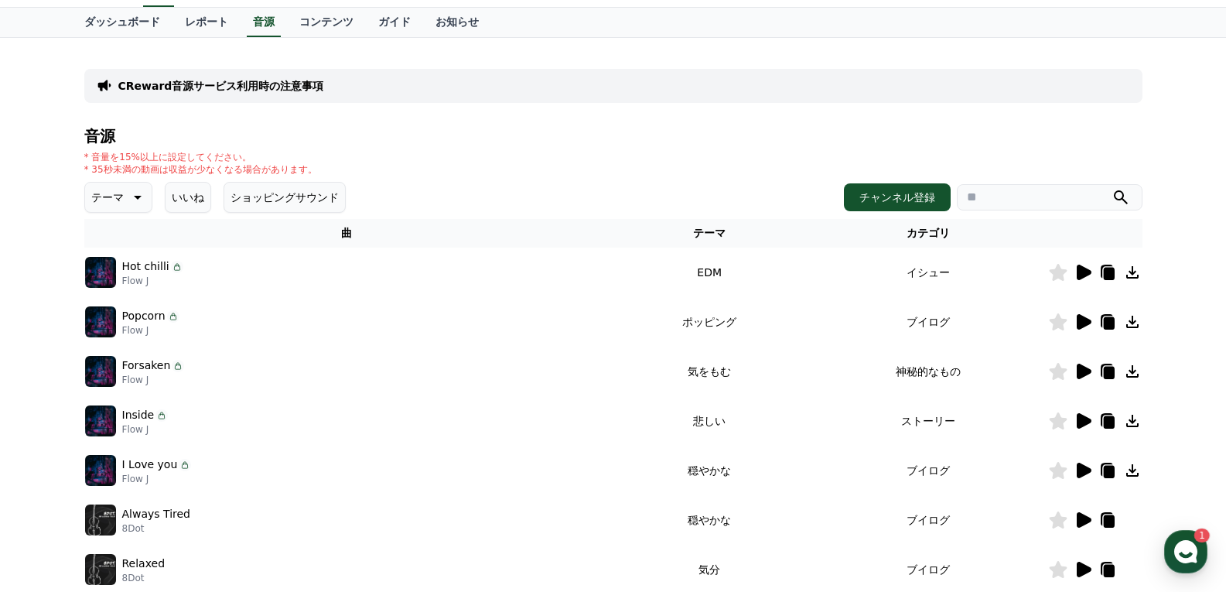
click at [1086, 276] on icon at bounding box center [1082, 272] width 19 height 19
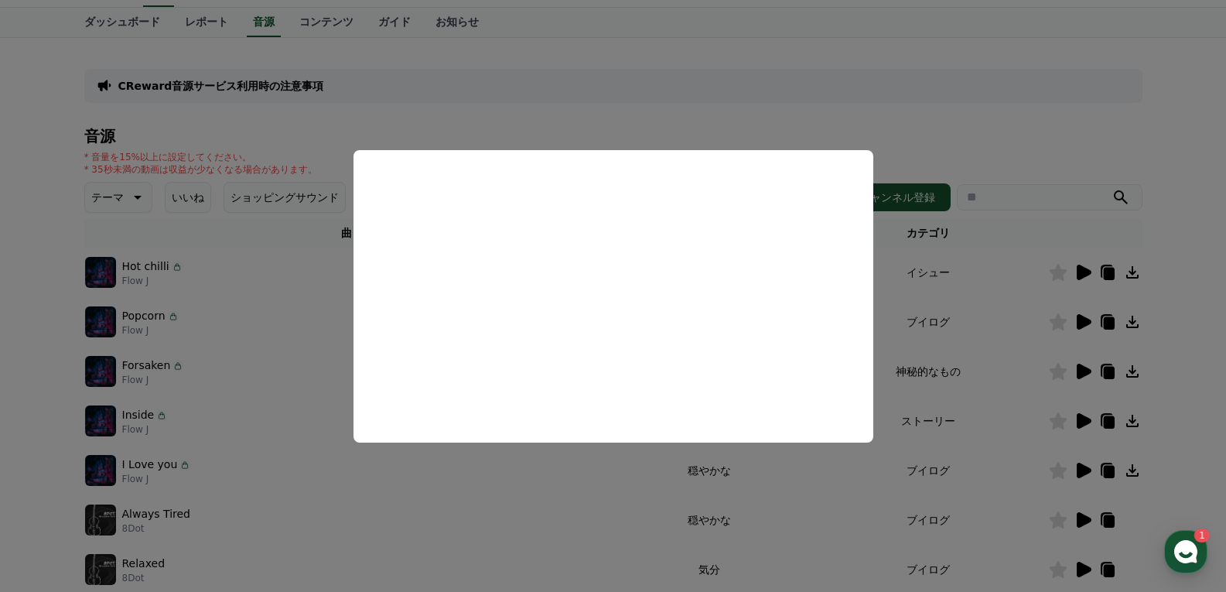
click at [891, 379] on button "close modal" at bounding box center [613, 296] width 1226 height 592
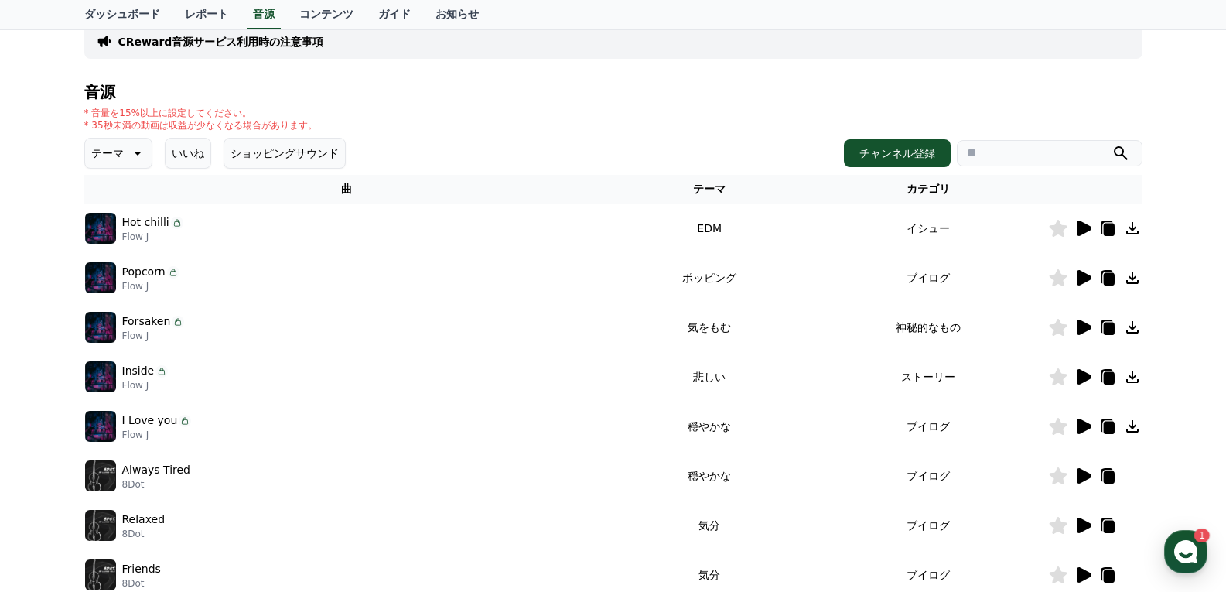
scroll to position [0, 0]
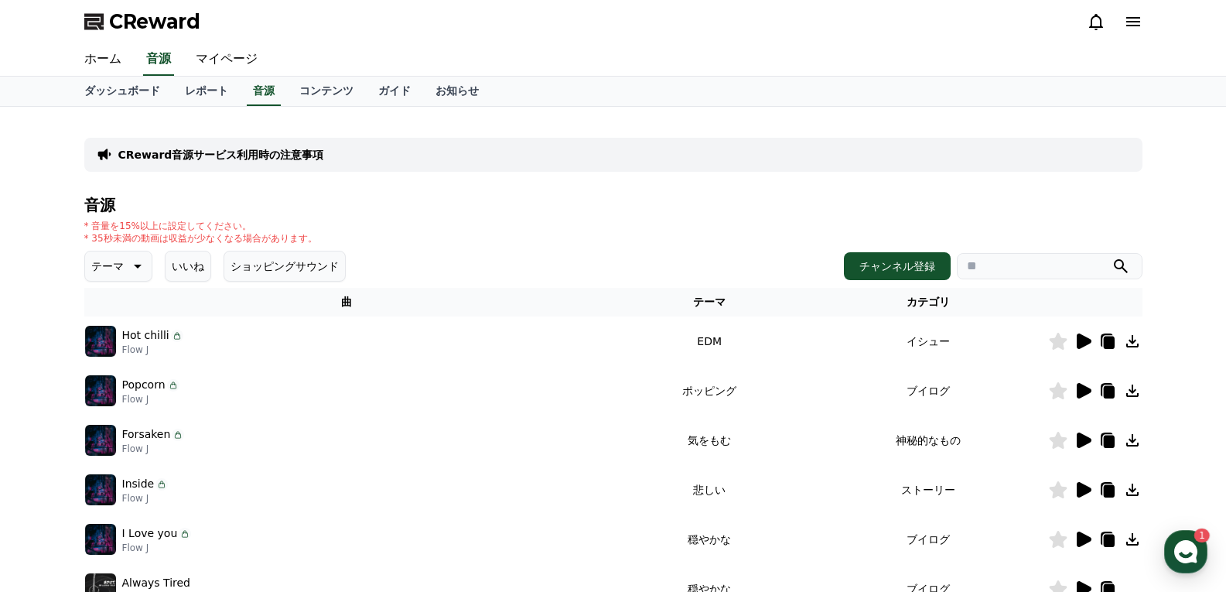
click at [180, 276] on button "いいね" at bounding box center [188, 266] width 46 height 31
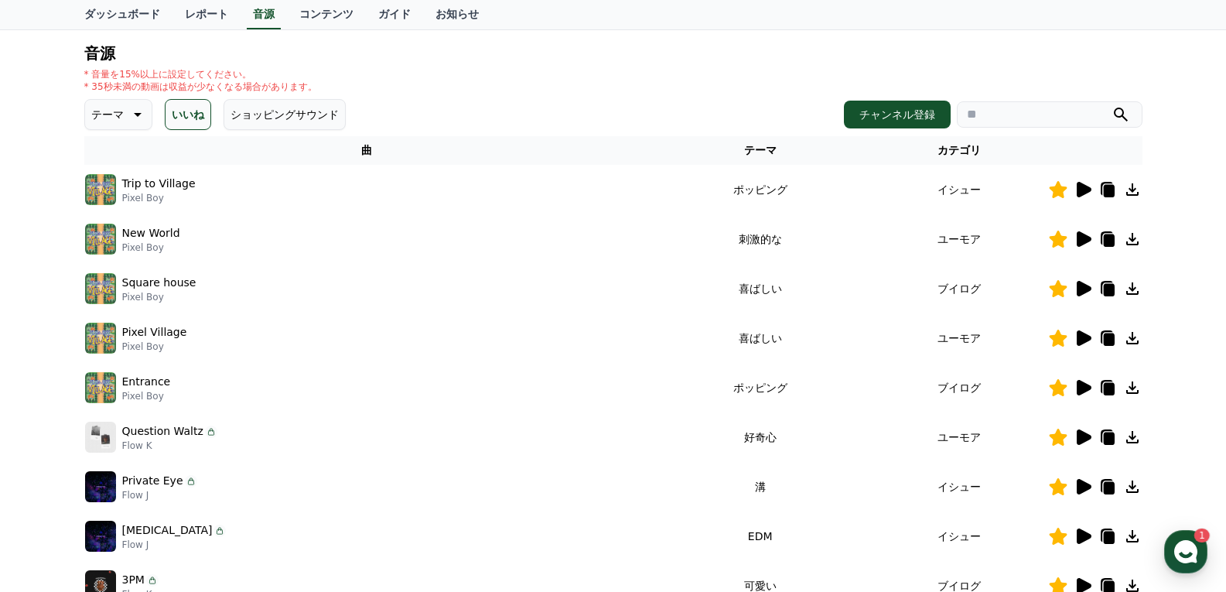
scroll to position [155, 0]
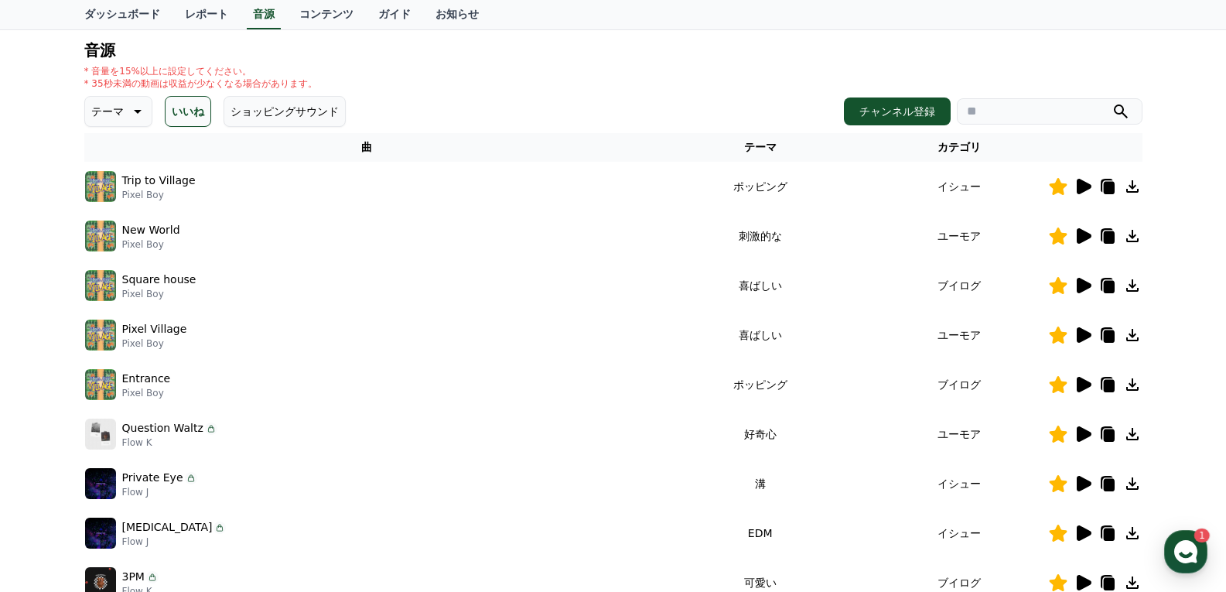
click at [395, 265] on td "Square house Pixel Boy" at bounding box center [367, 285] width 566 height 49
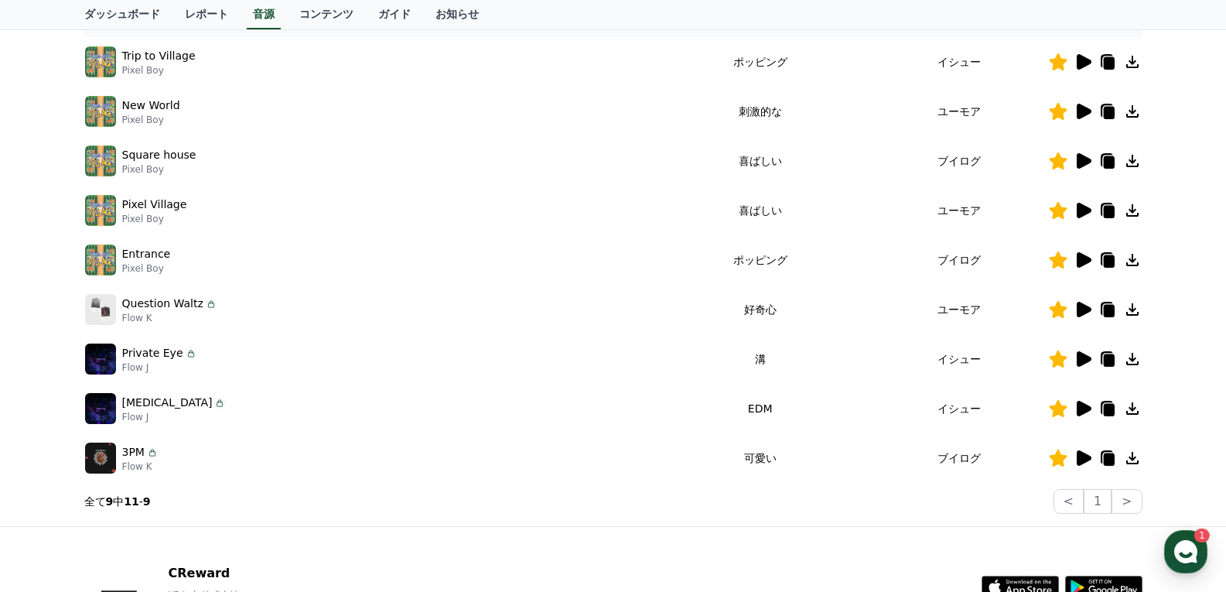
scroll to position [309, 0]
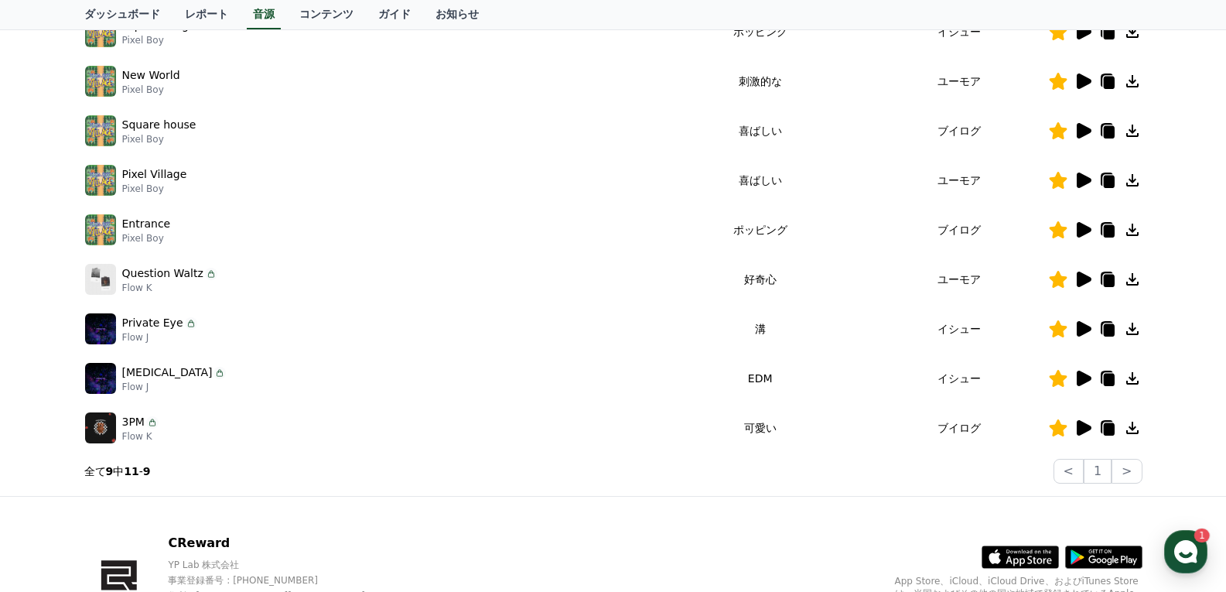
click at [51, 290] on div "CReward音源サービス利用時の注意事項 音源 * 音量を15%以上に設定してください。 * 35秒未満の動画は収益が少なくなる場合があります。 テーマ い…" at bounding box center [613, 146] width 1226 height 698
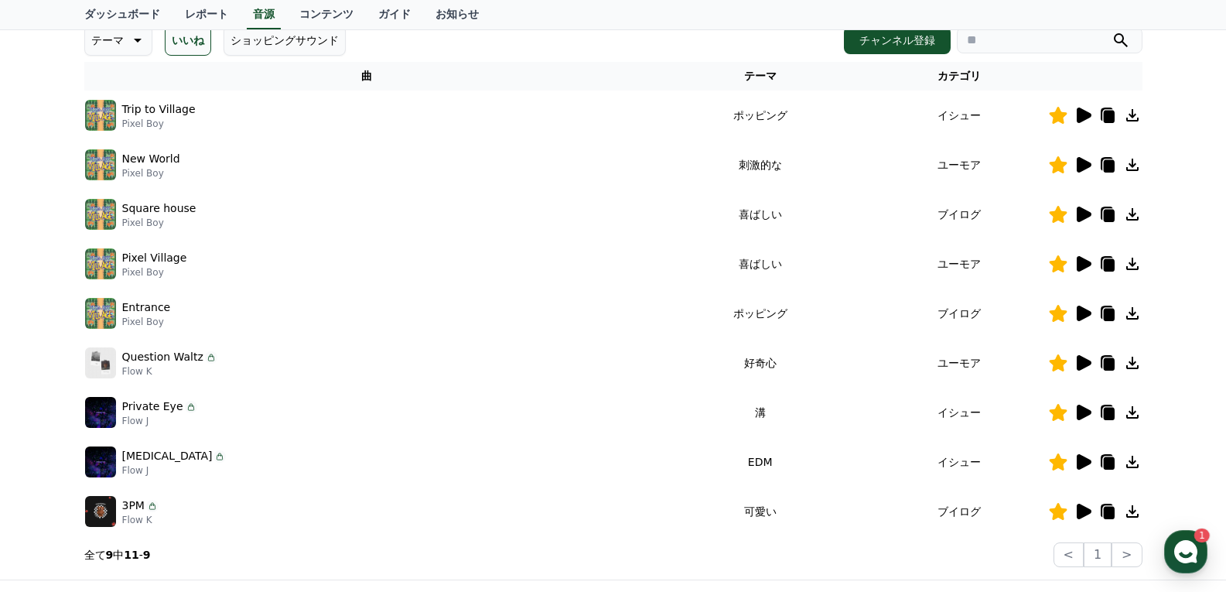
scroll to position [387, 0]
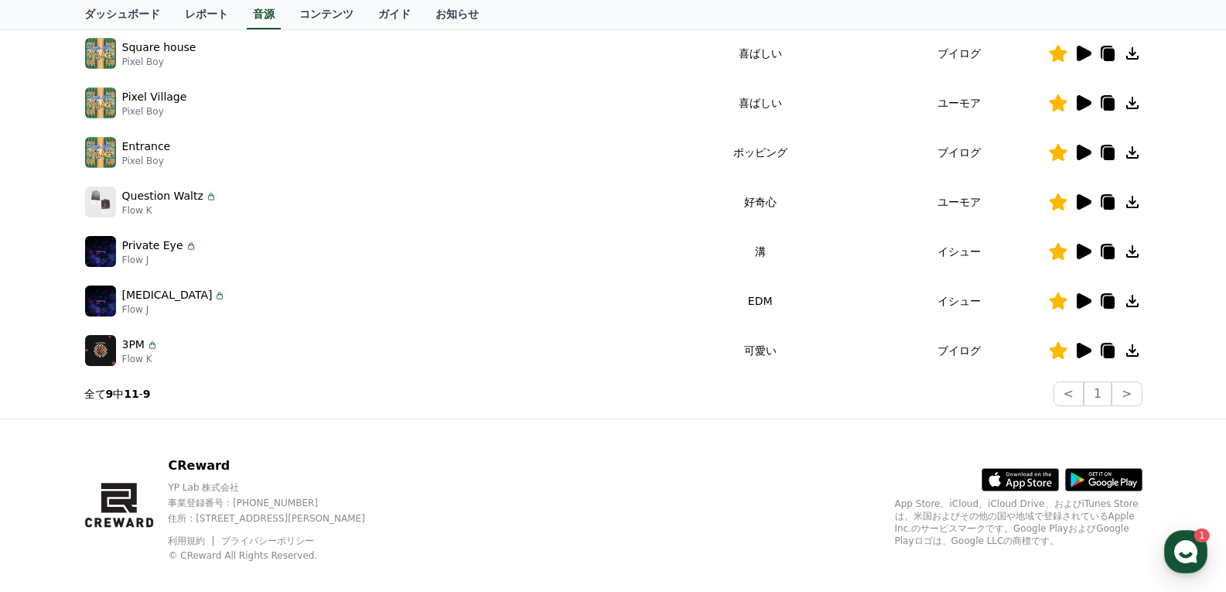
click at [1085, 346] on icon at bounding box center [1082, 350] width 19 height 19
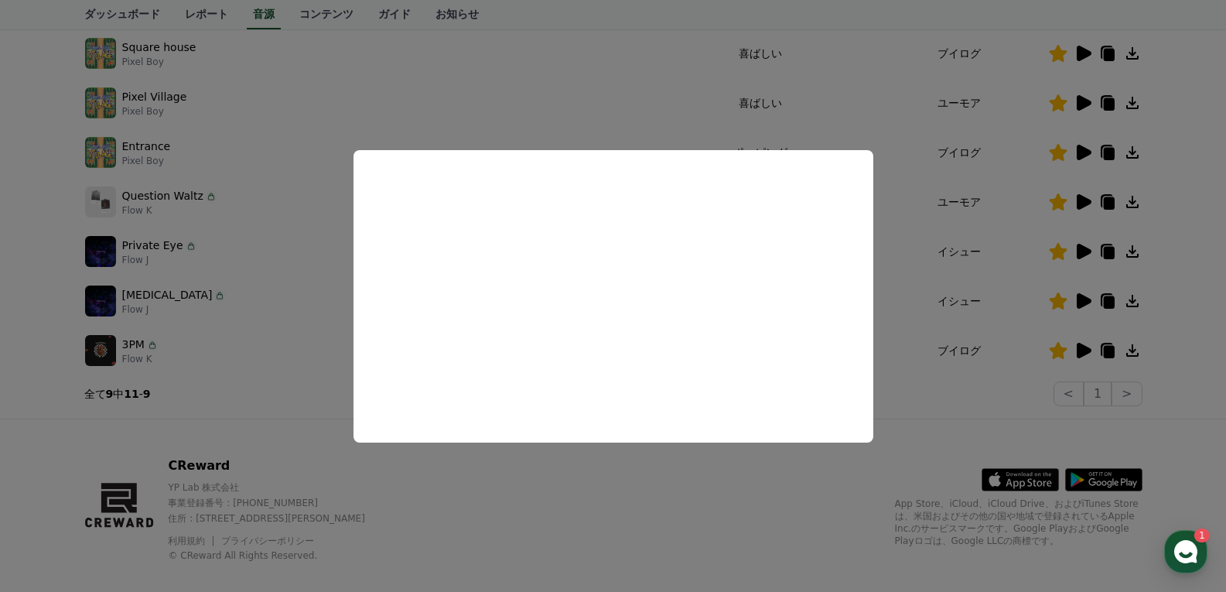
click at [919, 407] on button "close modal" at bounding box center [613, 296] width 1226 height 592
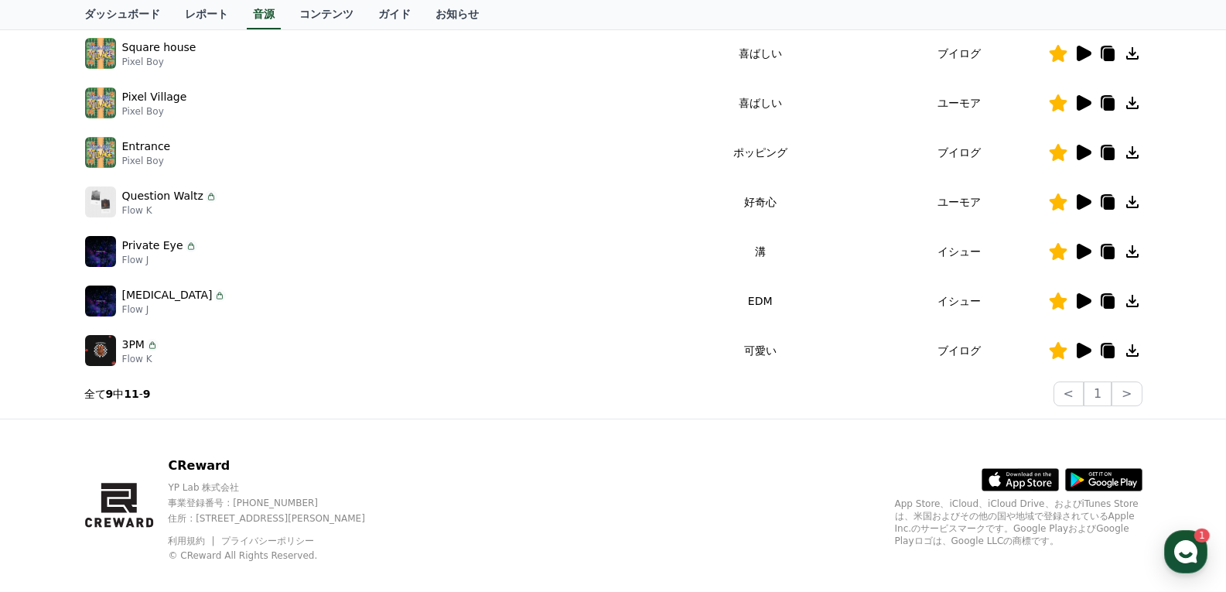
click at [1086, 293] on icon at bounding box center [1082, 301] width 19 height 19
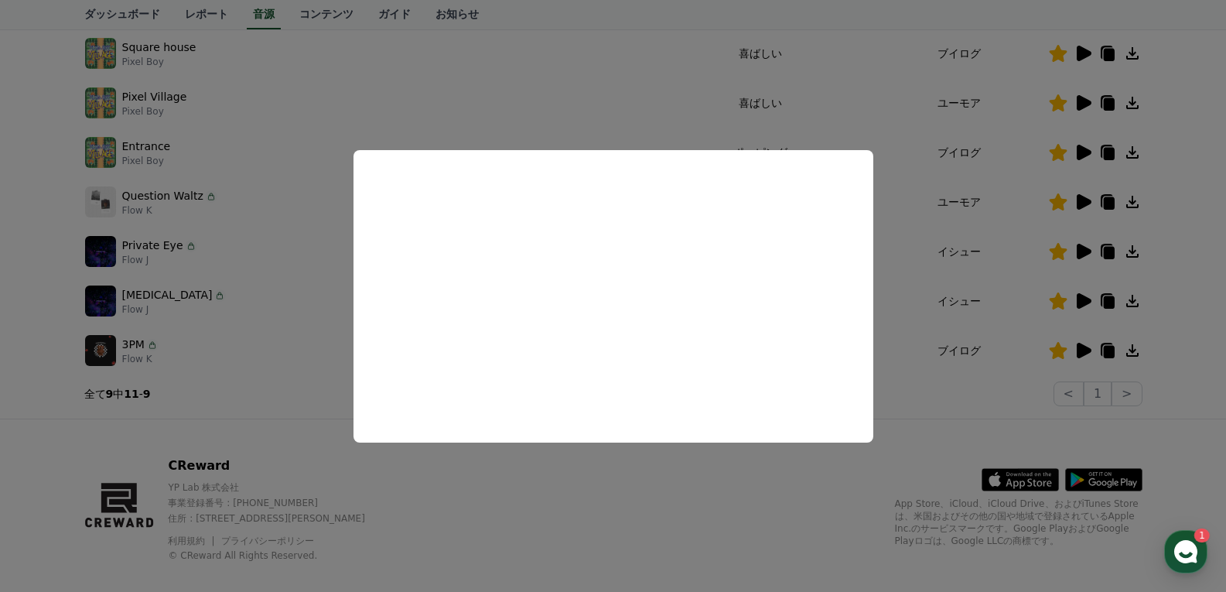
click at [780, 484] on button "close modal" at bounding box center [613, 296] width 1226 height 592
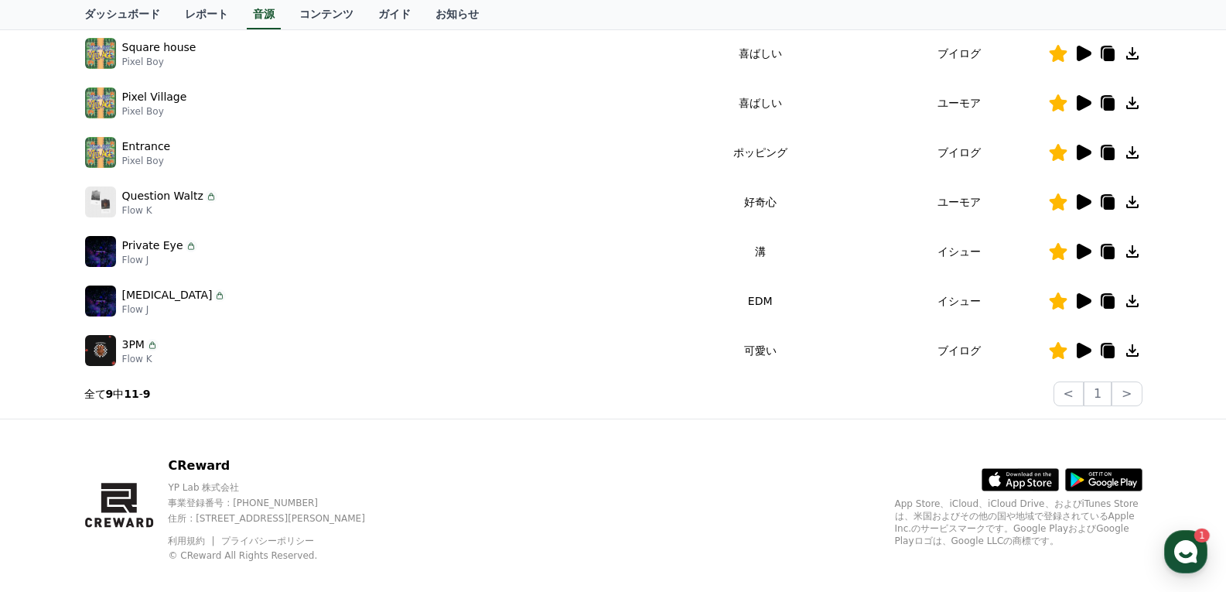
click at [1078, 249] on icon at bounding box center [1083, 251] width 15 height 15
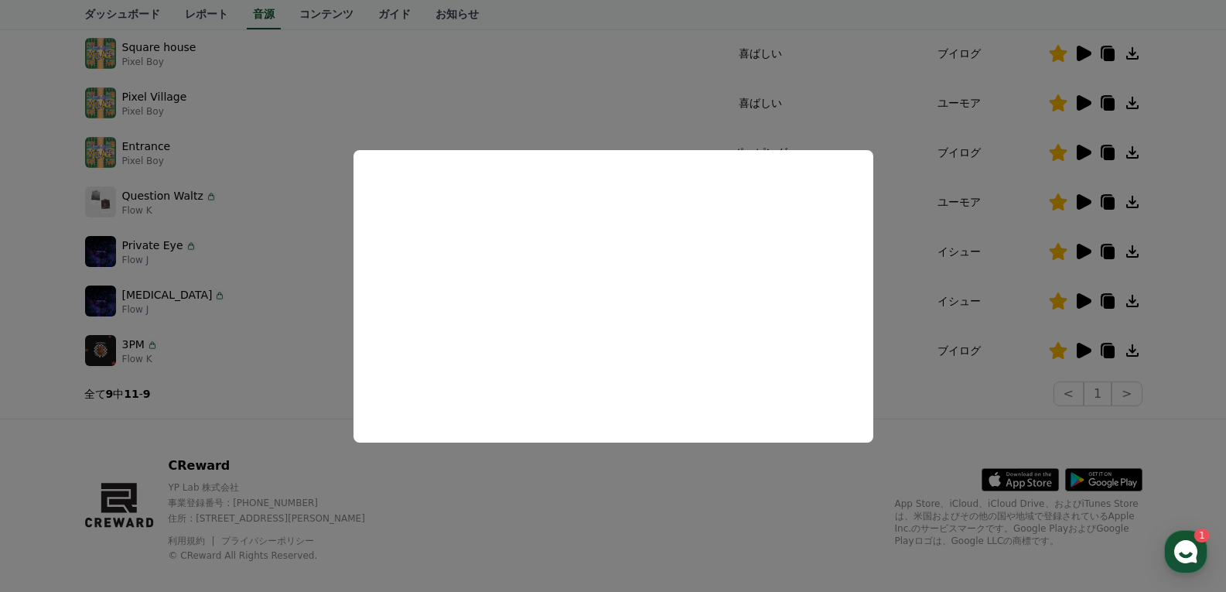
click at [570, 461] on button "close modal" at bounding box center [613, 296] width 1226 height 592
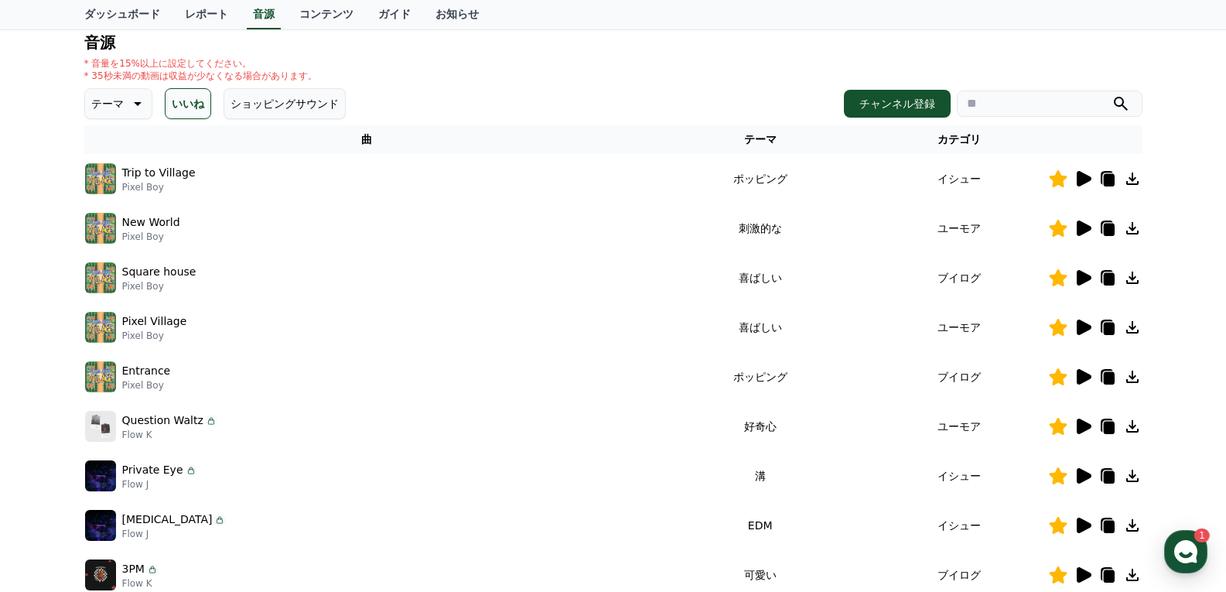
scroll to position [155, 0]
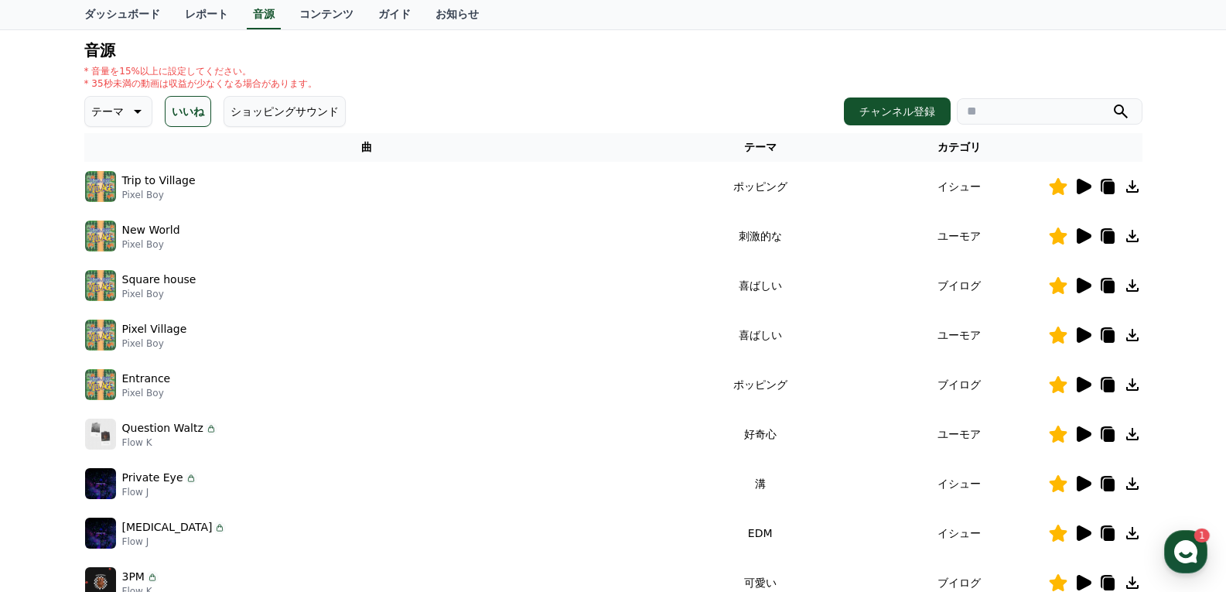
click at [1086, 286] on icon at bounding box center [1083, 285] width 15 height 15
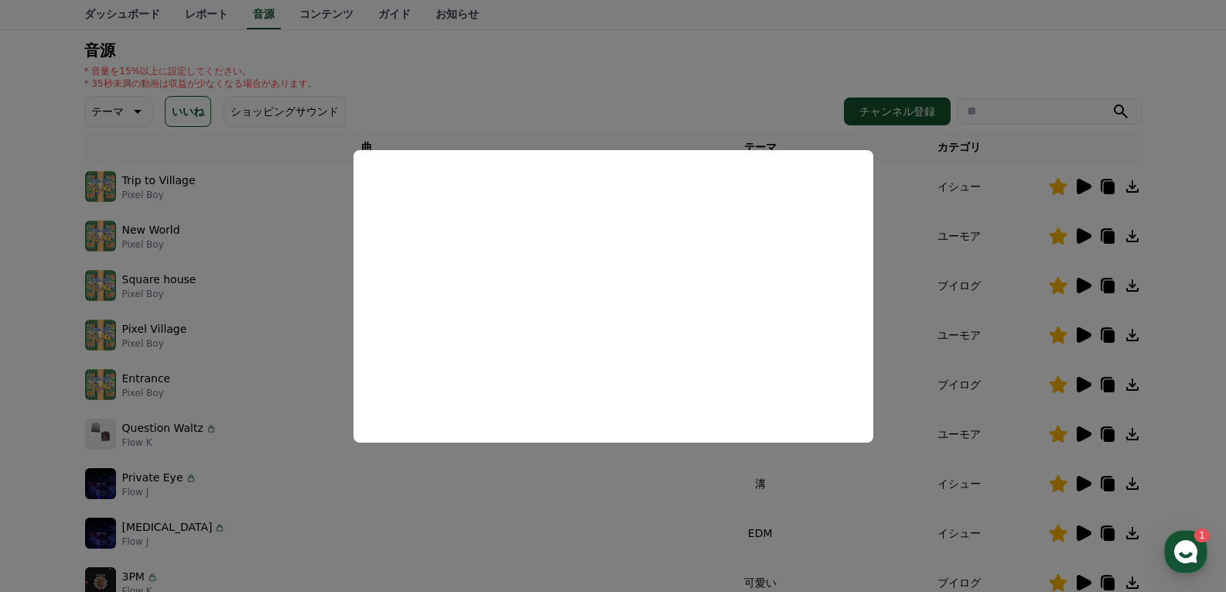
click at [595, 459] on button "close modal" at bounding box center [613, 296] width 1226 height 592
